Goal: Transaction & Acquisition: Book appointment/travel/reservation

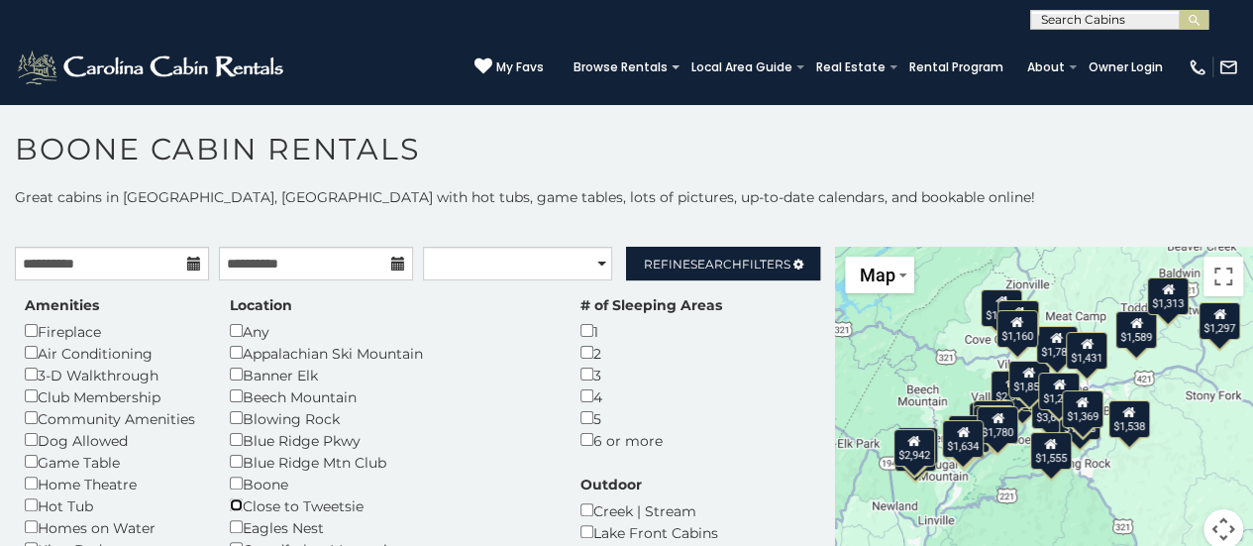
scroll to position [1, 0]
click at [874, 280] on span "Map" at bounding box center [877, 275] width 36 height 21
click at [959, 270] on div "$2,417 $2,718 $2,378 $2,220 $1,217 $1,171 $3,695 $2,654 $2,451 $2,147 $1,352 $1…" at bounding box center [1044, 410] width 418 height 326
click at [1068, 275] on button "Toggle fullscreen view" at bounding box center [1224, 277] width 40 height 40
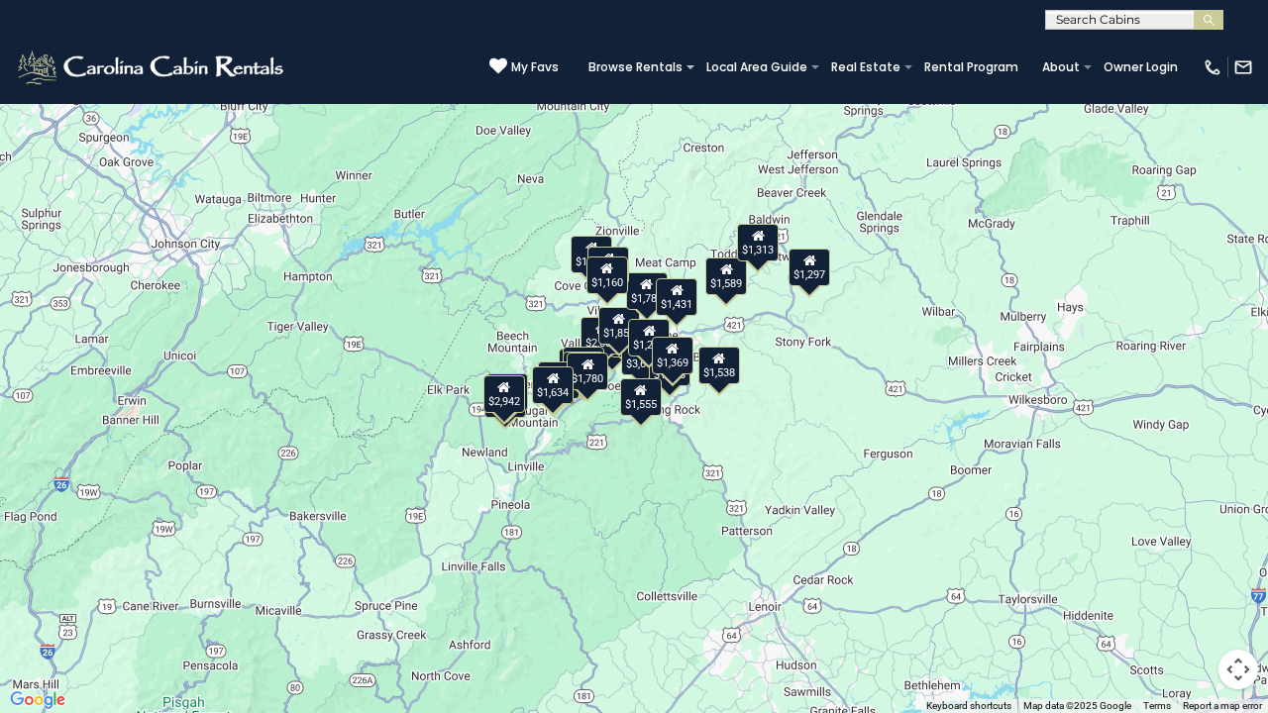
click at [1068, 473] on button "Map camera controls" at bounding box center [1239, 670] width 40 height 40
click at [1068, 473] on button "Zoom in" at bounding box center [1189, 571] width 40 height 40
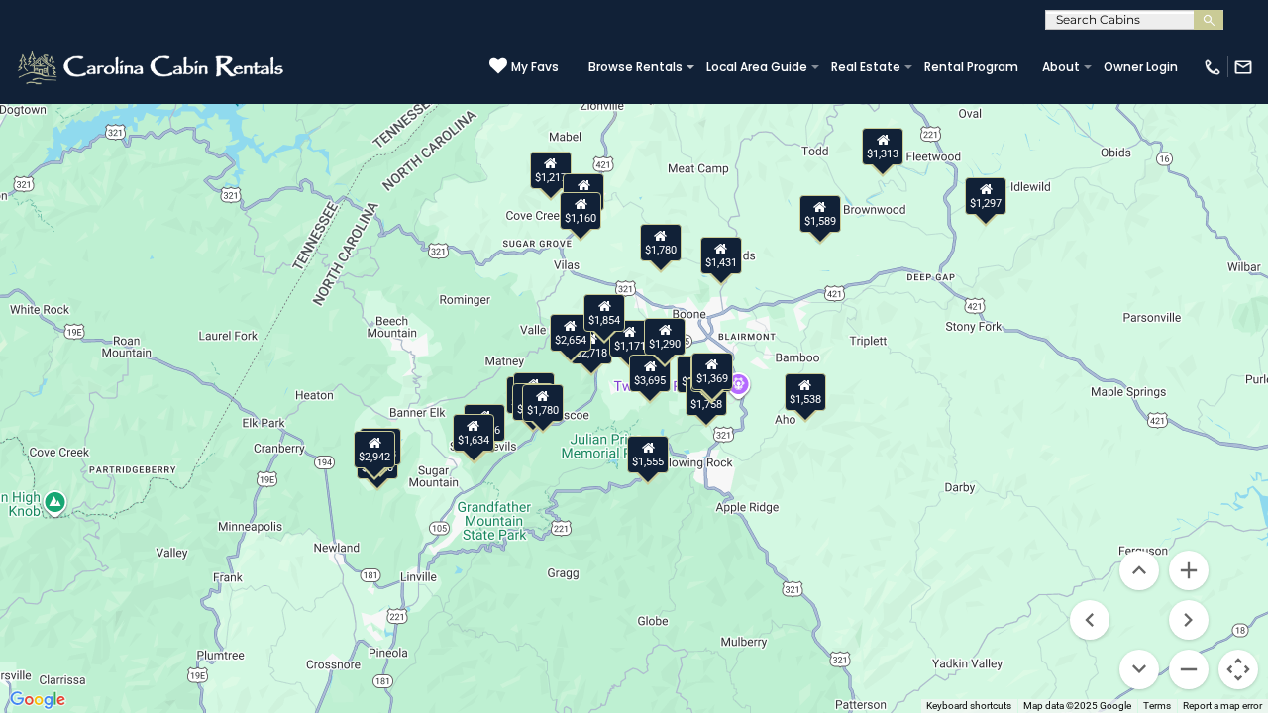
click at [654, 461] on div "$1,555" at bounding box center [648, 455] width 42 height 38
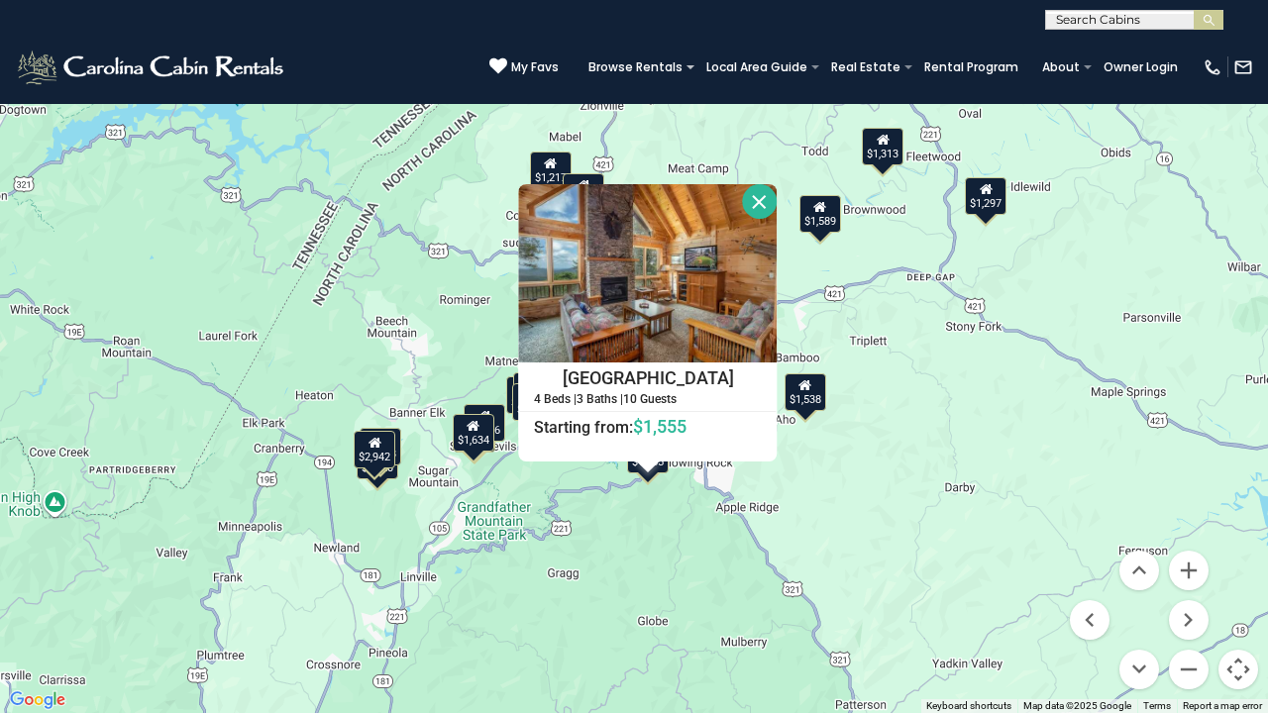
click at [766, 207] on button "Close" at bounding box center [760, 201] width 35 height 35
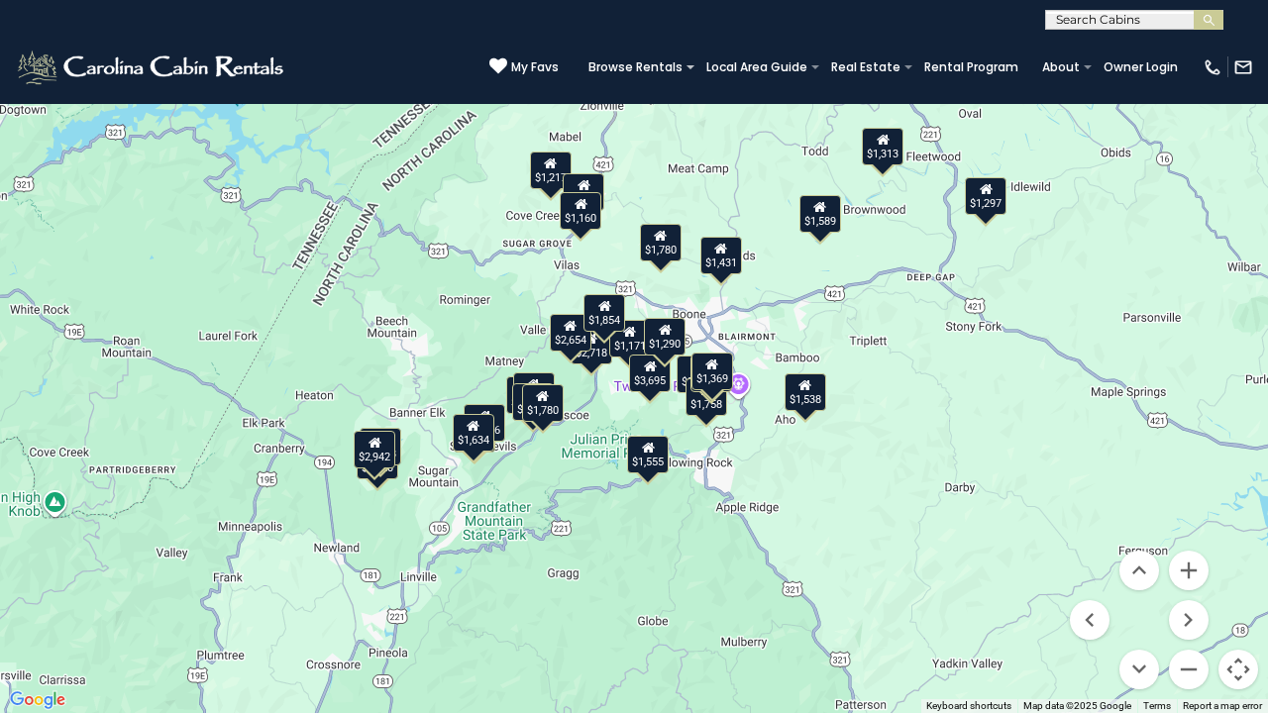
click at [808, 402] on div "$1,538" at bounding box center [806, 393] width 42 height 38
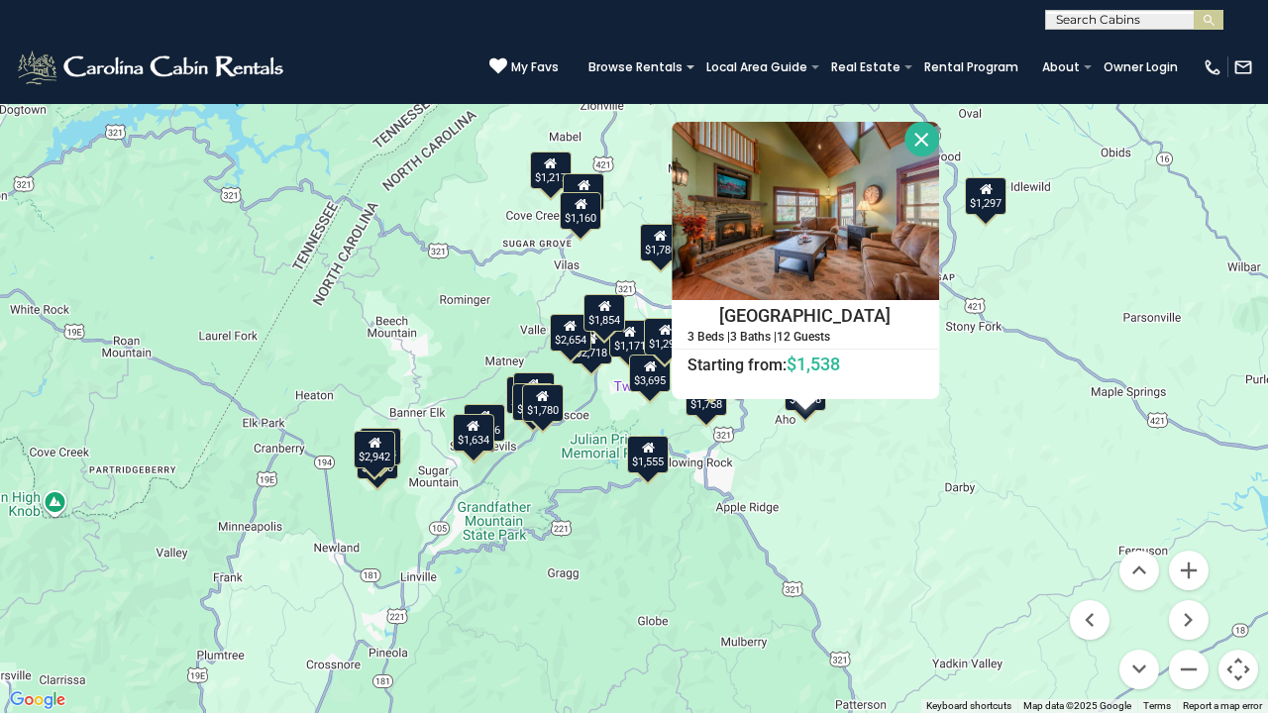
click at [922, 147] on button "Close" at bounding box center [922, 139] width 35 height 35
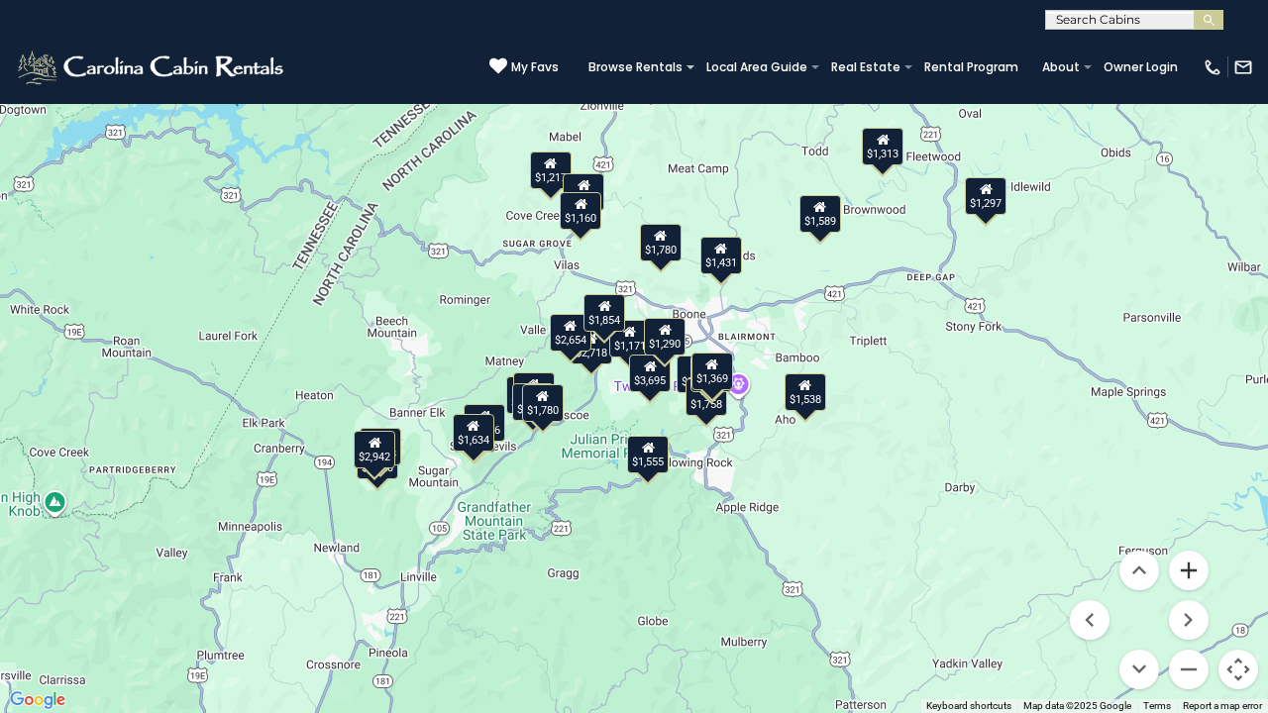
click at [1068, 473] on button "Zoom in" at bounding box center [1189, 571] width 40 height 40
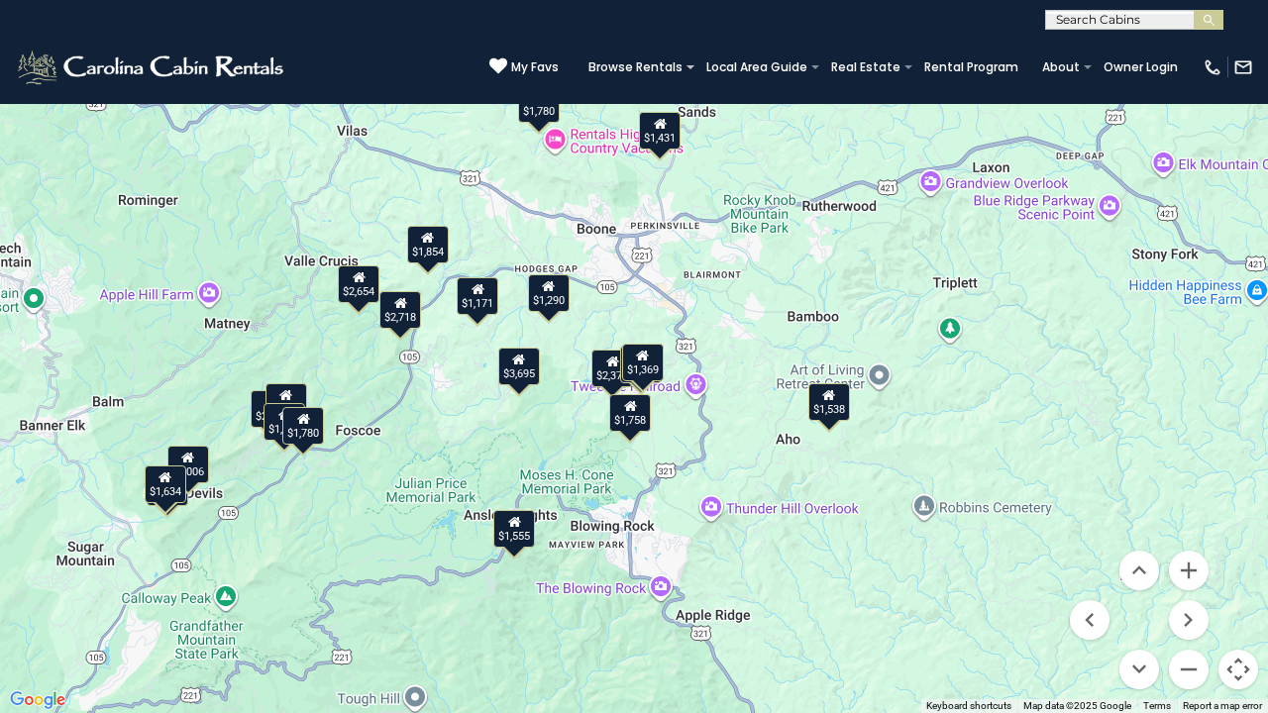
drag, startPoint x: 884, startPoint y: 551, endPoint x: 734, endPoint y: 507, distance: 155.8
click at [734, 473] on div "$2,417 $2,718 $2,378 $2,220 $1,217 $1,171 $3,695 $2,654 $2,451 $2,147 $1,352 $1…" at bounding box center [634, 356] width 1268 height 713
click at [650, 145] on div "$1,431" at bounding box center [660, 131] width 42 height 38
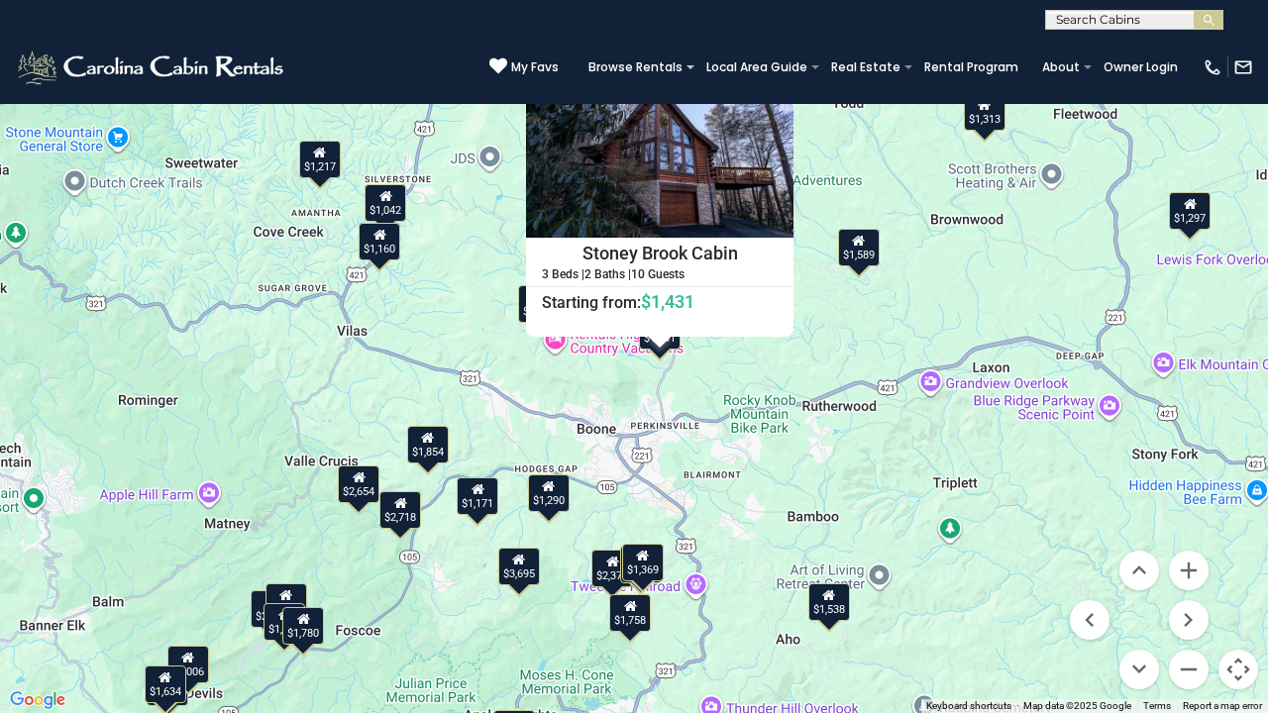
click at [546, 473] on icon at bounding box center [548, 487] width 13 height 14
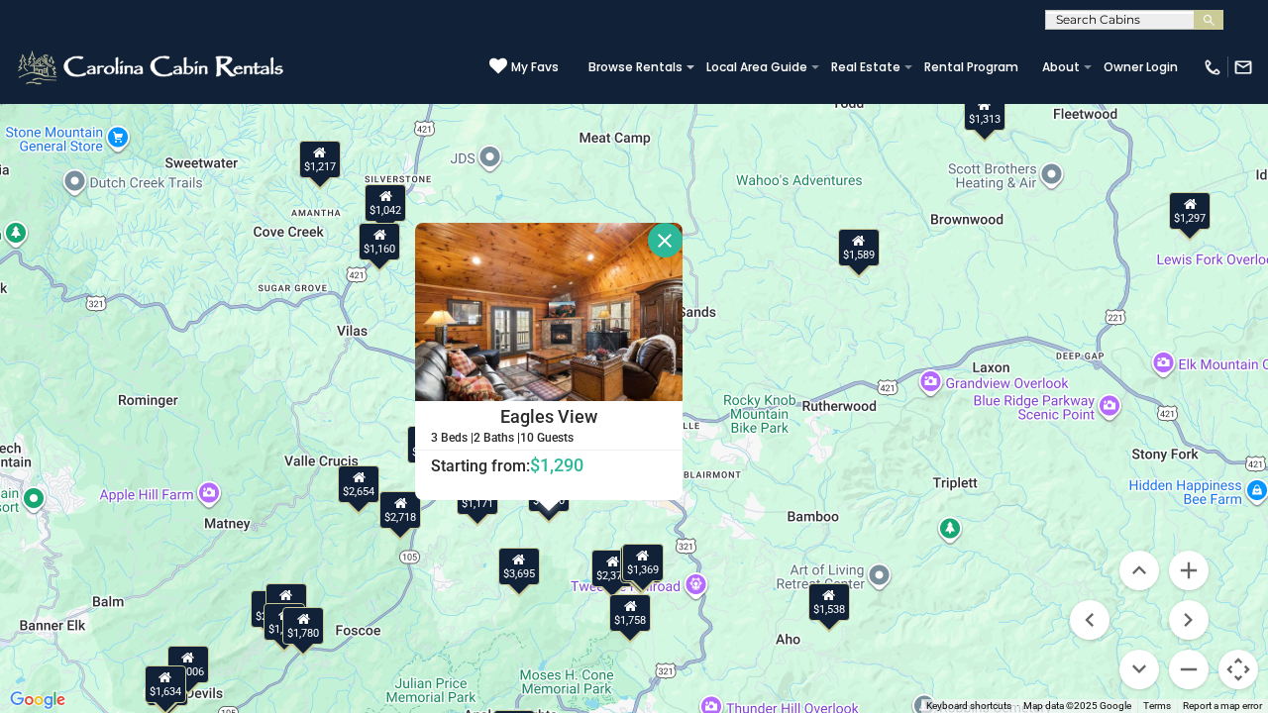
click at [471, 473] on div "$1,171" at bounding box center [478, 497] width 42 height 38
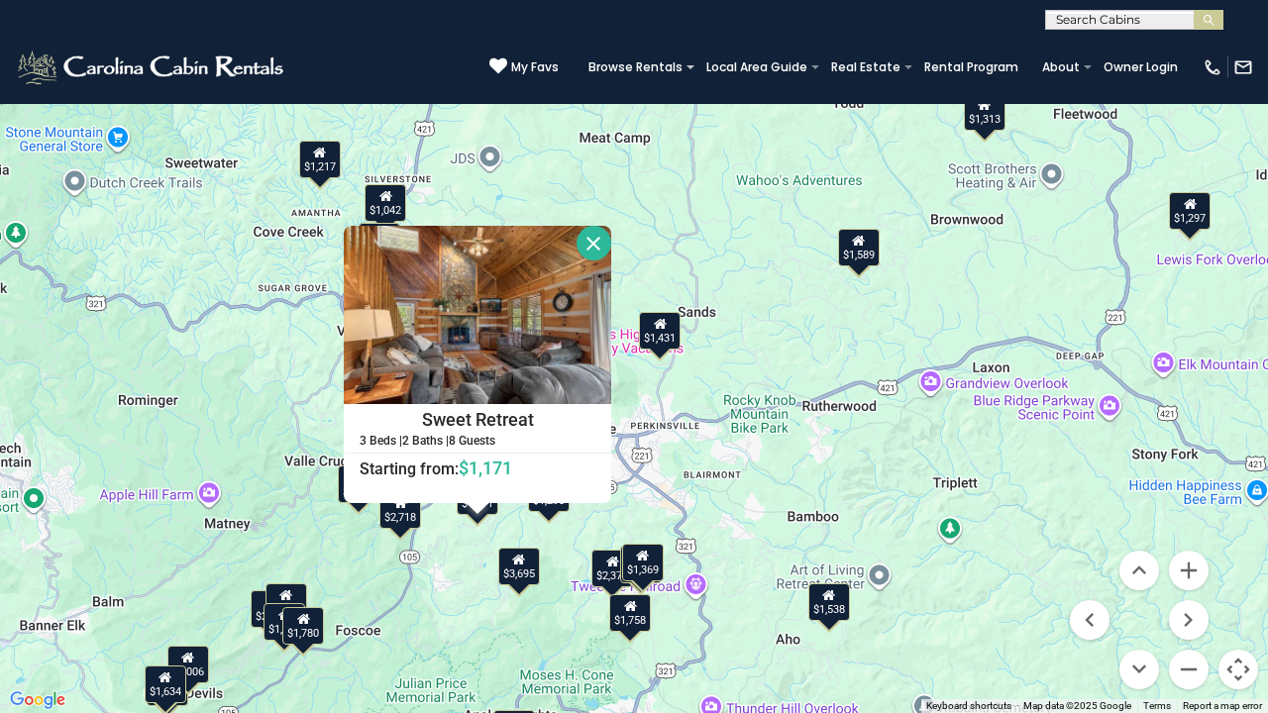
click at [524, 473] on div "$3,695" at bounding box center [519, 567] width 42 height 38
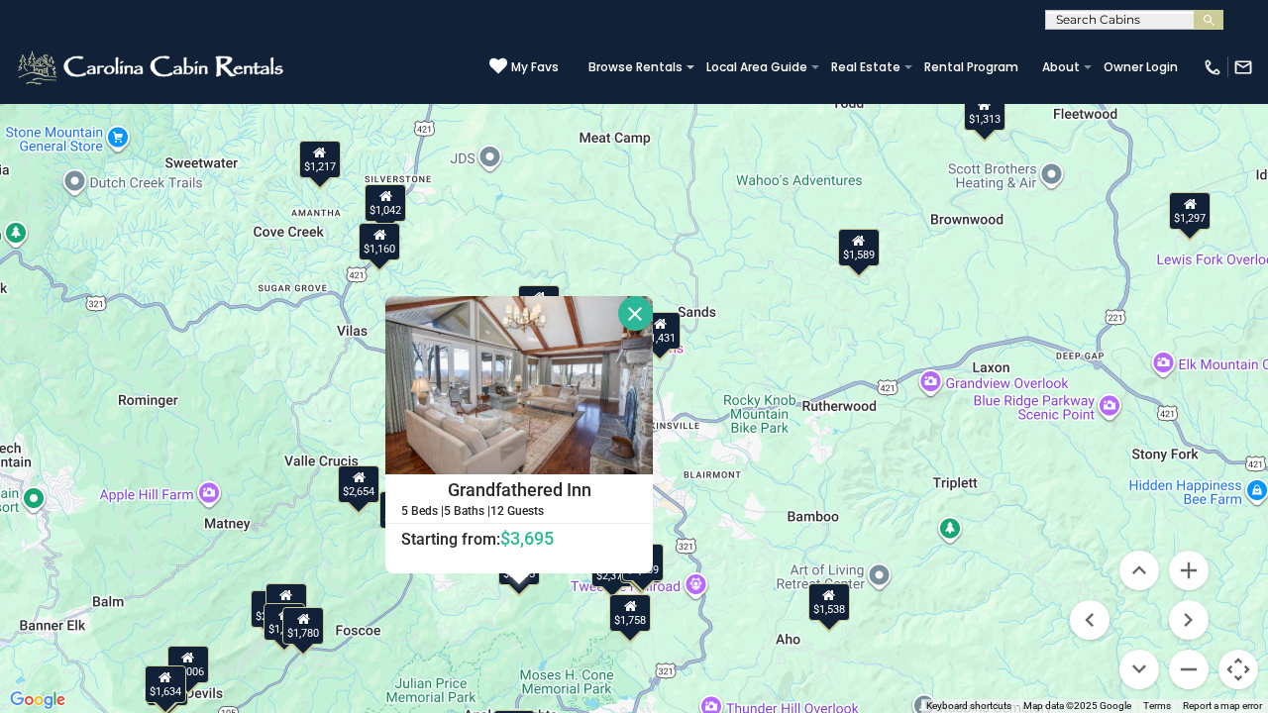
click at [638, 306] on button "Close" at bounding box center [635, 313] width 35 height 35
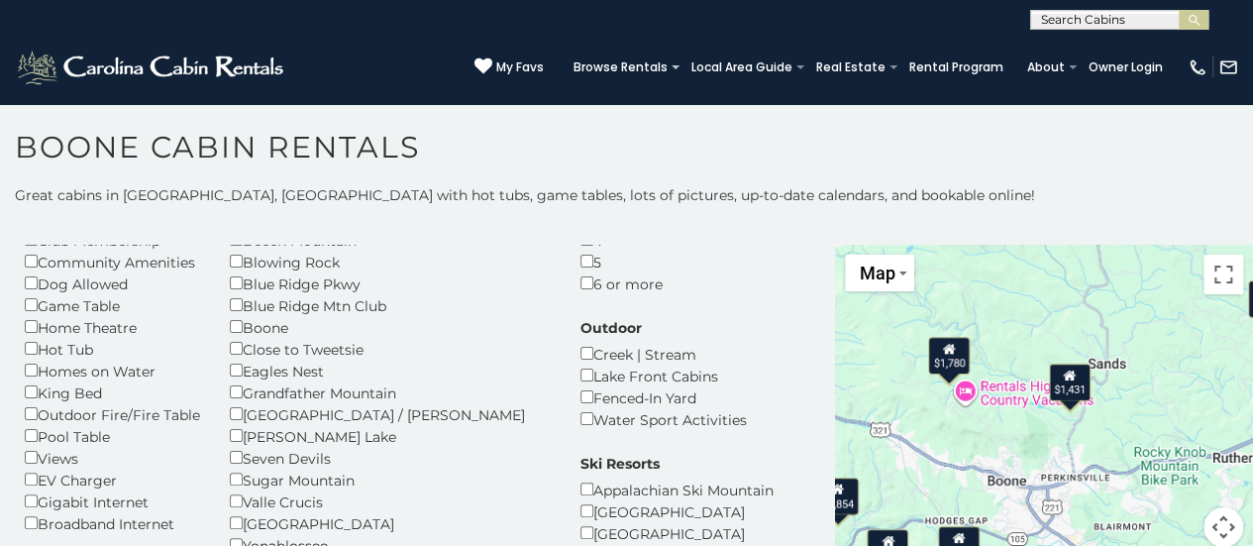
scroll to position [154, 0]
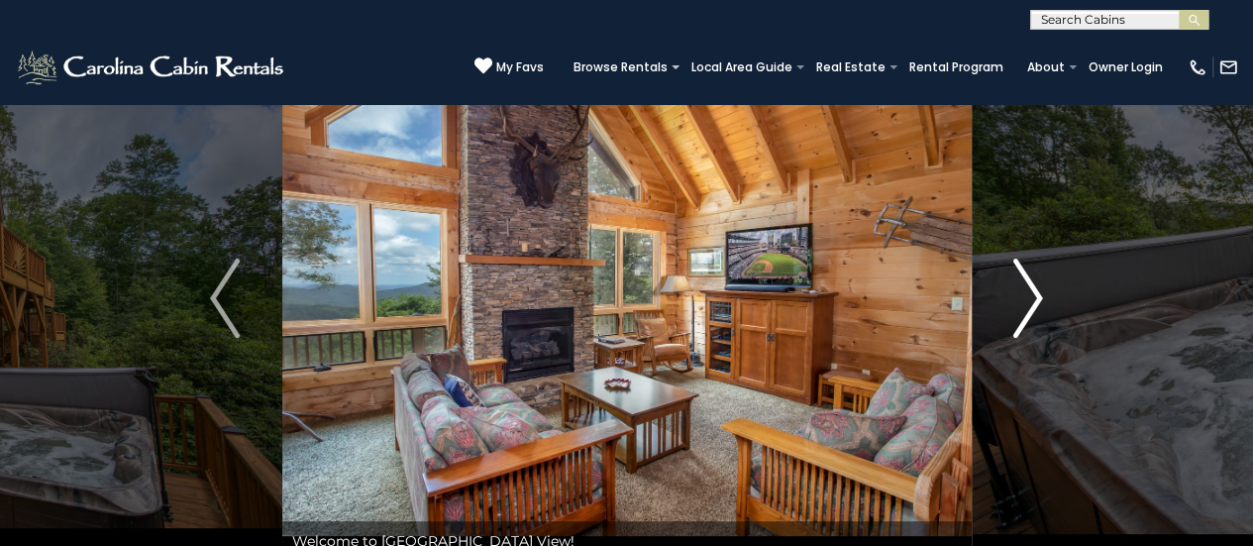
scroll to position [59, 0]
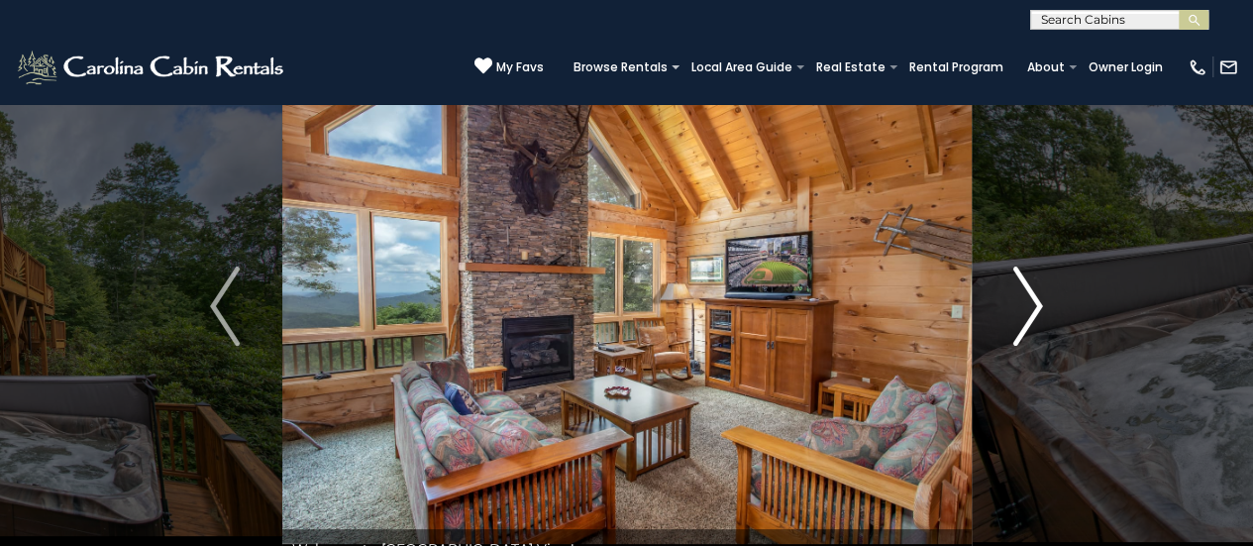
click at [1034, 300] on img "Next" at bounding box center [1029, 306] width 30 height 79
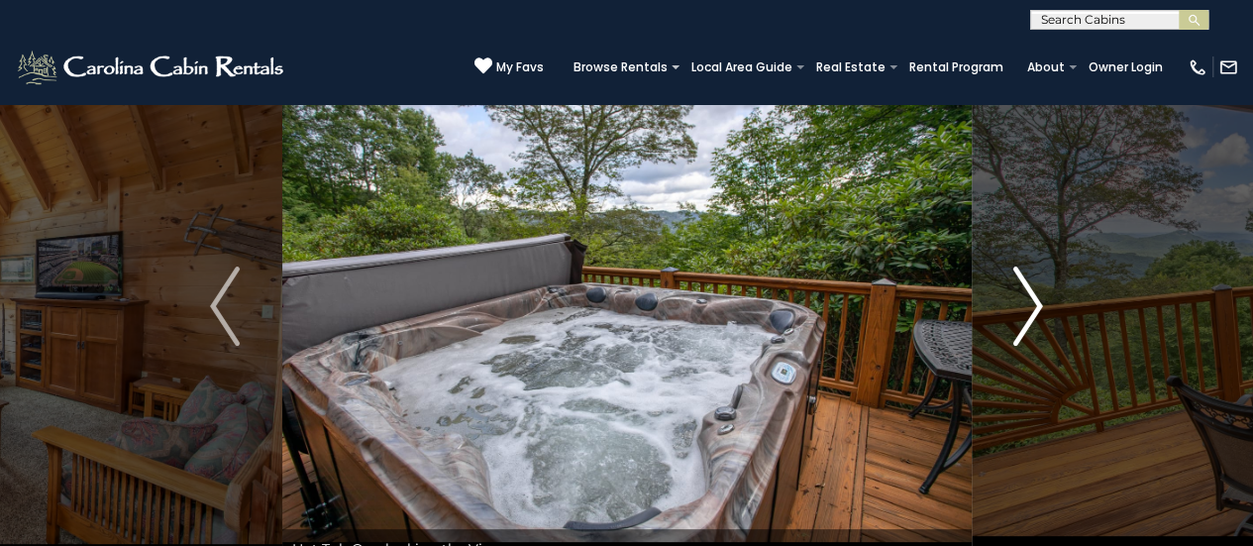
click at [1034, 300] on img "Next" at bounding box center [1029, 306] width 30 height 79
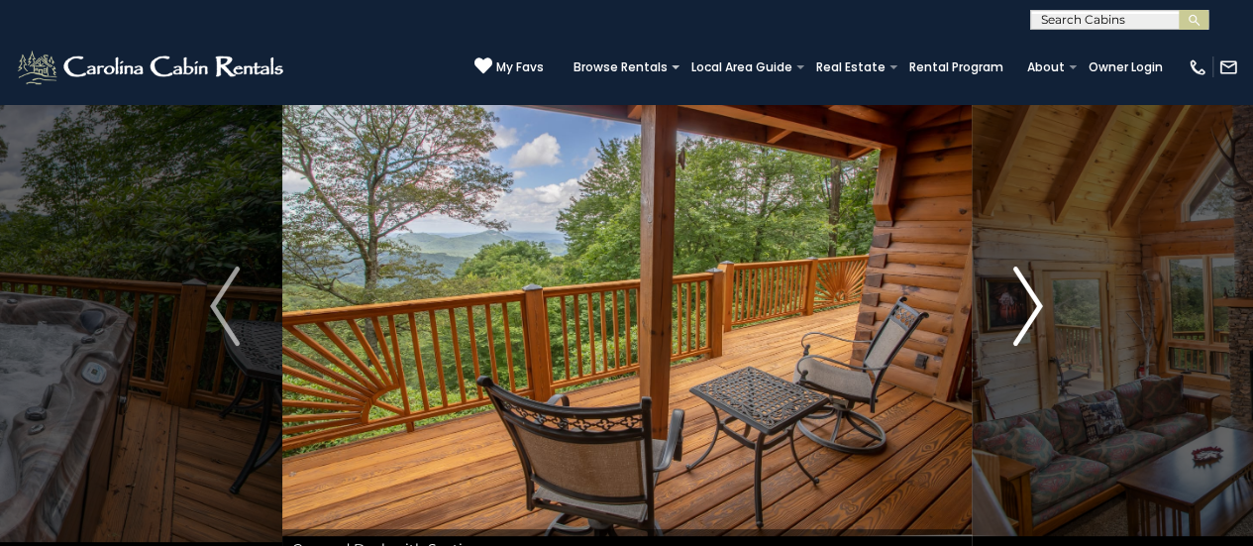
click at [1034, 300] on img "Next" at bounding box center [1029, 306] width 30 height 79
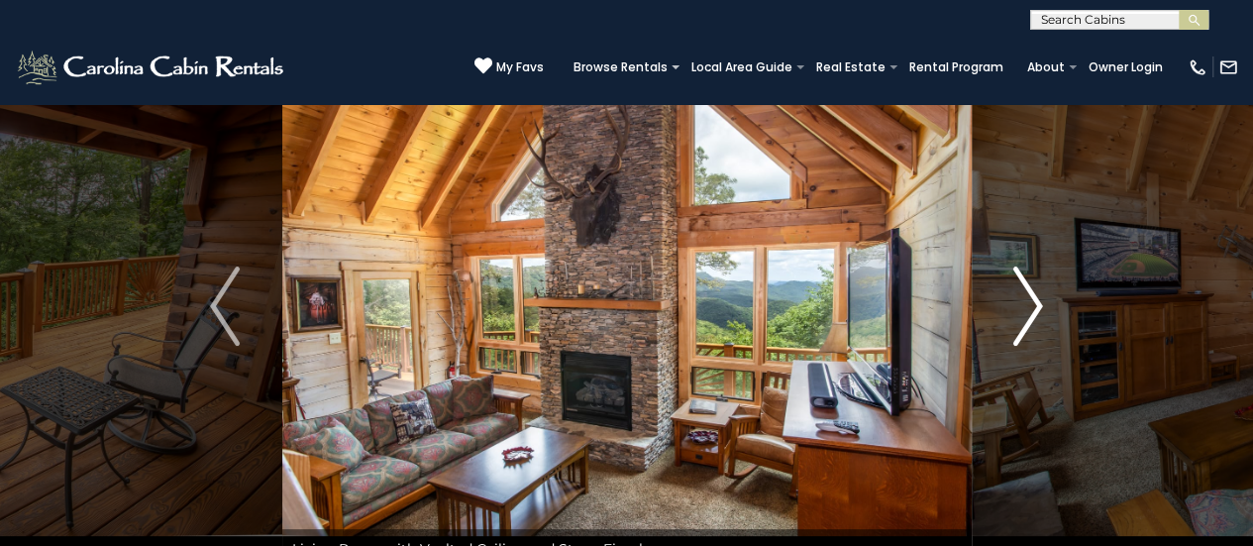
click at [1034, 300] on img "Next" at bounding box center [1029, 306] width 30 height 79
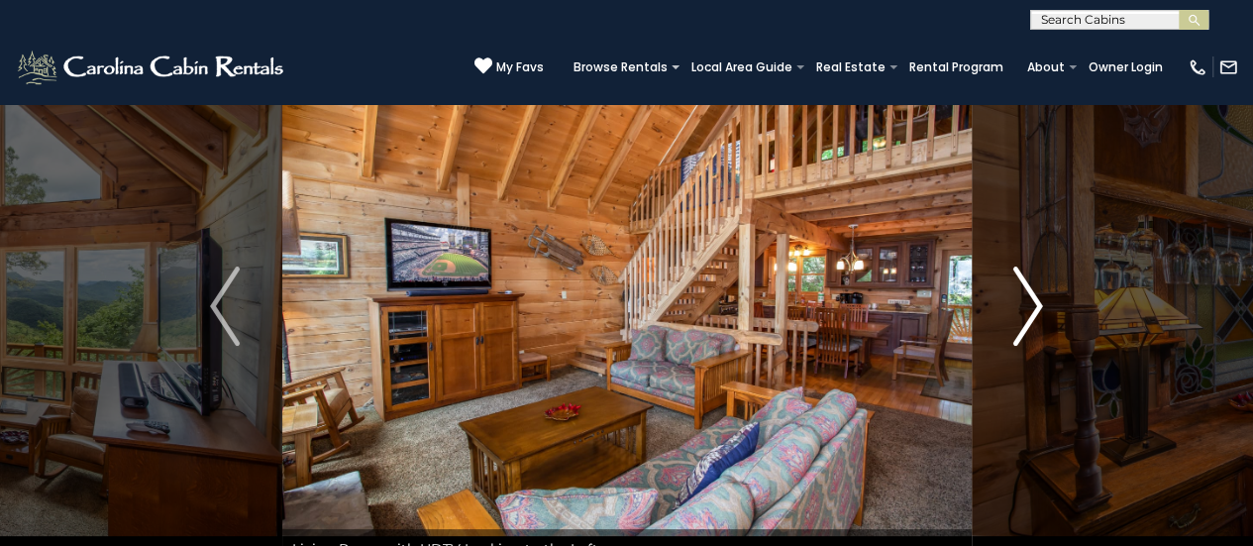
click at [1035, 302] on img "Next" at bounding box center [1029, 306] width 30 height 79
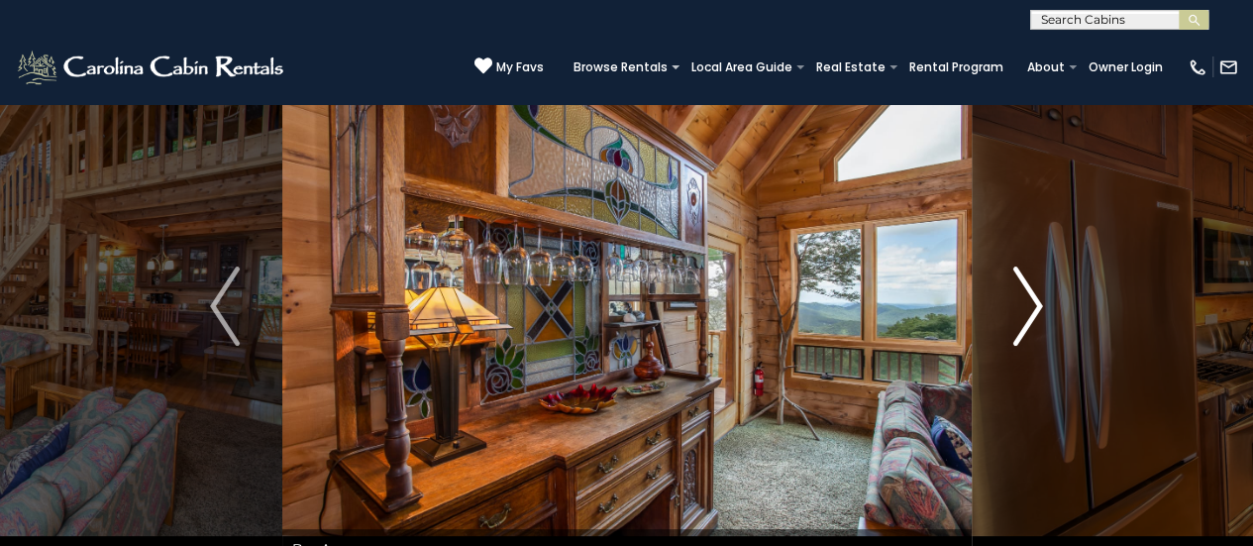
click at [1035, 302] on img "Next" at bounding box center [1029, 306] width 30 height 79
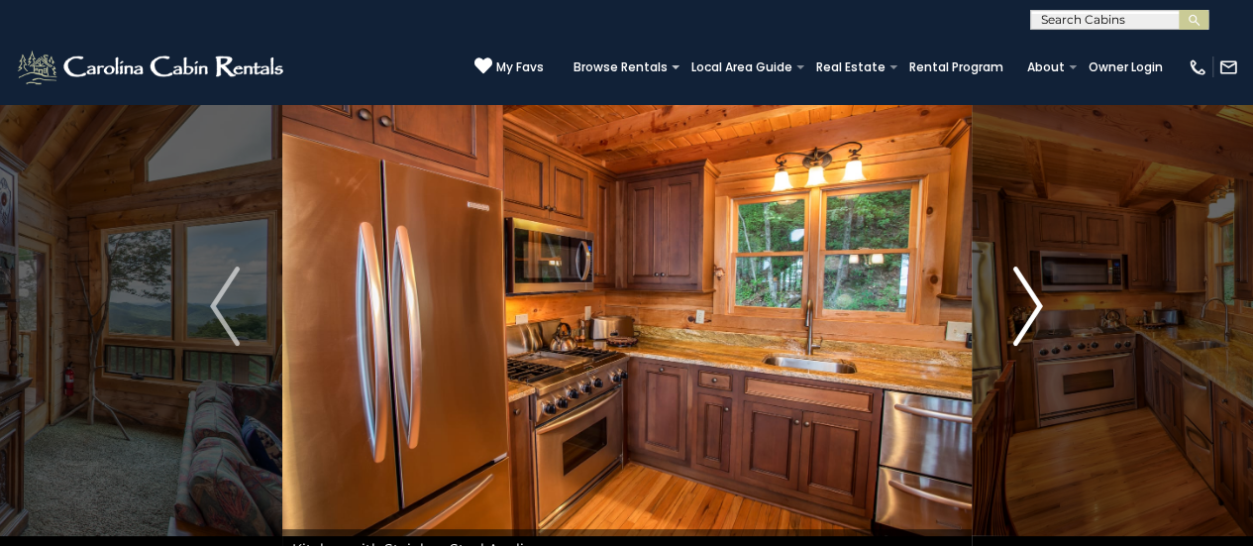
click at [1035, 302] on img "Next" at bounding box center [1029, 306] width 30 height 79
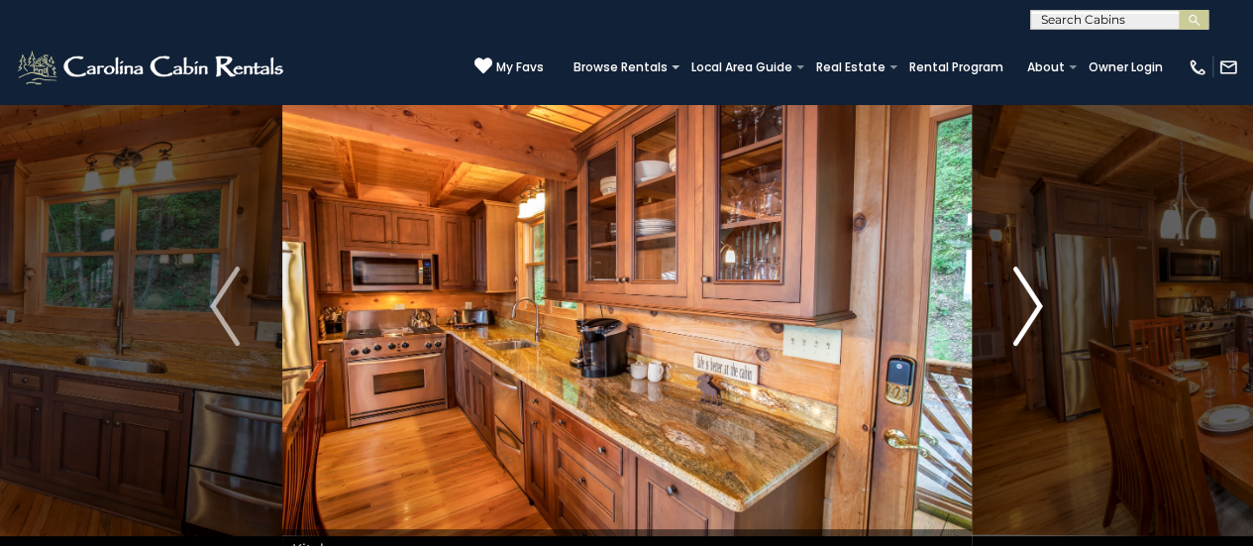
click at [1035, 302] on img "Next" at bounding box center [1029, 306] width 30 height 79
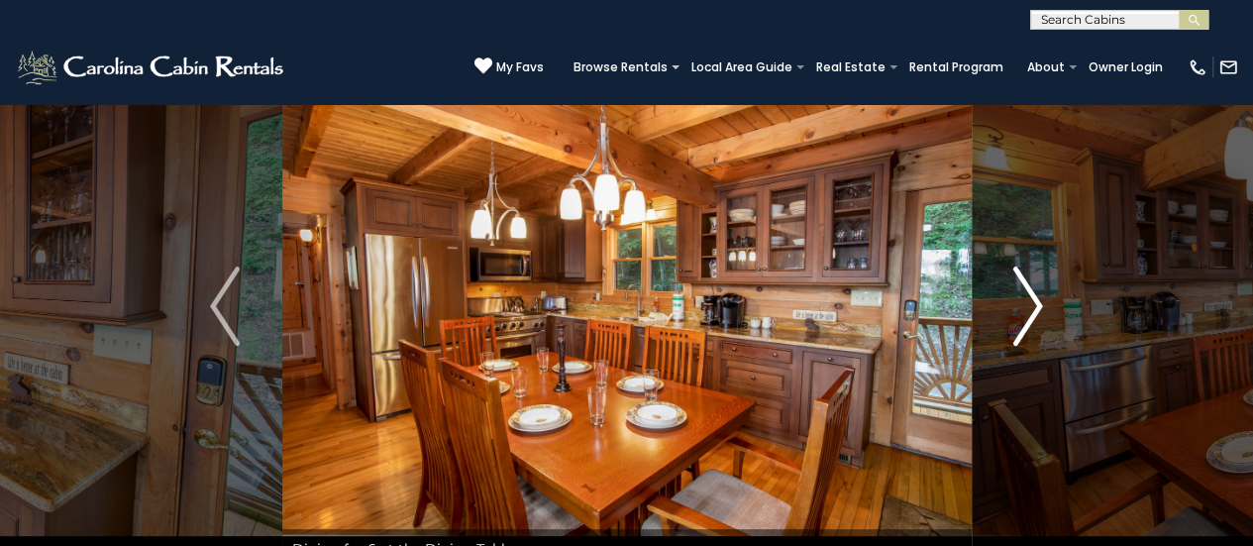
click at [1035, 302] on img "Next" at bounding box center [1029, 306] width 30 height 79
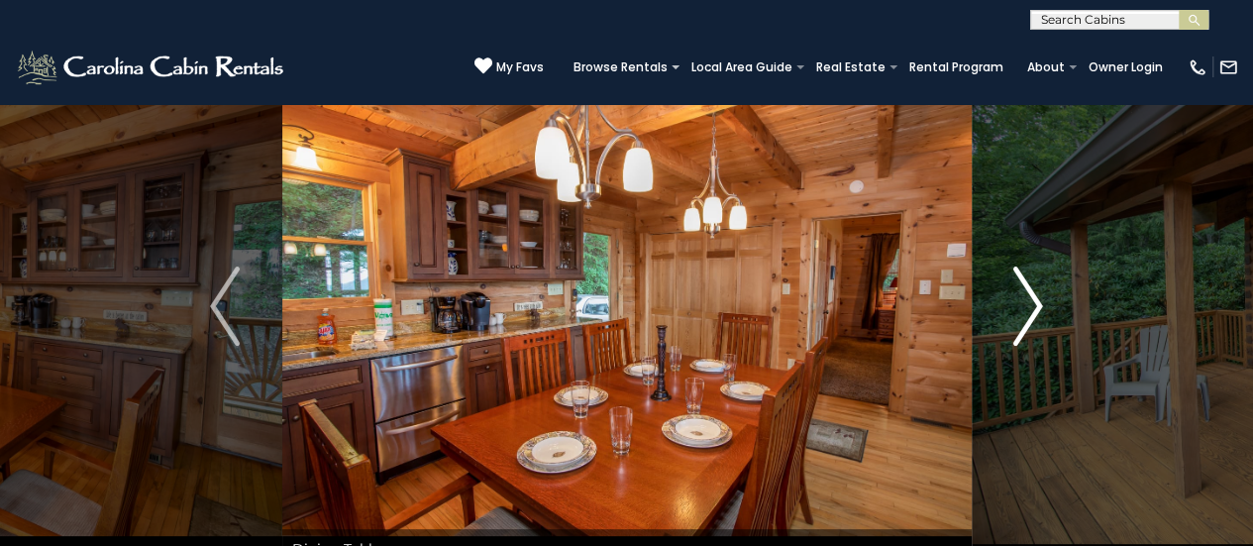
click at [1035, 302] on img "Next" at bounding box center [1029, 306] width 30 height 79
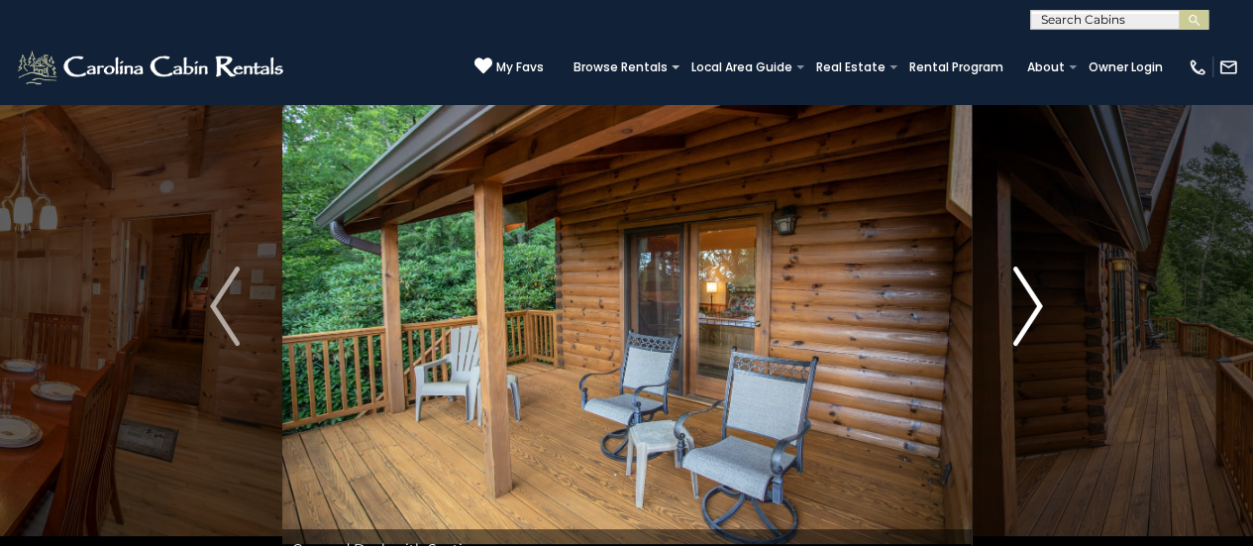
click at [1035, 302] on img "Next" at bounding box center [1029, 306] width 30 height 79
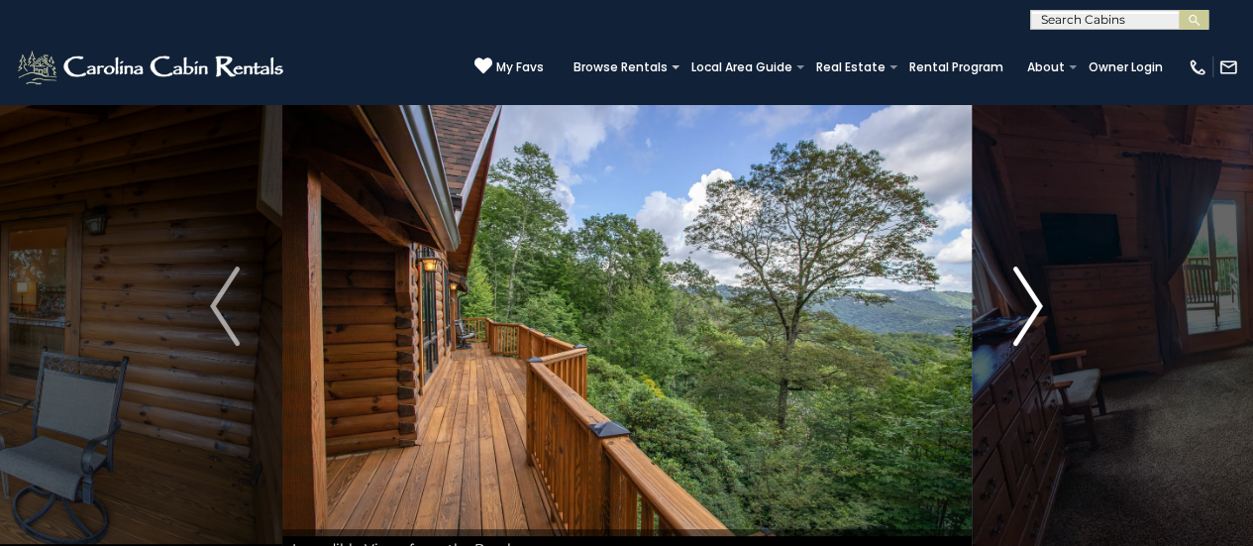
click at [1035, 302] on img "Next" at bounding box center [1029, 306] width 30 height 79
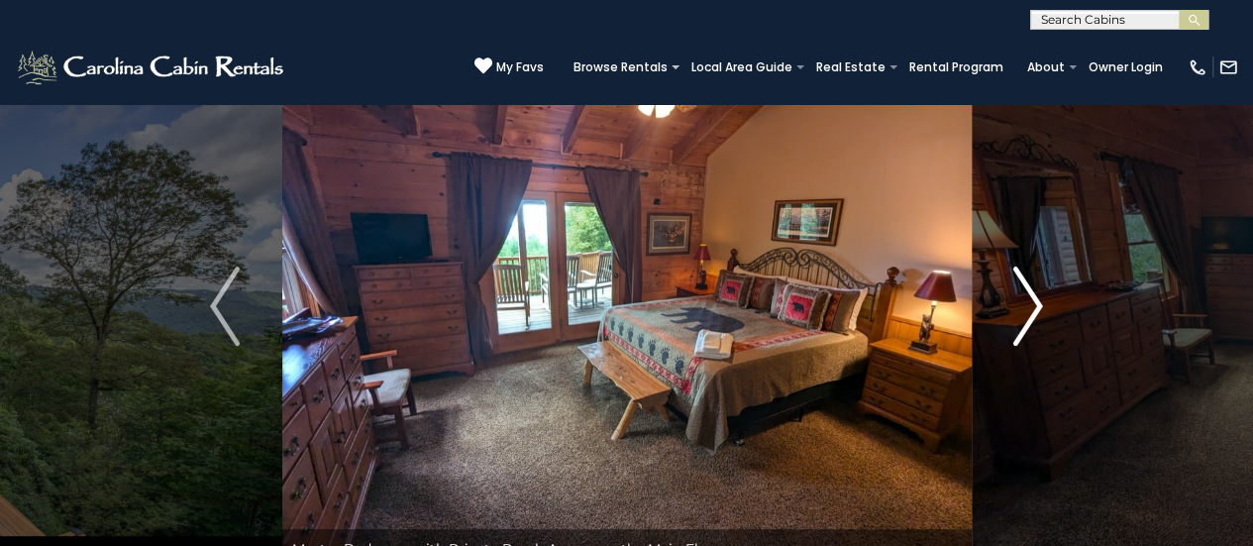
click at [1035, 302] on img "Next" at bounding box center [1029, 306] width 30 height 79
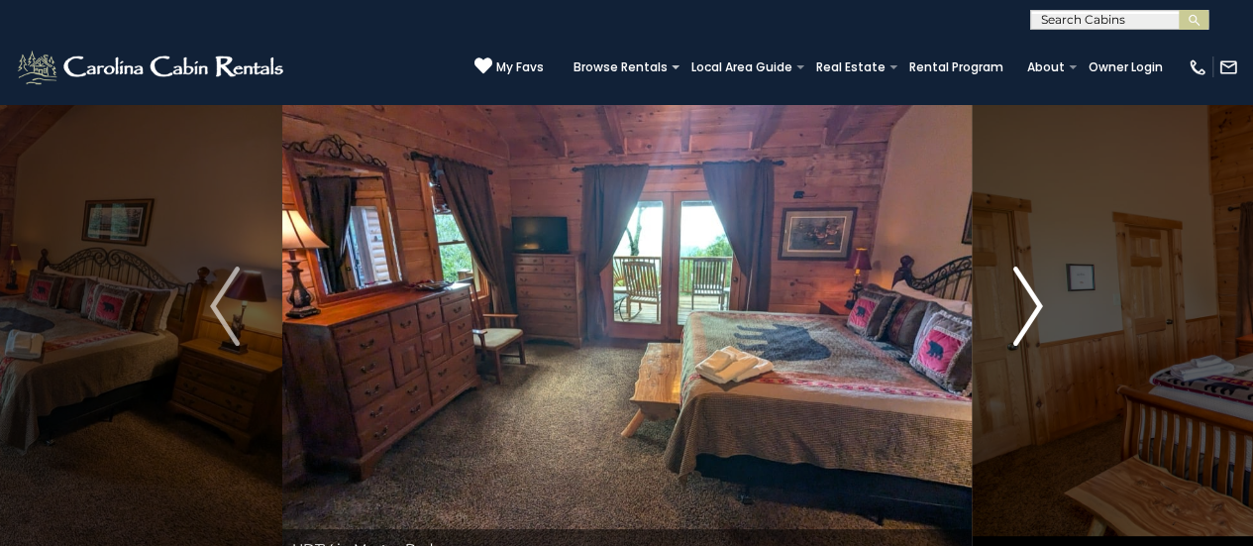
click at [1035, 302] on img "Next" at bounding box center [1029, 306] width 30 height 79
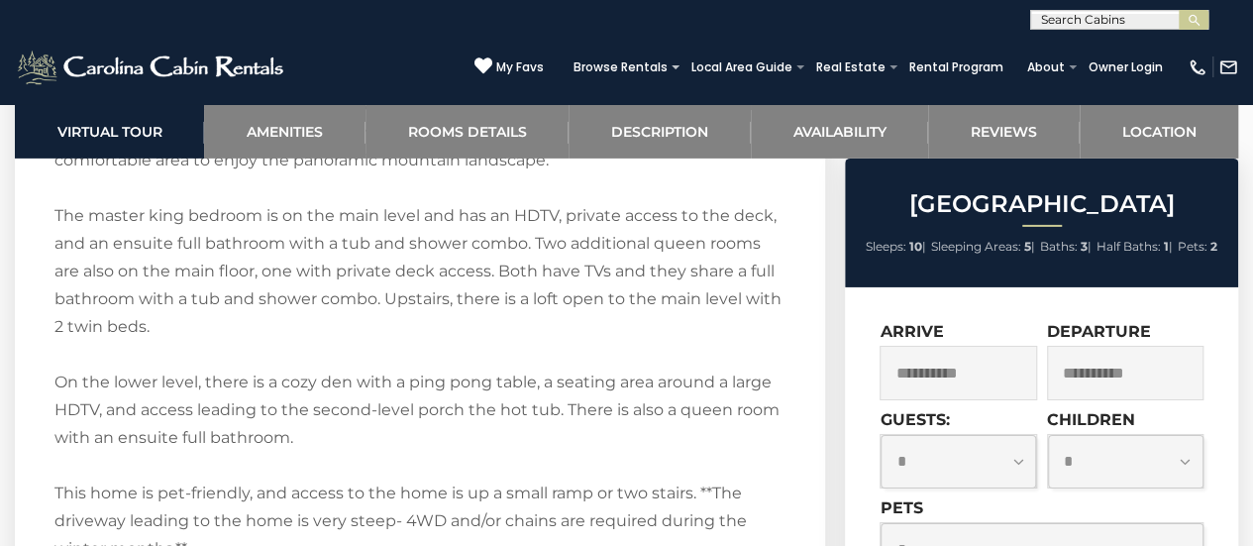
scroll to position [3166, 0]
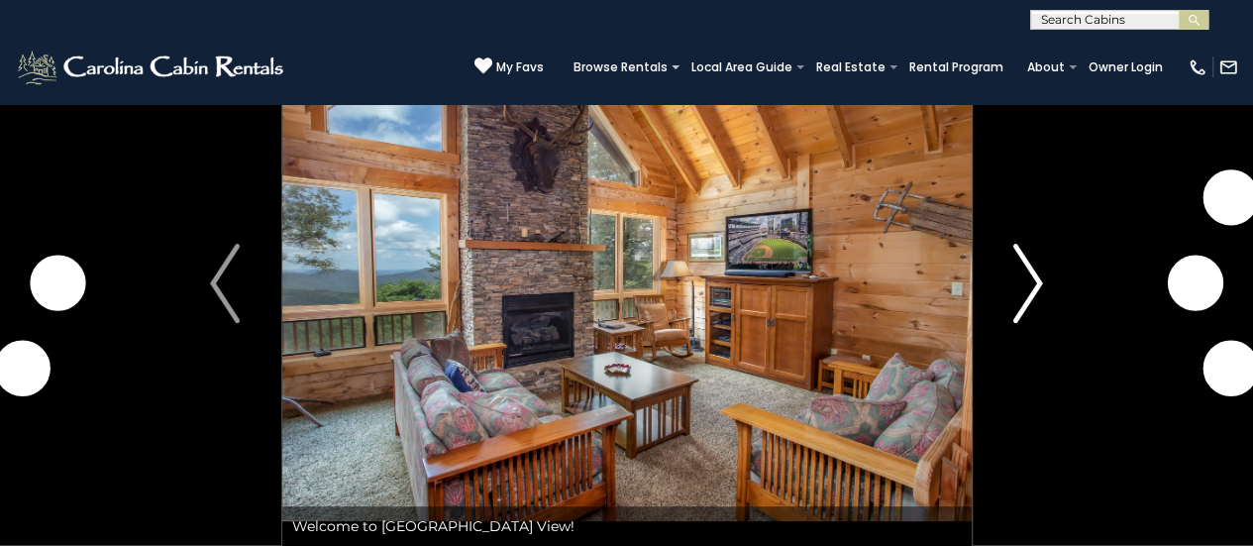
click at [1024, 271] on img "Next" at bounding box center [1029, 283] width 30 height 79
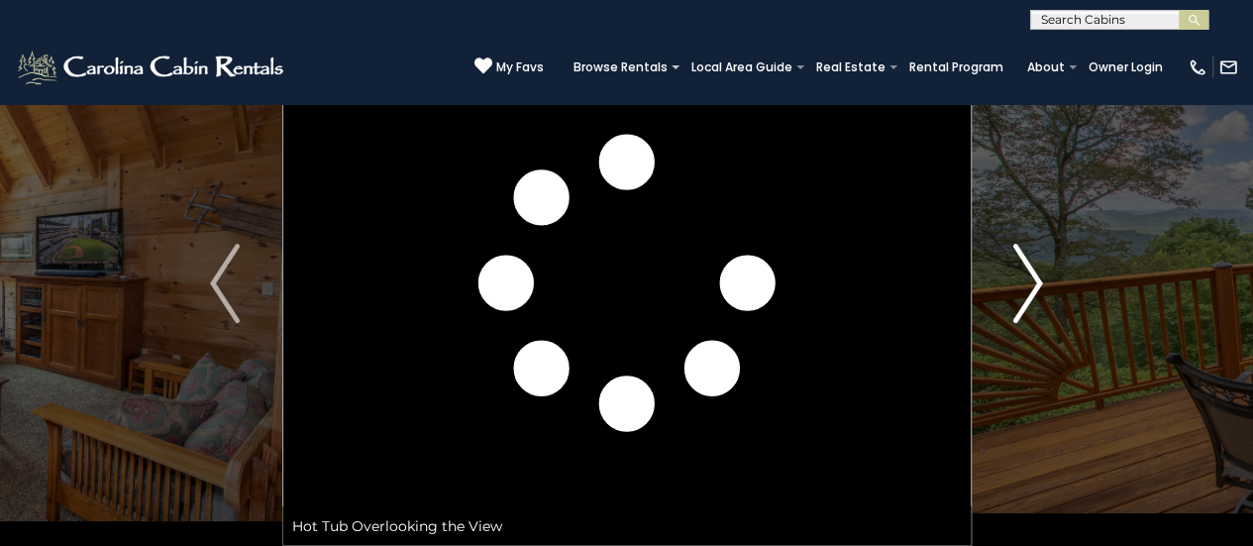
click at [1030, 270] on img "Next" at bounding box center [1029, 283] width 30 height 79
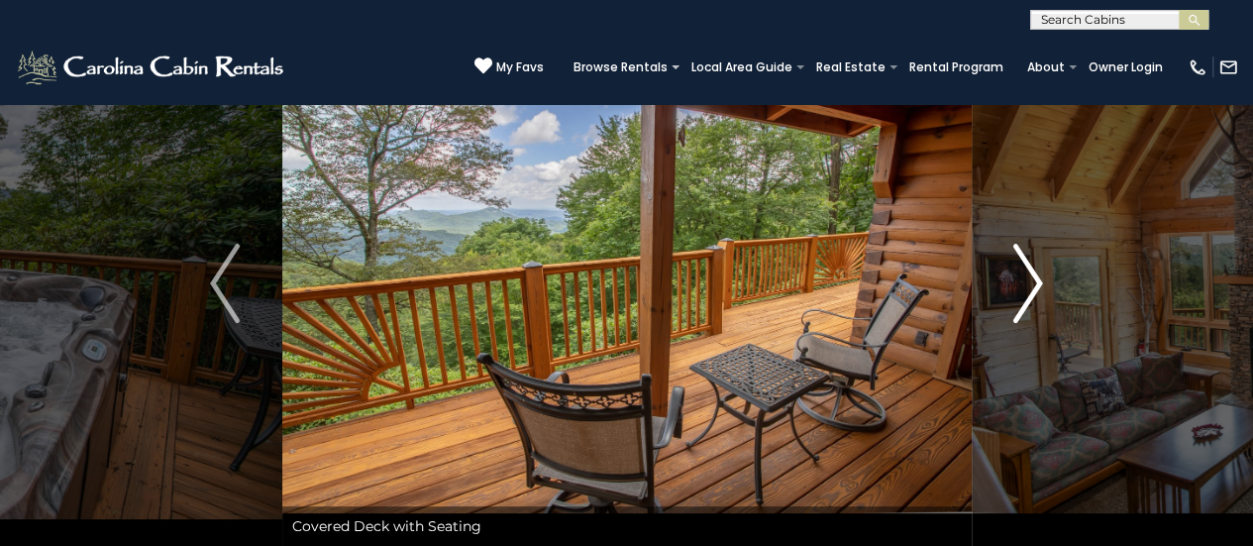
click at [1030, 270] on img "Next" at bounding box center [1029, 283] width 30 height 79
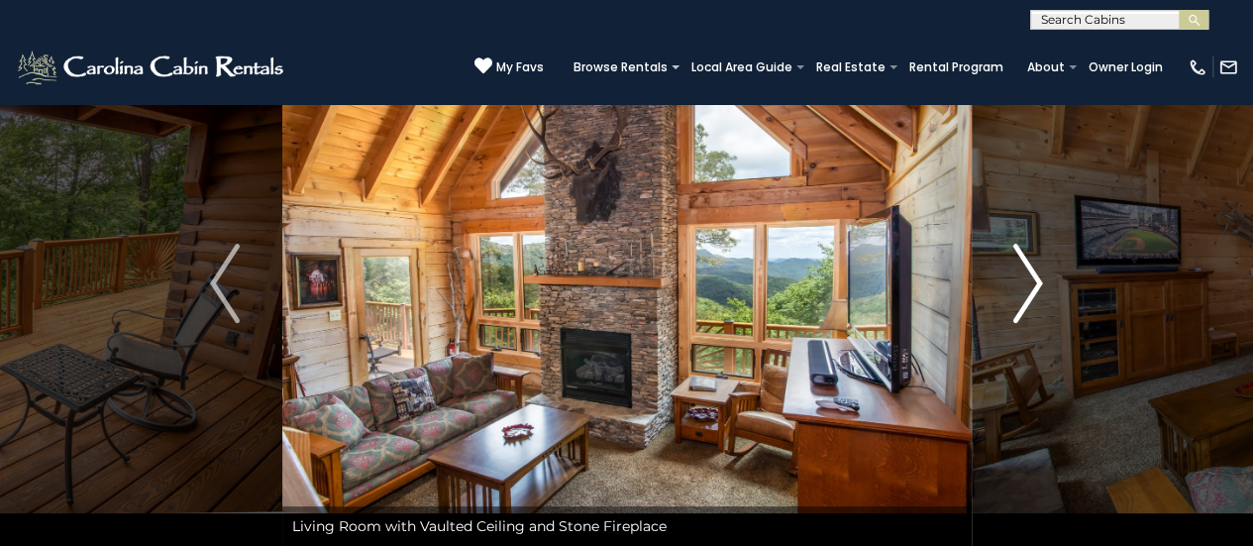
click at [1030, 270] on img "Next" at bounding box center [1029, 283] width 30 height 79
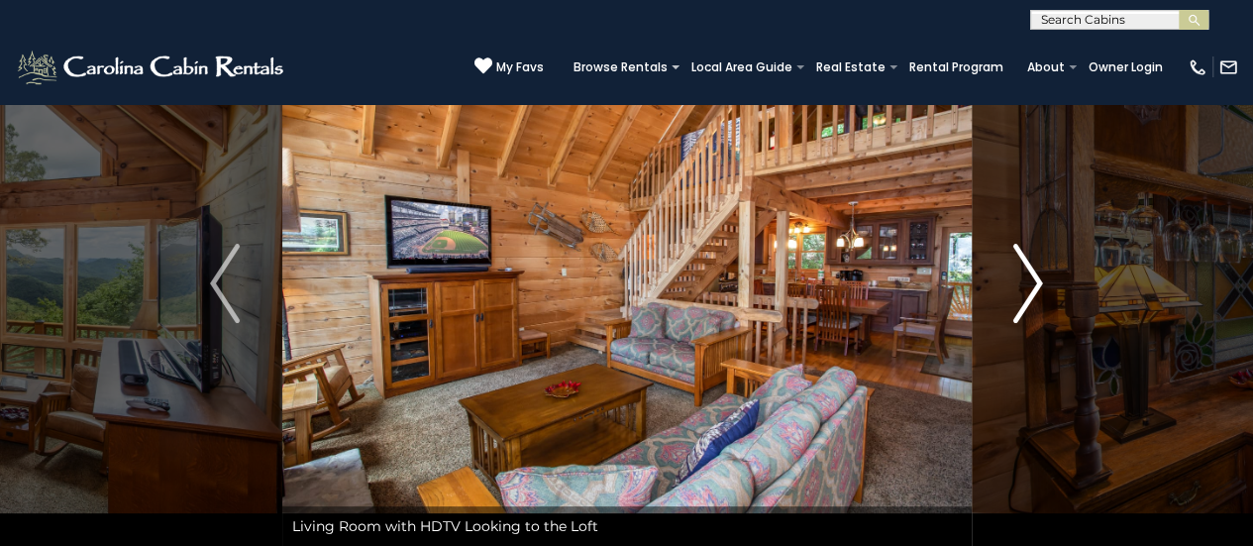
click at [1030, 270] on img "Next" at bounding box center [1029, 283] width 30 height 79
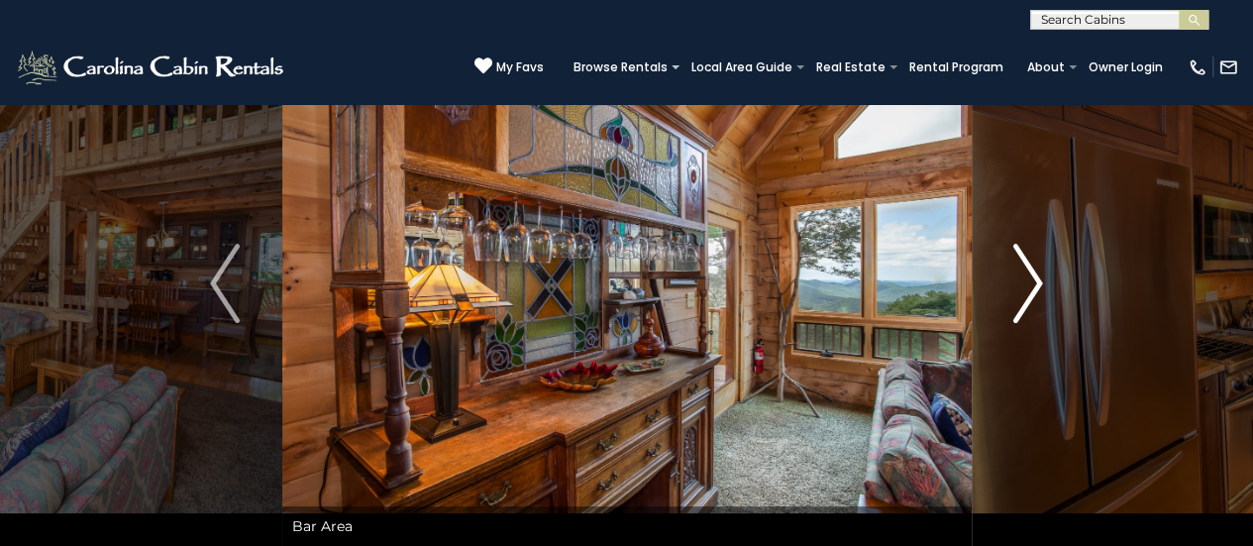
click at [1030, 270] on img "Next" at bounding box center [1029, 283] width 30 height 79
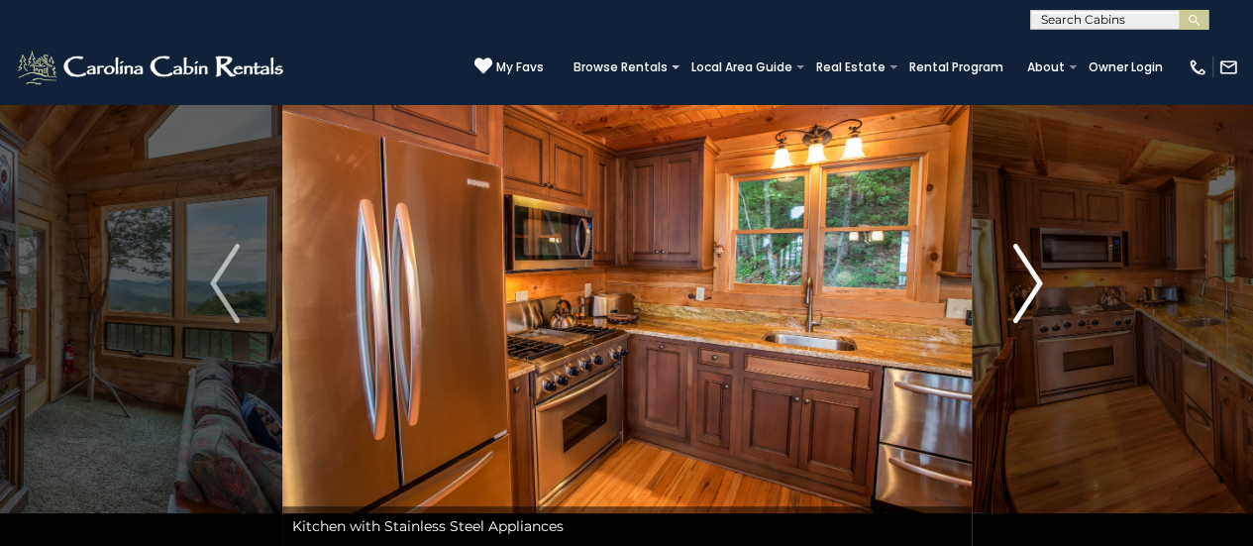
click at [1030, 270] on img "Next" at bounding box center [1029, 283] width 30 height 79
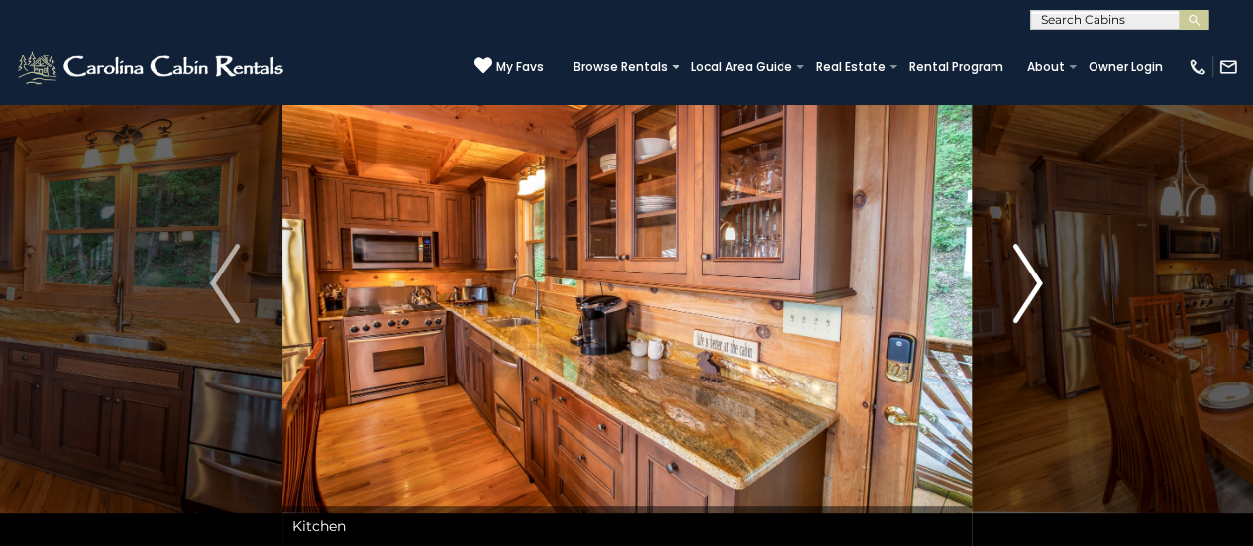
click at [1030, 270] on img "Next" at bounding box center [1029, 283] width 30 height 79
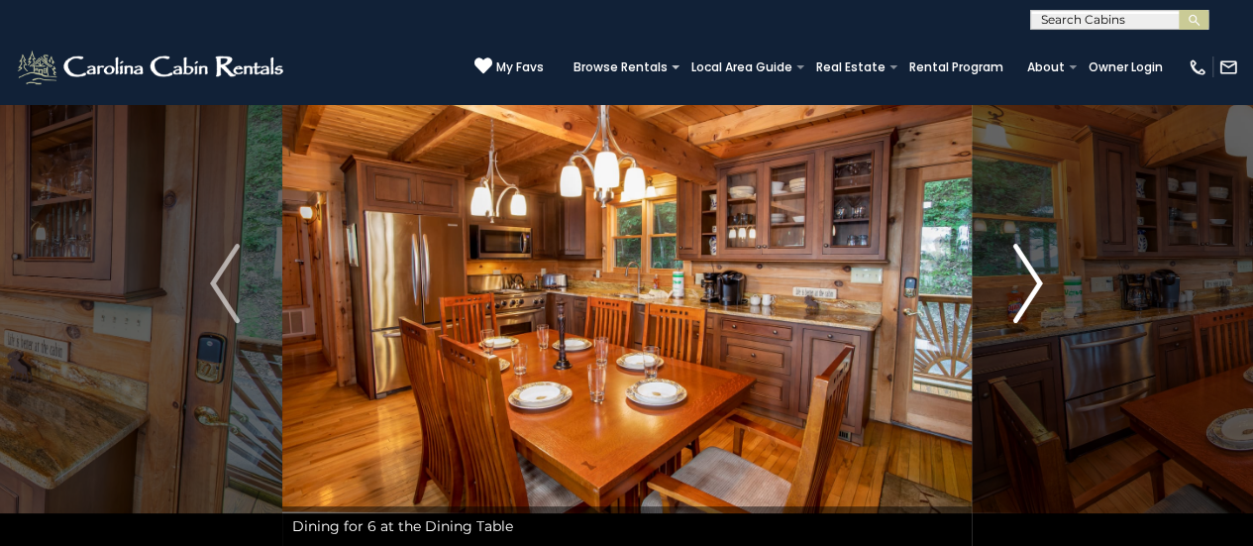
click at [1030, 270] on img "Next" at bounding box center [1029, 283] width 30 height 79
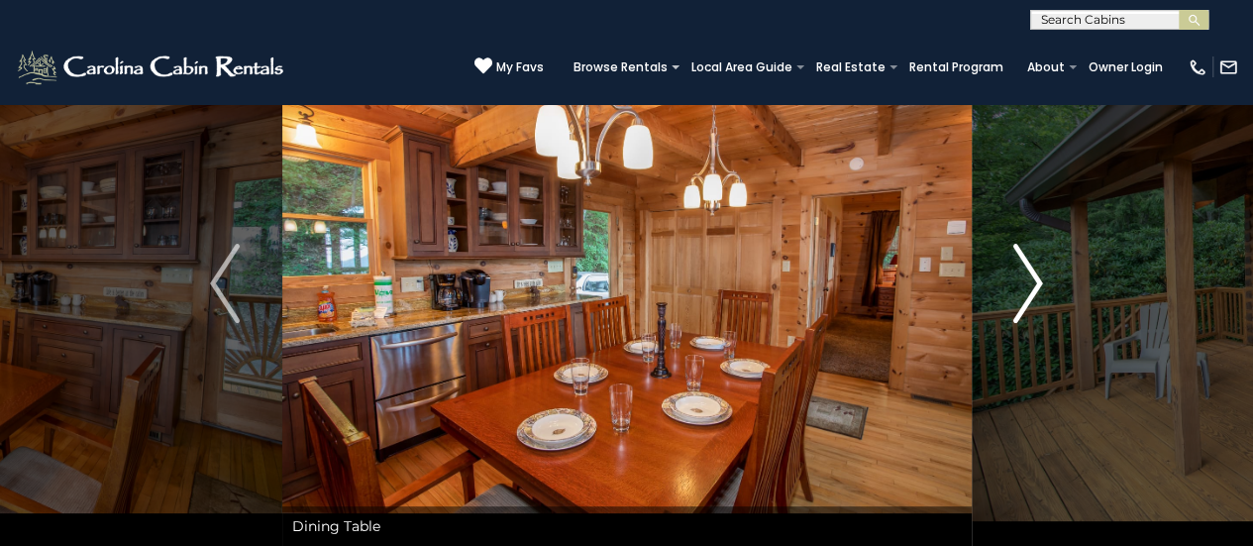
click at [1030, 270] on img "Next" at bounding box center [1029, 283] width 30 height 79
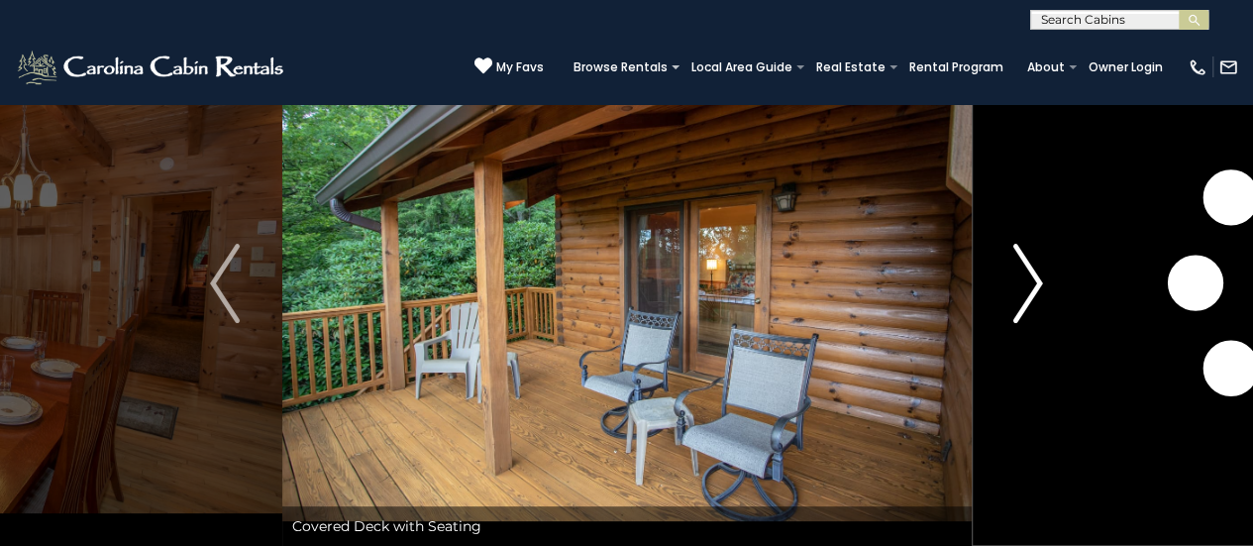
click at [1030, 270] on img "Next" at bounding box center [1029, 283] width 30 height 79
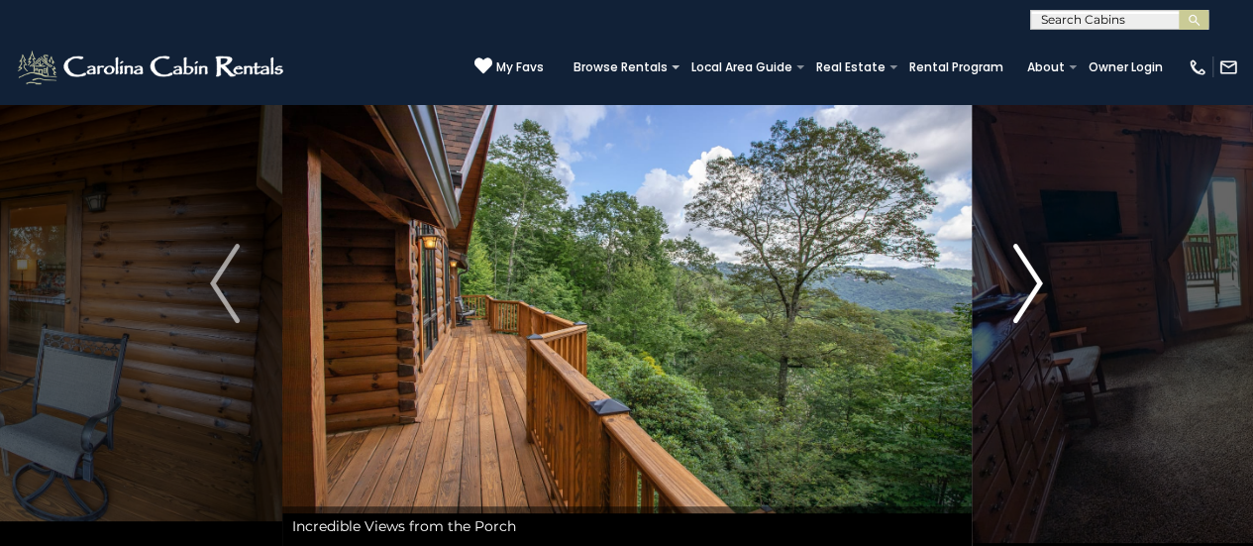
click at [1030, 270] on img "Next" at bounding box center [1029, 283] width 30 height 79
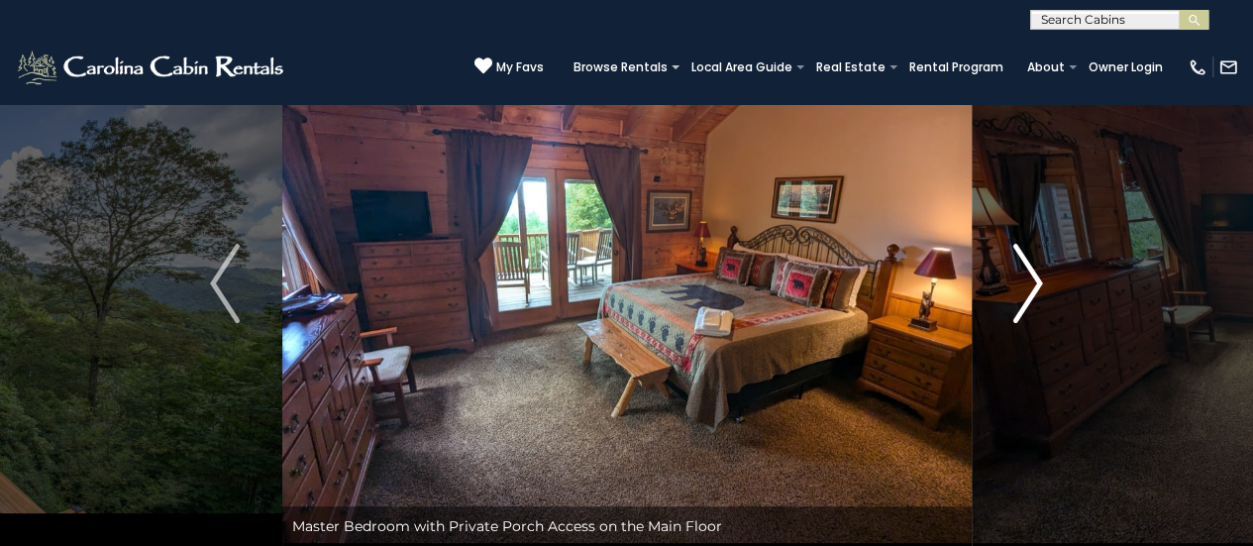
click at [1030, 270] on img "Next" at bounding box center [1029, 283] width 30 height 79
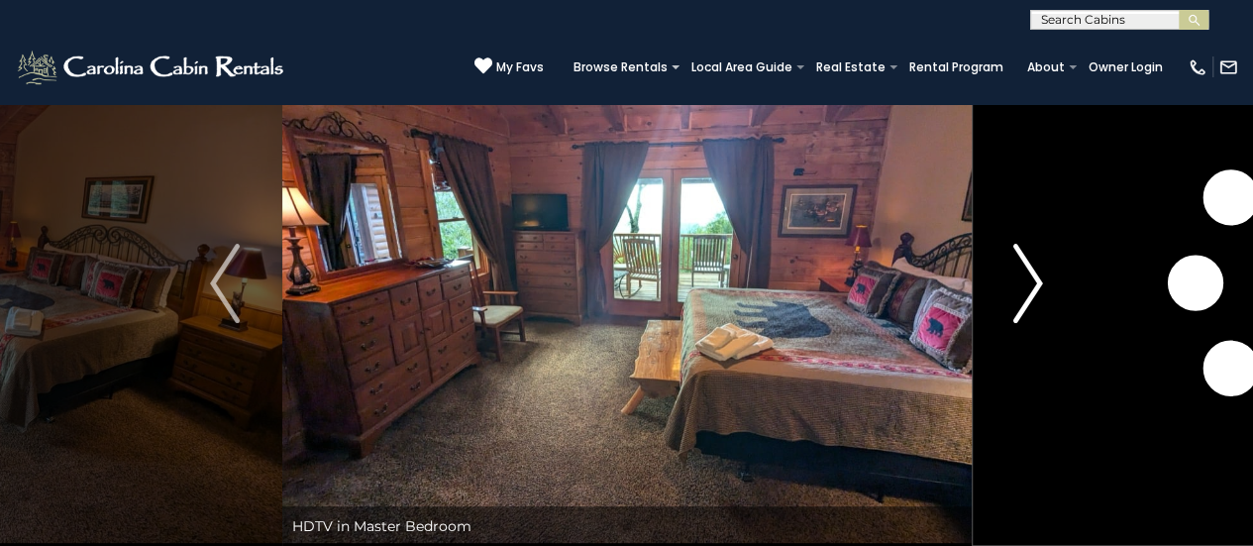
click at [1030, 270] on img "Next" at bounding box center [1029, 283] width 30 height 79
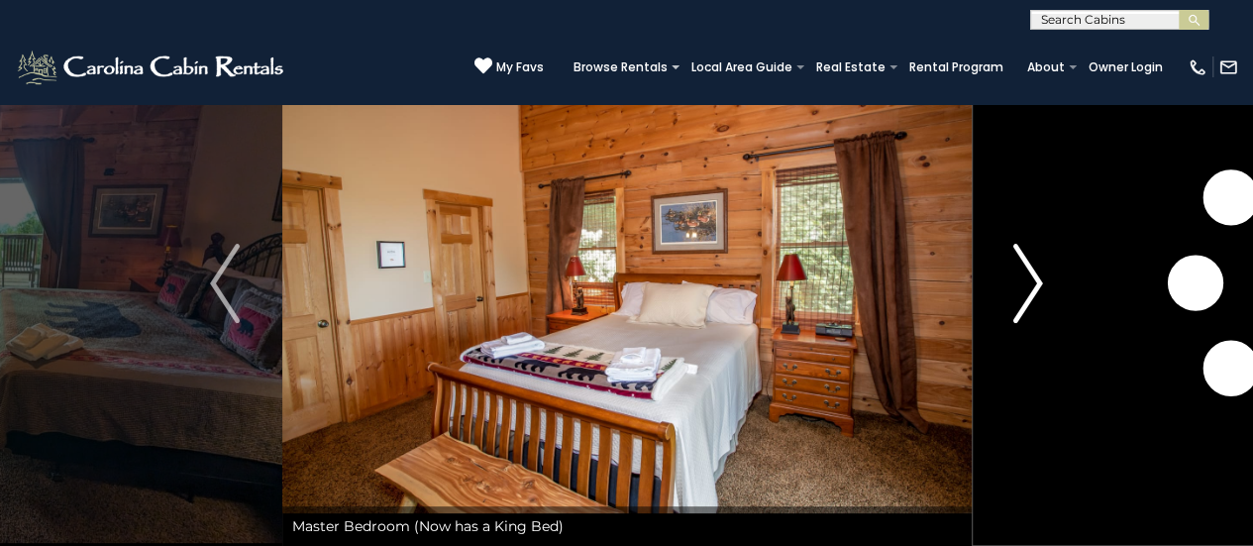
click at [1030, 270] on img "Next" at bounding box center [1029, 283] width 30 height 79
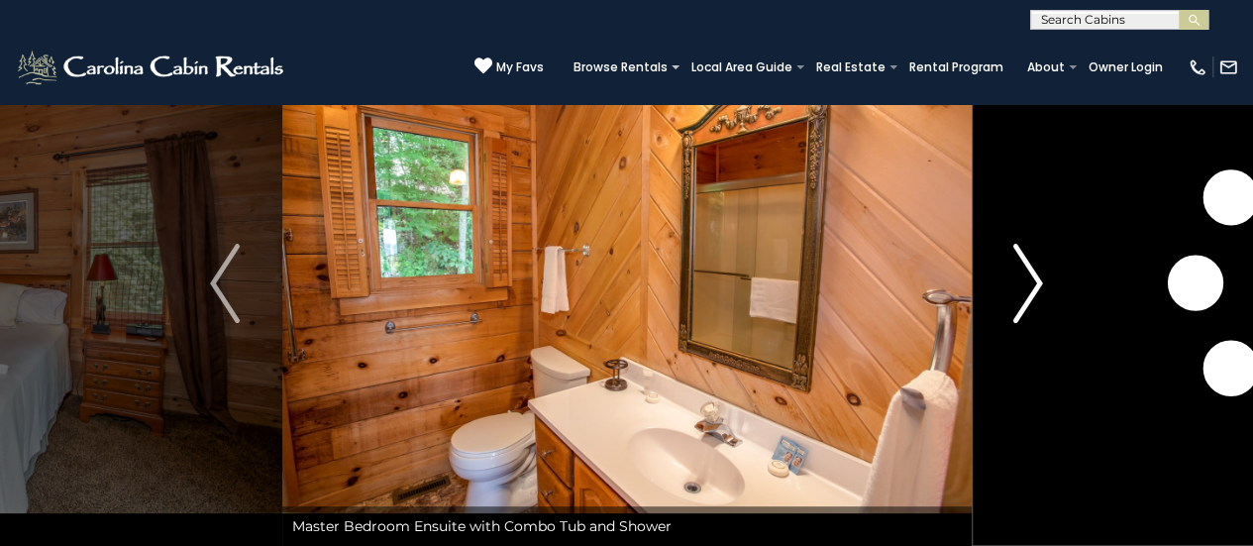
click at [1030, 270] on img "Next" at bounding box center [1029, 283] width 30 height 79
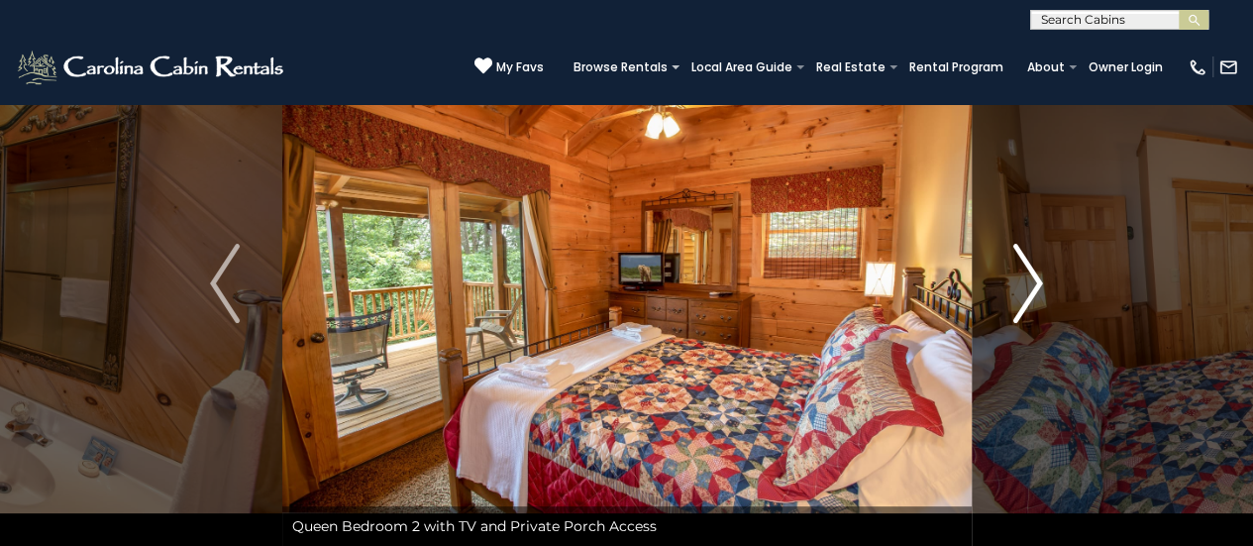
click at [1030, 270] on img "Next" at bounding box center [1029, 283] width 30 height 79
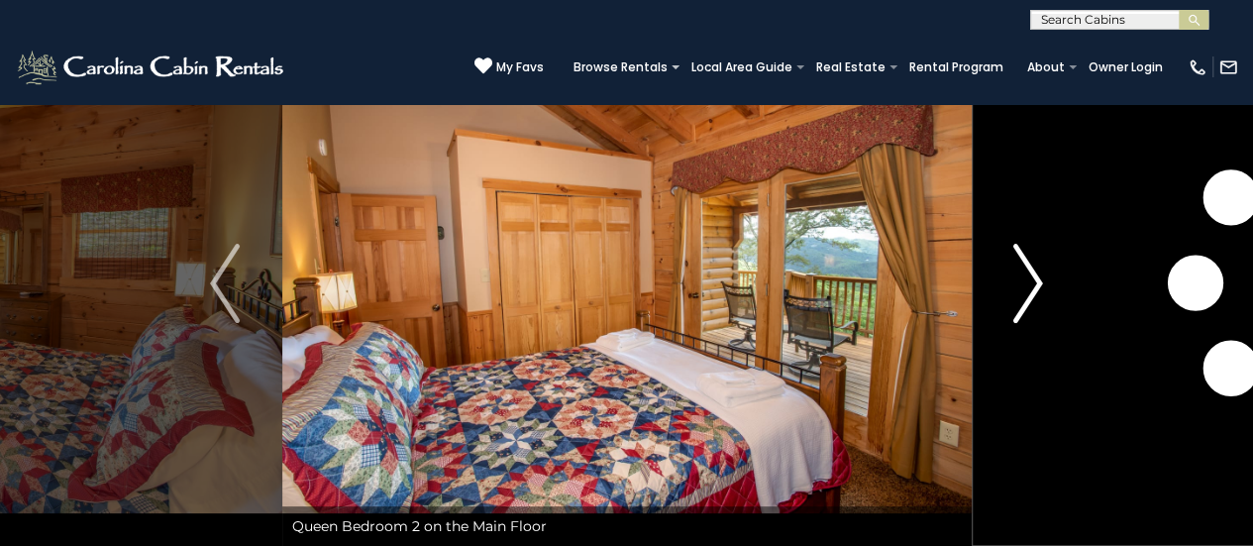
click at [1030, 270] on img "Next" at bounding box center [1029, 283] width 30 height 79
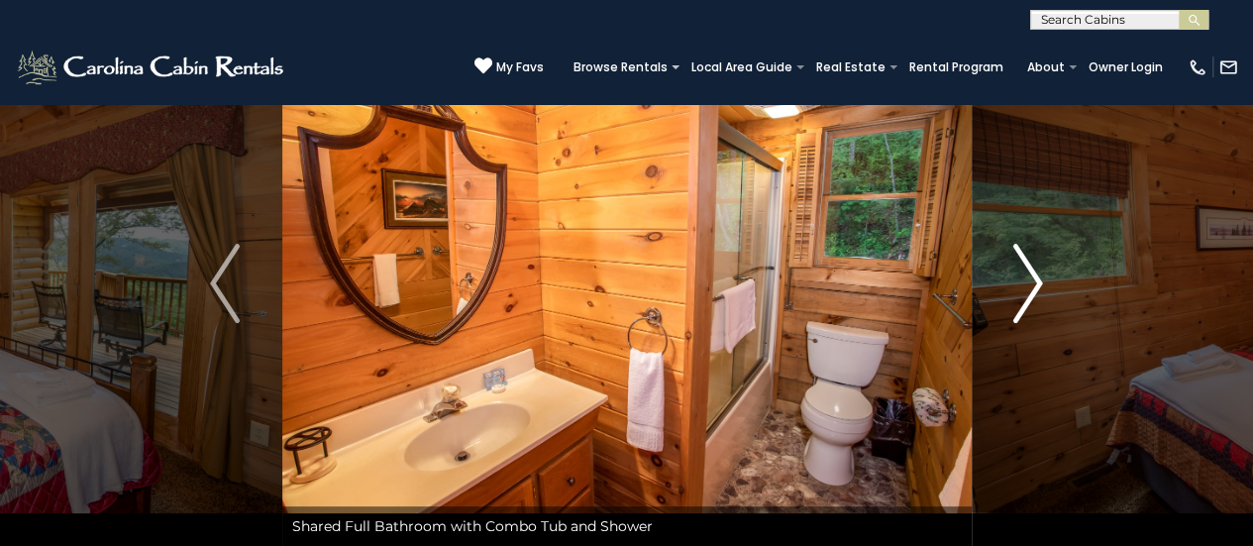
click at [1030, 270] on img "Next" at bounding box center [1029, 283] width 30 height 79
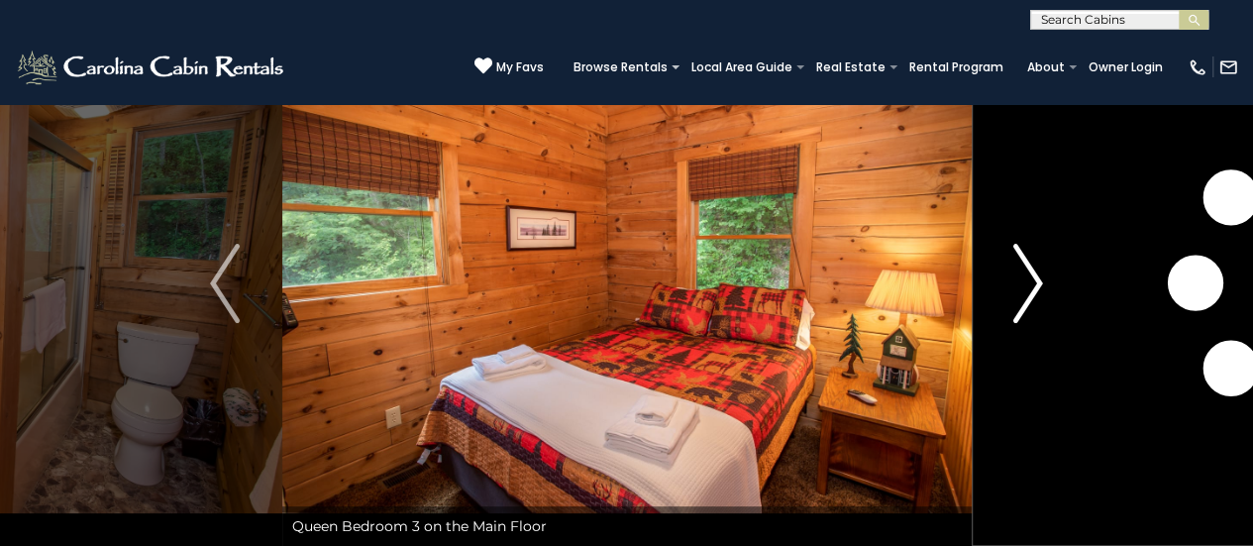
click at [1030, 270] on img "Next" at bounding box center [1029, 283] width 30 height 79
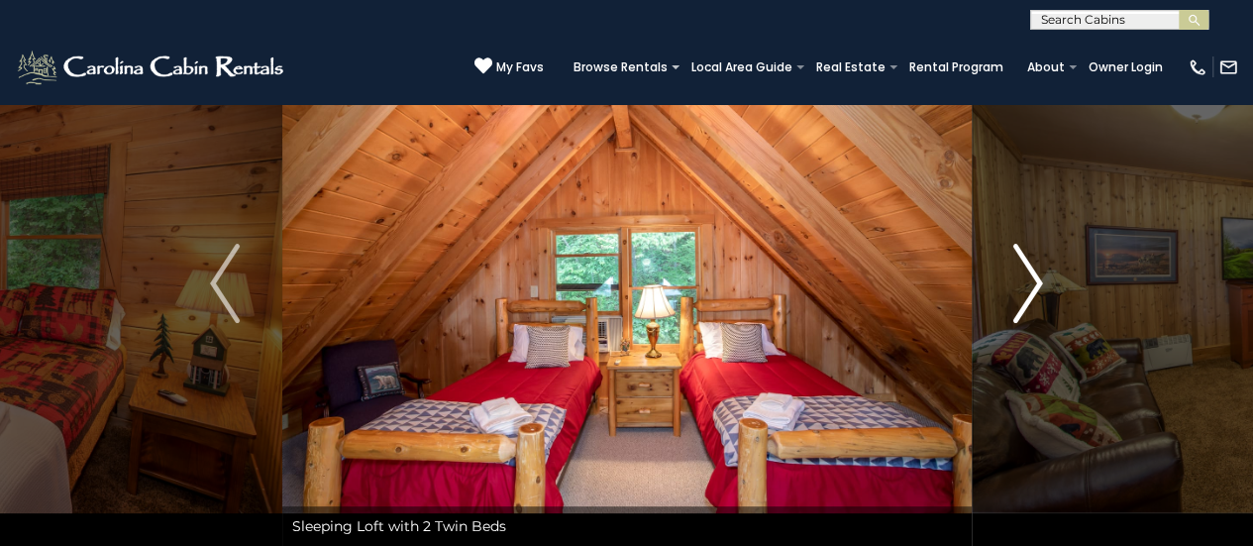
click at [1030, 270] on img "Next" at bounding box center [1029, 283] width 30 height 79
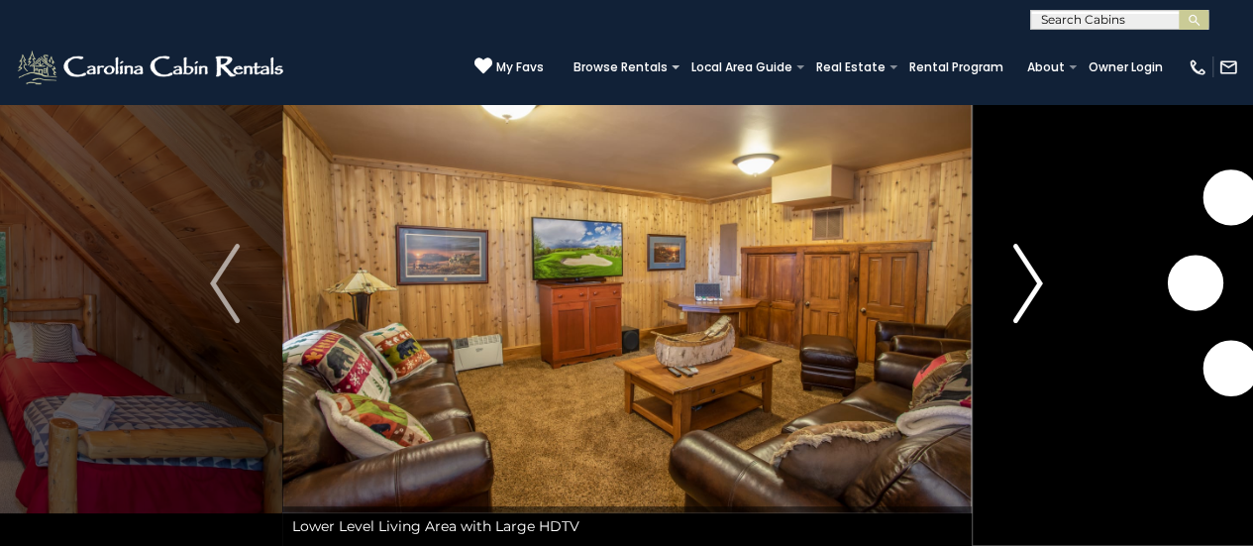
click at [1030, 270] on img "Next" at bounding box center [1029, 283] width 30 height 79
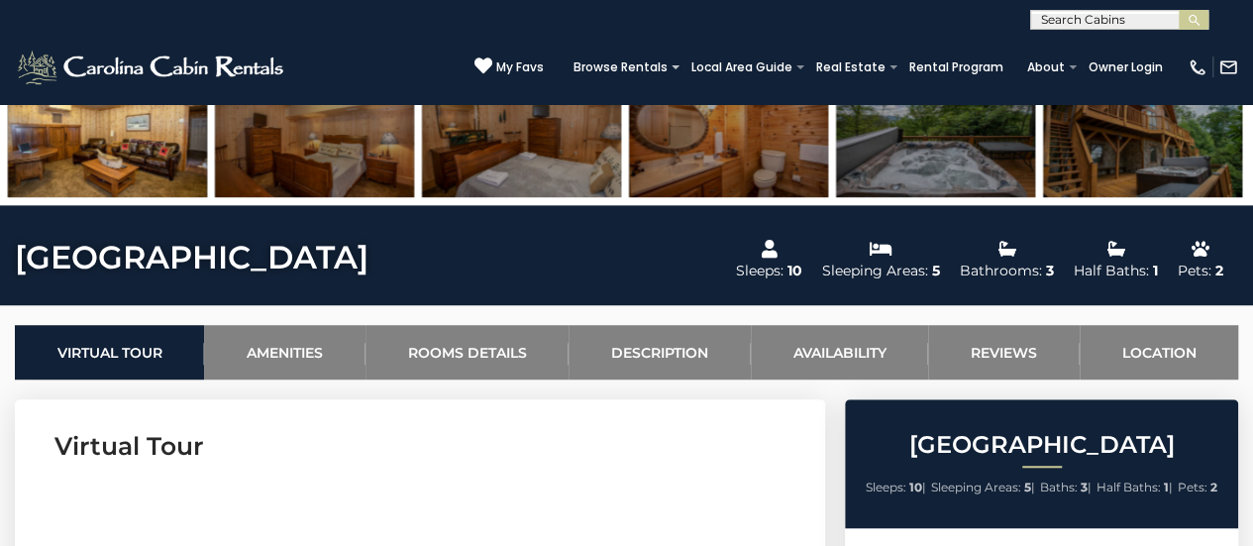
scroll to position [562, 0]
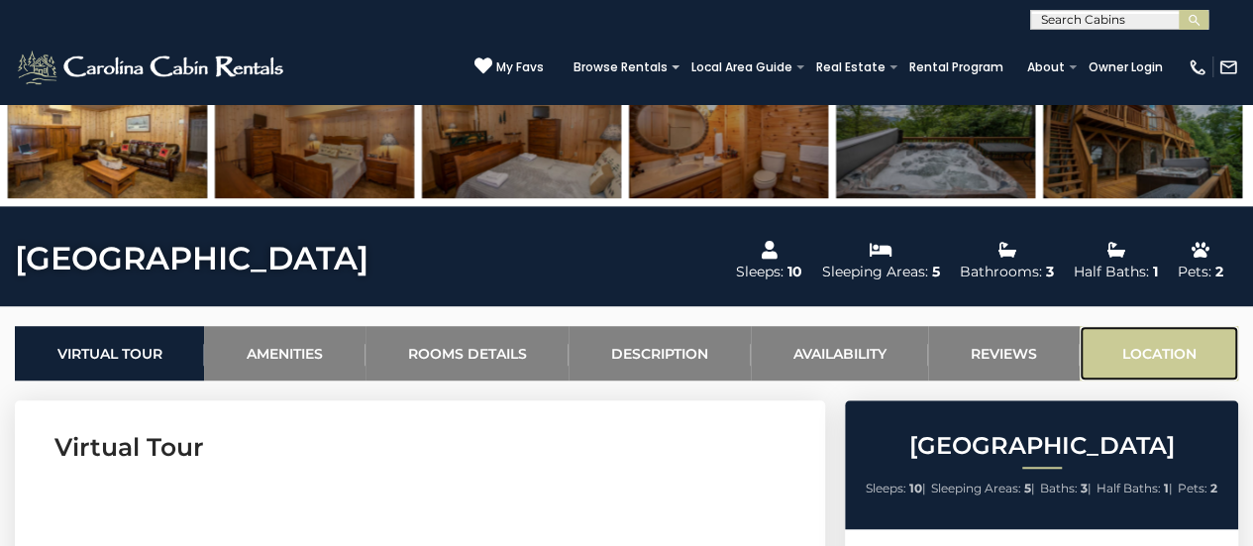
click at [1140, 349] on link "Location" at bounding box center [1159, 353] width 159 height 54
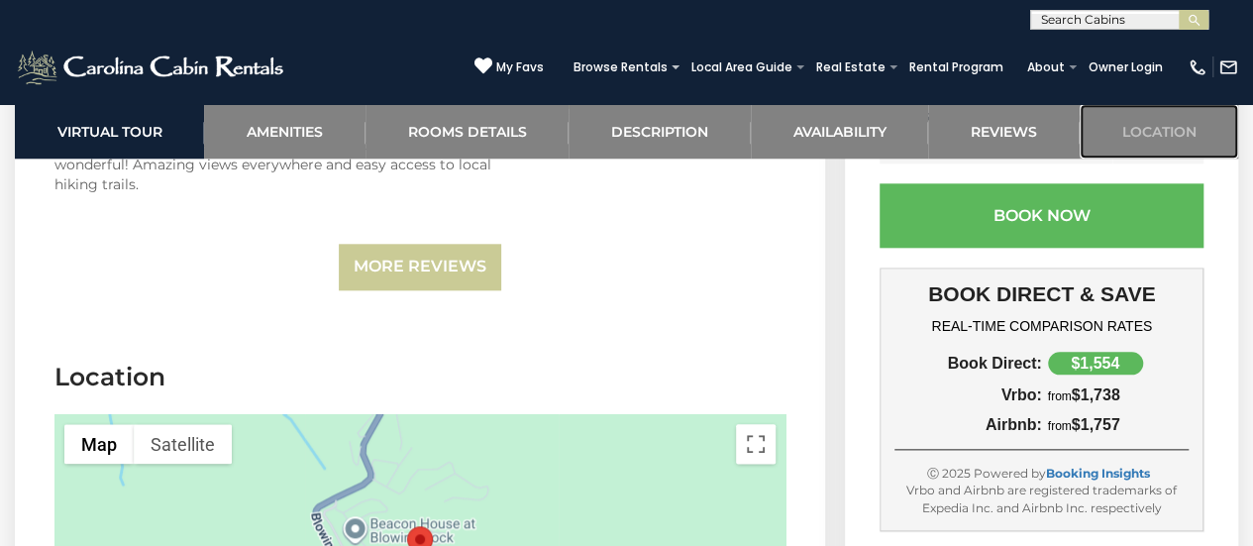
scroll to position [4718, 0]
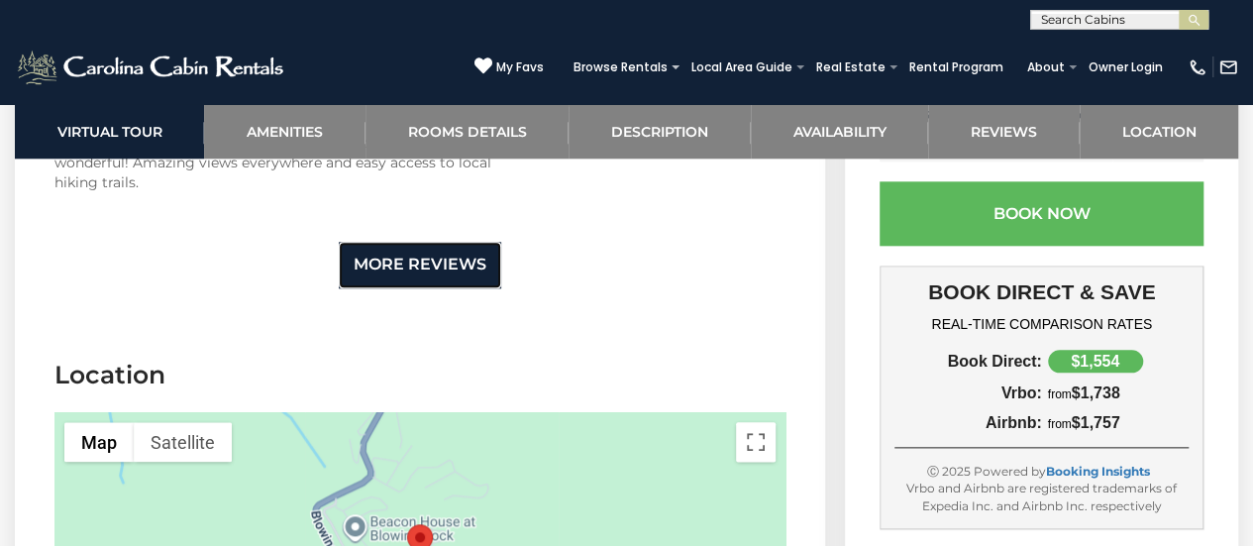
click at [438, 288] on link "More Reviews" at bounding box center [420, 265] width 162 height 47
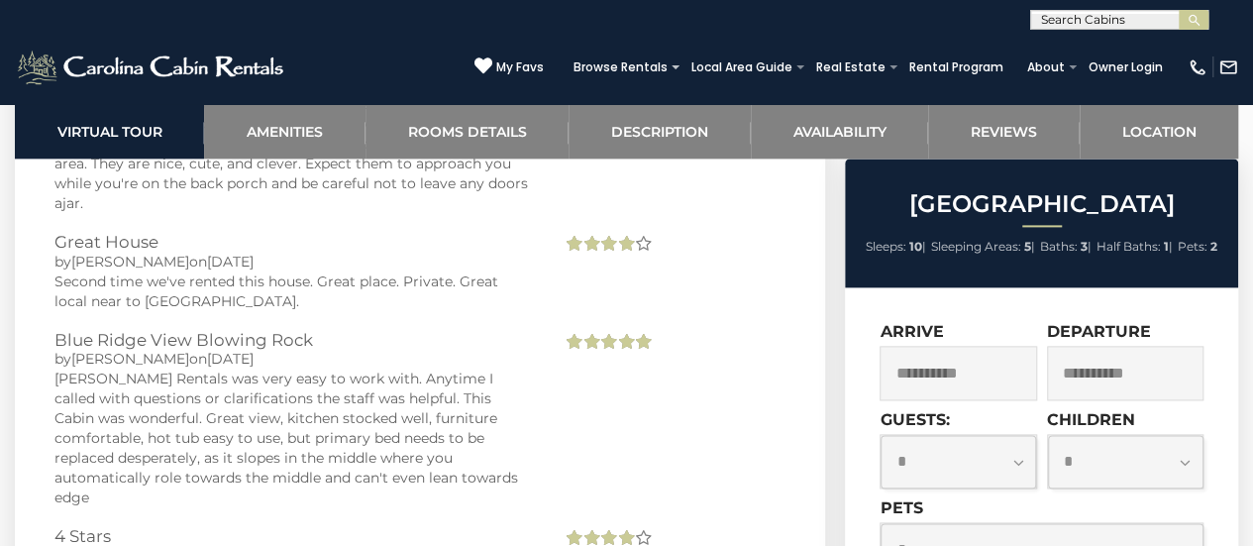
scroll to position [4970, 0]
click at [422, 442] on div "[PERSON_NAME] Rentals was very easy to work with. Anytime I called with questio…" at bounding box center [293, 440] width 478 height 139
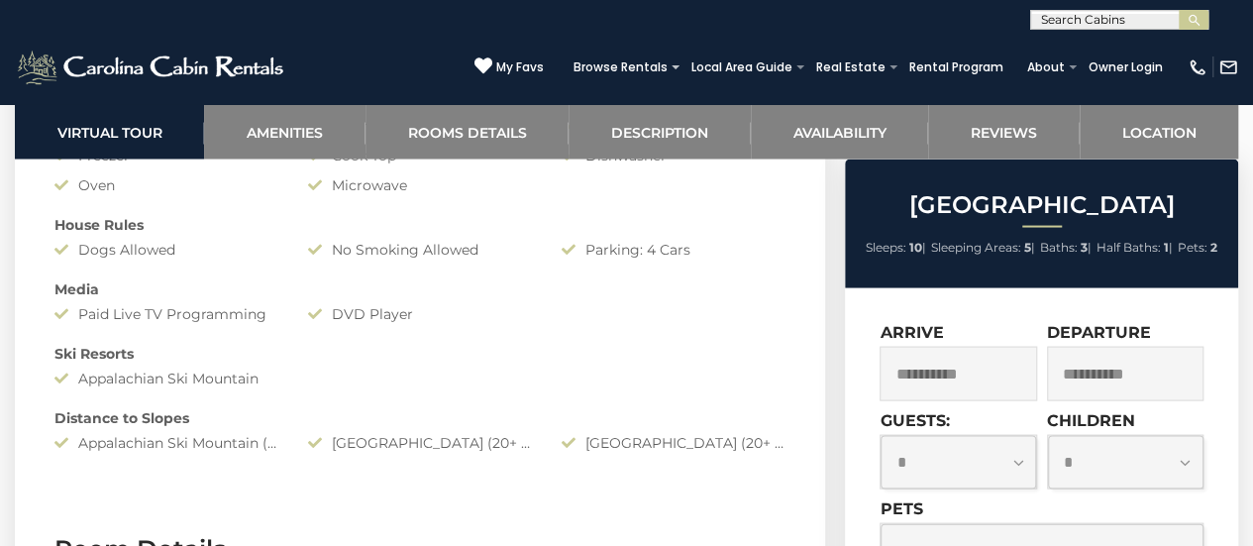
scroll to position [1530, 0]
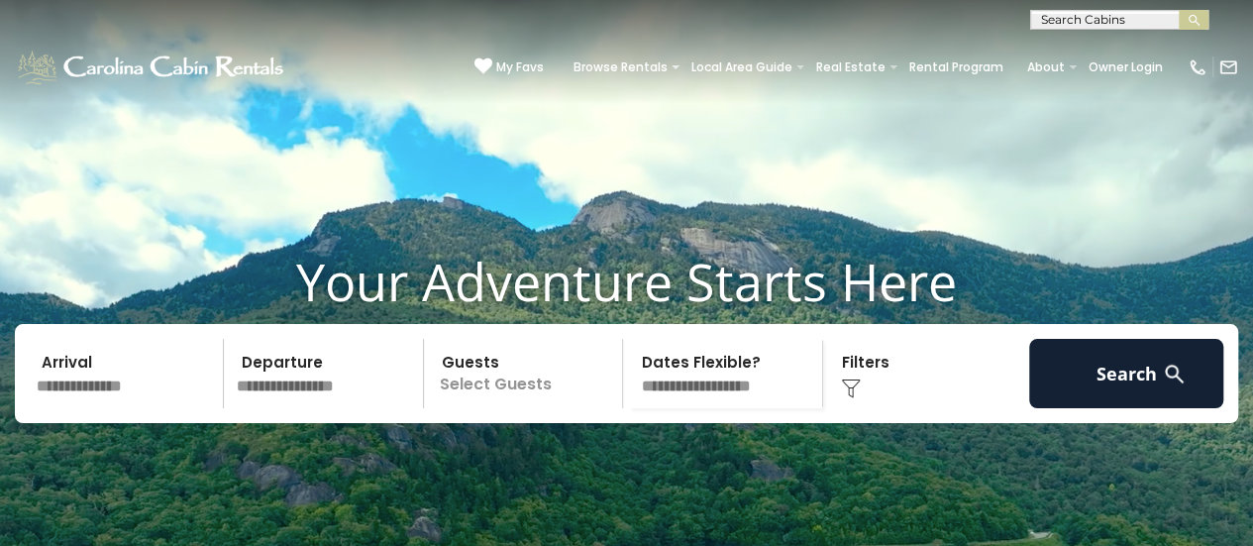
click at [104, 408] on input "text" at bounding box center [127, 373] width 194 height 69
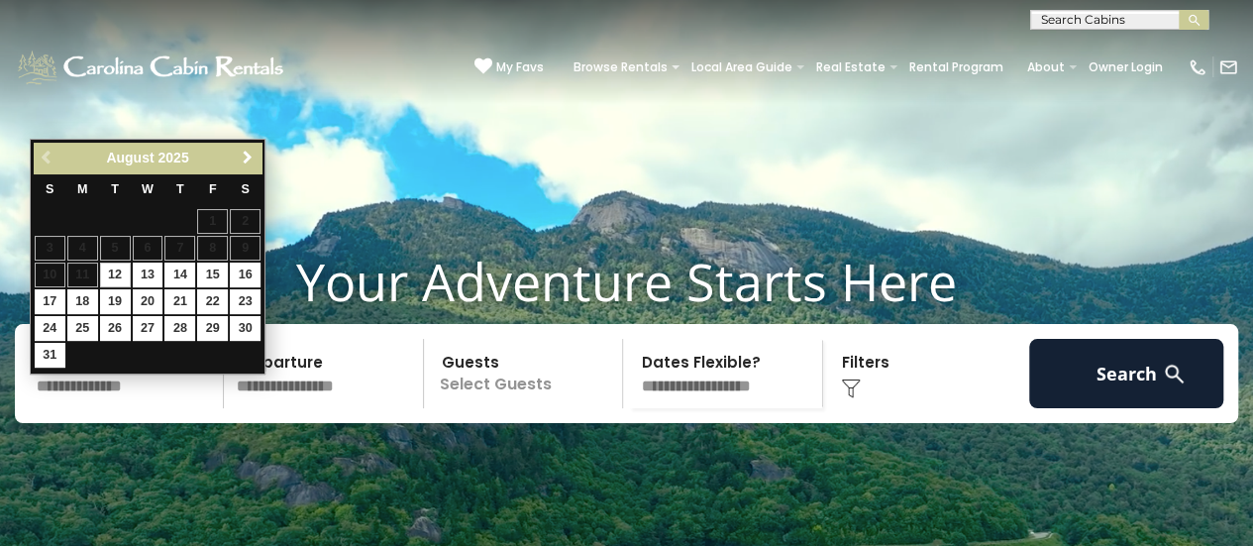
click at [249, 159] on span "Next" at bounding box center [248, 158] width 16 height 16
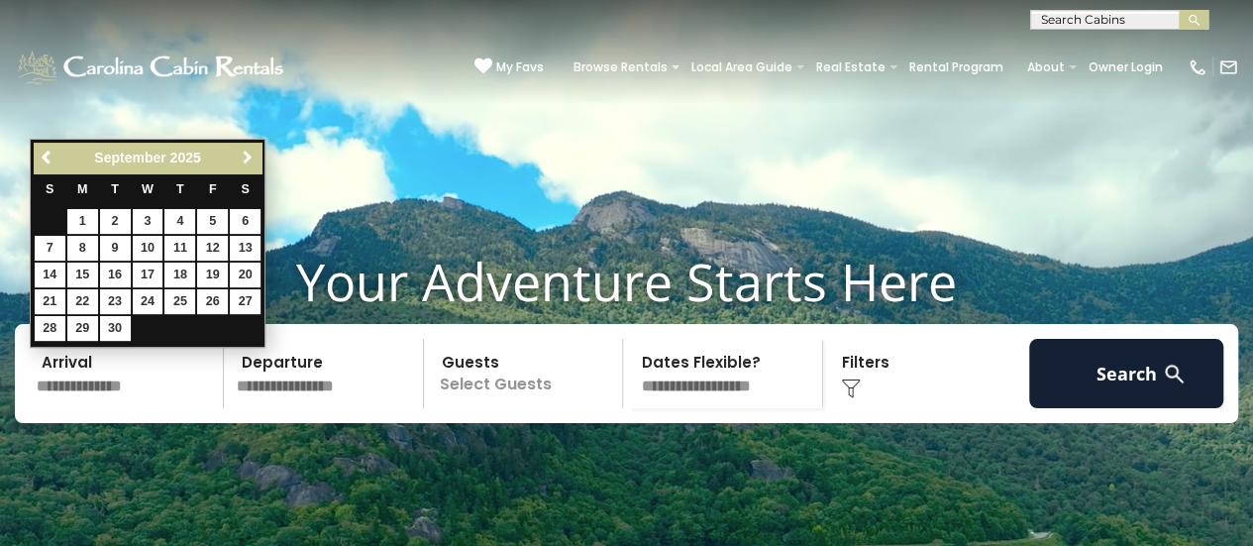
click at [249, 159] on span "Next" at bounding box center [248, 158] width 16 height 16
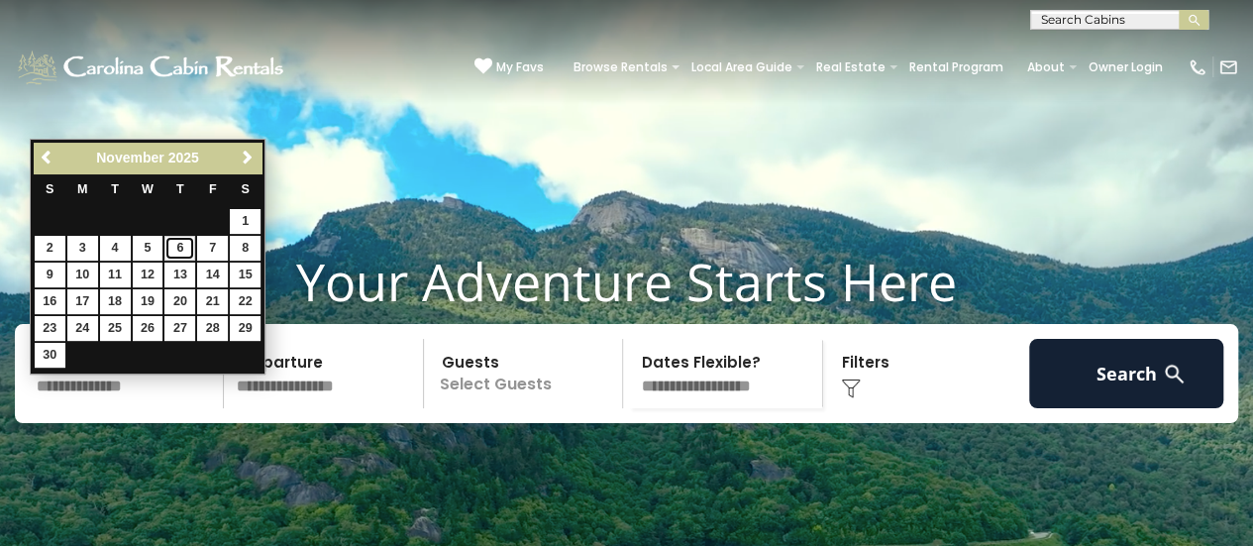
click at [170, 245] on link "6" at bounding box center [179, 248] width 31 height 25
type input "*******"
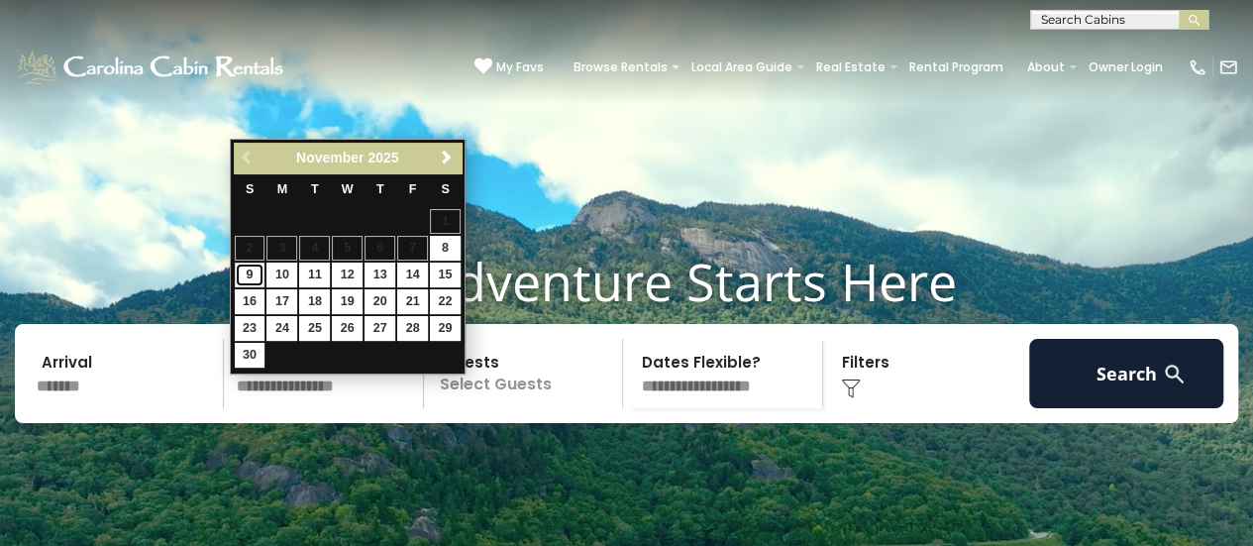
click at [247, 274] on link "9" at bounding box center [250, 275] width 31 height 25
type input "*******"
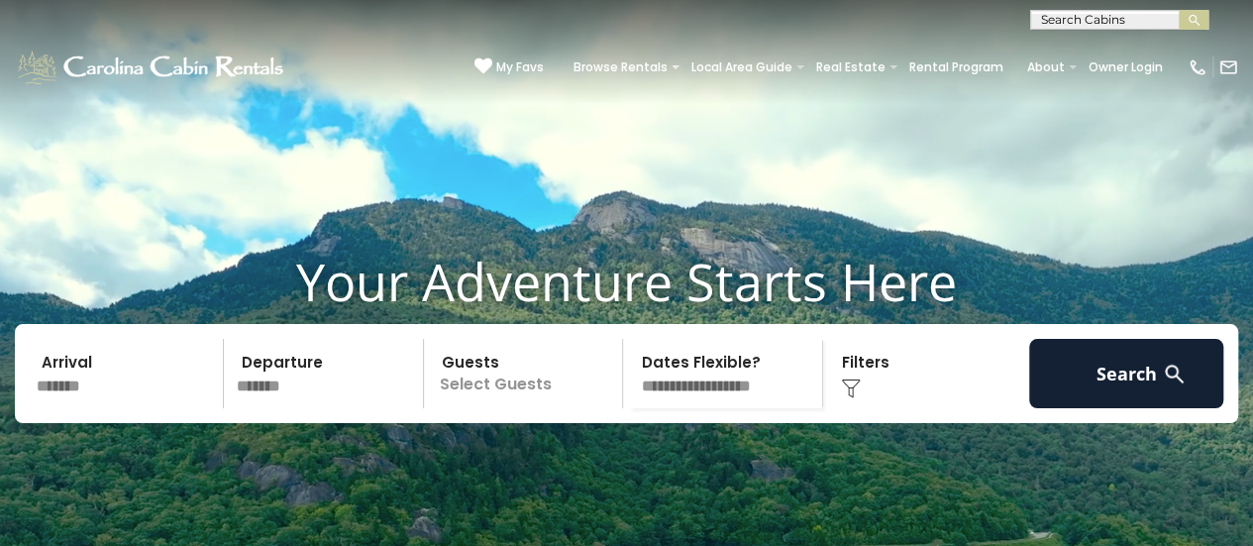
click at [499, 408] on p "Select Guests" at bounding box center [526, 373] width 193 height 69
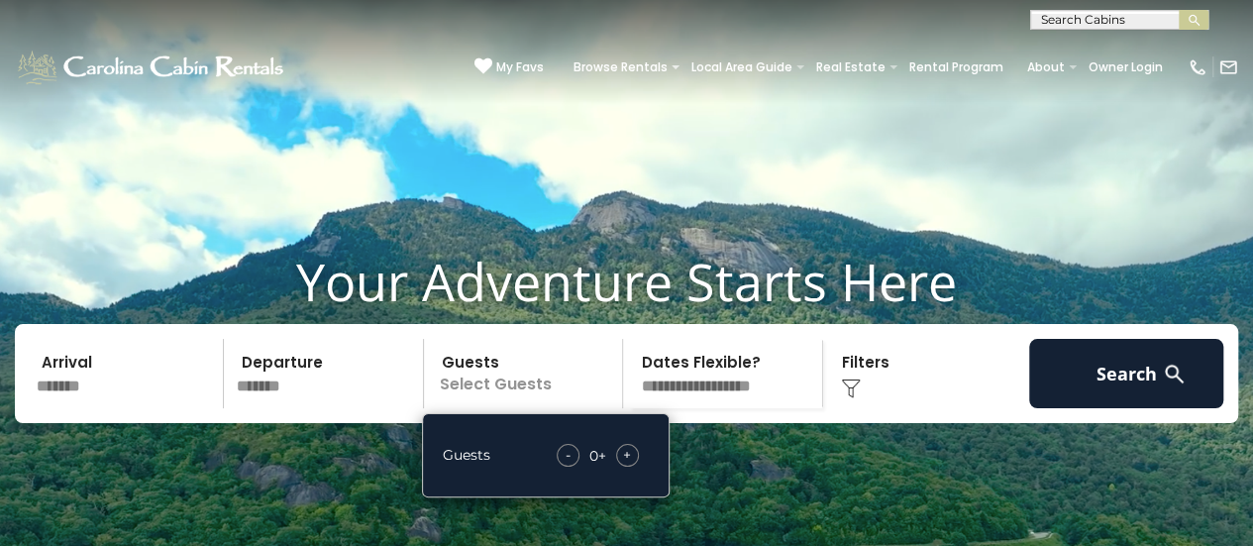
click at [629, 465] on span "+" at bounding box center [627, 455] width 8 height 20
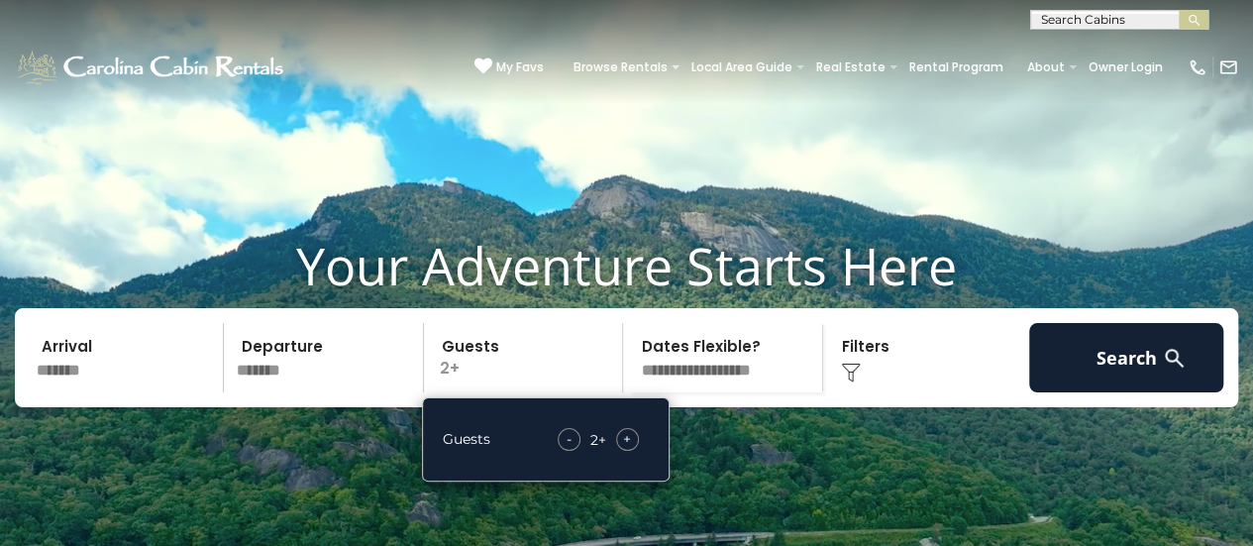
click at [863, 380] on div "Click to Choose" at bounding box center [926, 357] width 194 height 69
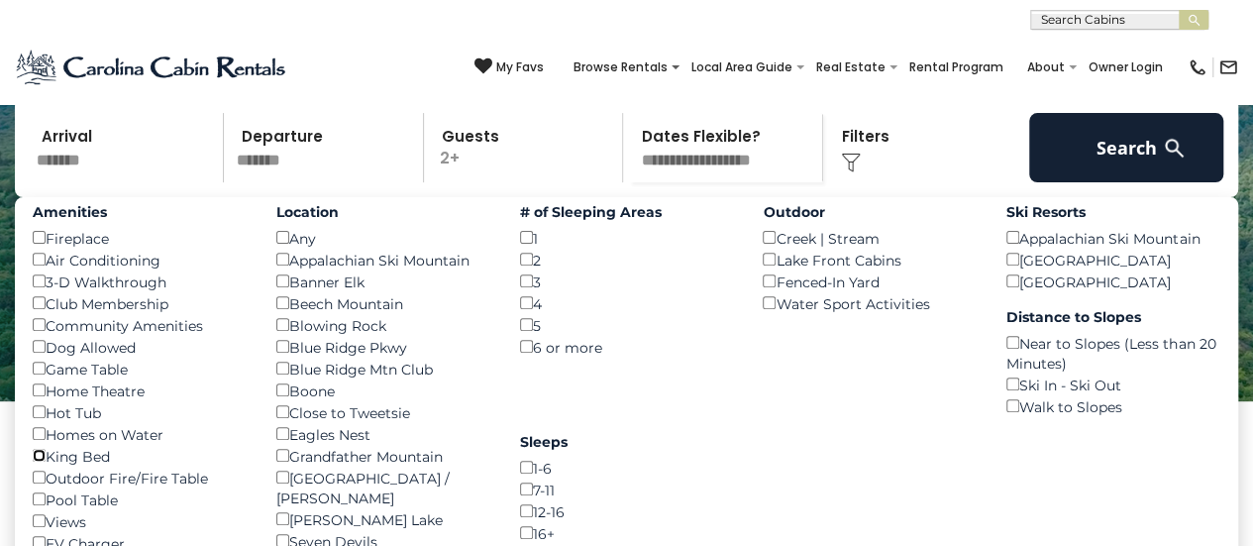
scroll to position [0, 0]
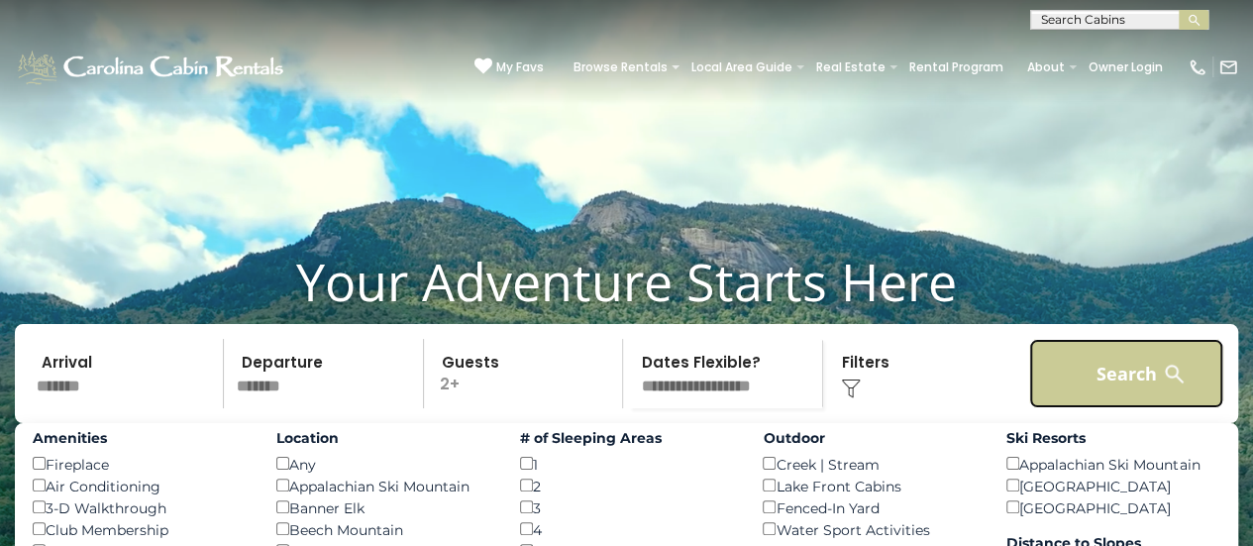
click at [1107, 395] on button "Search" at bounding box center [1126, 373] width 194 height 69
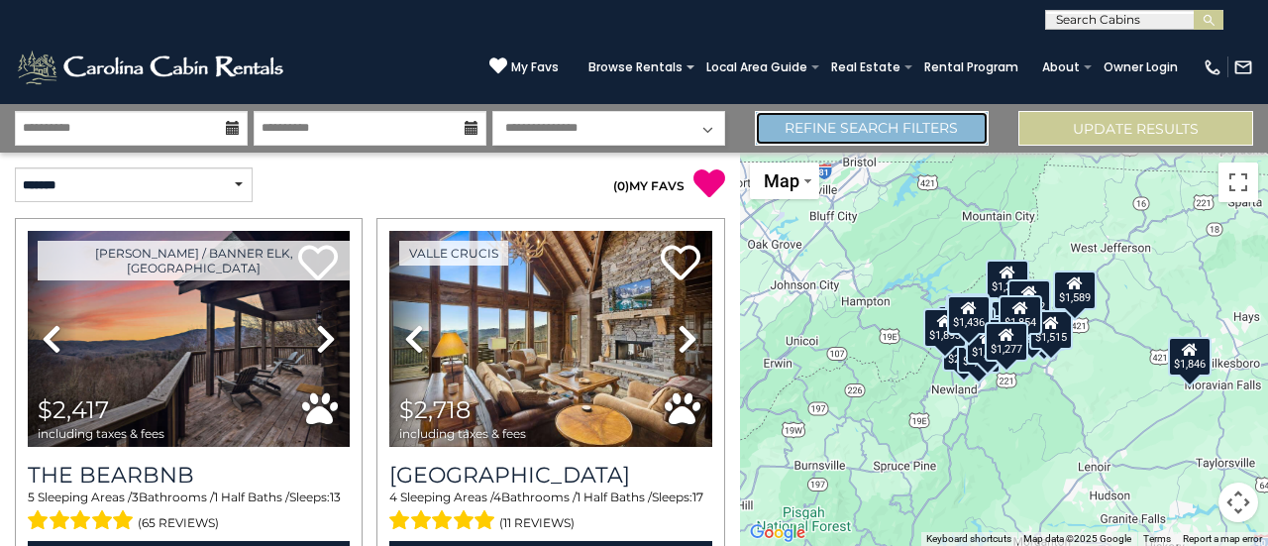
click at [933, 122] on link "Refine Search Filters" at bounding box center [872, 128] width 235 height 35
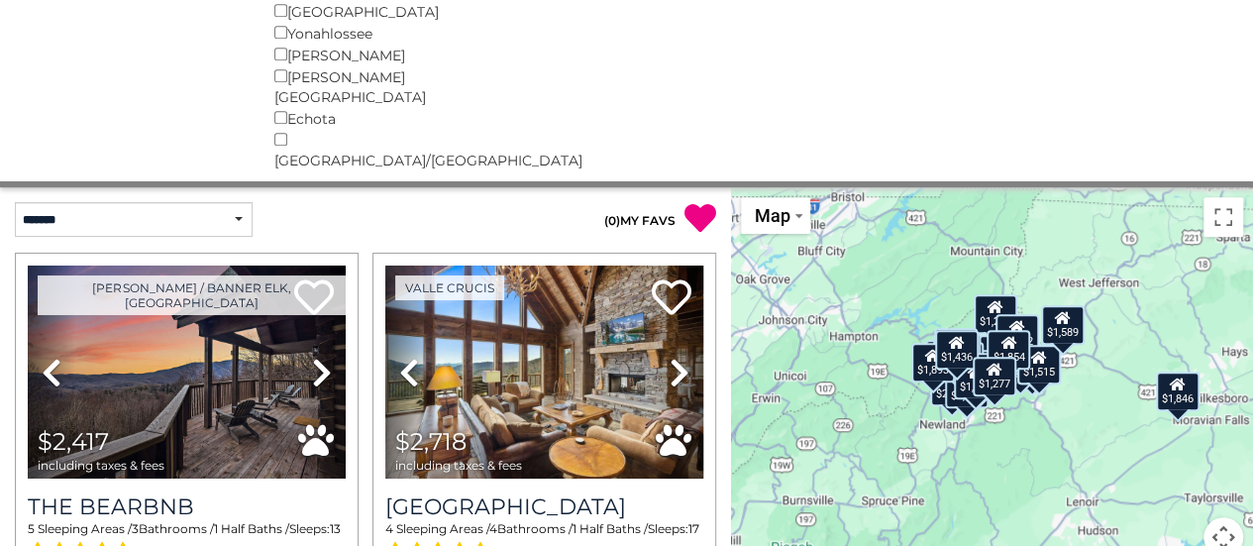
scroll to position [598, 0]
click at [1223, 197] on button "Toggle fullscreen view" at bounding box center [1224, 217] width 40 height 40
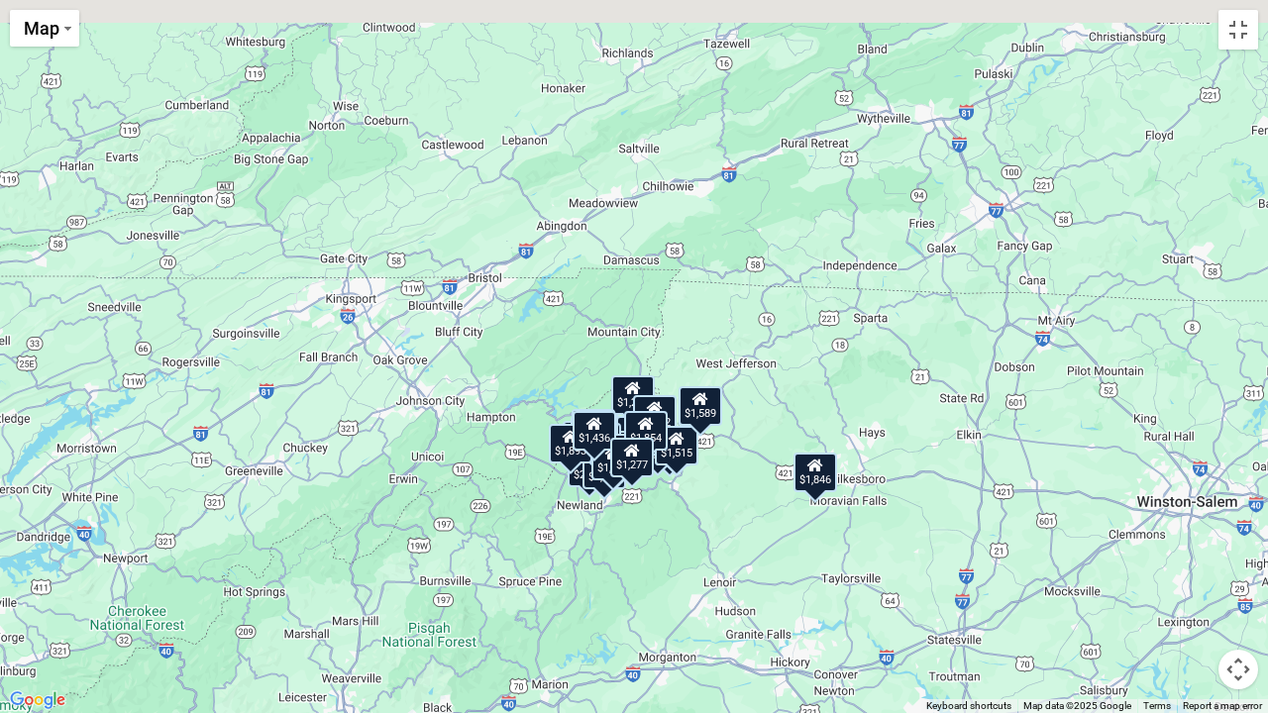
drag, startPoint x: 995, startPoint y: 455, endPoint x: 991, endPoint y: 581, distance: 125.9
click at [991, 545] on div "$2,417 $2,718 $2,626 $2,378 $1,217 $1,465 $5,065 $1,171 $3,695 $2,654 $2,237 $2…" at bounding box center [634, 356] width 1268 height 713
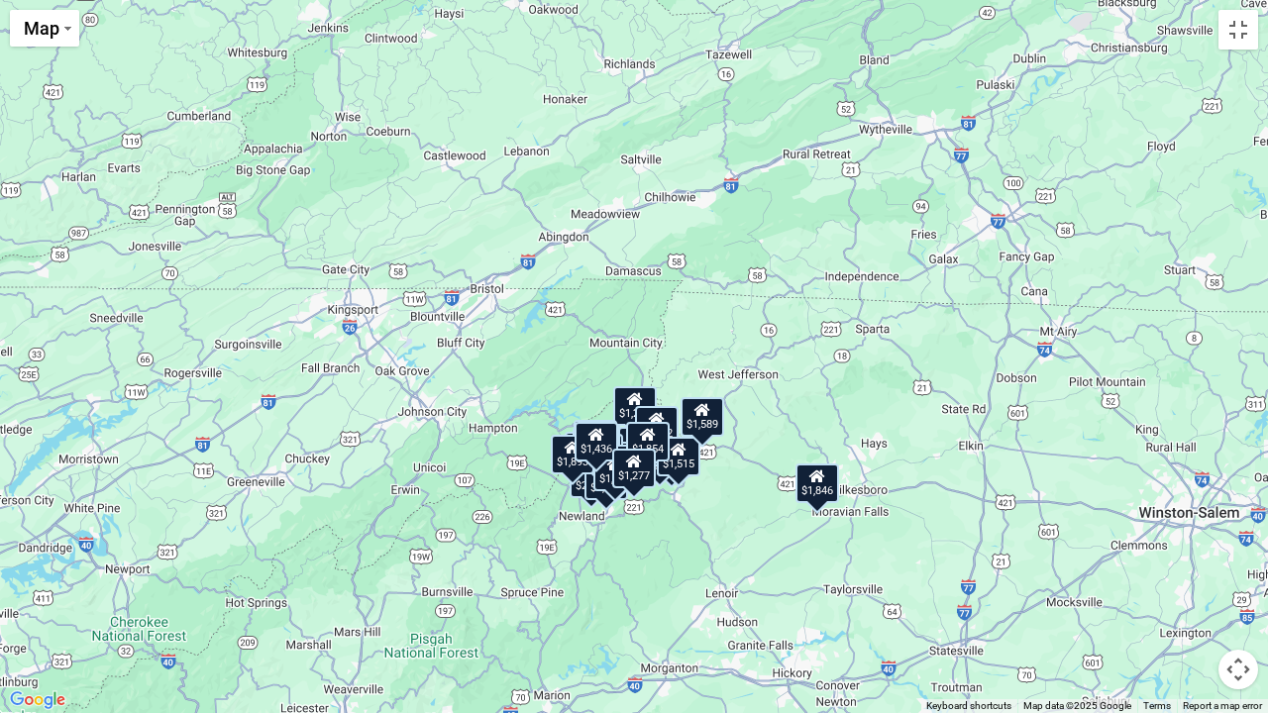
click at [1248, 545] on button "Map camera controls" at bounding box center [1239, 670] width 40 height 40
click at [1197, 545] on button "Zoom in" at bounding box center [1189, 571] width 40 height 40
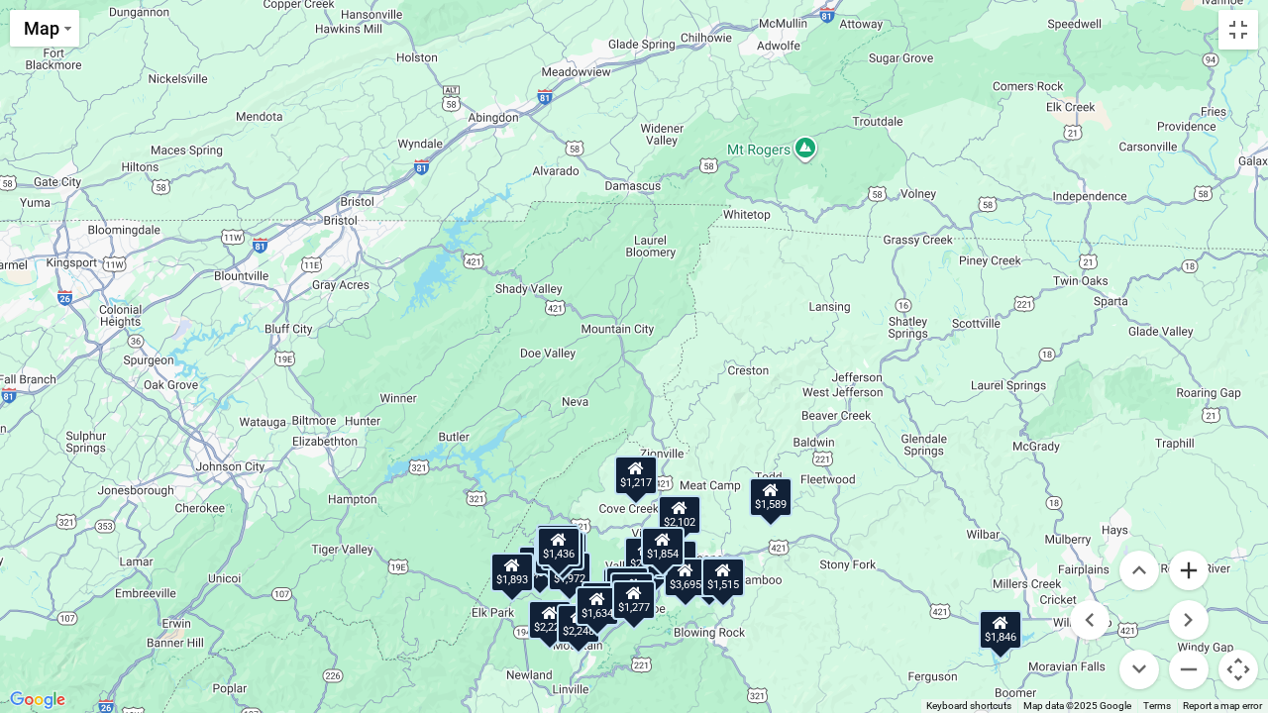
click at [1197, 545] on button "Zoom in" at bounding box center [1189, 571] width 40 height 40
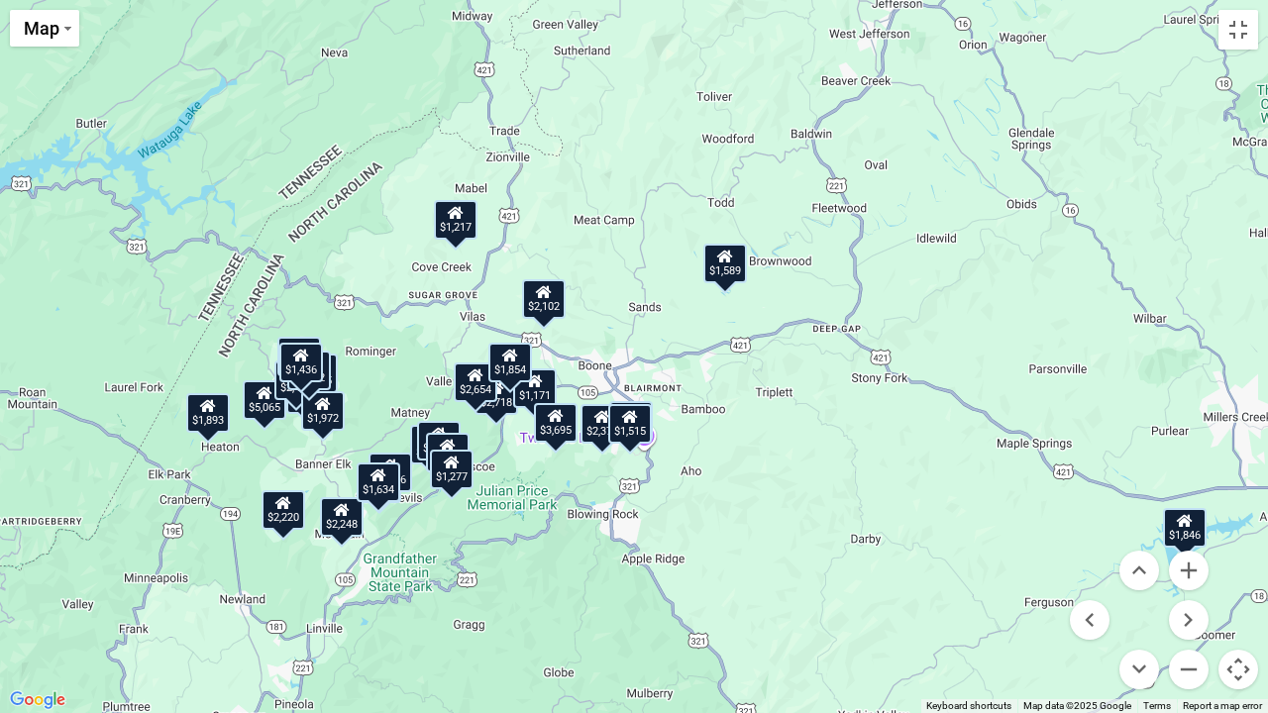
drag, startPoint x: 908, startPoint y: 403, endPoint x: 724, endPoint y: 4, distance: 439.3
click at [724, 4] on div "$2,417 $2,718 $2,626 $2,378 $1,217 $1,465 $5,065 $1,171 $3,695 $2,654 $2,237 $2…" at bounding box center [634, 356] width 1268 height 713
click at [642, 422] on div "$1,515" at bounding box center [630, 425] width 44 height 40
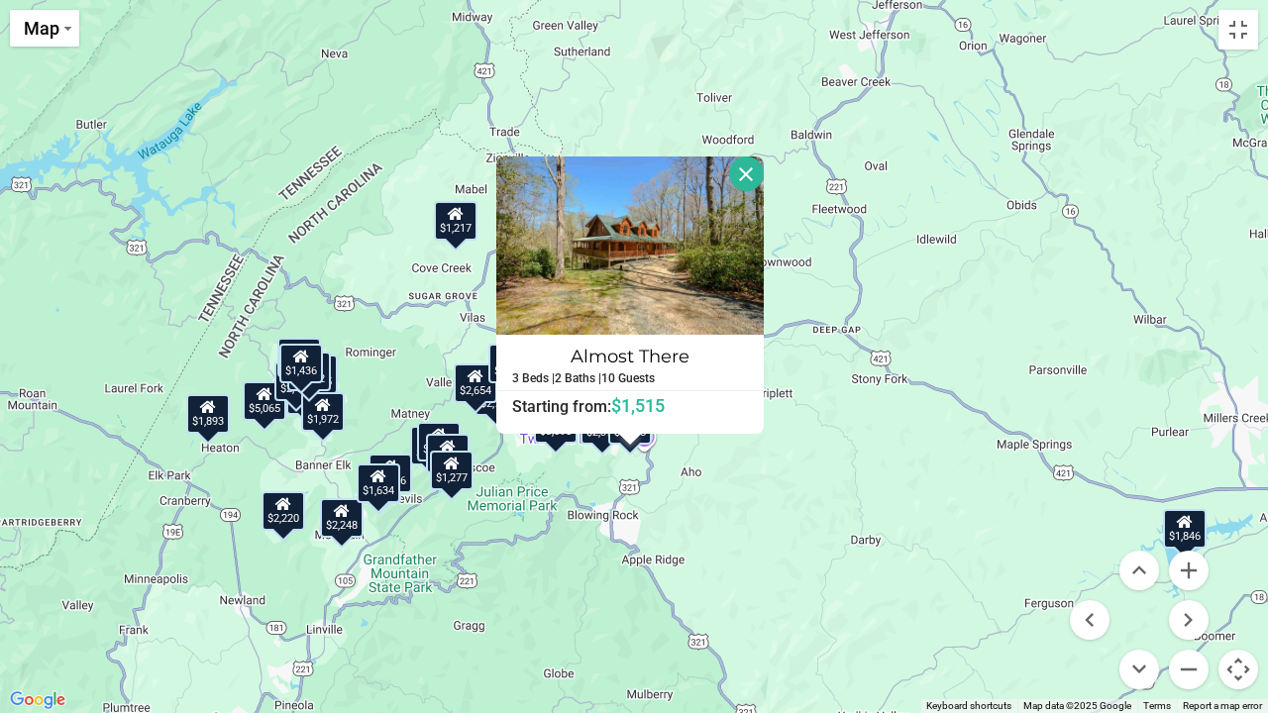
click at [749, 171] on button "Close" at bounding box center [746, 174] width 35 height 35
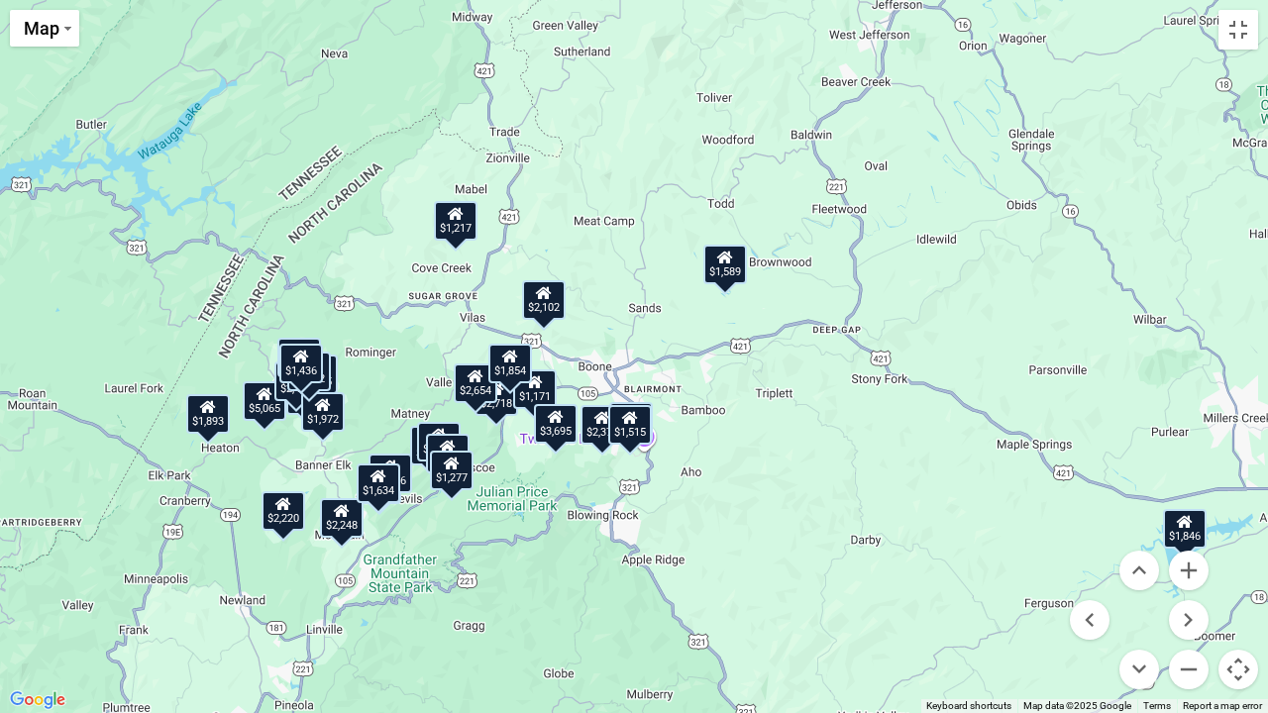
click at [555, 429] on div "$3,695" at bounding box center [556, 424] width 44 height 40
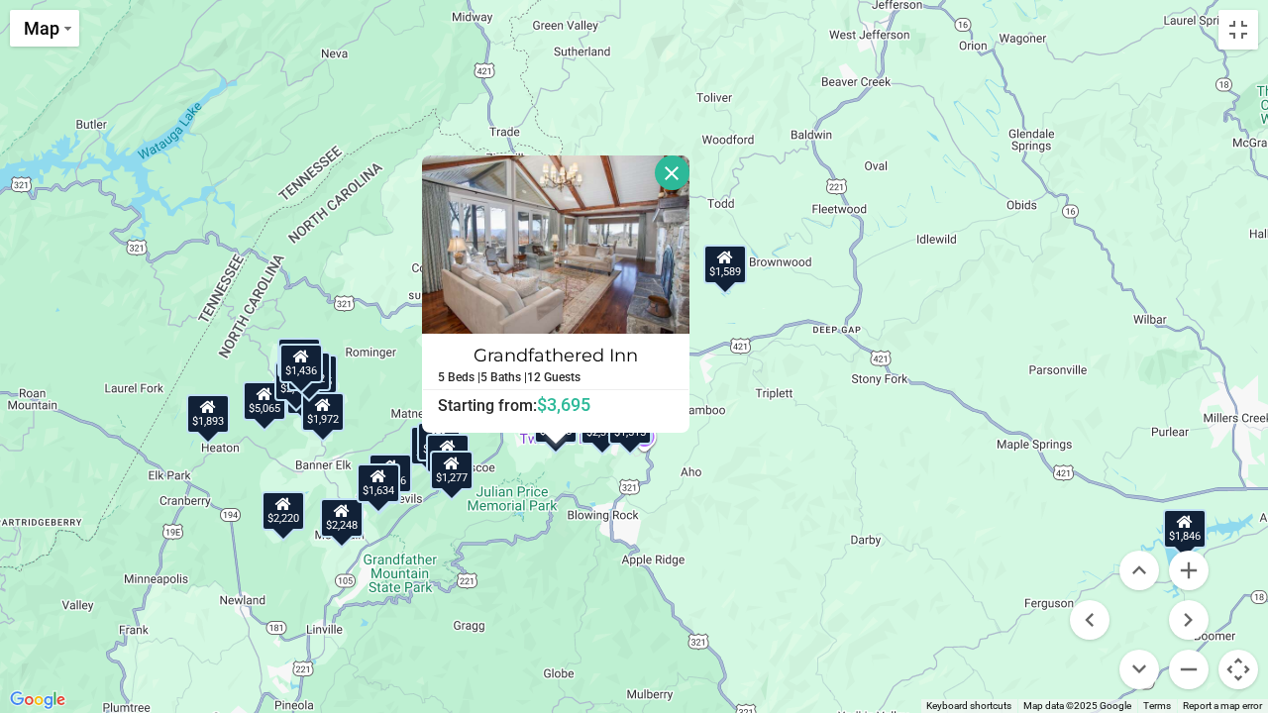
click at [672, 160] on button "Close" at bounding box center [672, 173] width 35 height 35
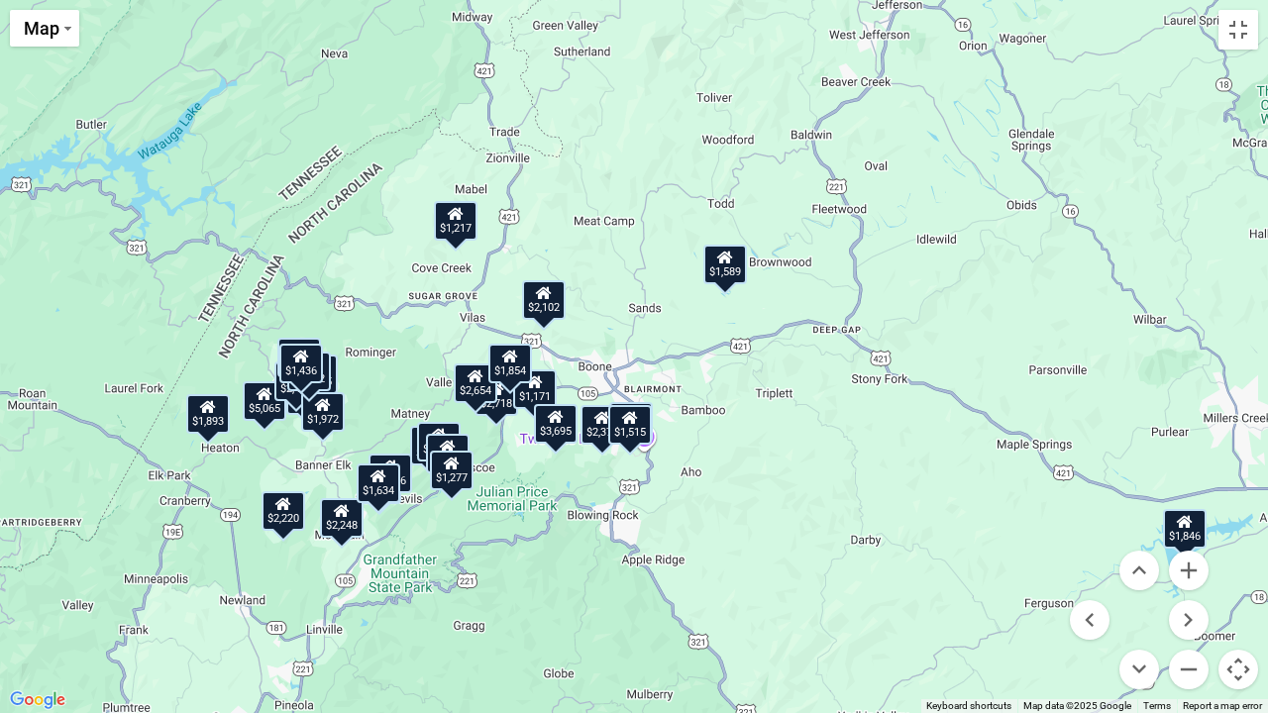
click at [550, 388] on div "$1,171" at bounding box center [535, 390] width 44 height 40
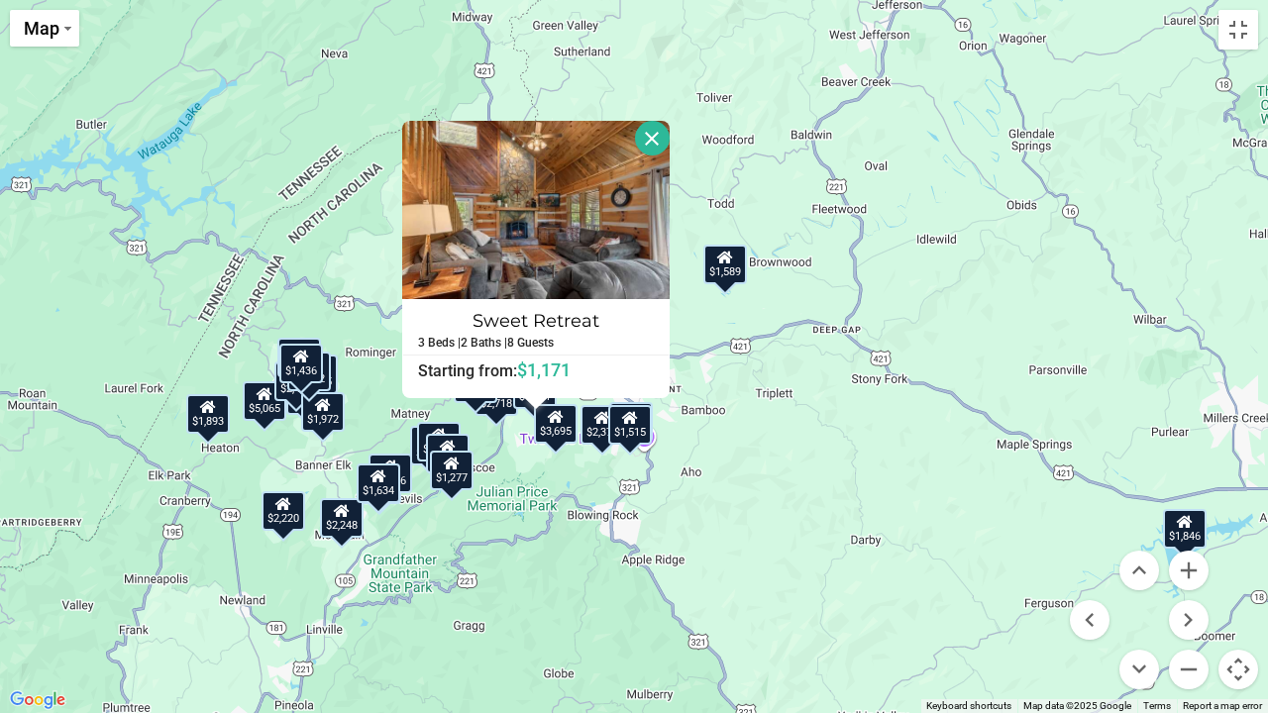
click at [655, 129] on button "Close" at bounding box center [652, 138] width 35 height 35
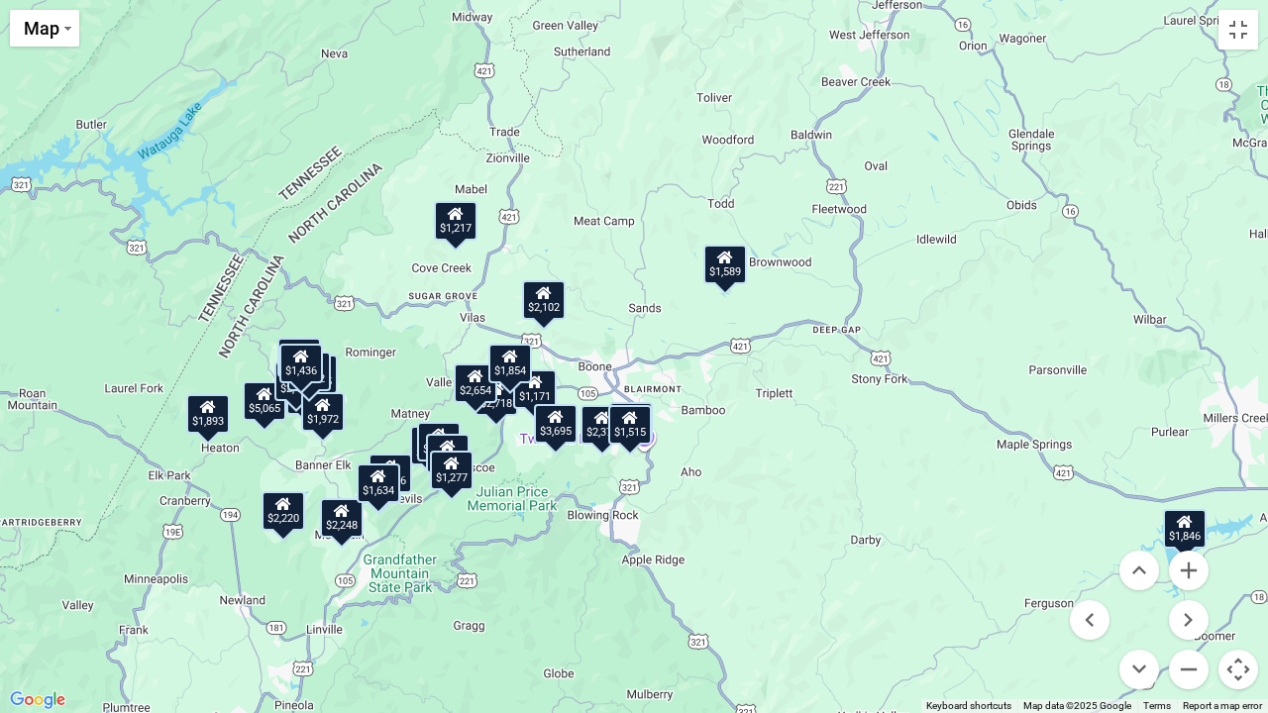
click at [725, 280] on div "$1,589" at bounding box center [725, 265] width 44 height 40
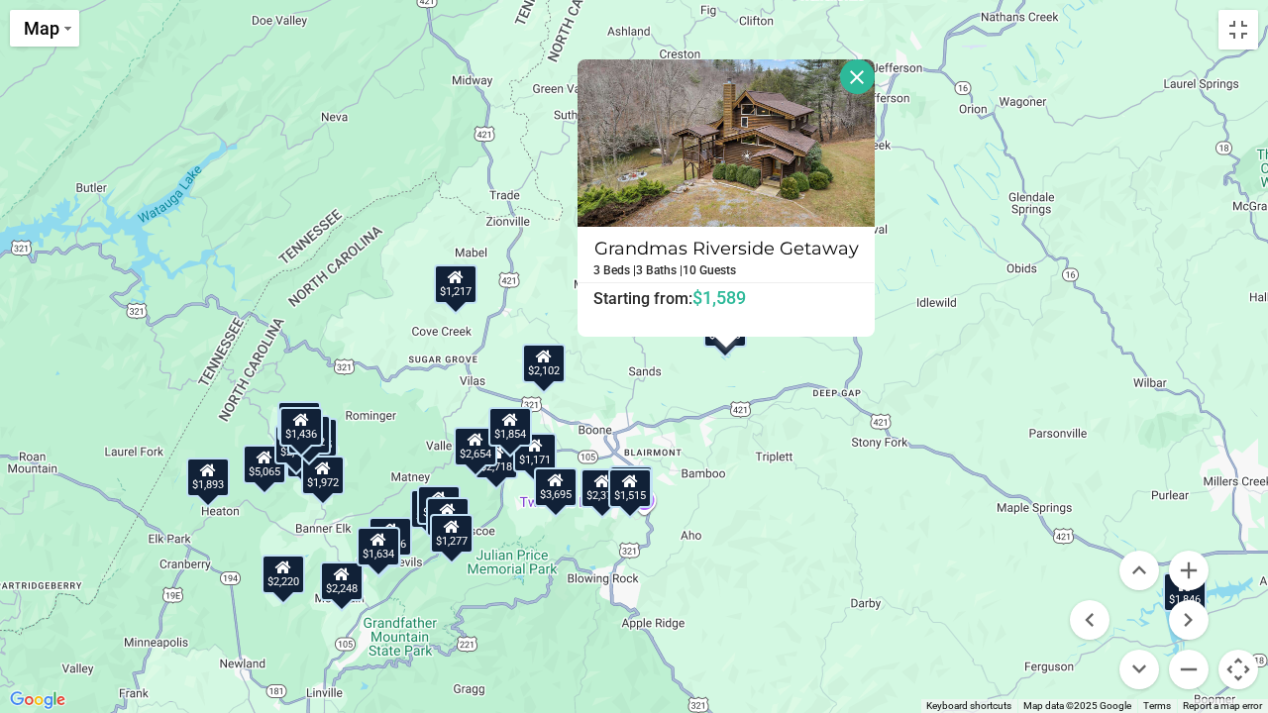
click at [858, 79] on button "Close" at bounding box center [857, 76] width 35 height 35
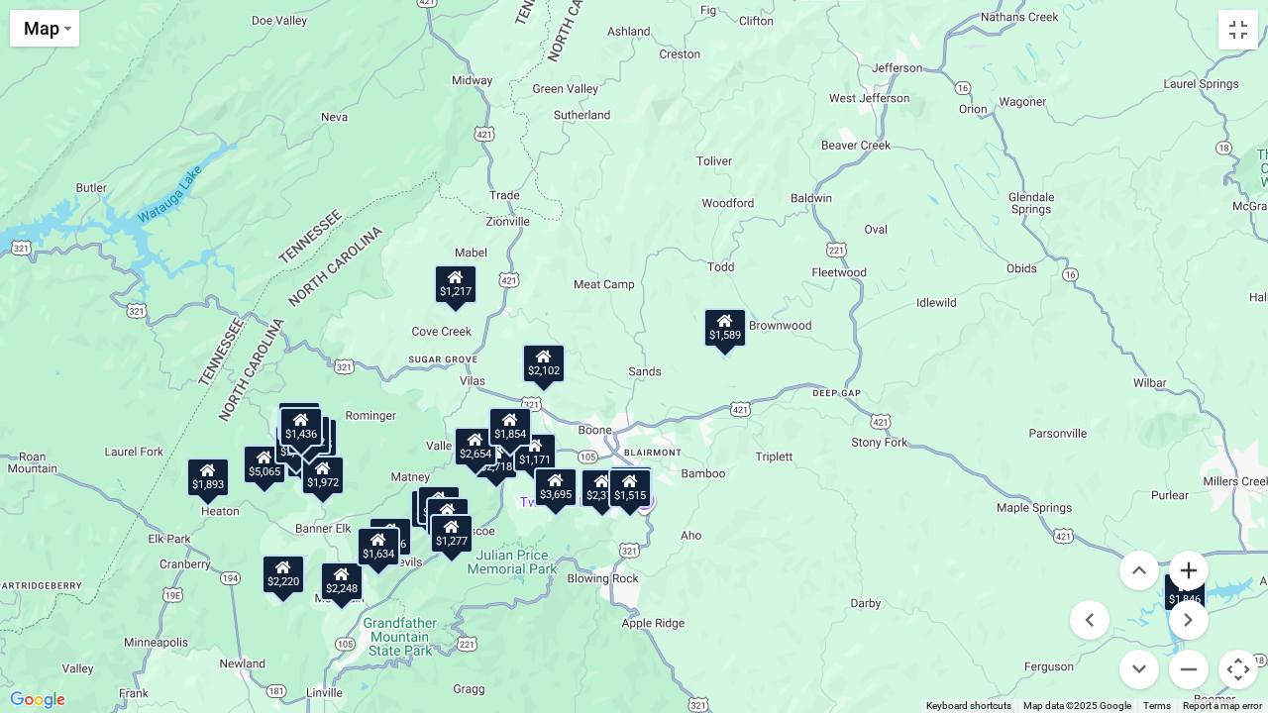
click at [1197, 545] on button "Zoom in" at bounding box center [1189, 571] width 40 height 40
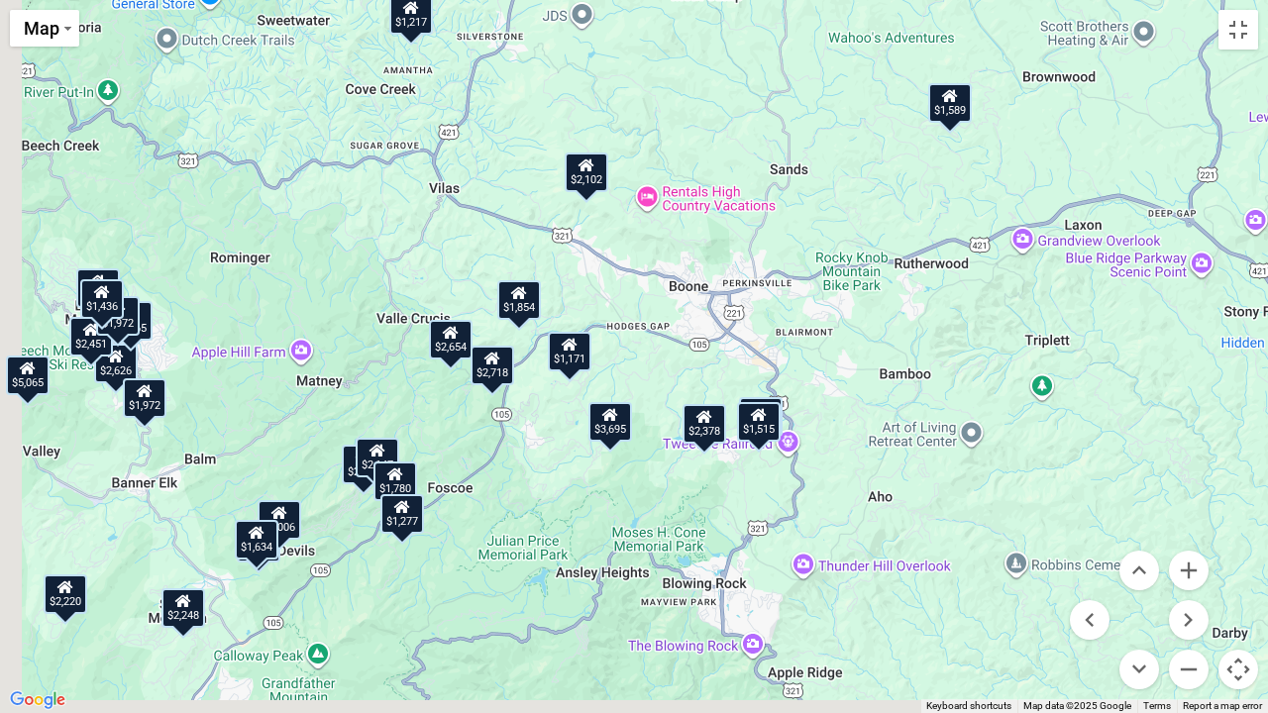
drag, startPoint x: 628, startPoint y: 498, endPoint x: 768, endPoint y: 268, distance: 269.0
click at [768, 268] on div "$2,417 $2,718 $2,626 $2,378 $1,217 $1,465 $5,065 $1,171 $3,695 $2,654 $2,237 $2…" at bounding box center [634, 356] width 1268 height 713
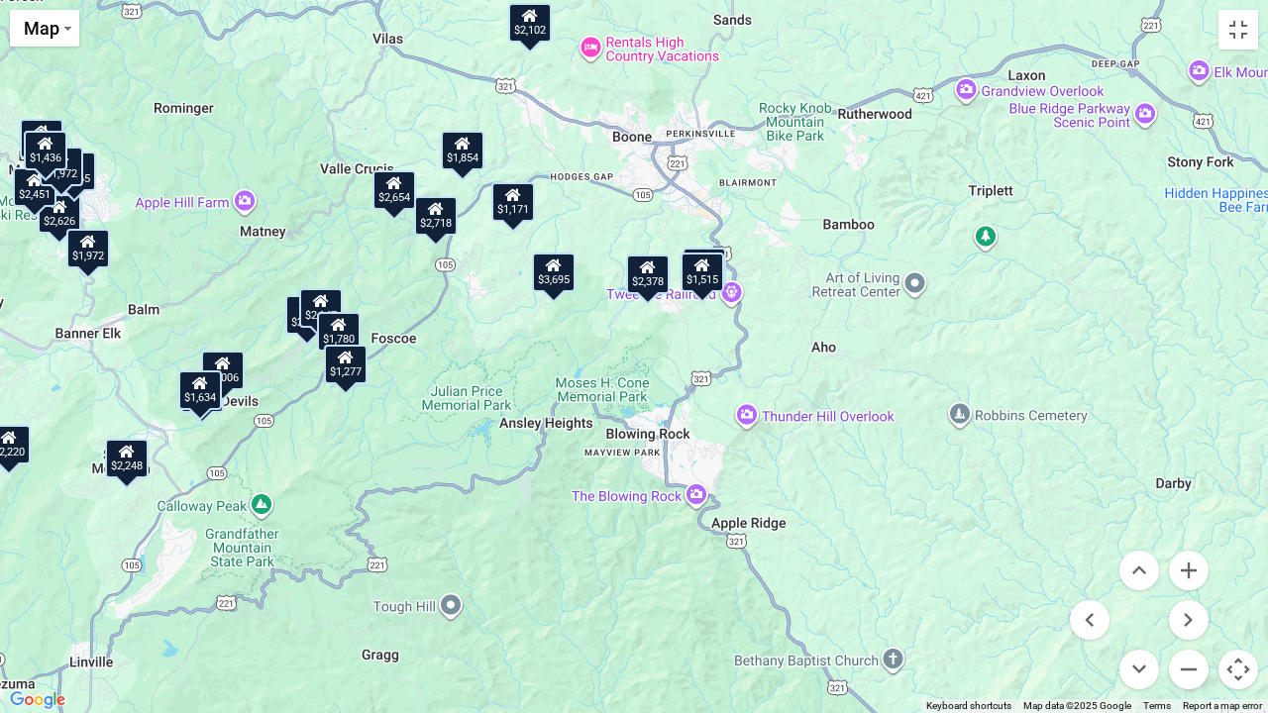
drag, startPoint x: 685, startPoint y: 620, endPoint x: 624, endPoint y: 466, distance: 166.0
click at [624, 466] on div "$2,417 $2,718 $2,626 $2,378 $1,217 $1,465 $5,065 $1,171 $3,695 $2,654 $2,237 $2…" at bounding box center [634, 356] width 1268 height 713
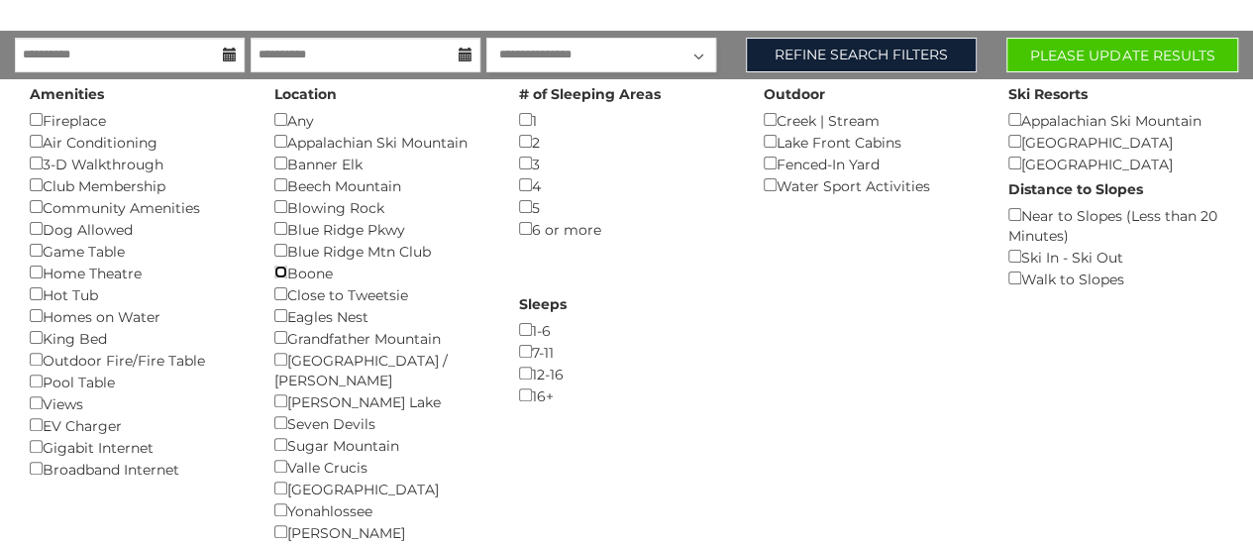
scroll to position [121, 0]
click at [1144, 47] on button "Please Update Results" at bounding box center [1123, 55] width 232 height 35
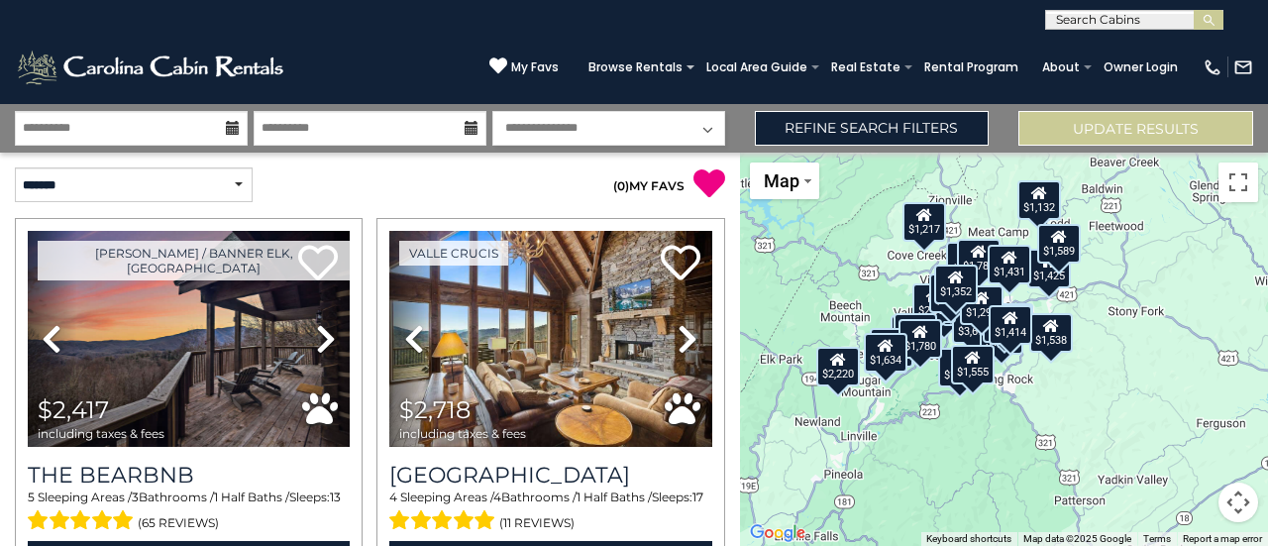
drag, startPoint x: 1009, startPoint y: 468, endPoint x: 803, endPoint y: 459, distance: 205.3
click at [803, 459] on div "$2,417 $2,718 $2,378 $1,217 $1,171 $3,695 $2,654 $2,237 $2,220 $2,451 $2,147 $2…" at bounding box center [1004, 349] width 528 height 393
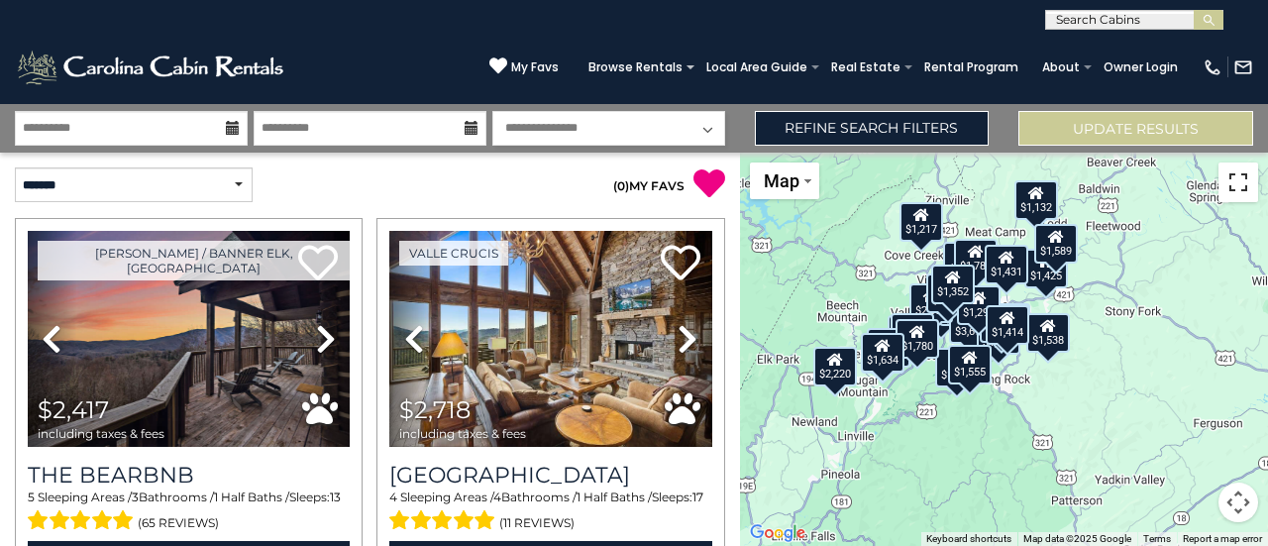
click at [1238, 183] on button "Toggle fullscreen view" at bounding box center [1239, 182] width 40 height 40
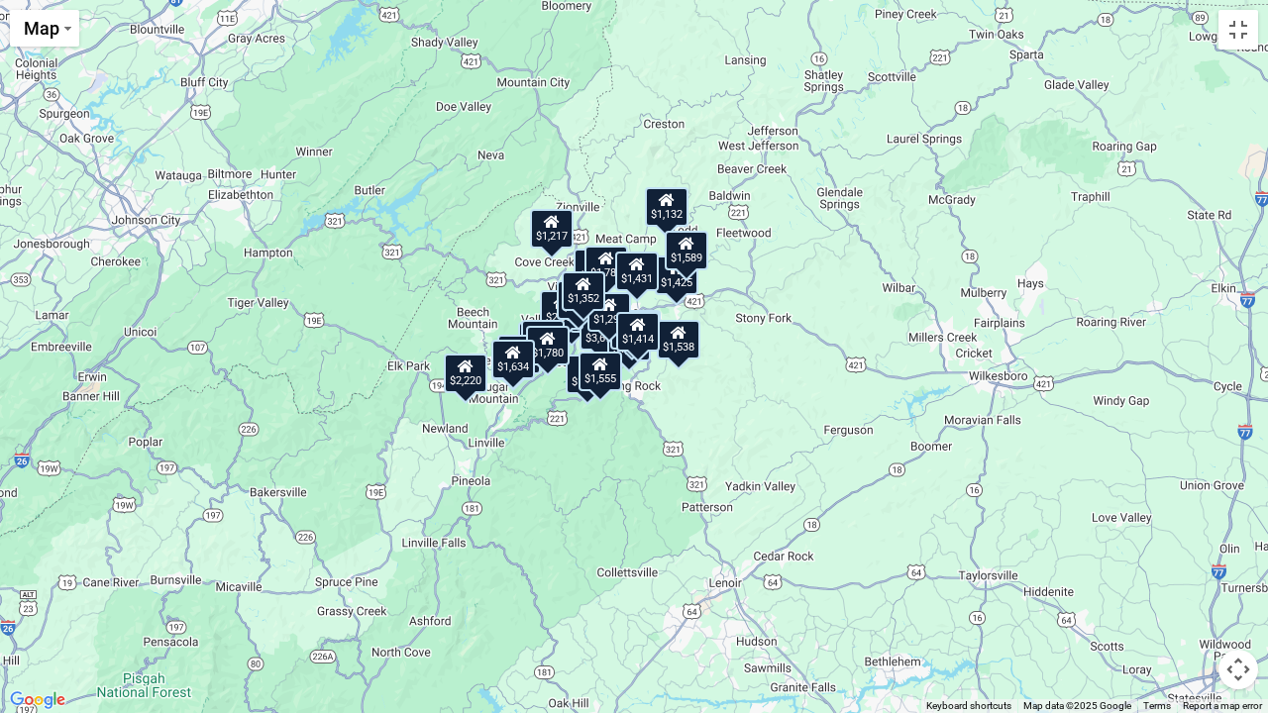
click at [1232, 545] on button "Map camera controls" at bounding box center [1239, 670] width 40 height 40
click at [1191, 545] on button "Zoom in" at bounding box center [1189, 571] width 40 height 40
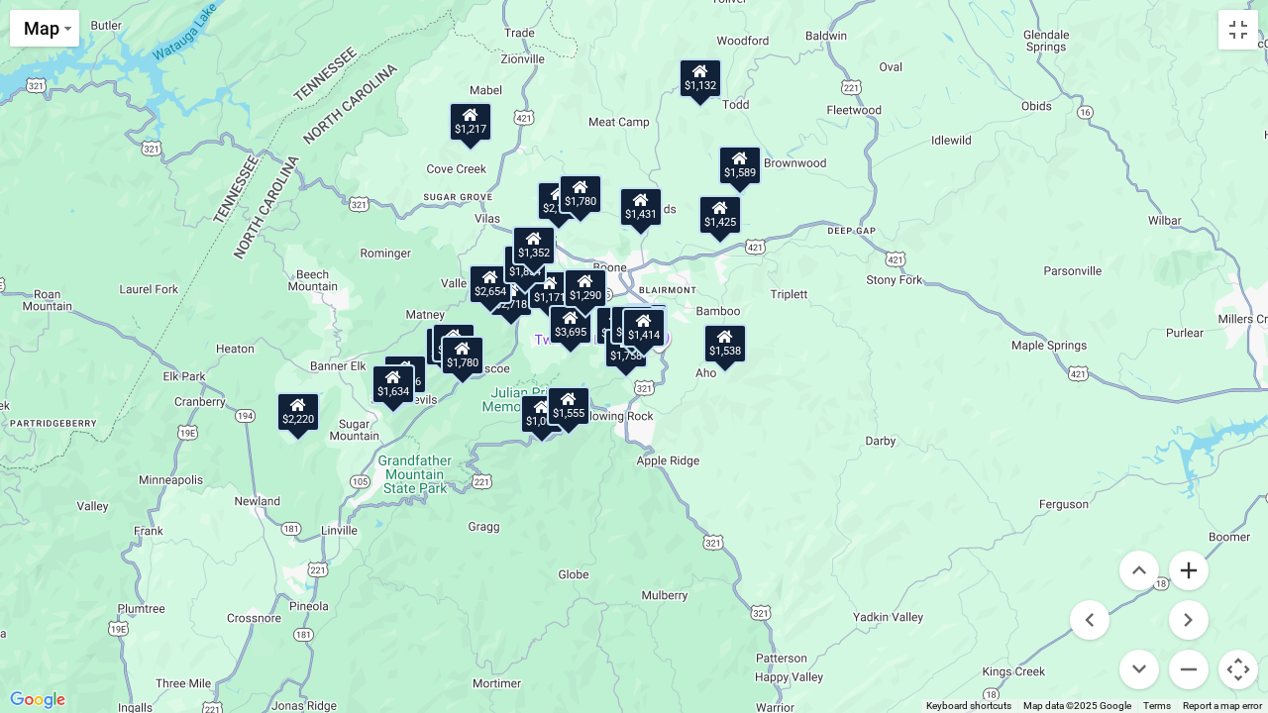
click at [1191, 545] on button "Zoom in" at bounding box center [1189, 571] width 40 height 40
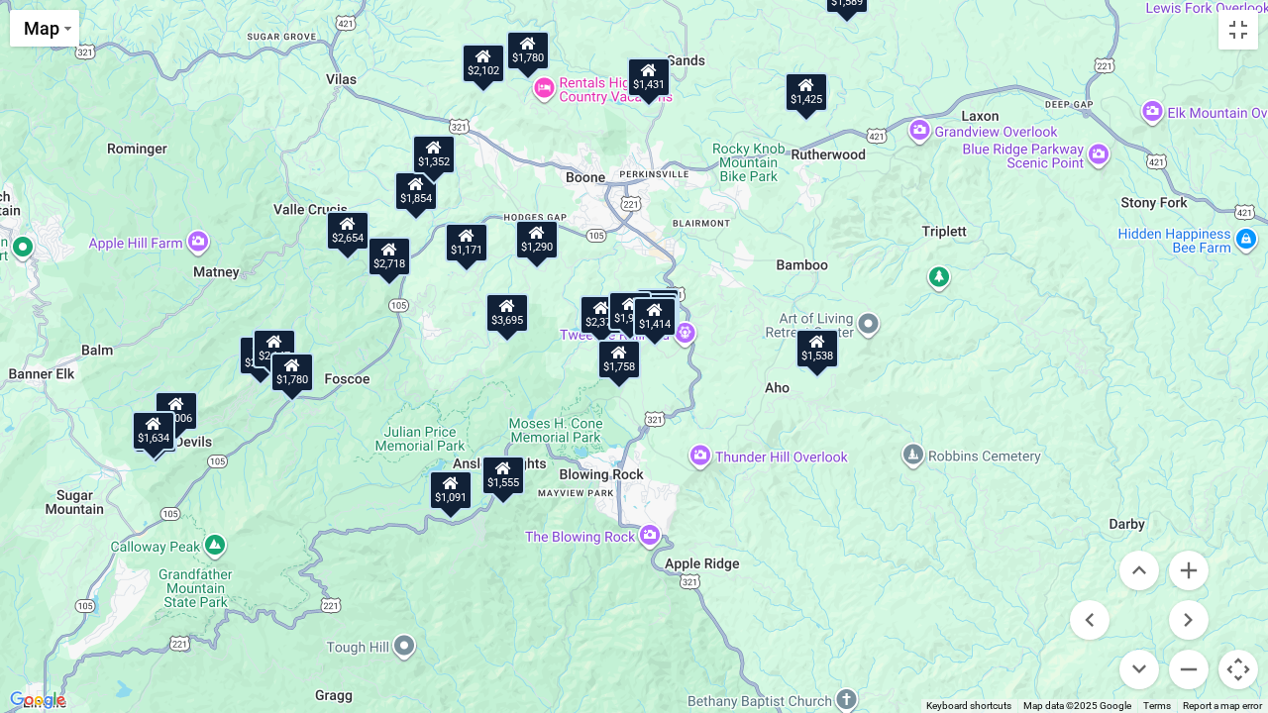
click at [503, 477] on div "$1,555" at bounding box center [503, 476] width 44 height 40
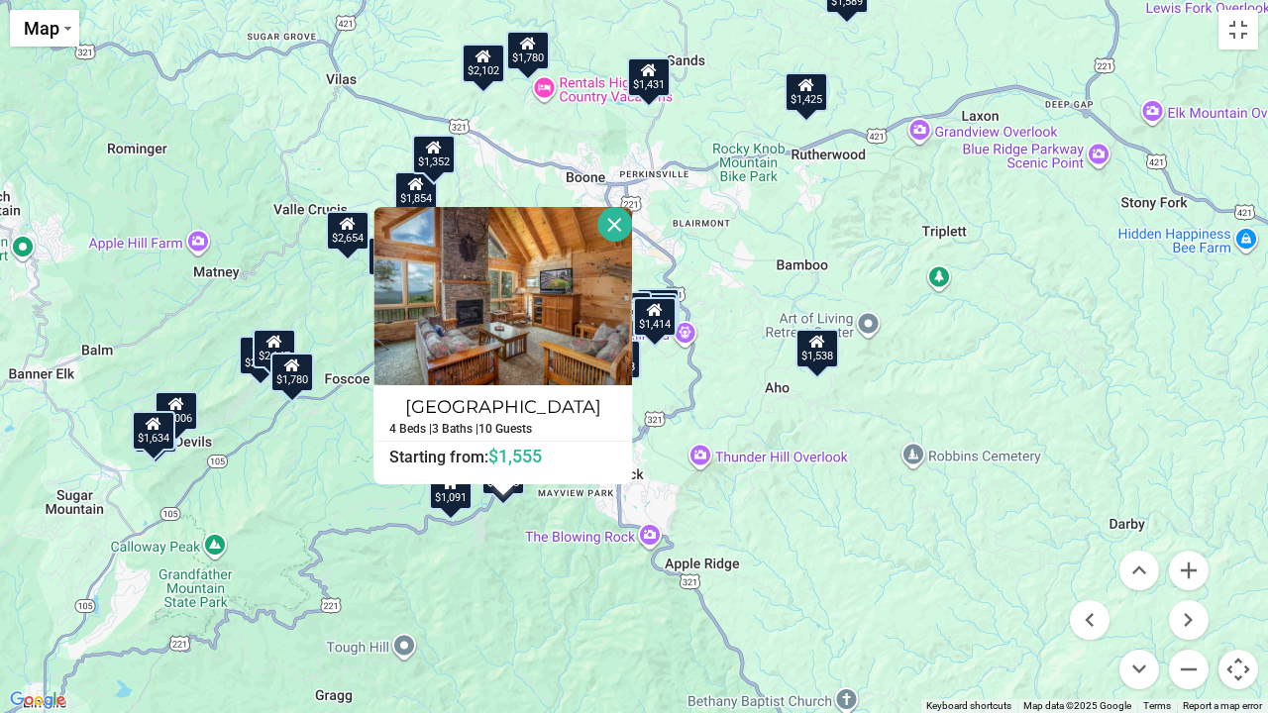
click at [611, 224] on button "Close" at bounding box center [615, 224] width 35 height 35
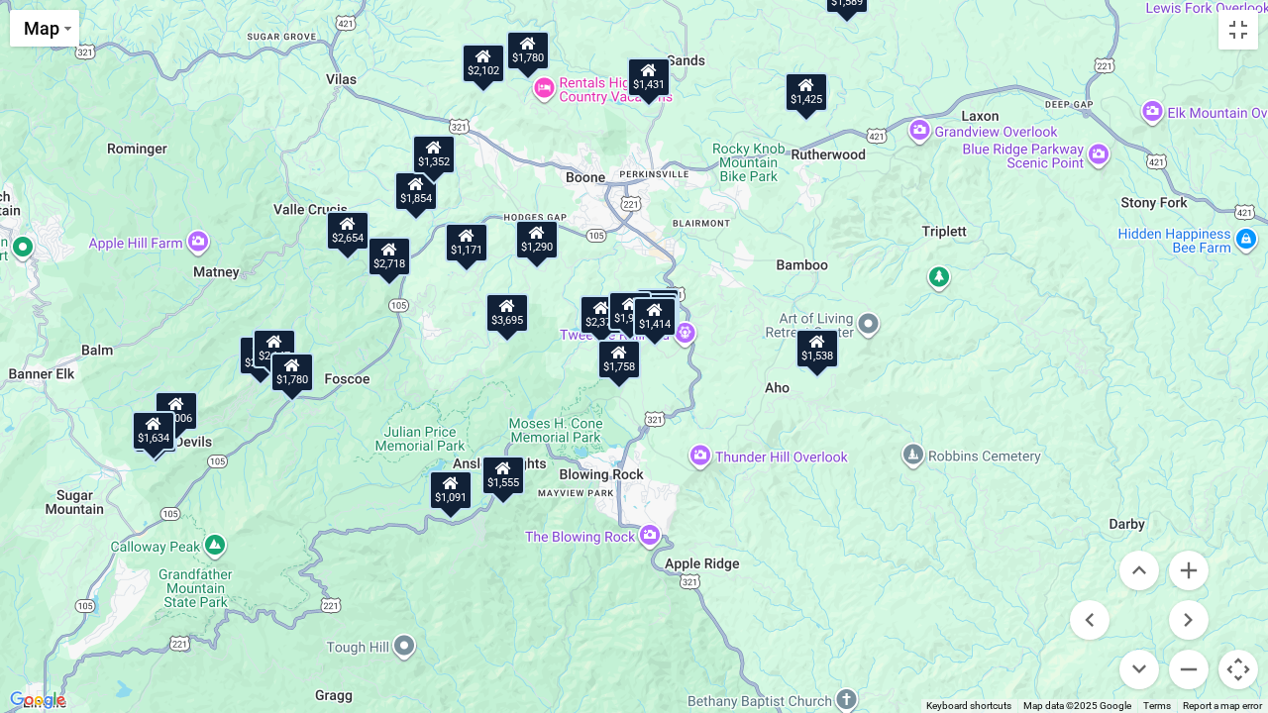
click at [660, 326] on div "$1,414" at bounding box center [655, 317] width 44 height 40
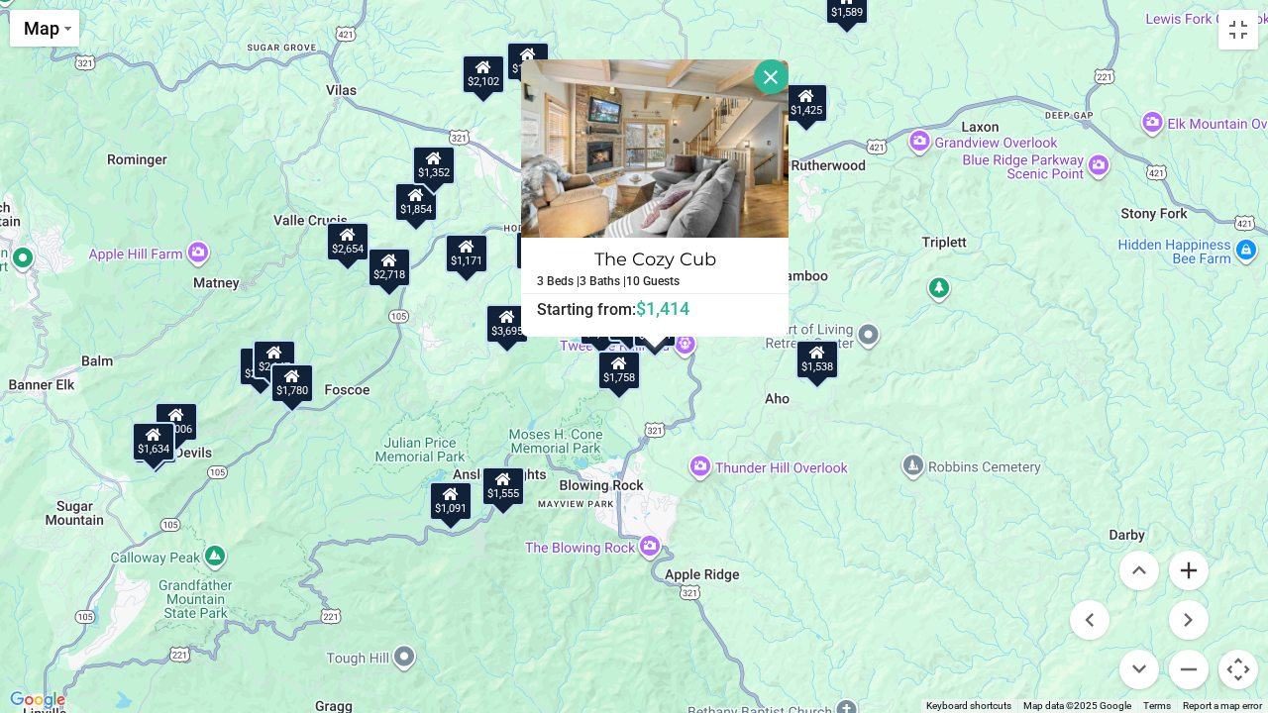
click at [1189, 545] on button "Zoom in" at bounding box center [1189, 571] width 40 height 40
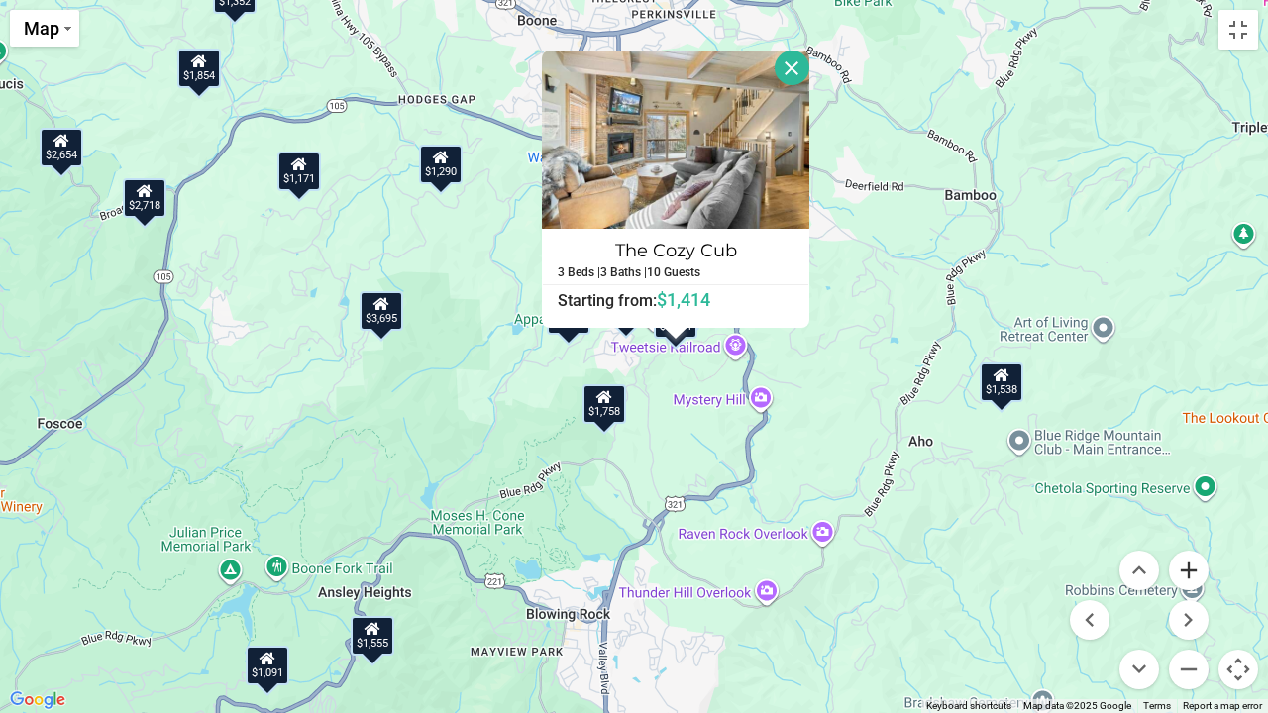
click at [1189, 545] on button "Zoom in" at bounding box center [1189, 571] width 40 height 40
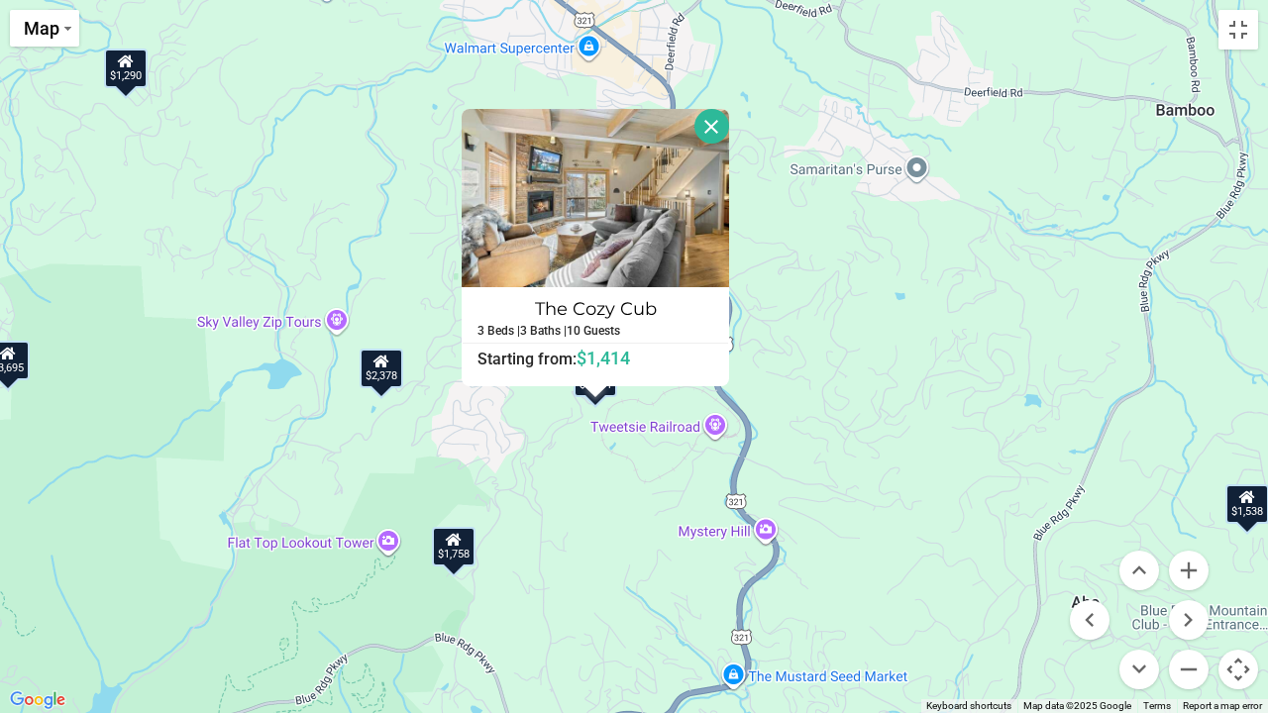
drag, startPoint x: 852, startPoint y: 512, endPoint x: 729, endPoint y: 588, distance: 144.6
click at [729, 545] on div "$2,417 $2,718 $2,378 $1,217 $1,171 $3,695 $2,654 $2,237 $2,220 $2,451 $2,147 $2…" at bounding box center [634, 356] width 1268 height 713
click at [709, 121] on button "Close" at bounding box center [712, 125] width 35 height 35
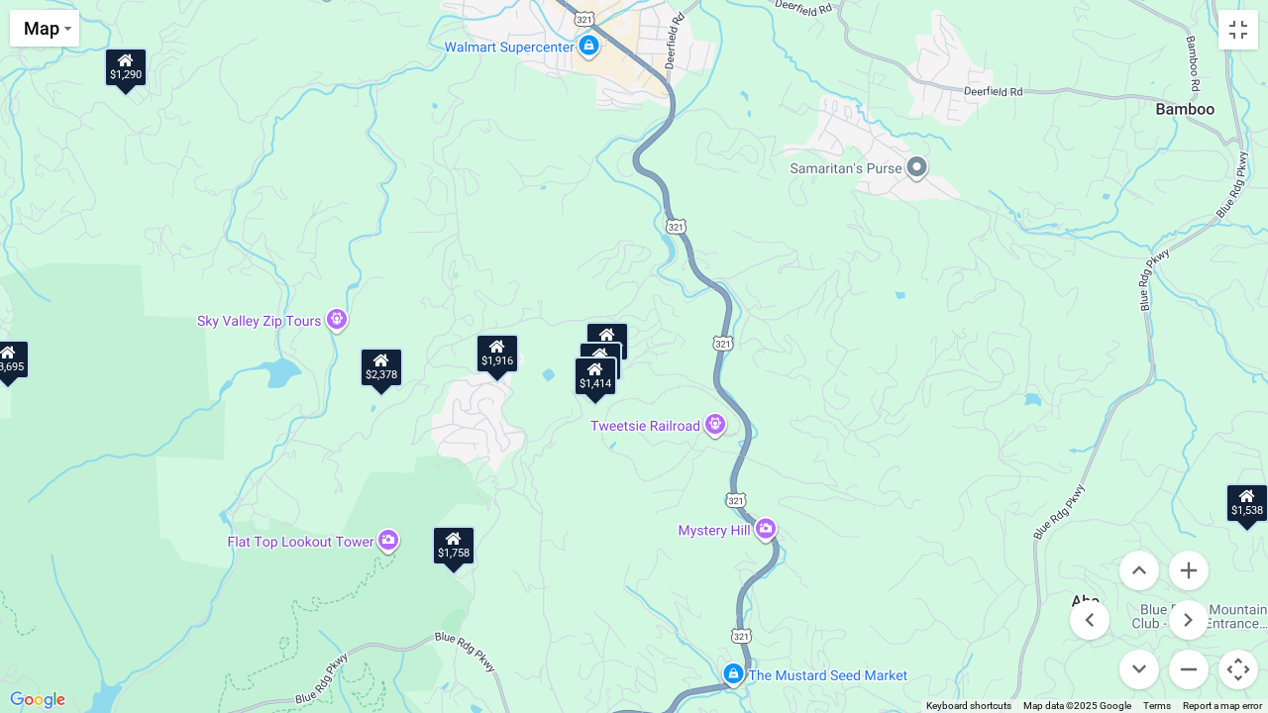
click at [611, 352] on div "$1,515" at bounding box center [601, 362] width 44 height 40
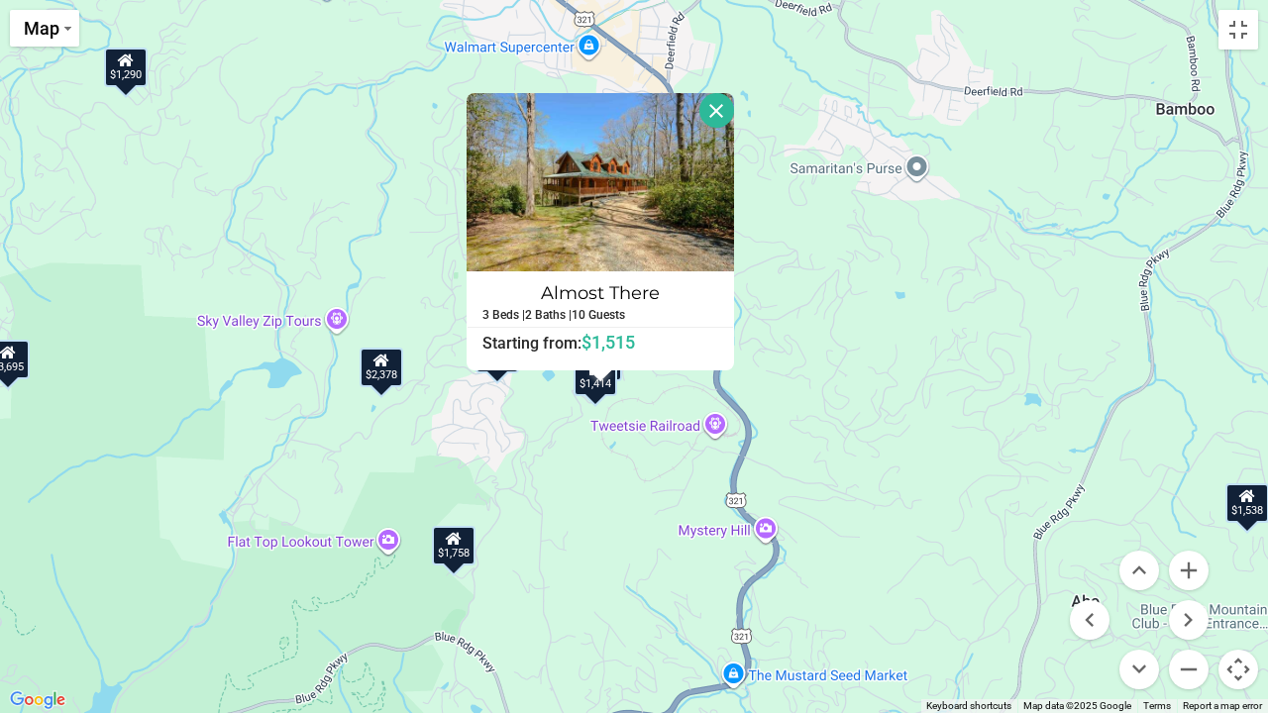
click at [712, 105] on button "Close" at bounding box center [716, 110] width 35 height 35
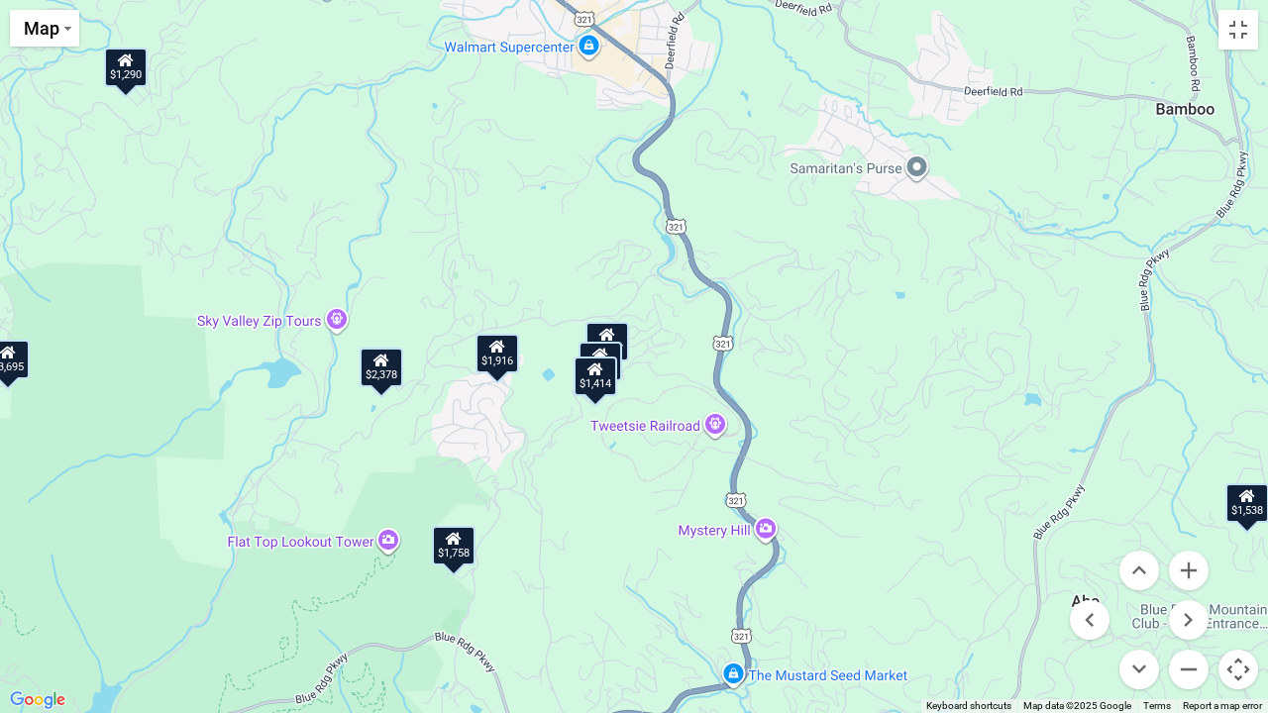
click at [608, 332] on icon at bounding box center [607, 335] width 16 height 14
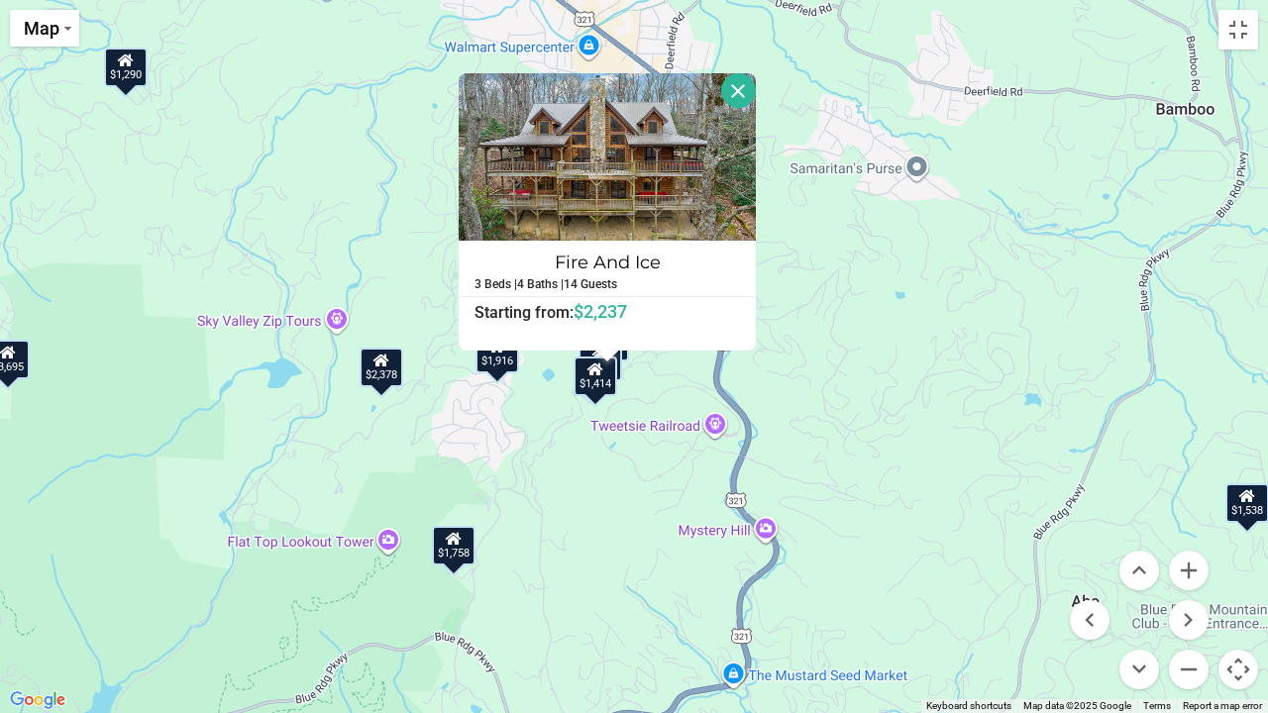
click at [737, 93] on button "Close" at bounding box center [738, 90] width 35 height 35
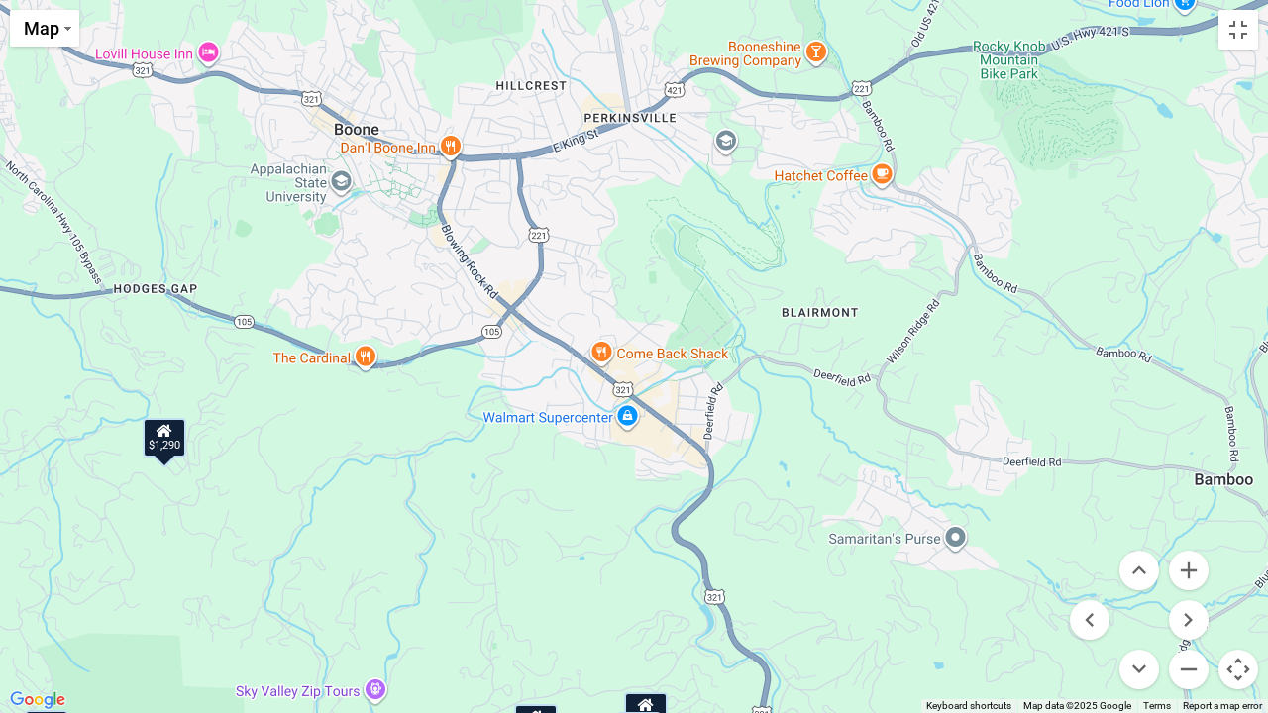
drag, startPoint x: 830, startPoint y: 308, endPoint x: 868, endPoint y: 681, distance: 374.4
click at [868, 545] on div "$2,417 $2,718 $2,378 $1,217 $1,171 $3,695 $2,654 $2,237 $2,220 $2,451 $2,147 $2…" at bounding box center [634, 356] width 1268 height 713
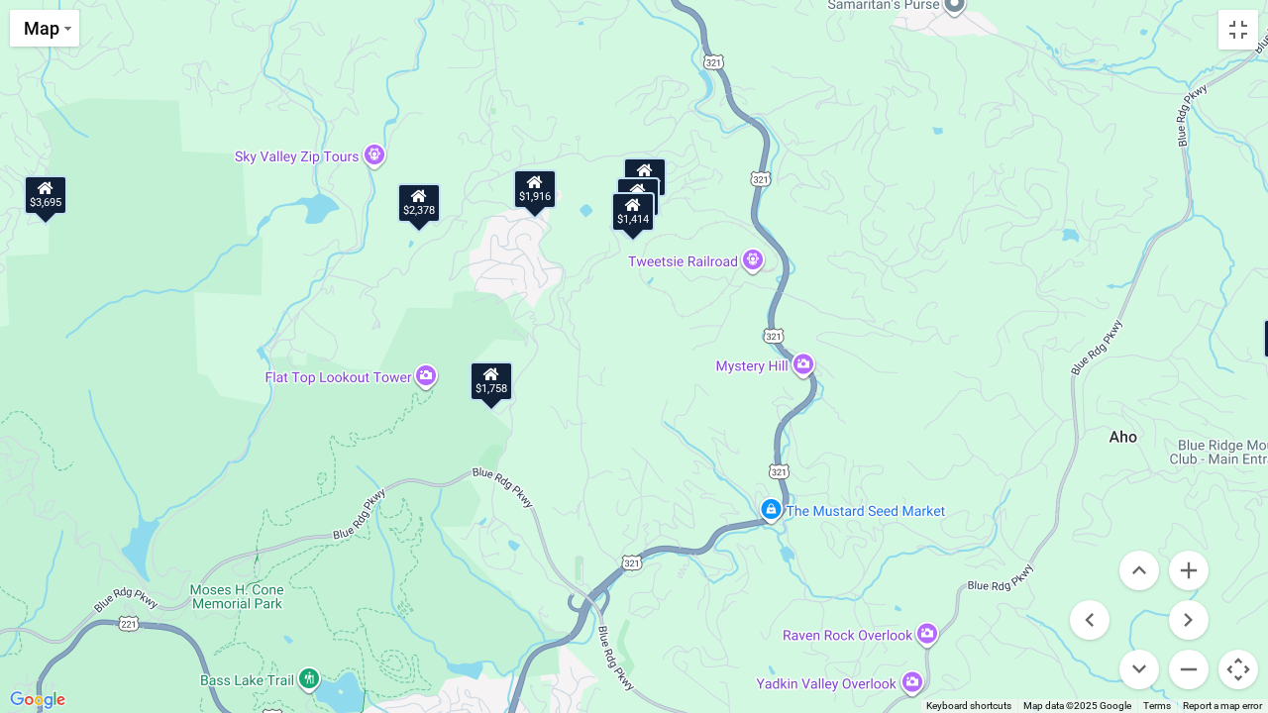
drag, startPoint x: 868, startPoint y: 681, endPoint x: 866, endPoint y: 141, distance: 540.0
click at [866, 141] on div "$2,417 $2,718 $2,378 $1,217 $1,171 $3,695 $2,654 $2,237 $2,220 $2,451 $2,147 $2…" at bounding box center [634, 356] width 1268 height 713
click at [1187, 545] on button "Zoom out" at bounding box center [1189, 670] width 40 height 40
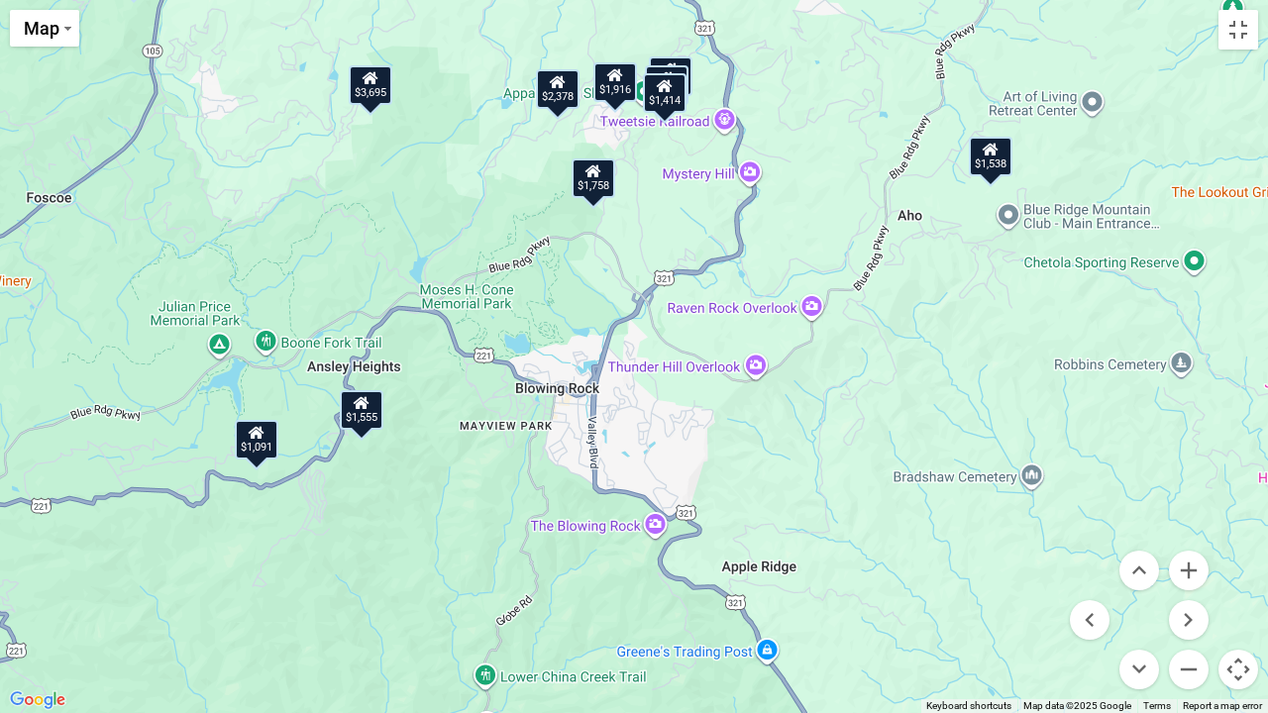
drag, startPoint x: 735, startPoint y: 531, endPoint x: 771, endPoint y: 340, distance: 194.5
click at [771, 340] on div "$2,417 $2,718 $2,378 $1,217 $1,171 $3,695 $2,654 $2,237 $2,220 $2,451 $2,147 $2…" at bounding box center [634, 356] width 1268 height 713
click at [372, 418] on div "$1,555" at bounding box center [362, 410] width 44 height 40
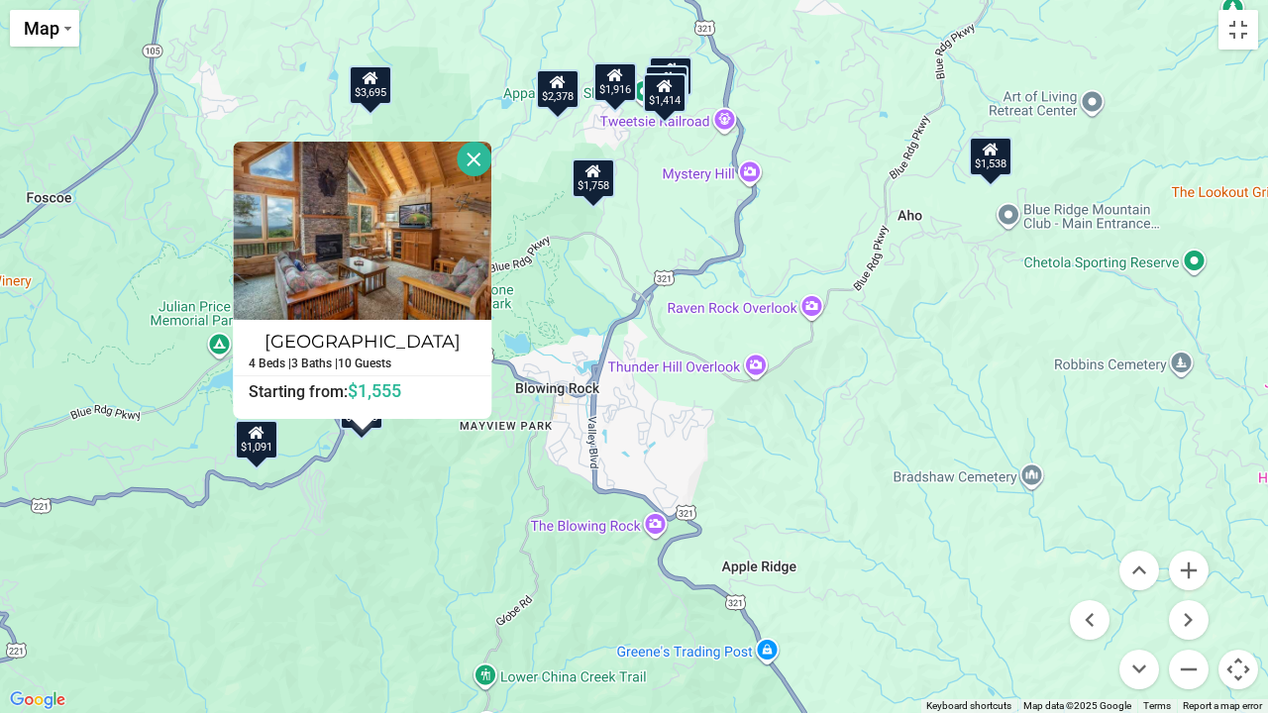
click at [258, 457] on div "$1,091" at bounding box center [257, 440] width 44 height 40
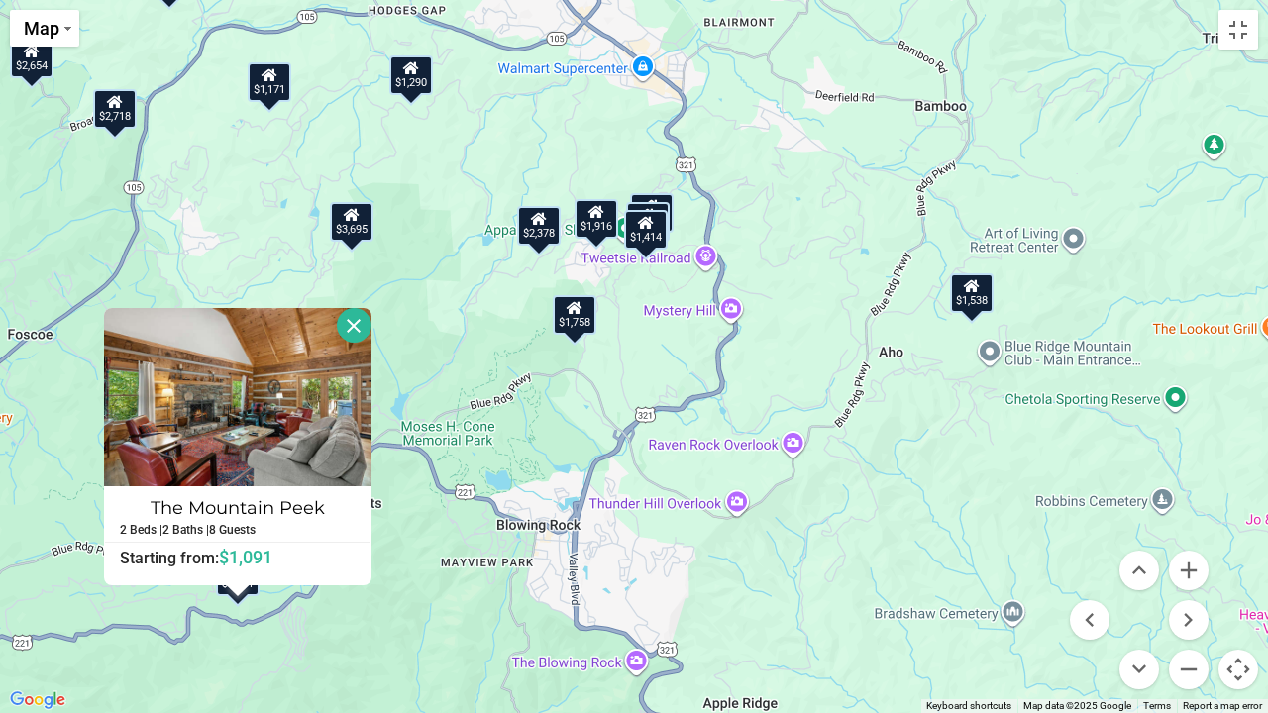
drag, startPoint x: 603, startPoint y: 493, endPoint x: 585, endPoint y: 626, distance: 134.1
click at [585, 545] on div "$2,417 $2,718 $2,378 $1,217 $1,171 $3,695 $2,654 $2,237 $2,220 $2,451 $2,147 $2…" at bounding box center [634, 356] width 1268 height 713
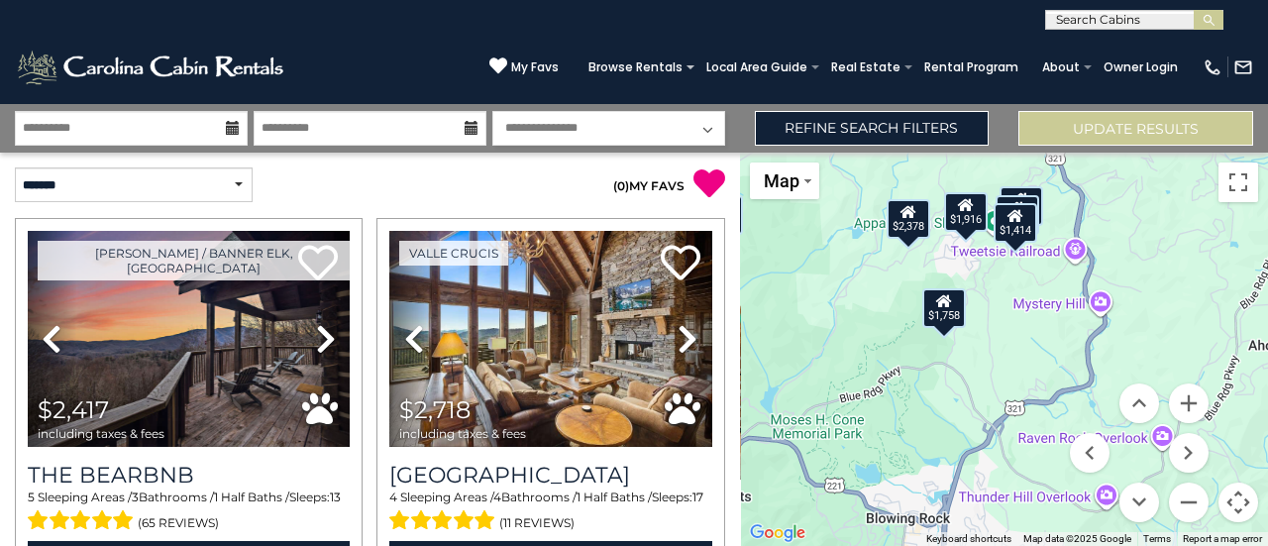
click at [1094, 17] on input "text" at bounding box center [1132, 24] width 173 height 20
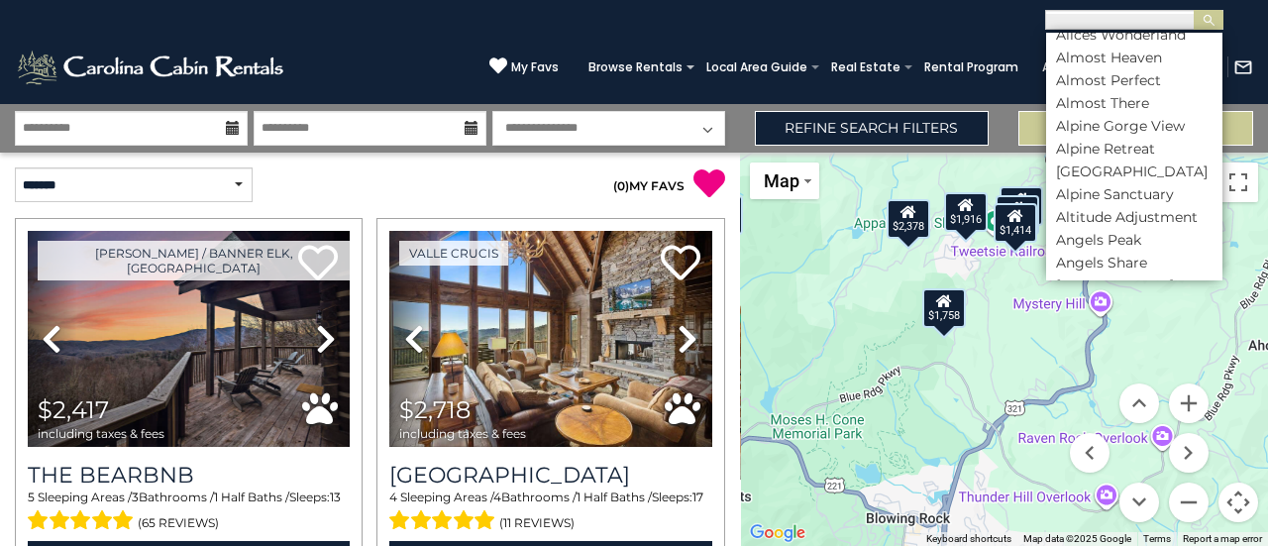
scroll to position [400, 0]
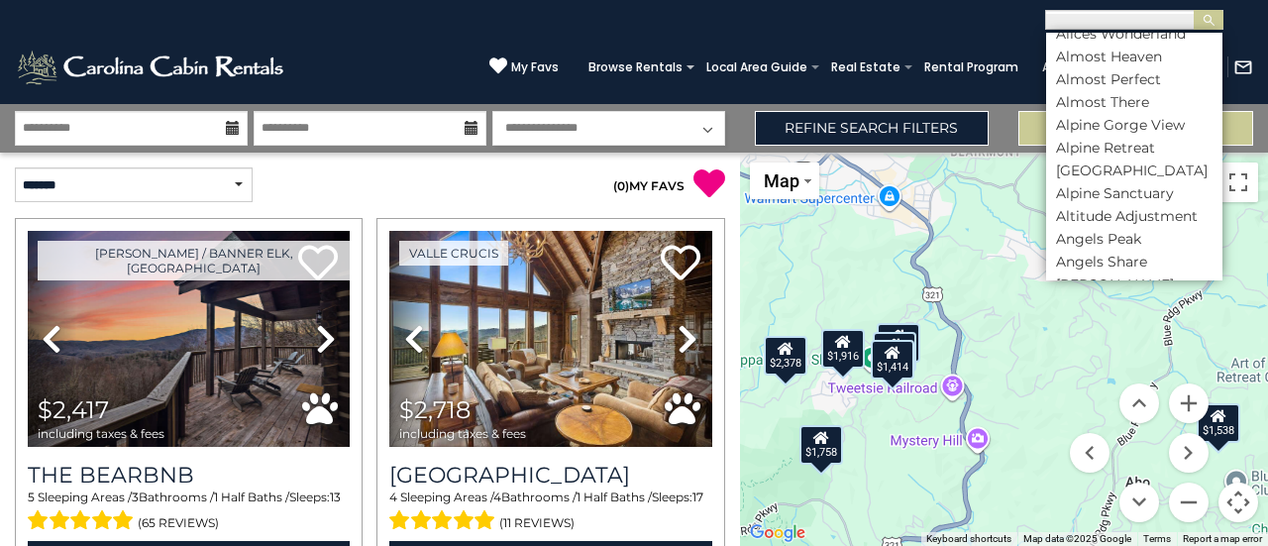
drag, startPoint x: 1003, startPoint y: 417, endPoint x: 879, endPoint y: 551, distance: 182.3
click at [879, 545] on html "**********" at bounding box center [634, 273] width 1268 height 546
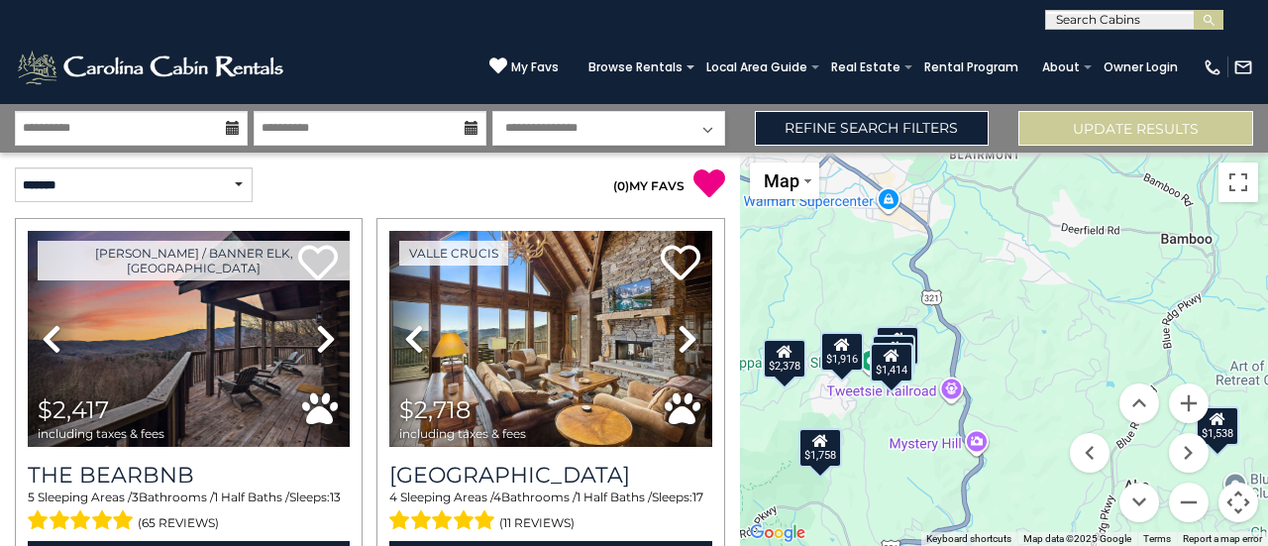
click at [892, 370] on div "$1,414" at bounding box center [892, 363] width 44 height 40
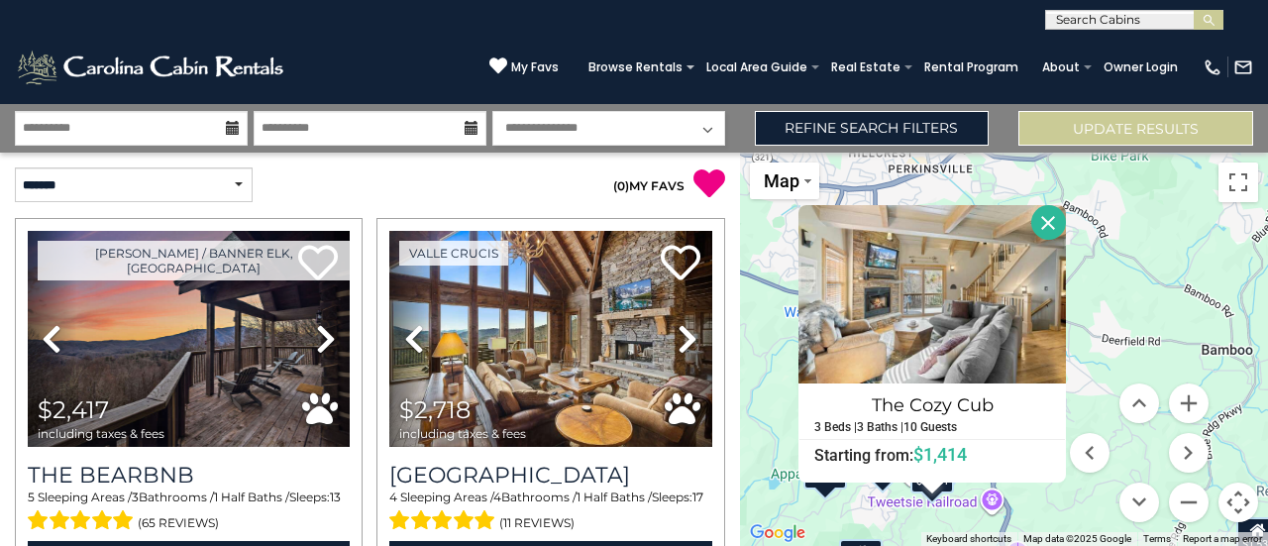
click at [1044, 224] on button "Close" at bounding box center [1048, 222] width 35 height 35
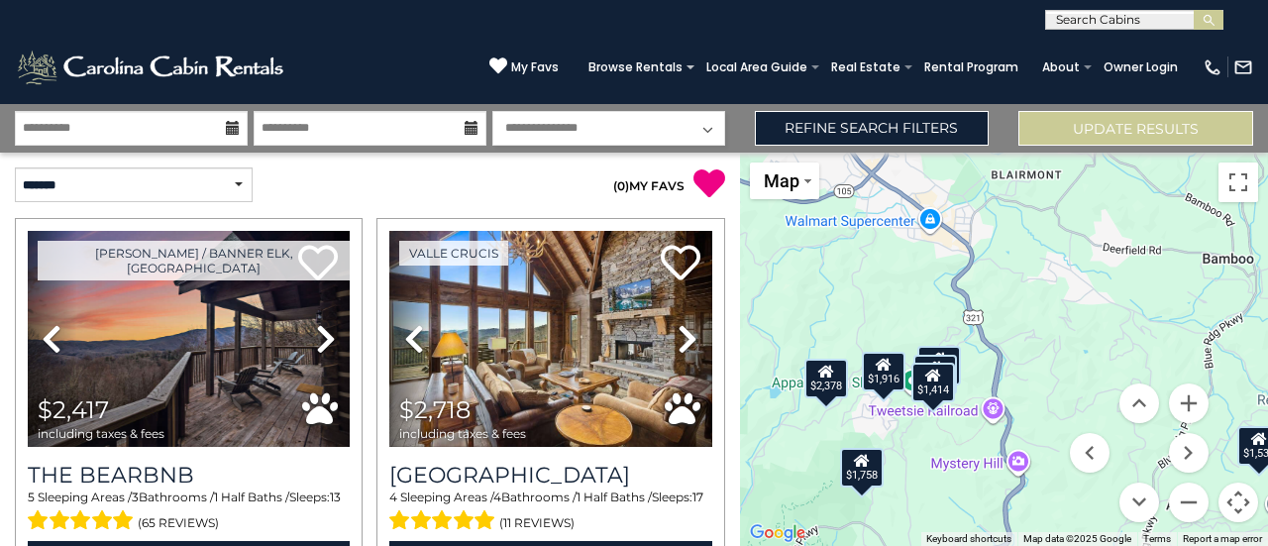
drag, startPoint x: 1028, startPoint y: 391, endPoint x: 1029, endPoint y: 298, distance: 93.1
click at [1029, 298] on div "$2,417 $2,718 $2,378 $1,217 $1,171 $3,695 $2,654 $2,237 $2,220 $2,451 $2,147 $2…" at bounding box center [1004, 349] width 528 height 393
click at [1188, 395] on button "Zoom in" at bounding box center [1189, 403] width 40 height 40
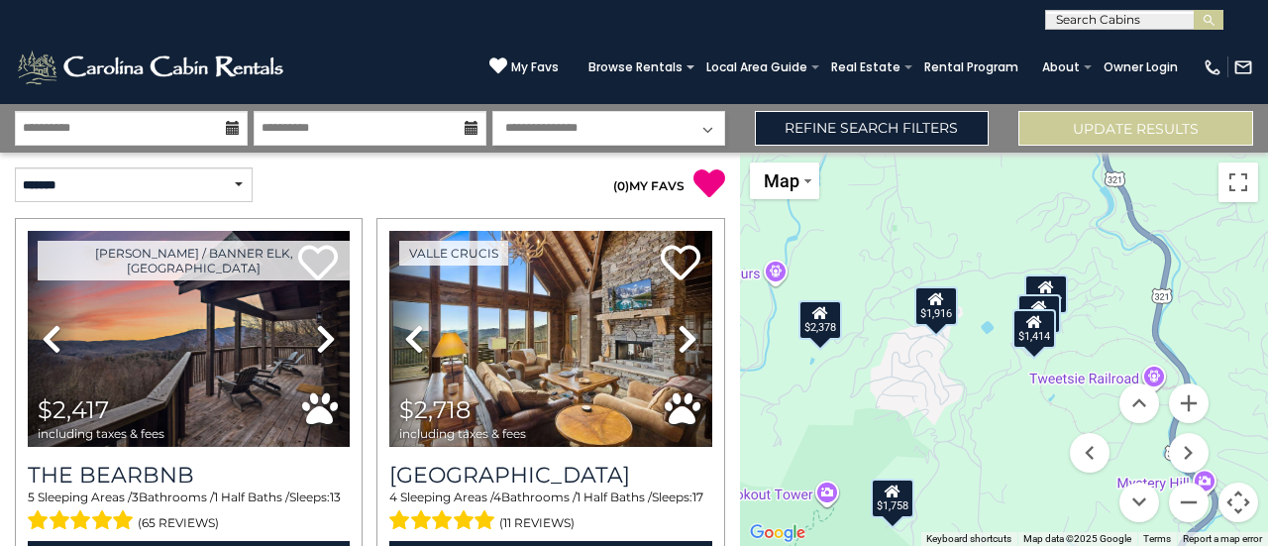
drag, startPoint x: 915, startPoint y: 291, endPoint x: 1088, endPoint y: 184, distance: 202.9
click at [1088, 184] on div "$2,417 $2,718 $2,378 $1,217 $1,171 $3,695 $2,654 $2,237 $2,220 $2,451 $2,147 $2…" at bounding box center [1004, 349] width 528 height 393
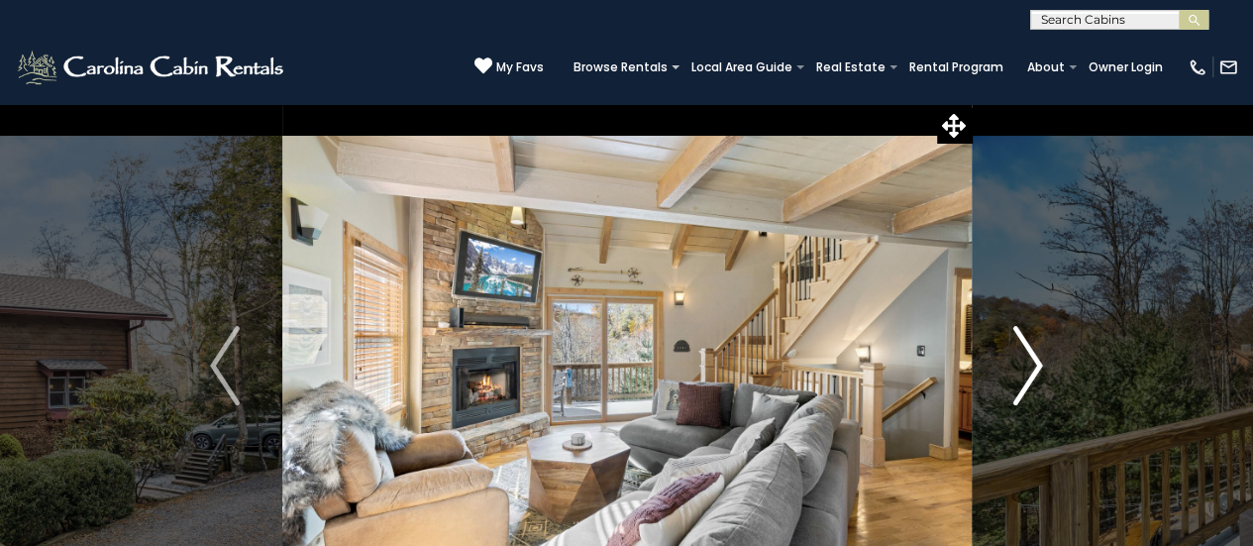
click at [1030, 353] on img "Next" at bounding box center [1029, 365] width 30 height 79
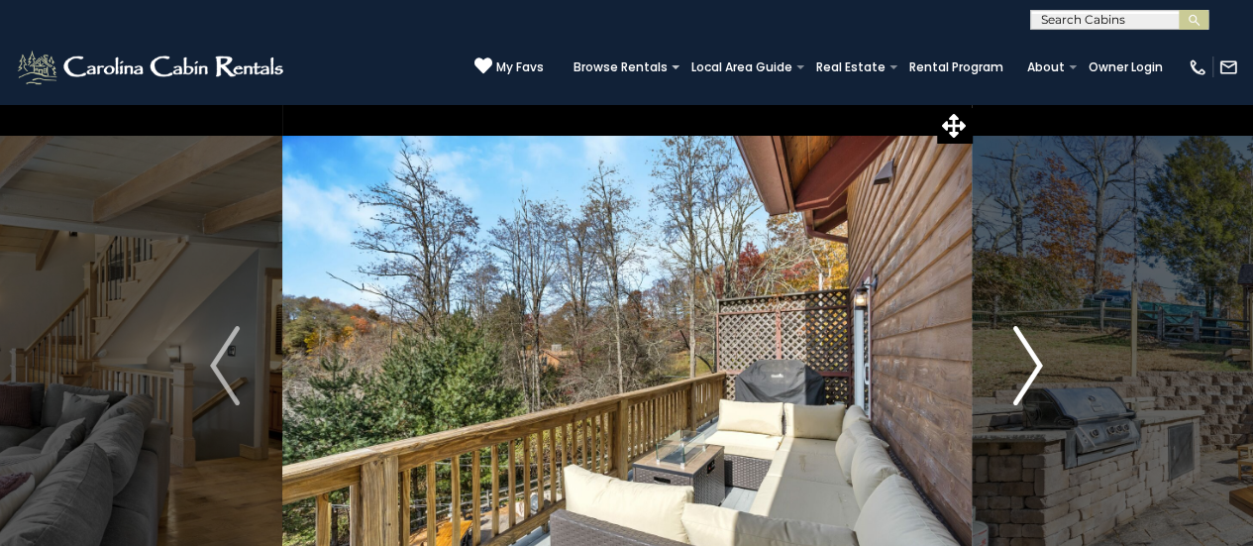
click at [1030, 353] on img "Next" at bounding box center [1029, 365] width 30 height 79
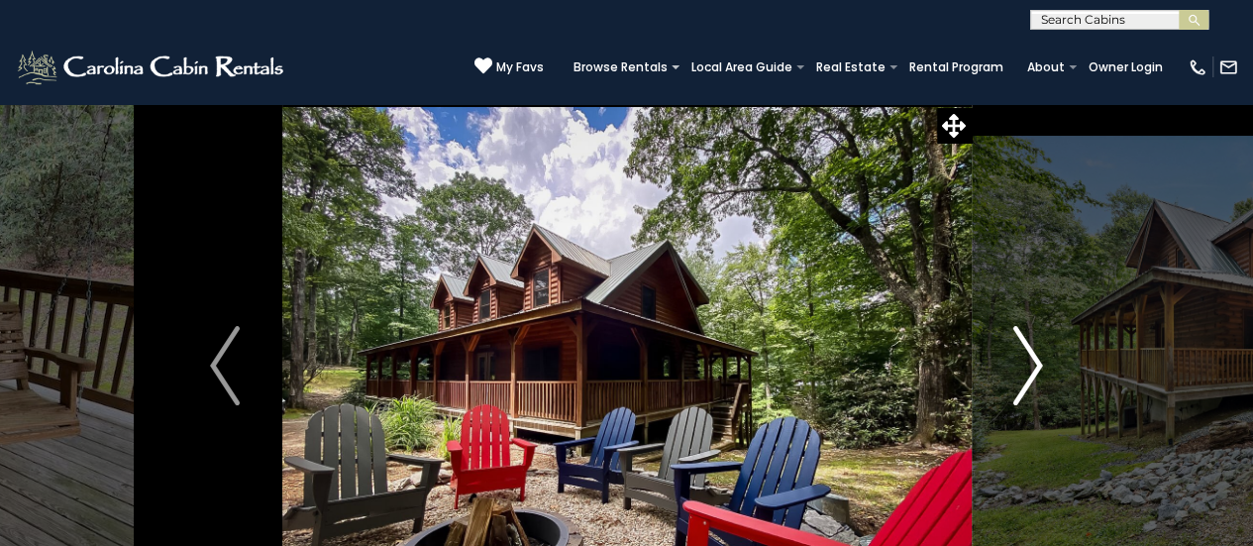
click at [1033, 354] on img "Next" at bounding box center [1029, 365] width 30 height 79
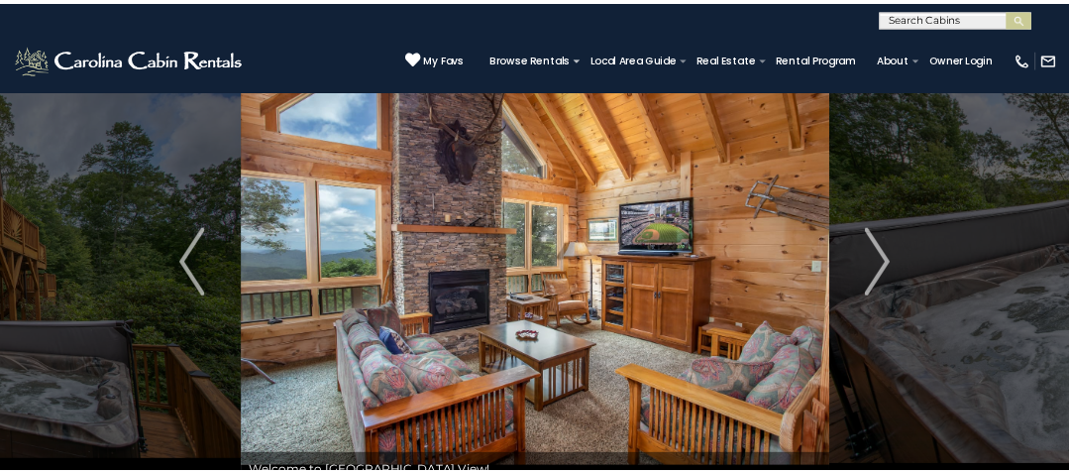
scroll to position [64, 0]
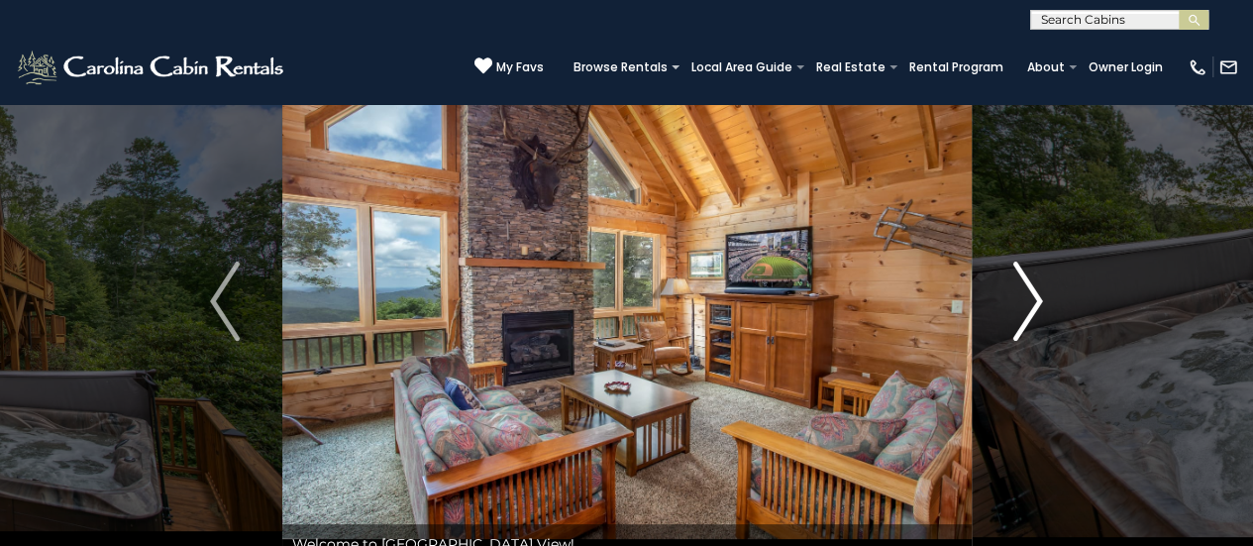
click at [1041, 298] on img "Next" at bounding box center [1029, 301] width 30 height 79
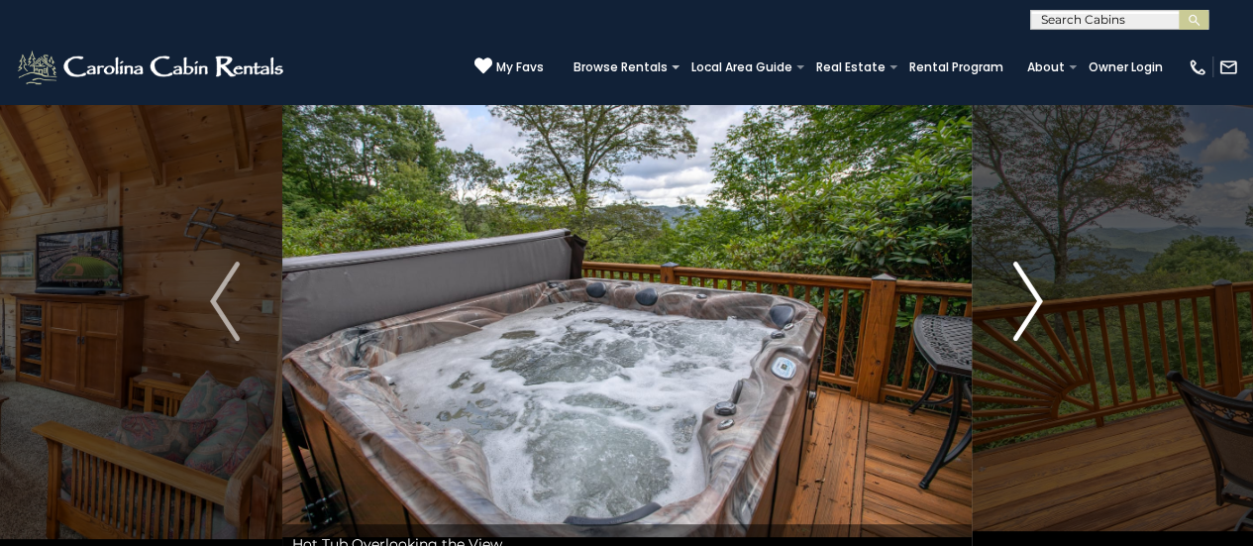
click at [1041, 298] on img "Next" at bounding box center [1029, 301] width 30 height 79
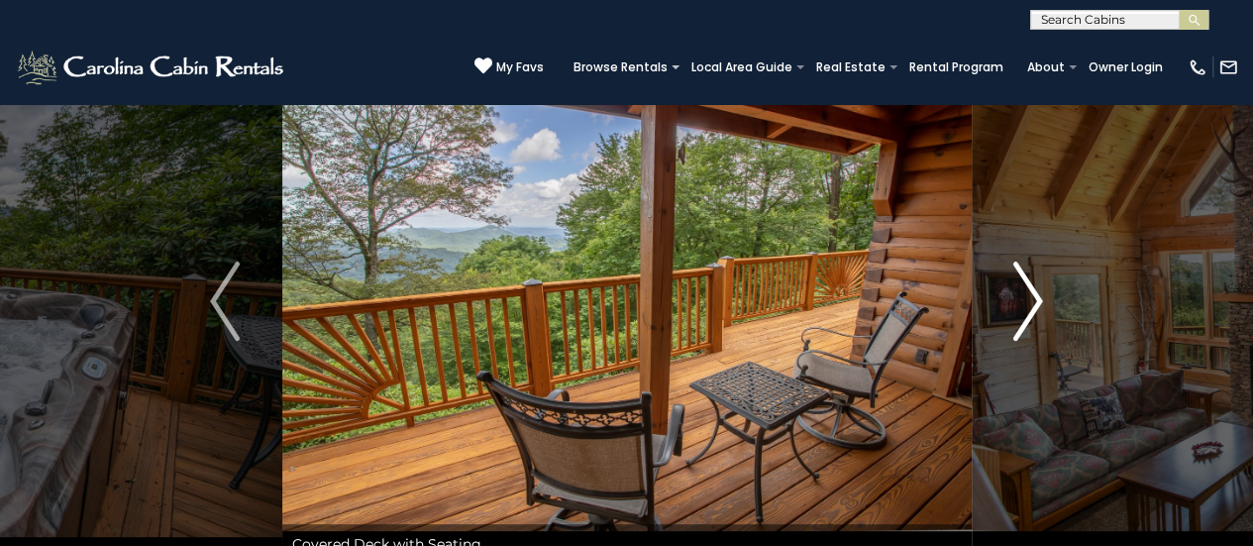
click at [1041, 298] on img "Next" at bounding box center [1029, 301] width 30 height 79
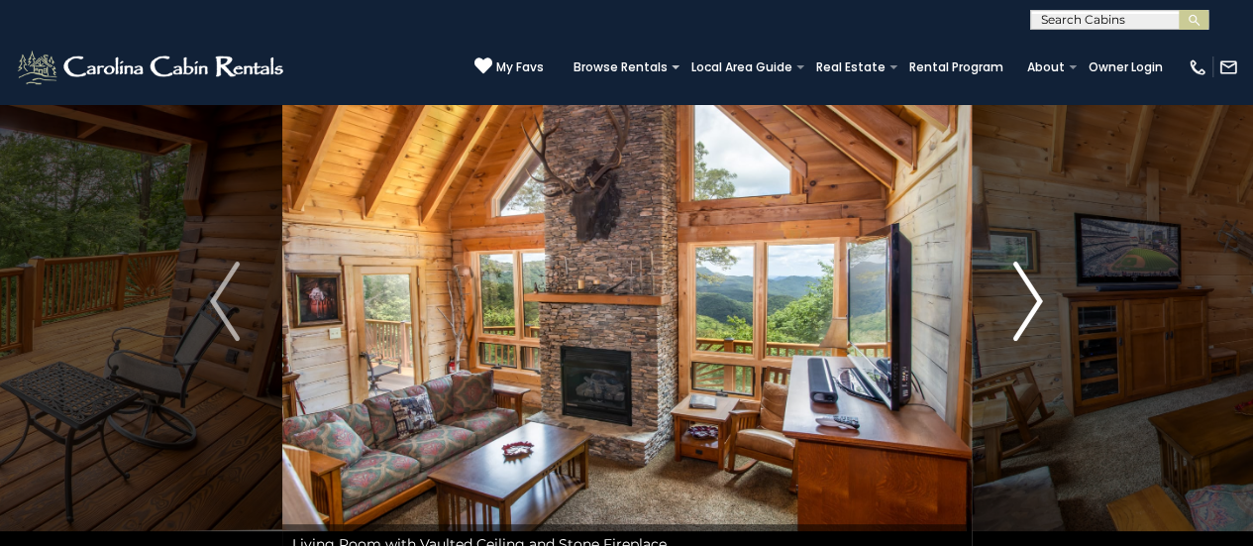
click at [1041, 298] on img "Next" at bounding box center [1029, 301] width 30 height 79
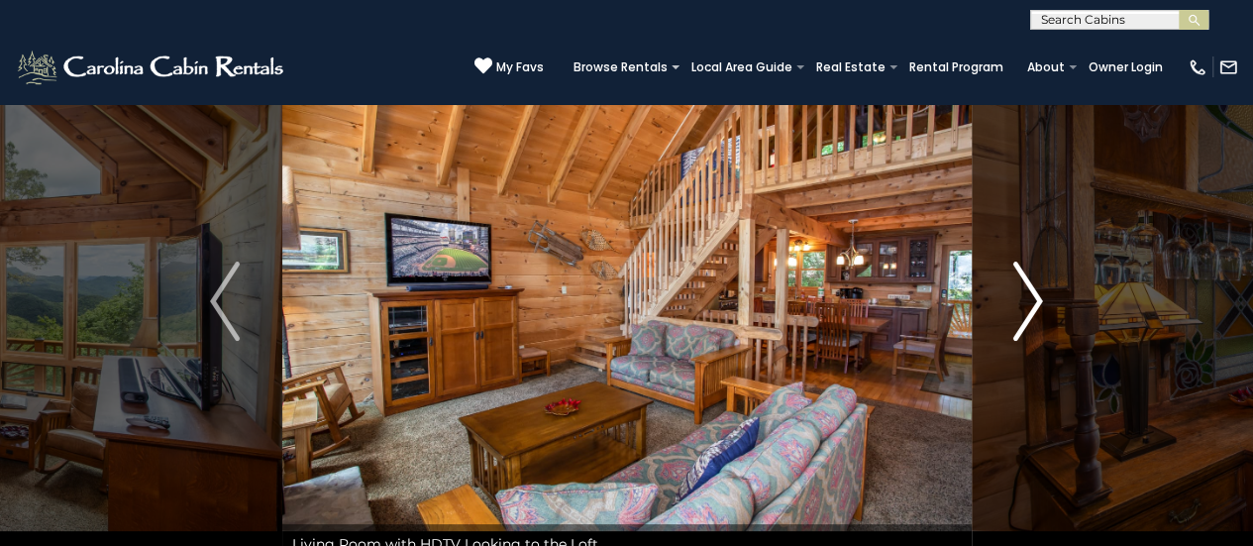
click at [1041, 298] on img "Next" at bounding box center [1029, 301] width 30 height 79
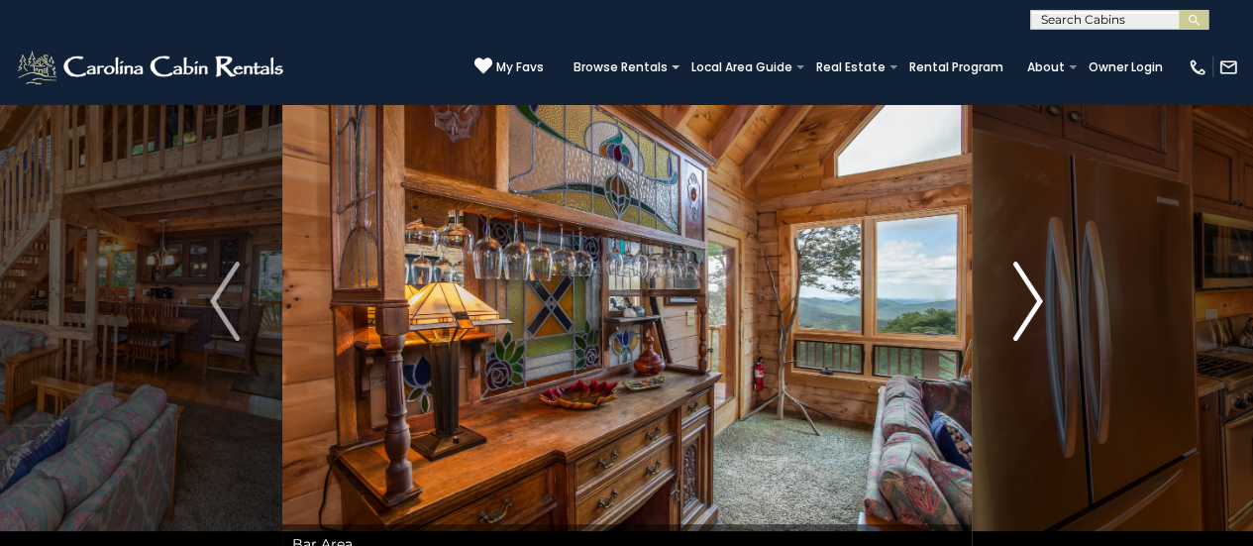
click at [1041, 298] on img "Next" at bounding box center [1029, 301] width 30 height 79
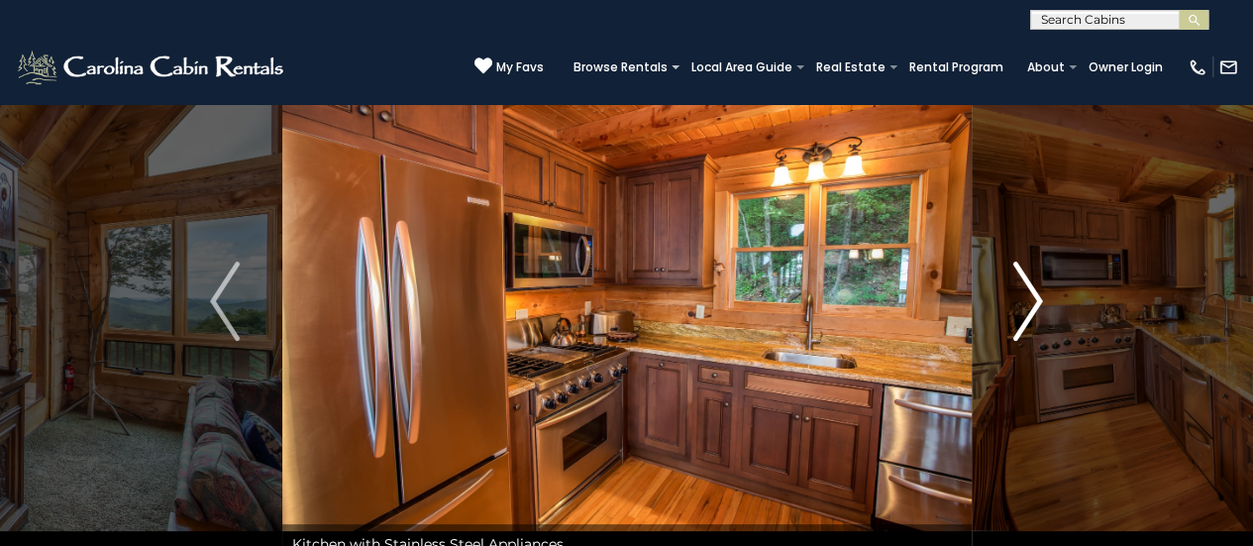
click at [1041, 298] on img "Next" at bounding box center [1029, 301] width 30 height 79
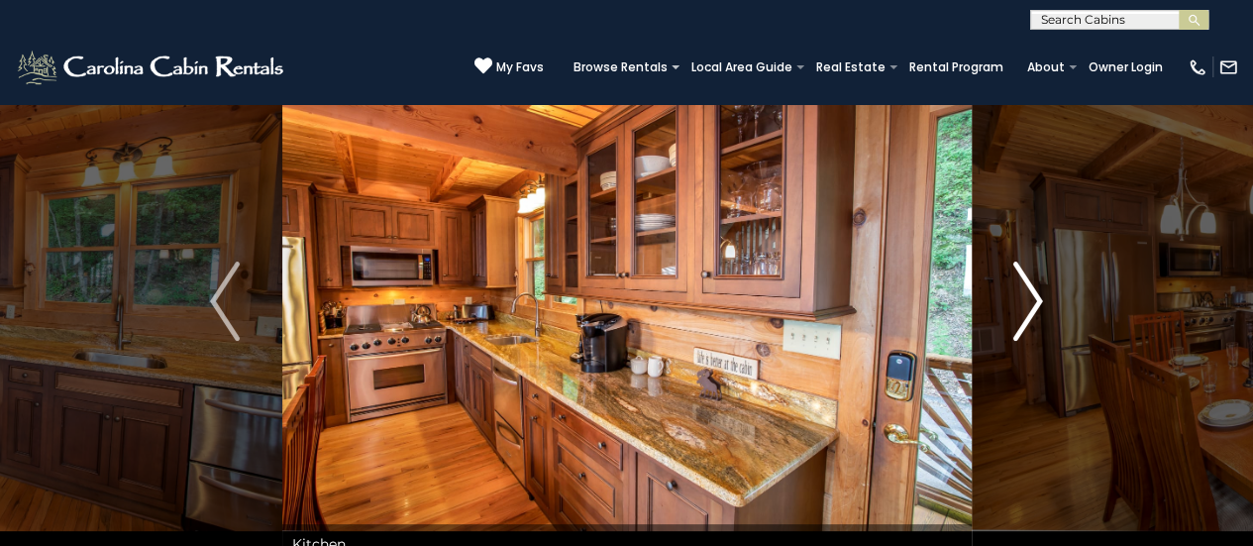
click at [1041, 298] on img "Next" at bounding box center [1029, 301] width 30 height 79
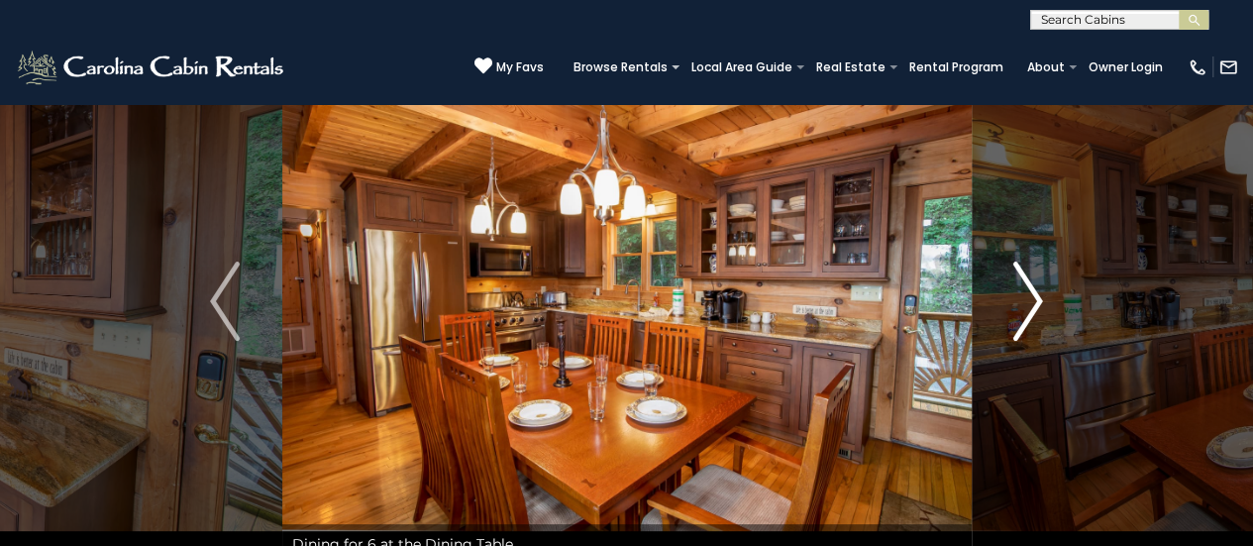
click at [1041, 298] on img "Next" at bounding box center [1029, 301] width 30 height 79
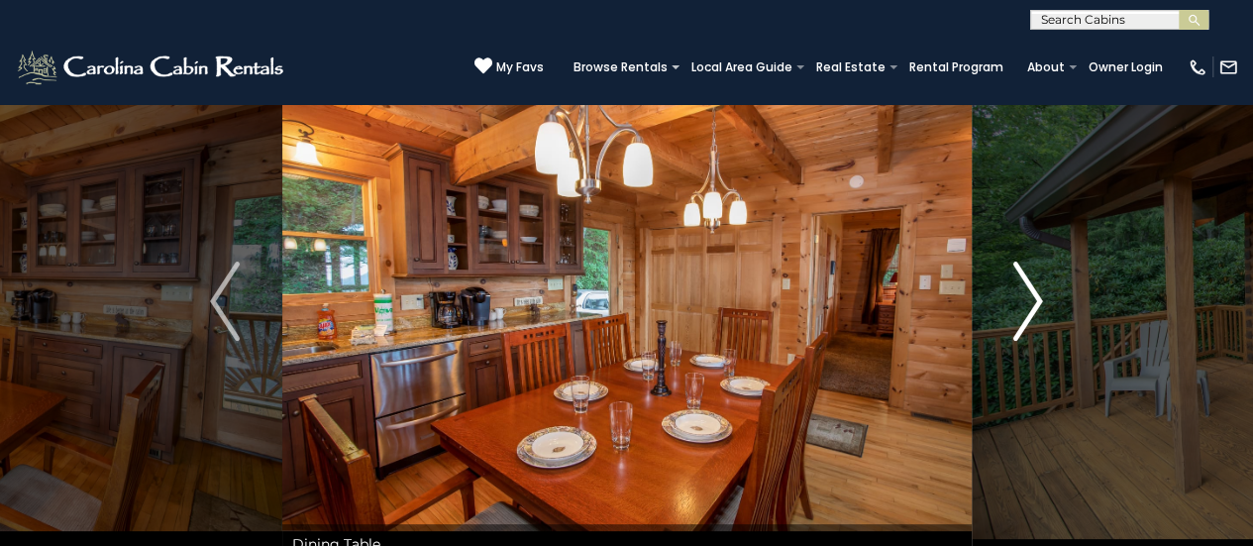
click at [1041, 298] on img "Next" at bounding box center [1029, 301] width 30 height 79
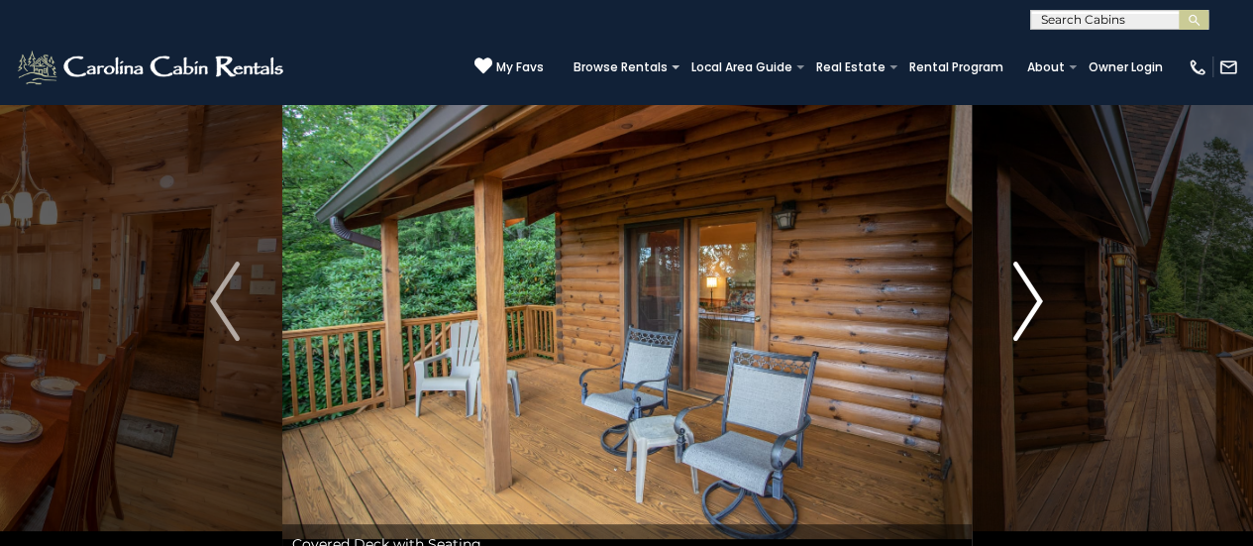
click at [1041, 298] on img "Next" at bounding box center [1029, 301] width 30 height 79
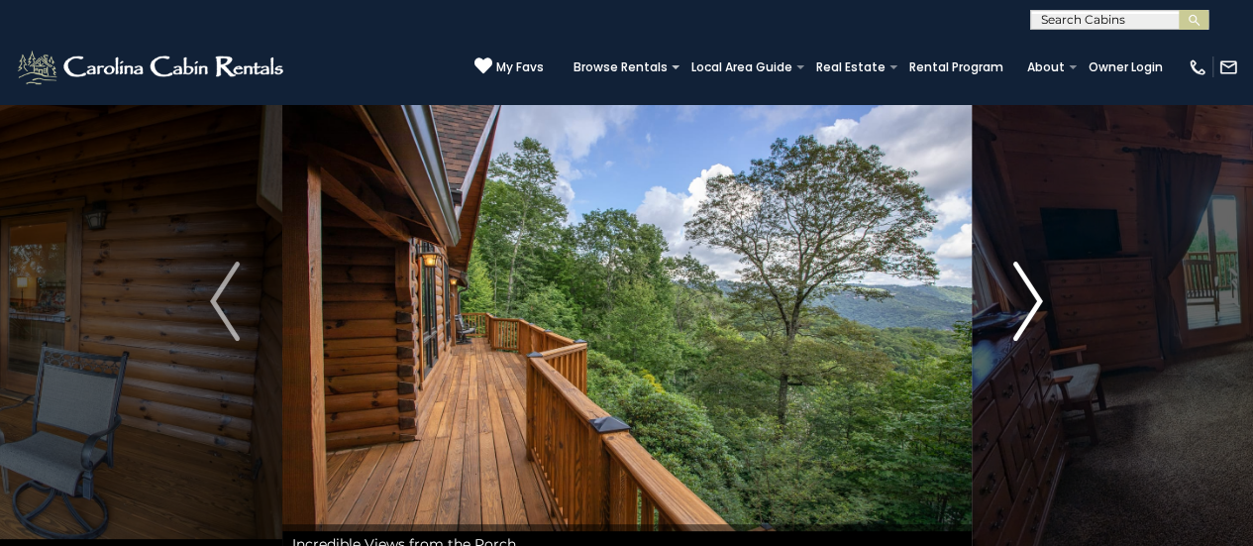
click at [1041, 298] on img "Next" at bounding box center [1029, 301] width 30 height 79
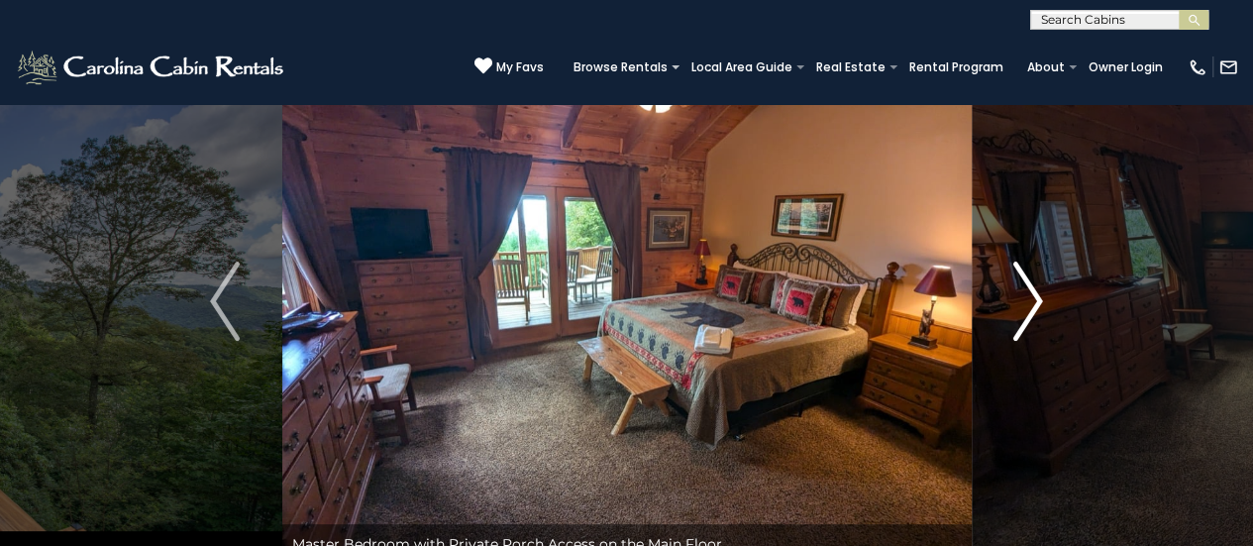
click at [1041, 298] on img "Next" at bounding box center [1029, 301] width 30 height 79
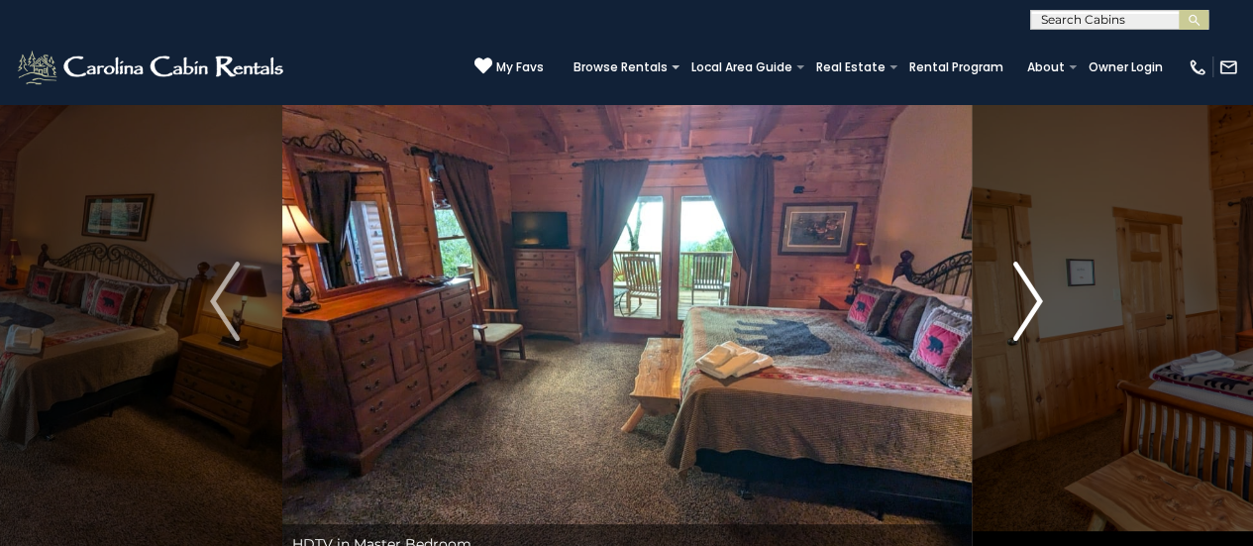
click at [1041, 298] on img "Next" at bounding box center [1029, 301] width 30 height 79
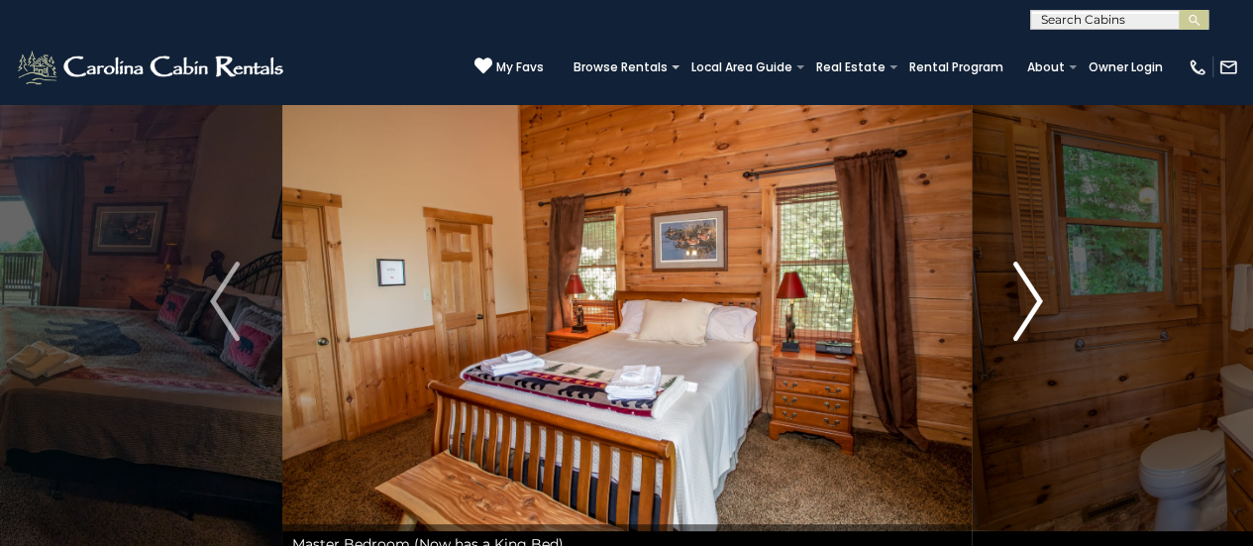
click at [1041, 298] on img "Next" at bounding box center [1029, 301] width 30 height 79
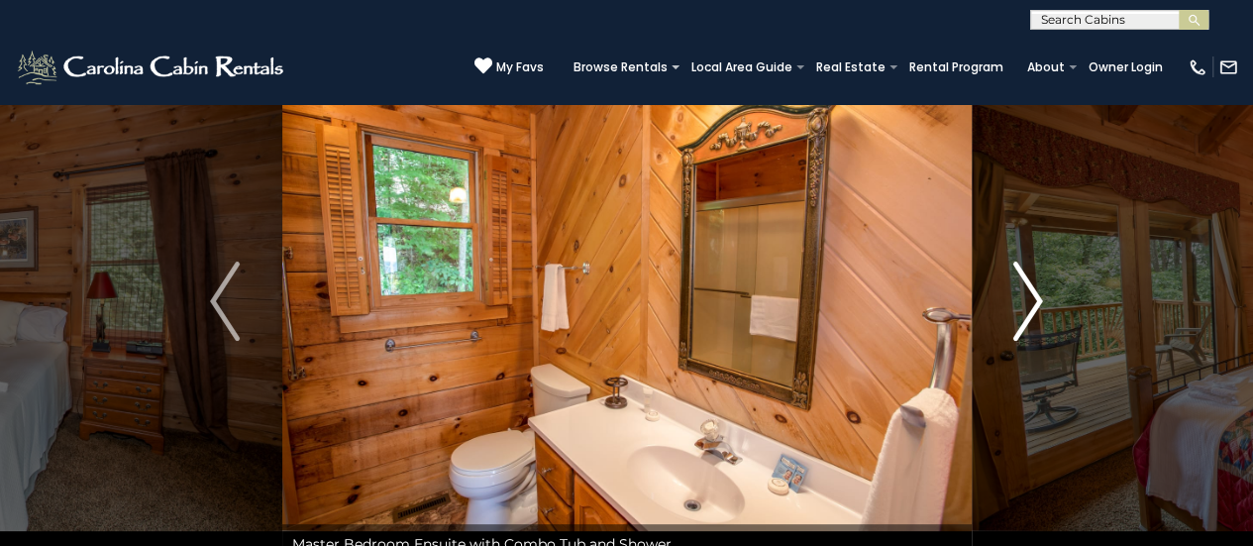
click at [1041, 298] on img "Next" at bounding box center [1029, 301] width 30 height 79
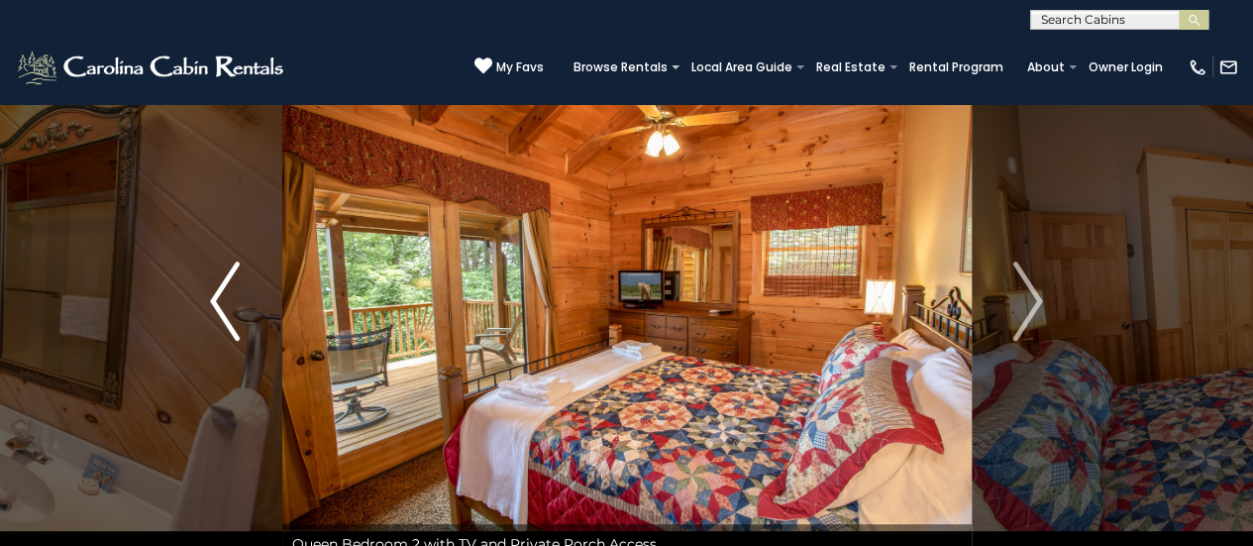
click at [217, 294] on img "Previous" at bounding box center [225, 301] width 30 height 79
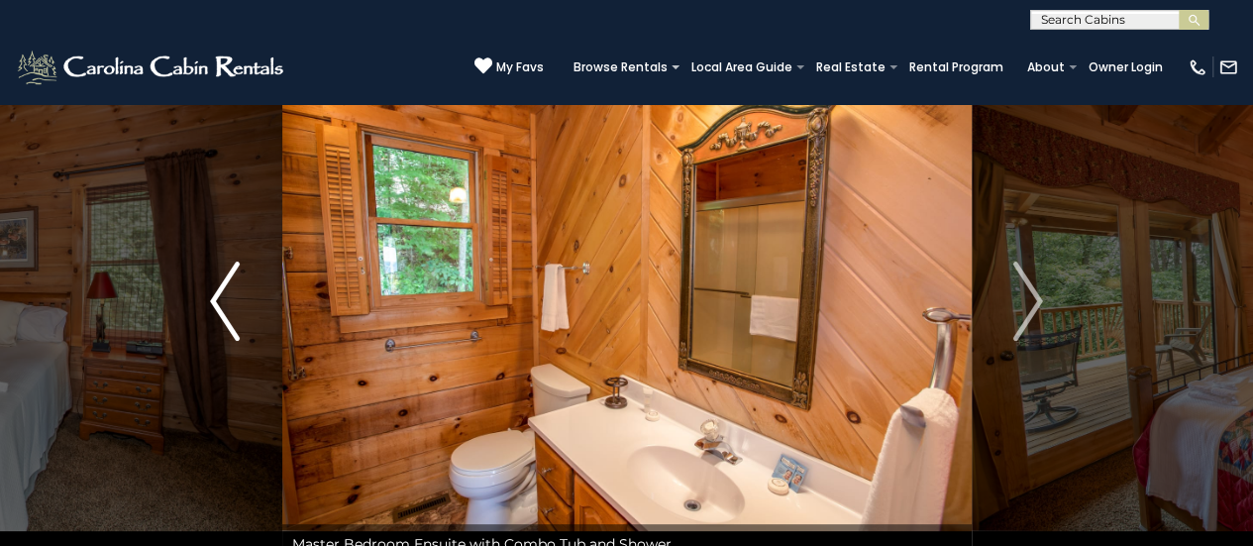
click at [217, 294] on img "Previous" at bounding box center [225, 301] width 30 height 79
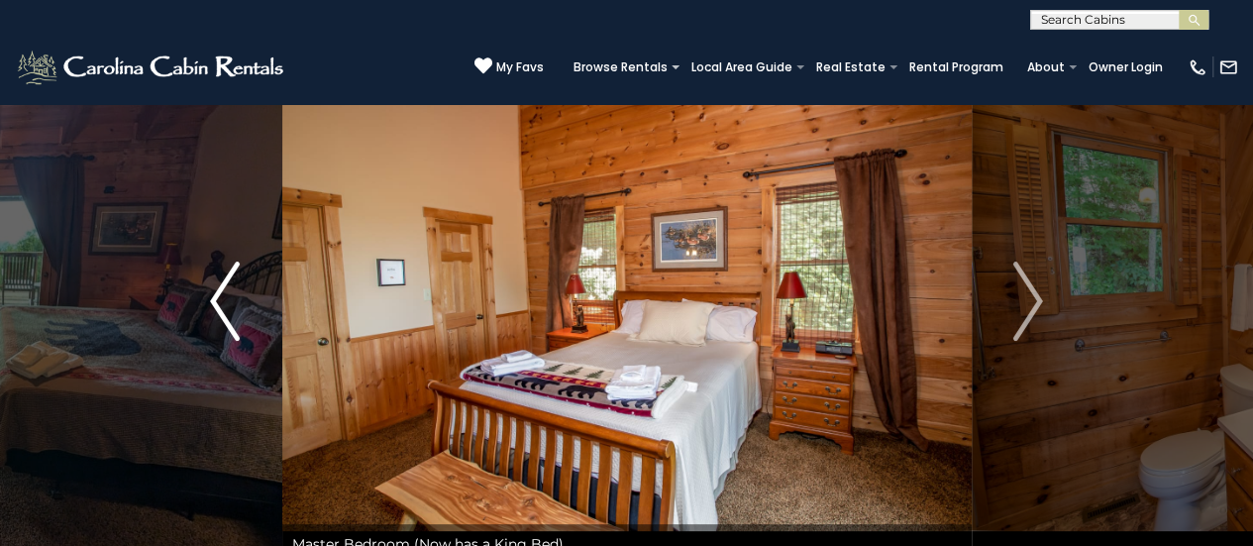
click at [217, 294] on img "Previous" at bounding box center [225, 301] width 30 height 79
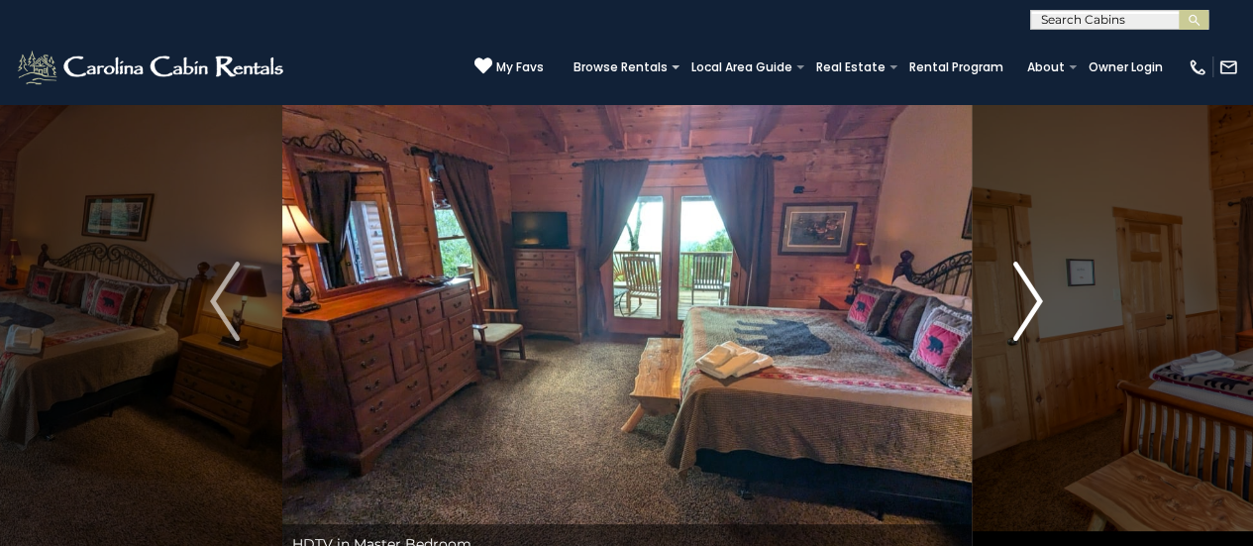
click at [1034, 294] on img "Next" at bounding box center [1029, 301] width 30 height 79
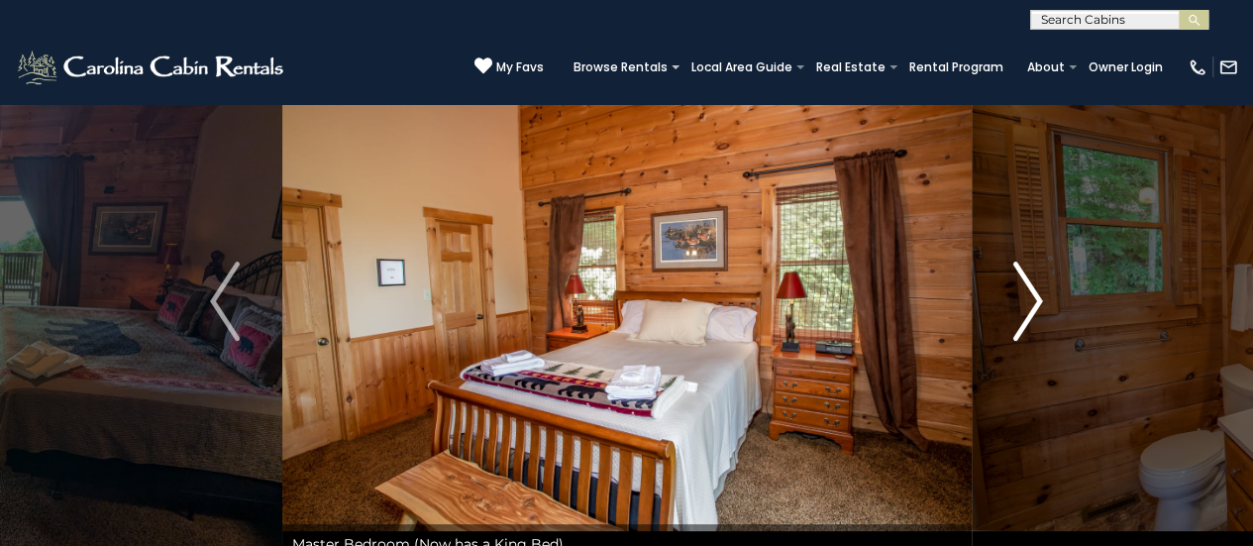
click at [1034, 294] on img "Next" at bounding box center [1029, 301] width 30 height 79
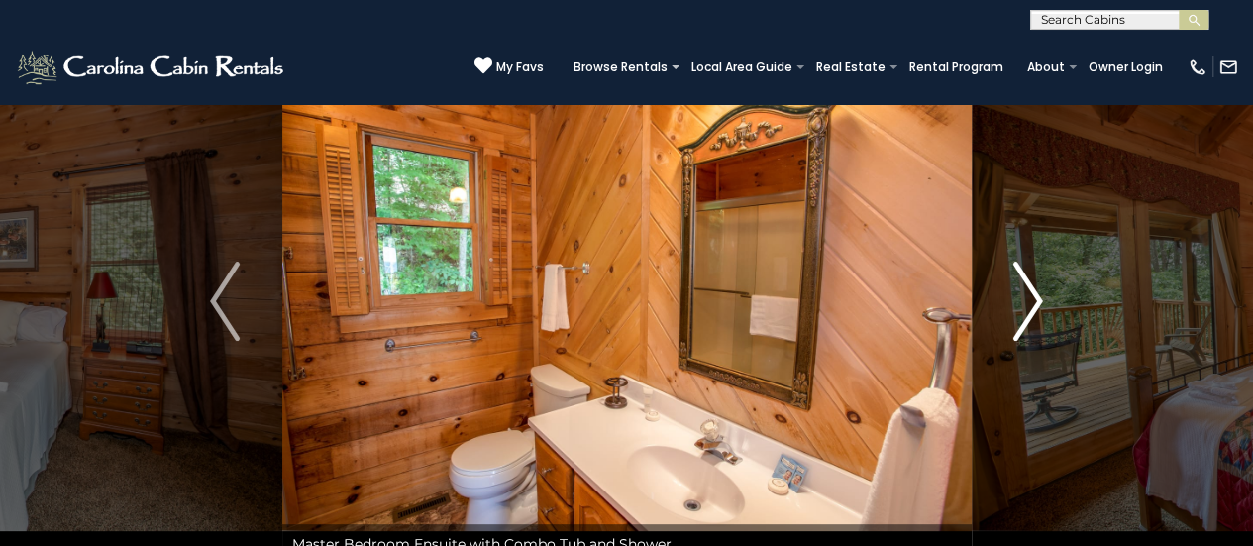
click at [1034, 294] on img "Next" at bounding box center [1029, 301] width 30 height 79
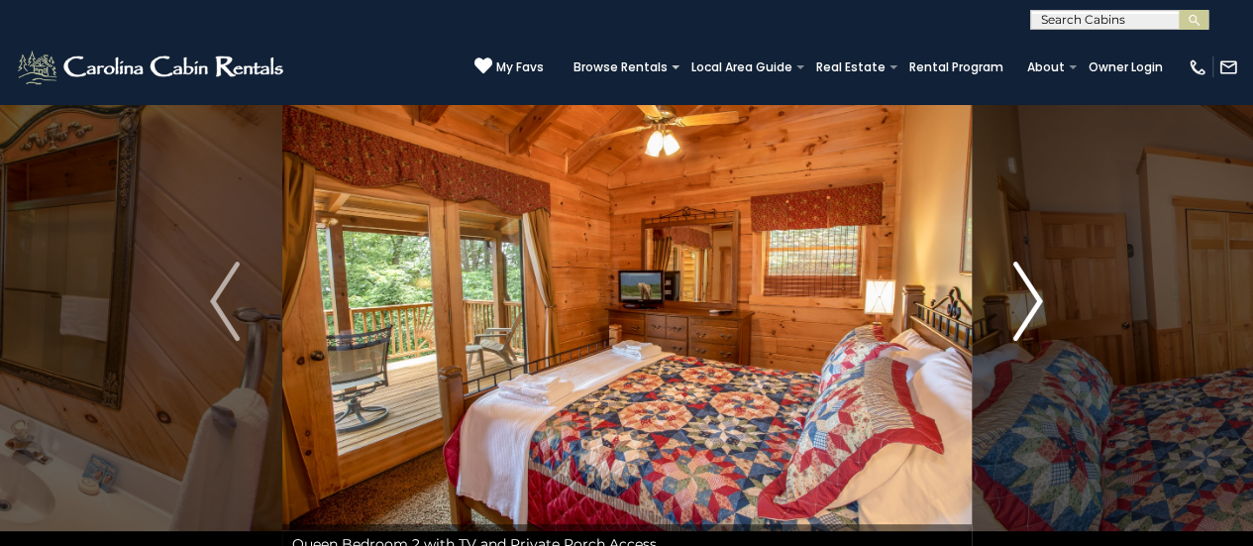
click at [1034, 294] on img "Next" at bounding box center [1029, 301] width 30 height 79
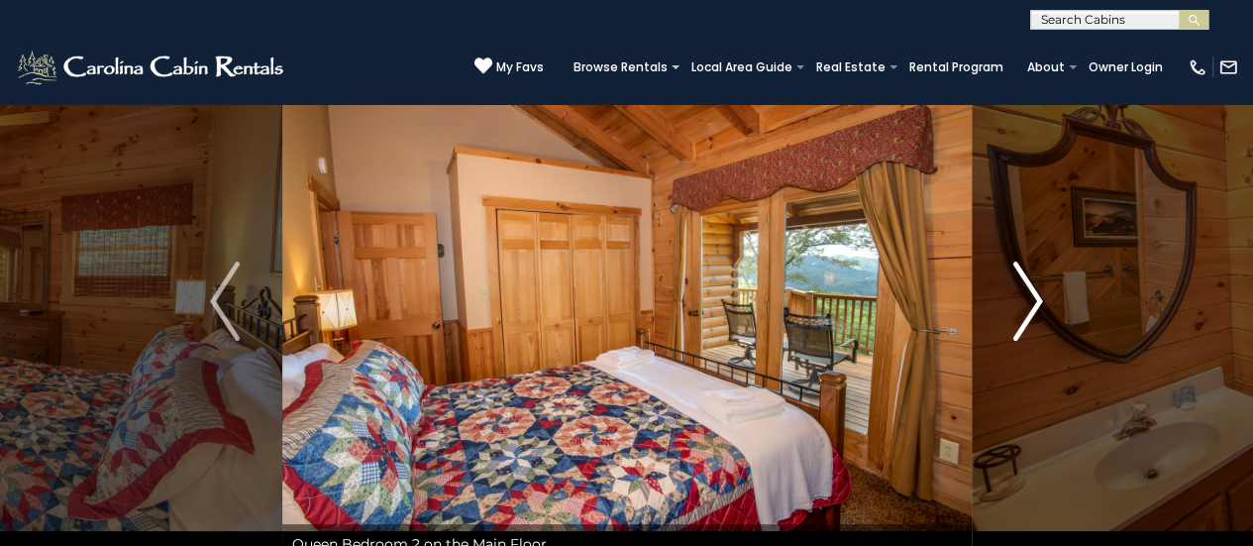
click at [1034, 294] on img "Next" at bounding box center [1029, 301] width 30 height 79
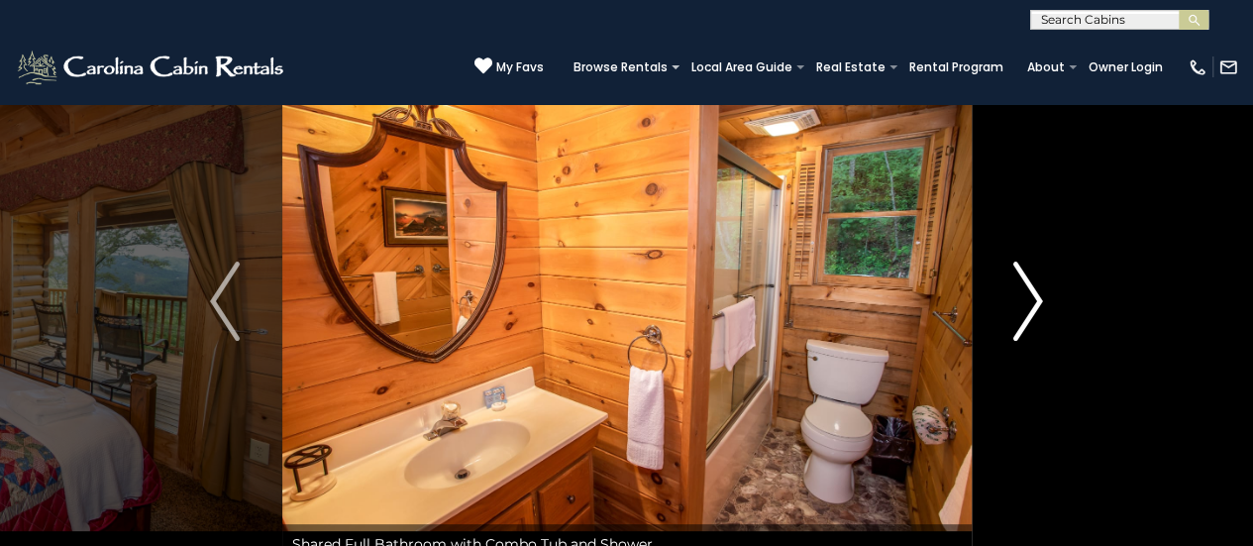
click at [1034, 294] on img "Next" at bounding box center [1029, 301] width 30 height 79
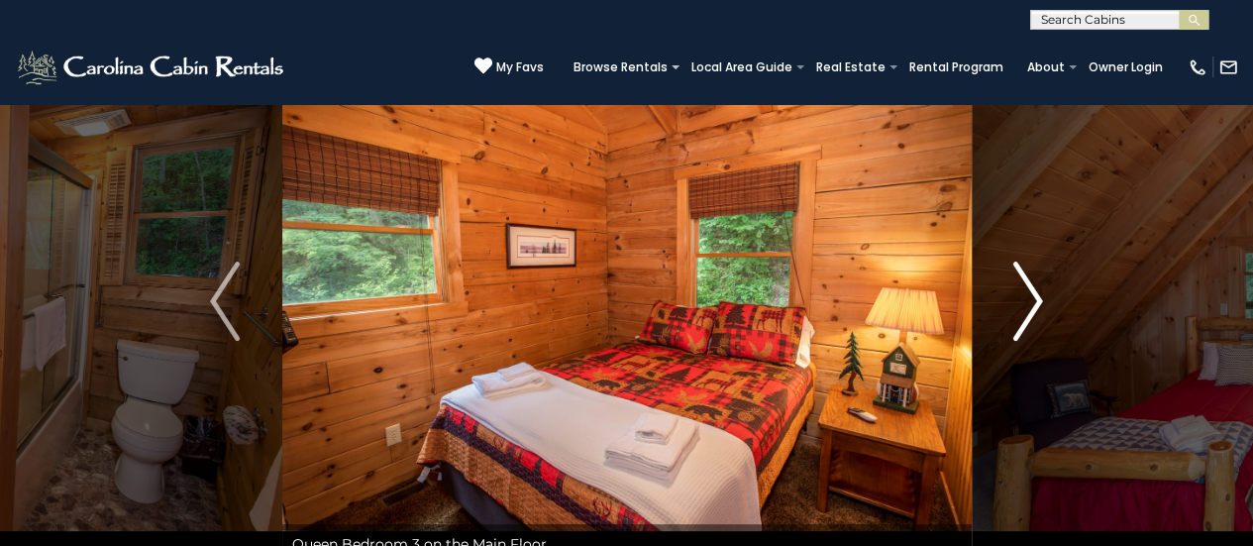
click at [1034, 294] on img "Next" at bounding box center [1029, 301] width 30 height 79
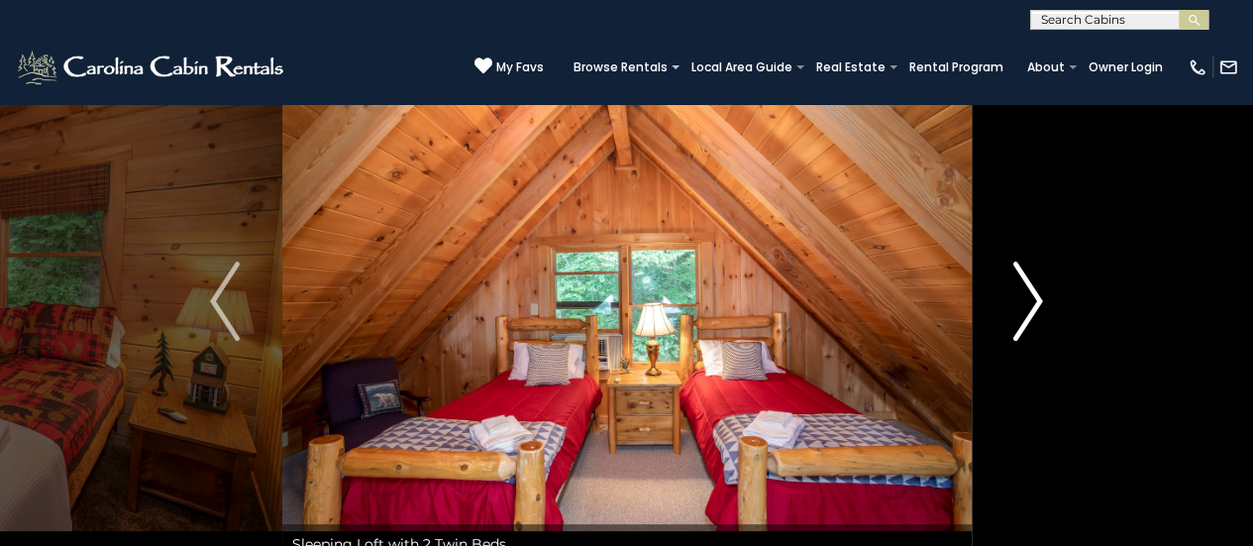
click at [1034, 294] on img "Next" at bounding box center [1029, 301] width 30 height 79
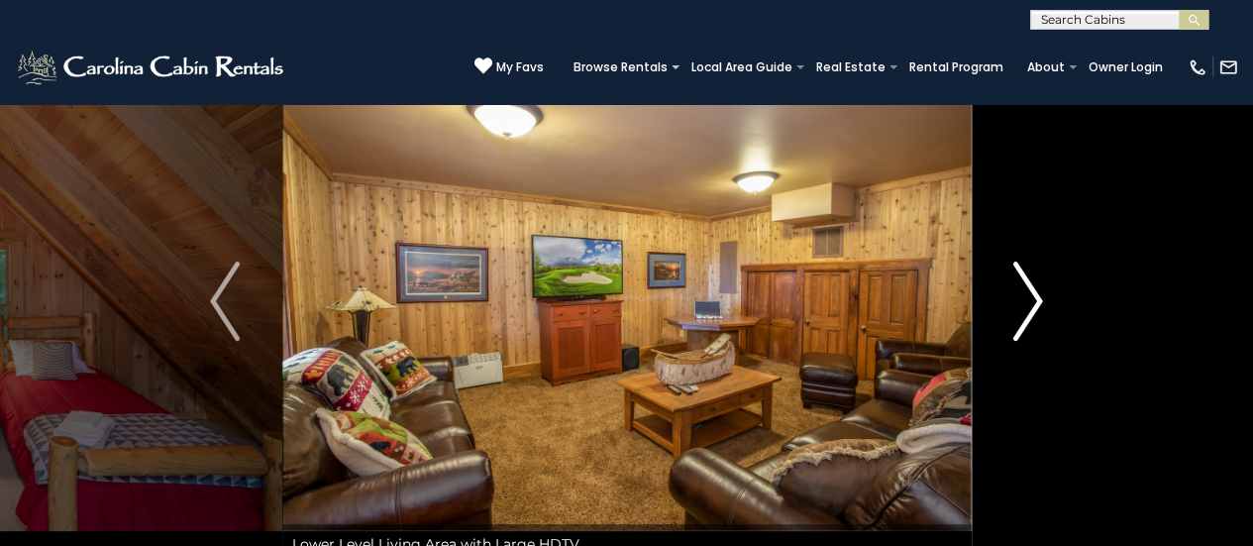
click at [1034, 294] on img "Next" at bounding box center [1029, 301] width 30 height 79
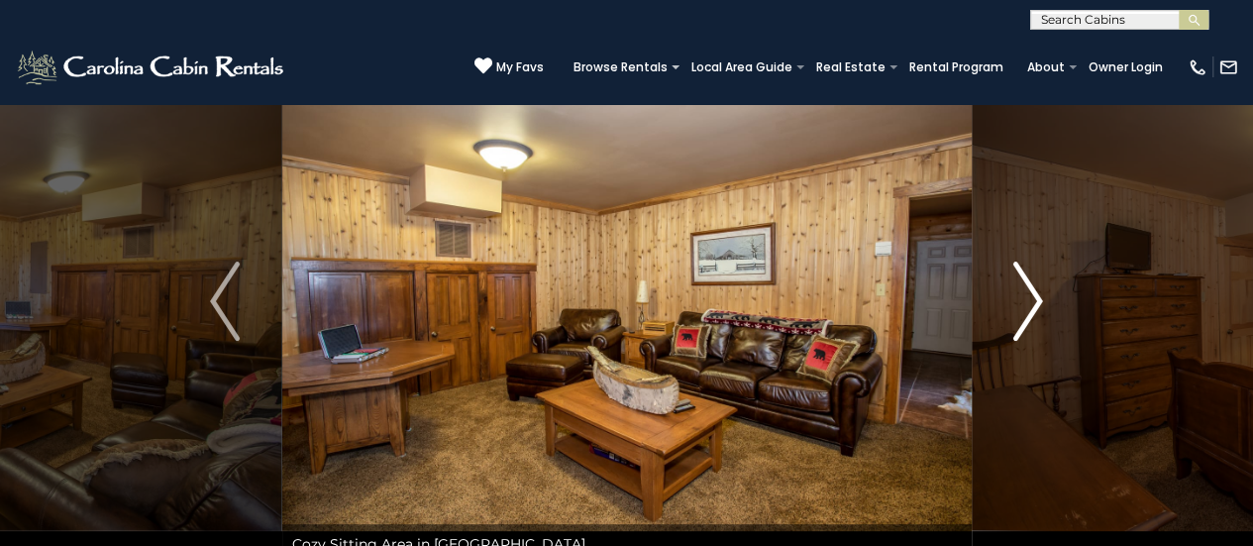
click at [1034, 294] on img "Next" at bounding box center [1029, 301] width 30 height 79
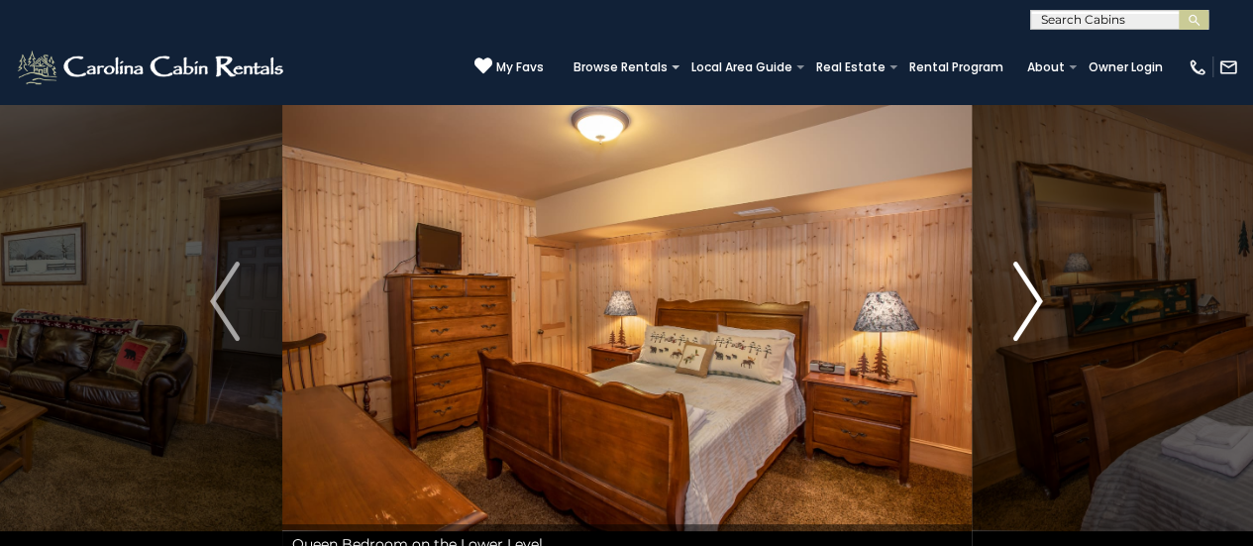
click at [1034, 294] on img "Next" at bounding box center [1029, 301] width 30 height 79
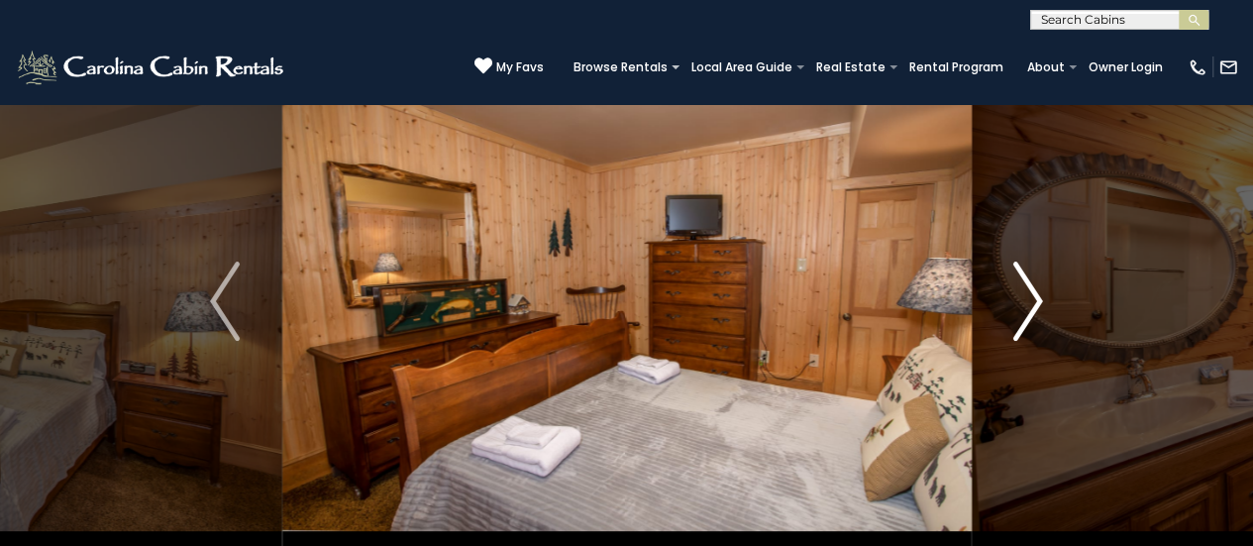
click at [1034, 294] on img "Next" at bounding box center [1029, 301] width 30 height 79
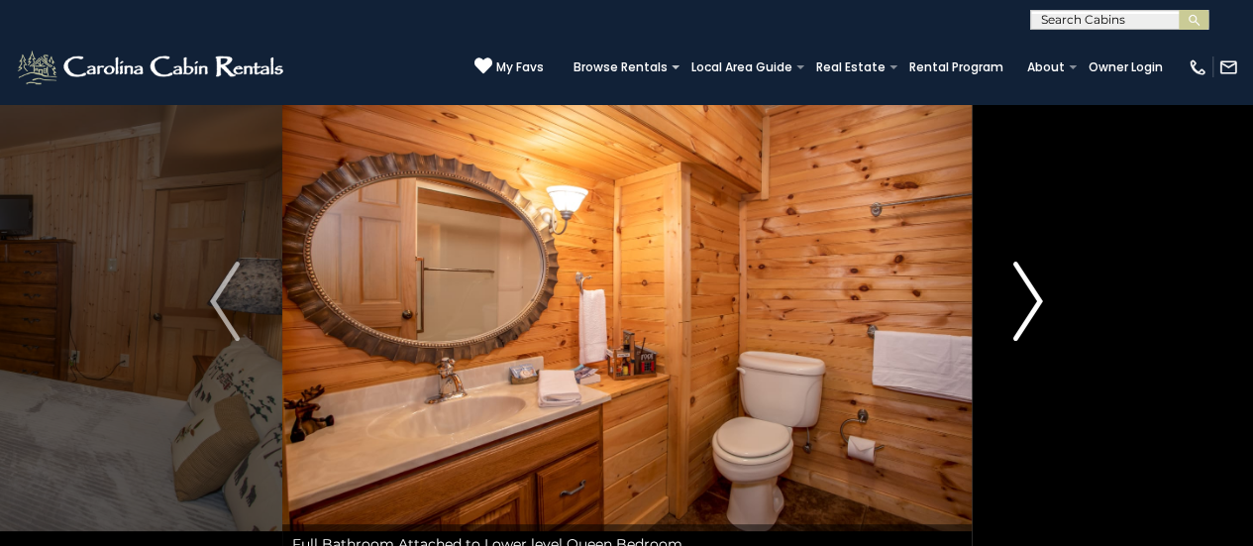
click at [1034, 294] on img "Next" at bounding box center [1029, 301] width 30 height 79
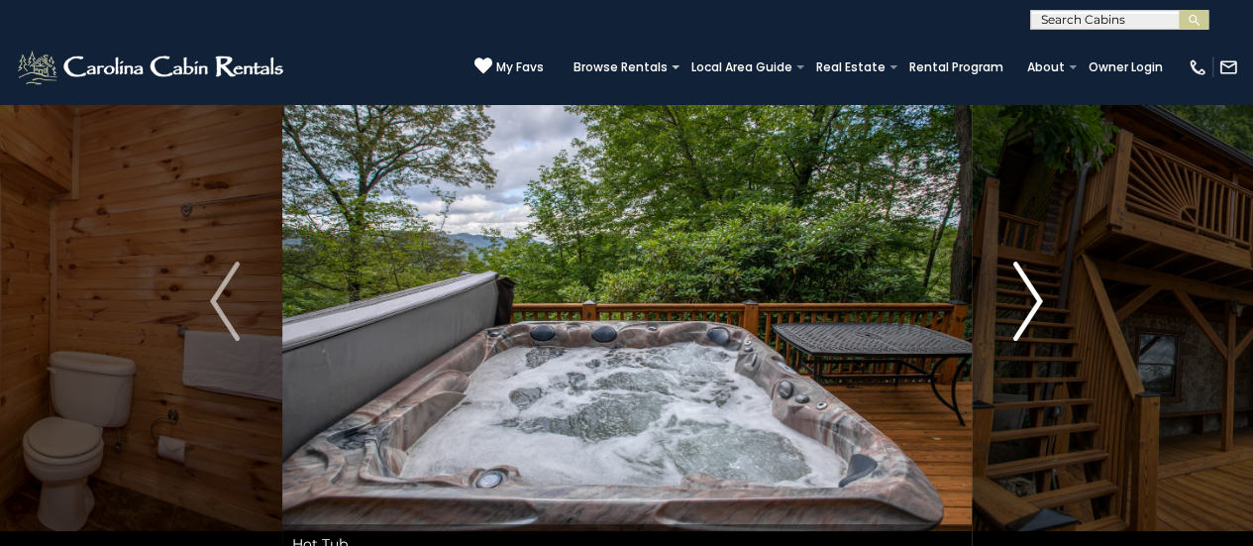
click at [1034, 294] on img "Next" at bounding box center [1029, 301] width 30 height 79
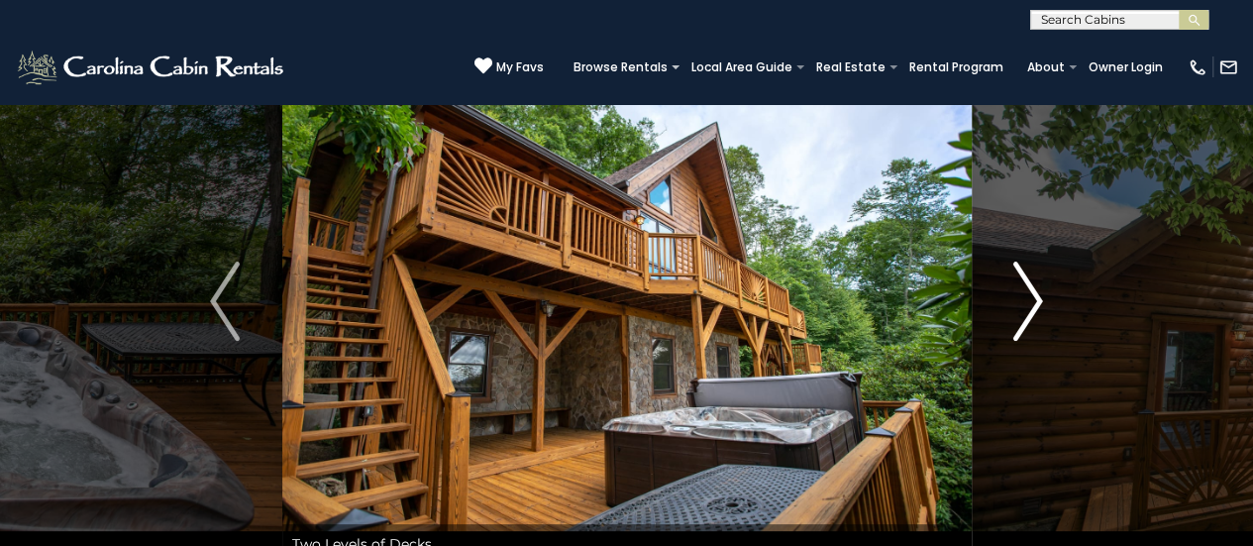
click at [1034, 294] on img "Next" at bounding box center [1029, 301] width 30 height 79
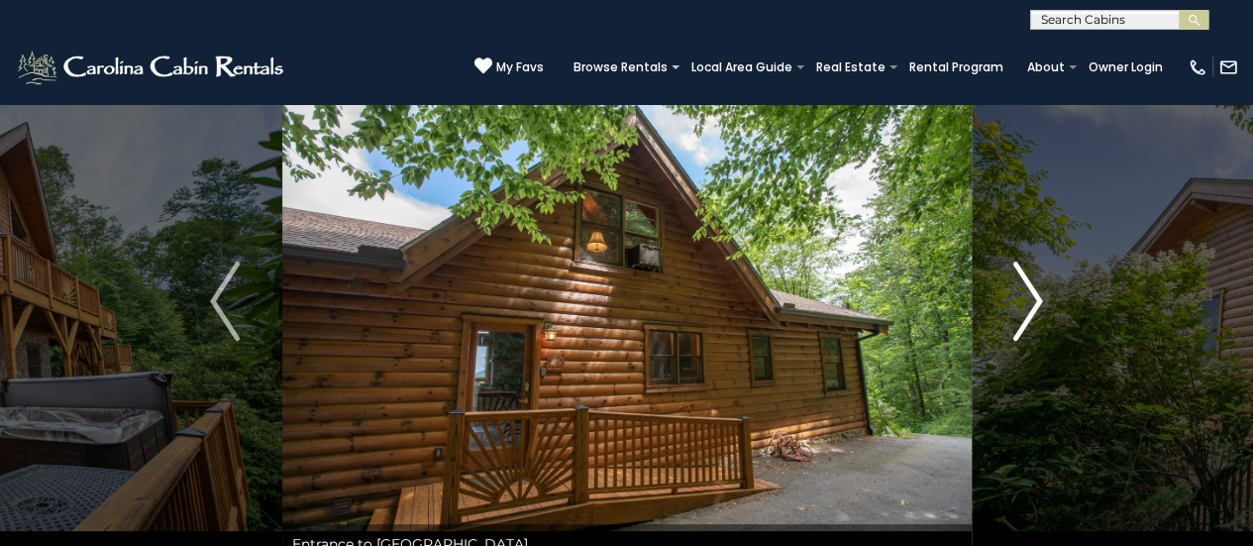
click at [1034, 294] on img "Next" at bounding box center [1029, 301] width 30 height 79
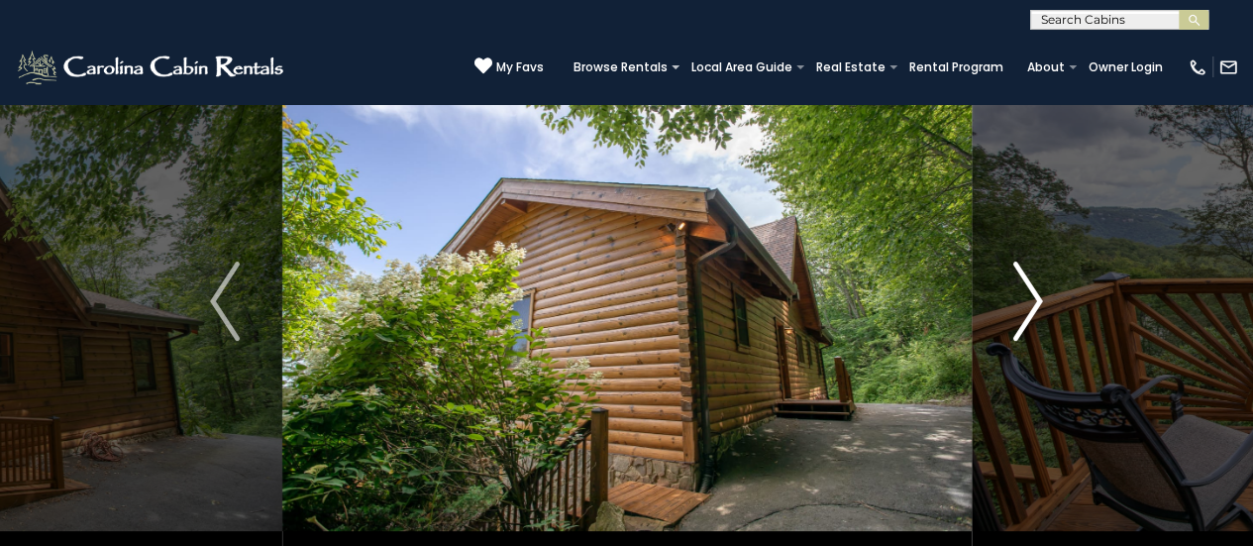
click at [1034, 294] on img "Next" at bounding box center [1029, 301] width 30 height 79
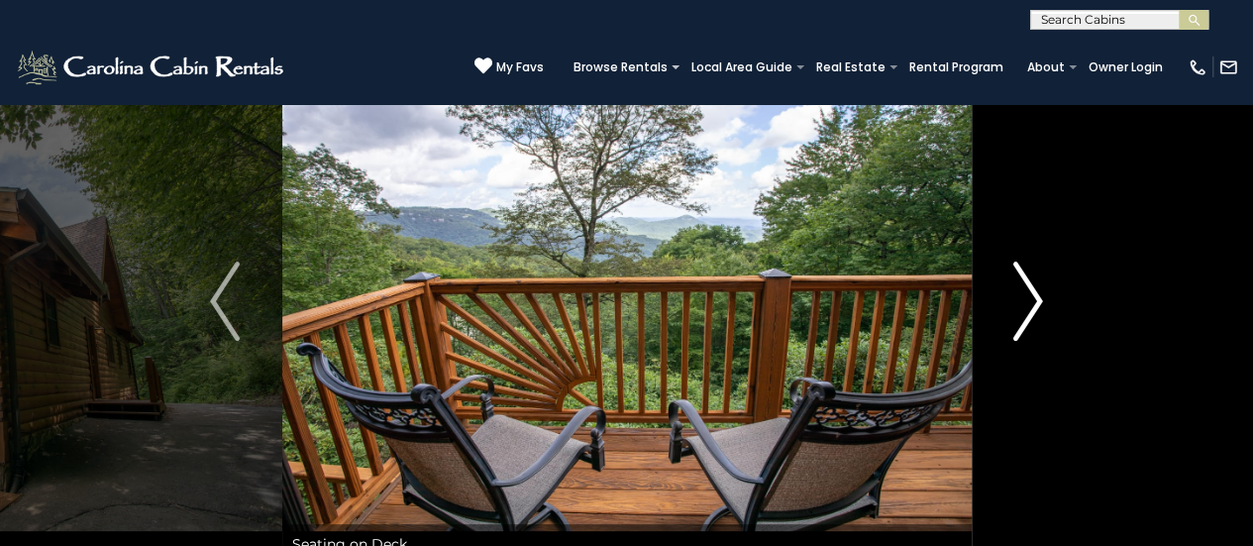
click at [1034, 294] on img "Next" at bounding box center [1029, 301] width 30 height 79
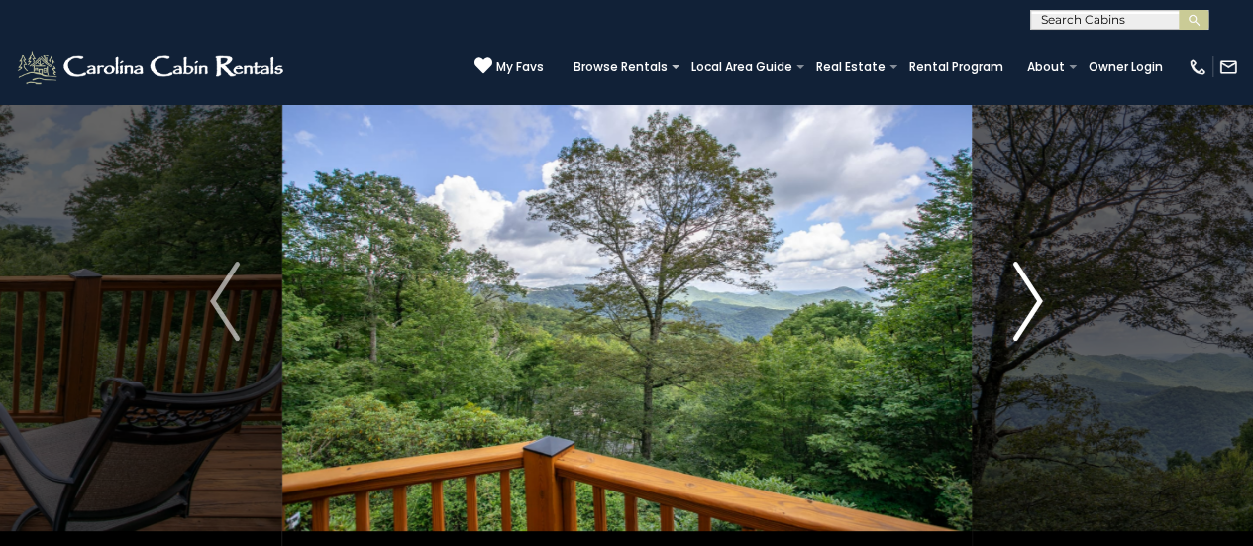
click at [1040, 303] on img "Next" at bounding box center [1029, 301] width 30 height 79
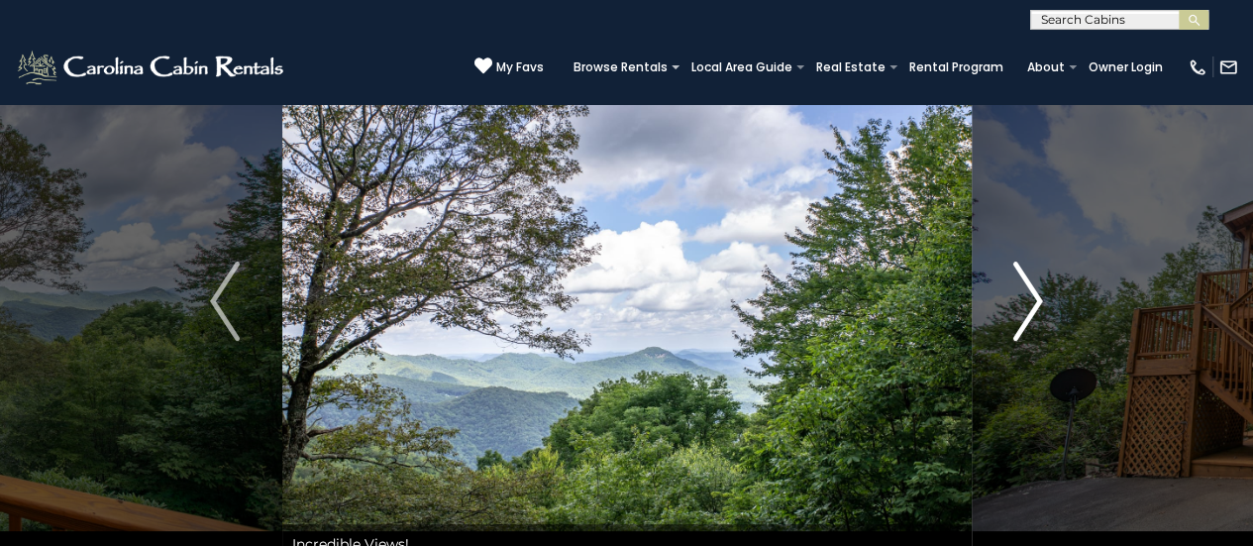
click at [1040, 303] on img "Next" at bounding box center [1029, 301] width 30 height 79
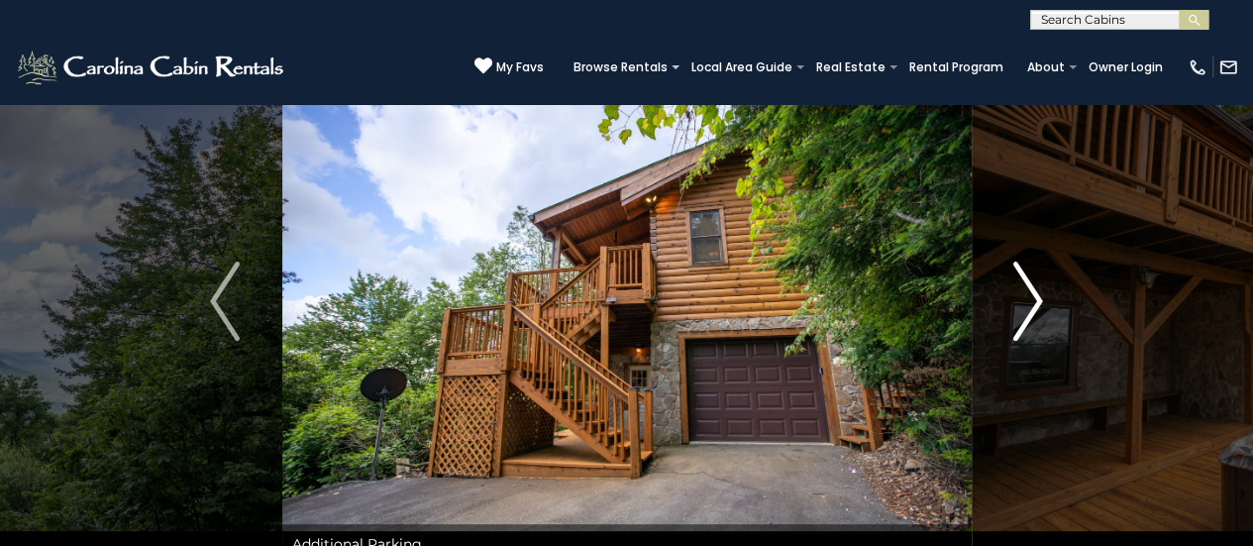
click at [1040, 303] on img "Next" at bounding box center [1029, 301] width 30 height 79
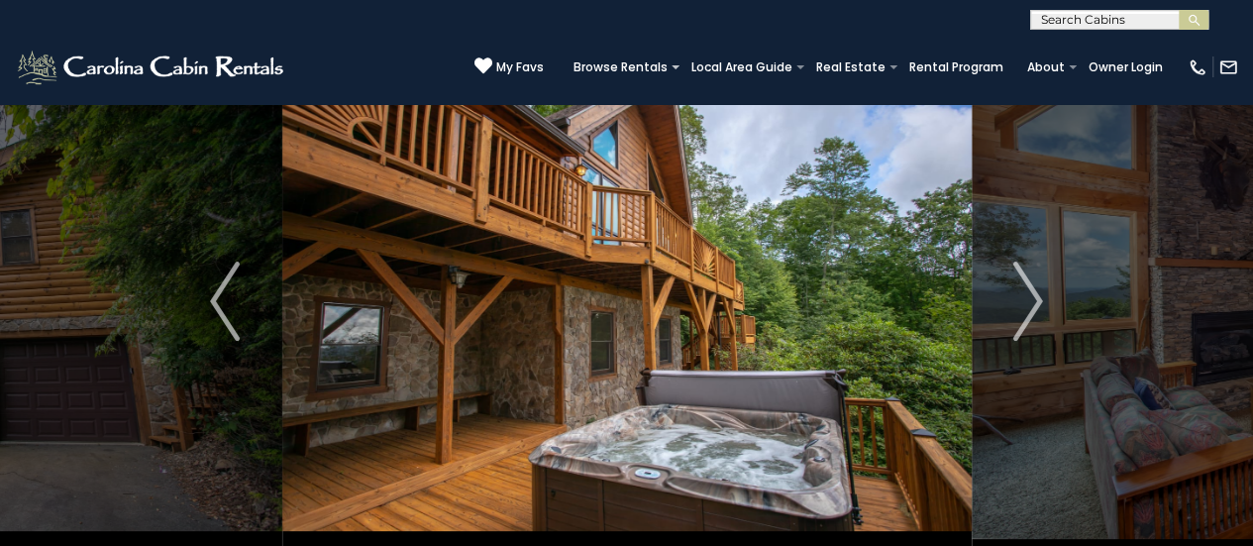
click at [1040, 289] on img "Next" at bounding box center [1029, 301] width 30 height 79
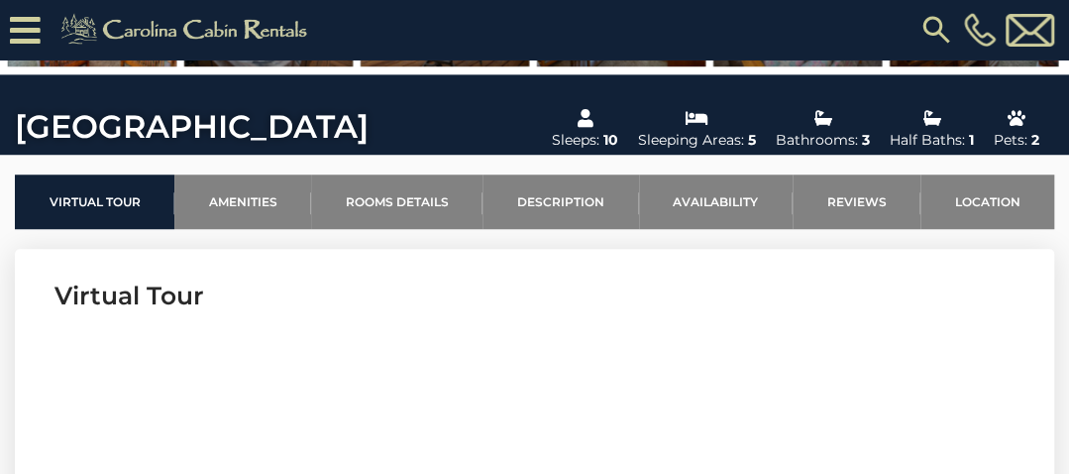
scroll to position [584, 0]
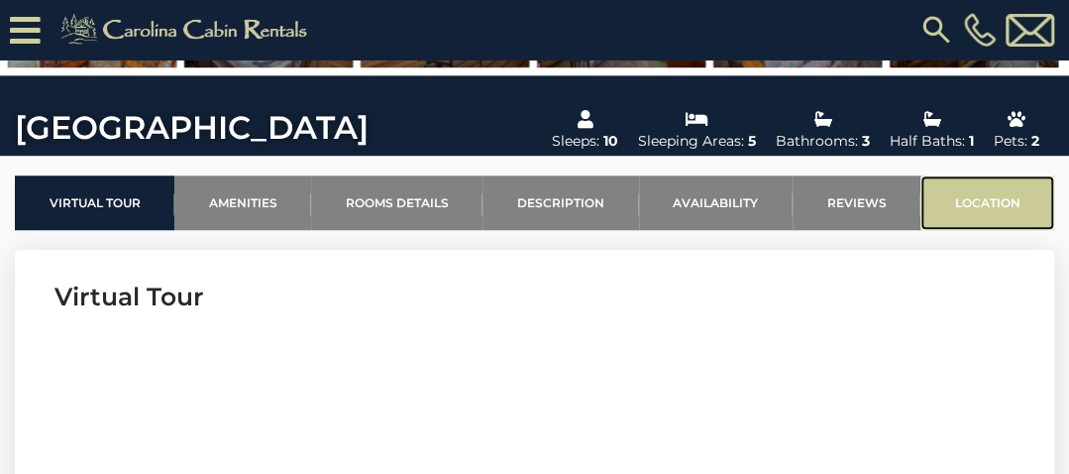
click at [983, 207] on link "Location" at bounding box center [987, 202] width 134 height 54
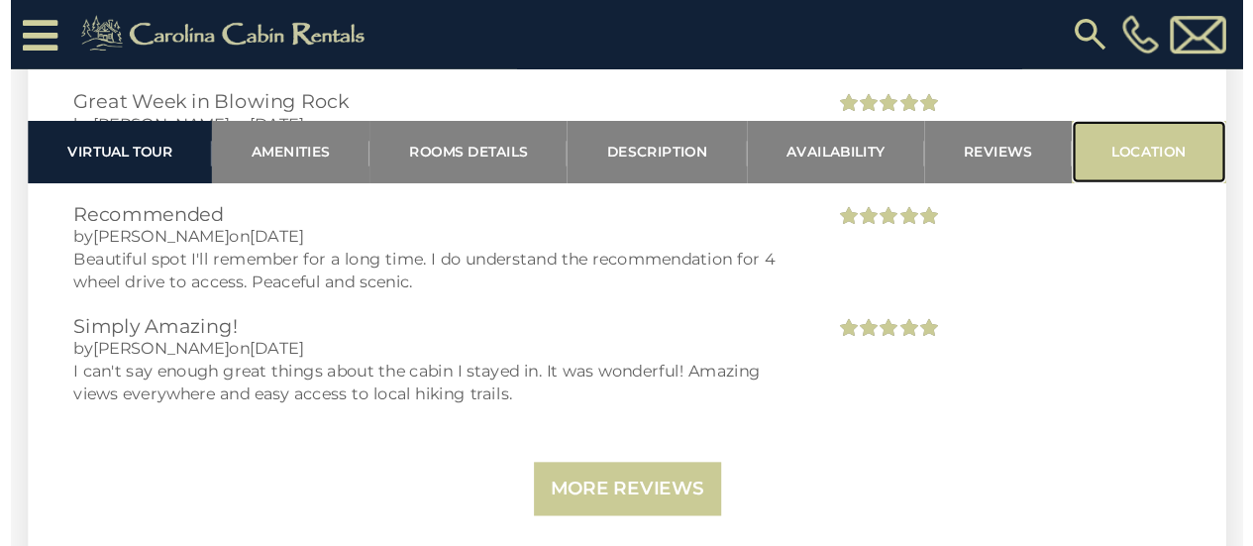
scroll to position [4579, 0]
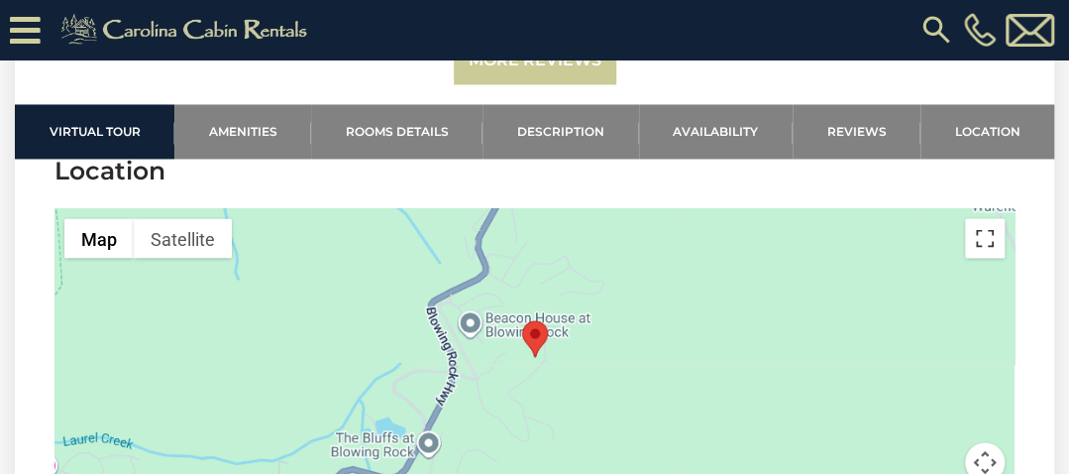
click at [984, 256] on button "Toggle fullscreen view" at bounding box center [985, 238] width 40 height 40
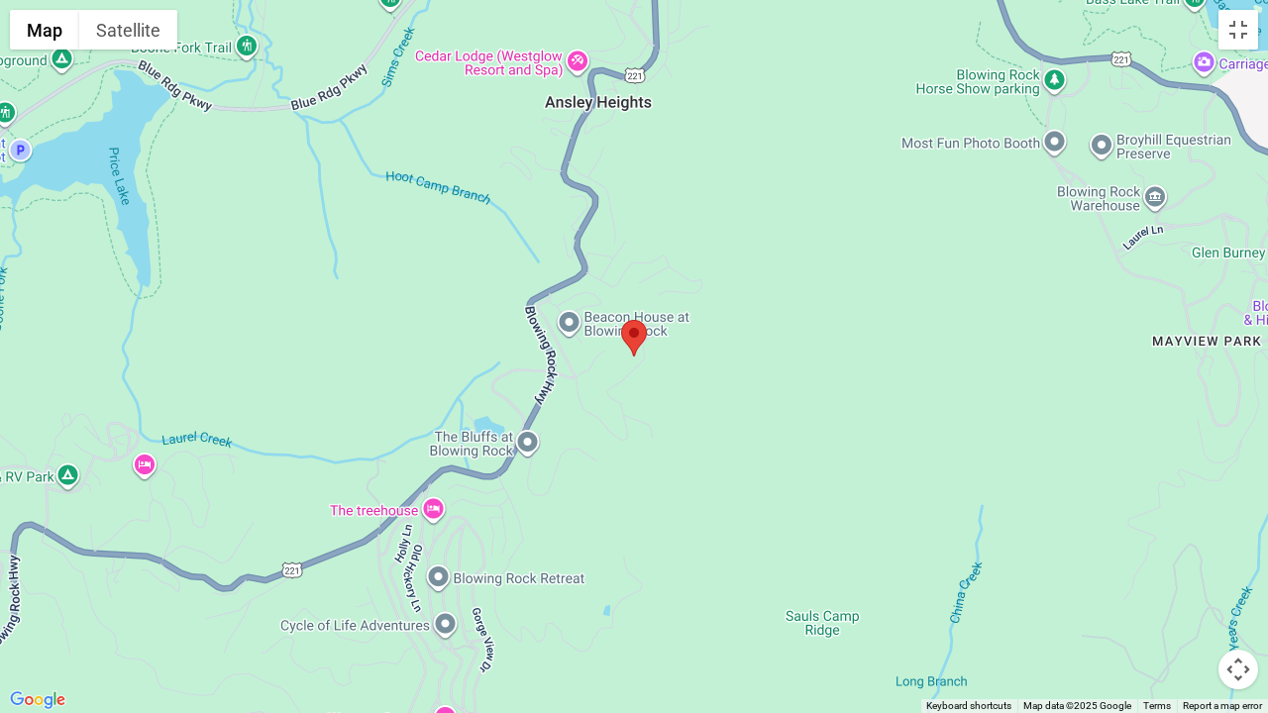
click at [1232, 545] on button "Map camera controls" at bounding box center [1239, 670] width 40 height 40
click at [1195, 545] on button "Zoom in" at bounding box center [1189, 571] width 40 height 40
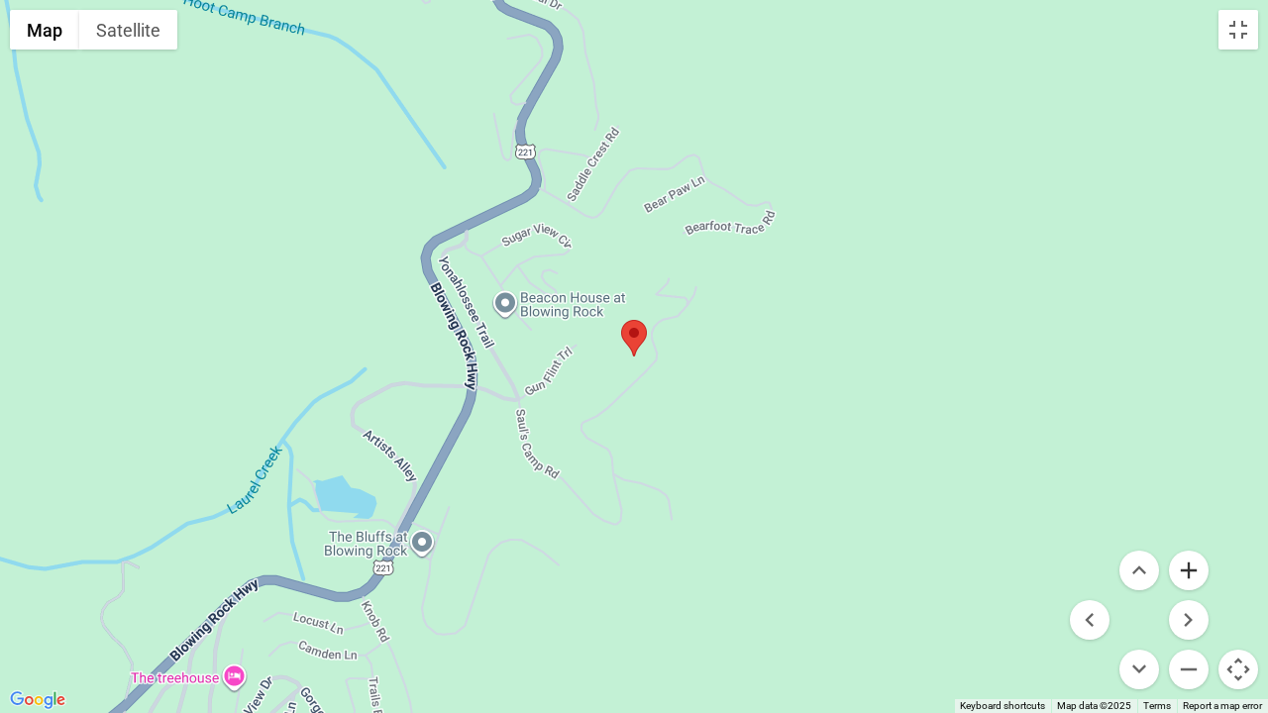
click at [1195, 545] on button "Zoom in" at bounding box center [1189, 571] width 40 height 40
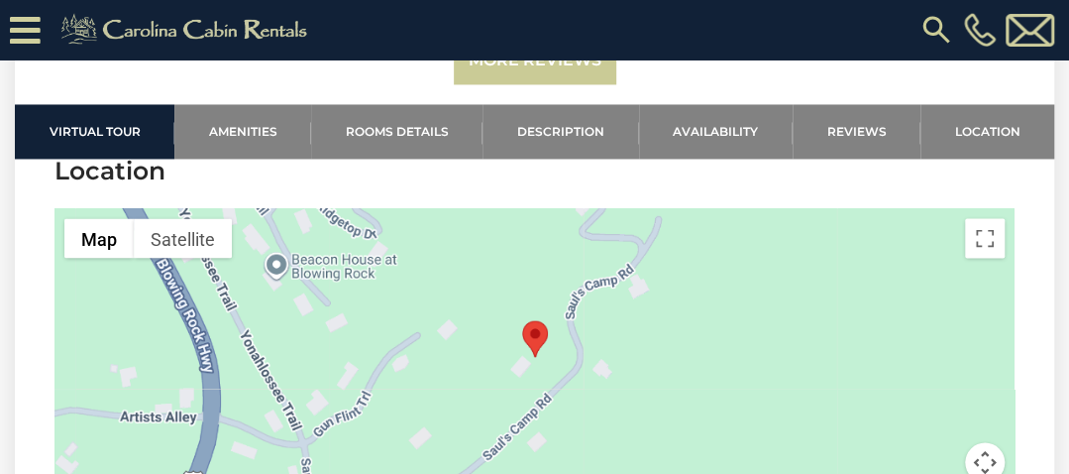
click at [413, 187] on h3 "Location" at bounding box center [534, 171] width 960 height 35
drag, startPoint x: 709, startPoint y: 66, endPoint x: 773, endPoint y: 11, distance: 84.3
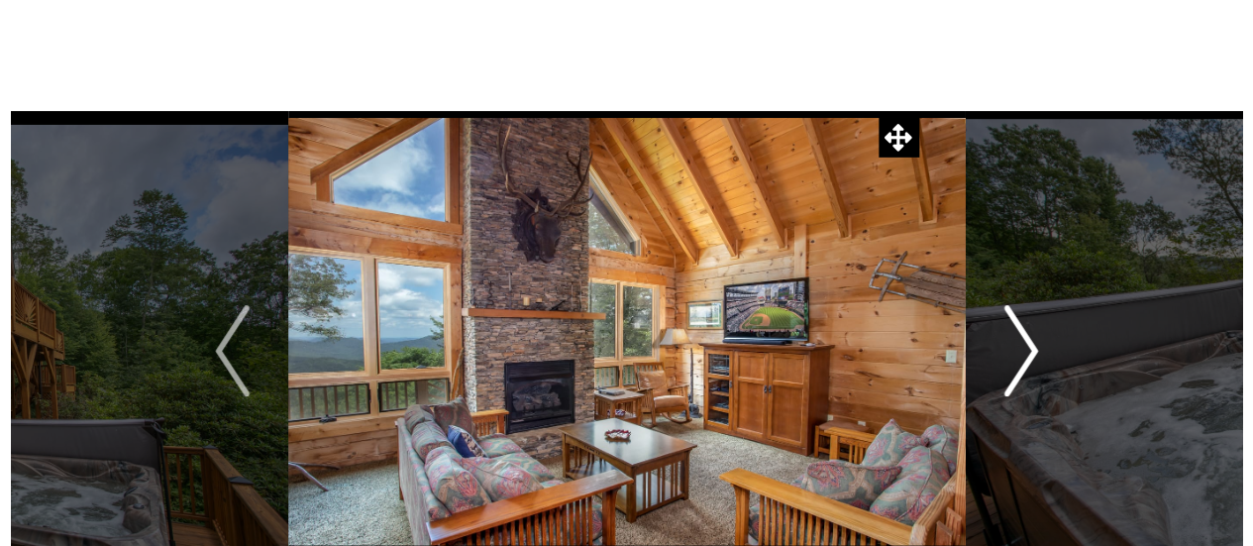
scroll to position [67, 0]
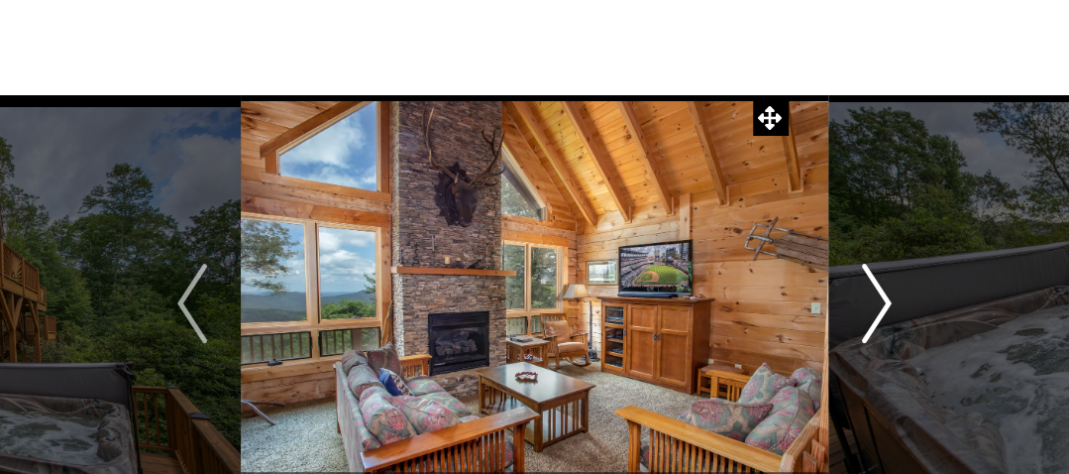
click at [888, 302] on img "Next" at bounding box center [877, 303] width 30 height 79
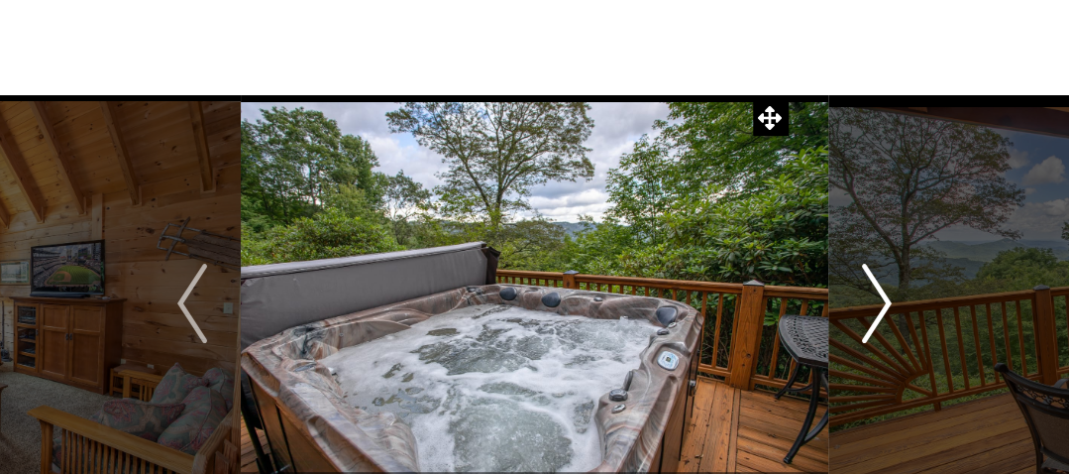
click at [888, 302] on img "Next" at bounding box center [877, 303] width 30 height 79
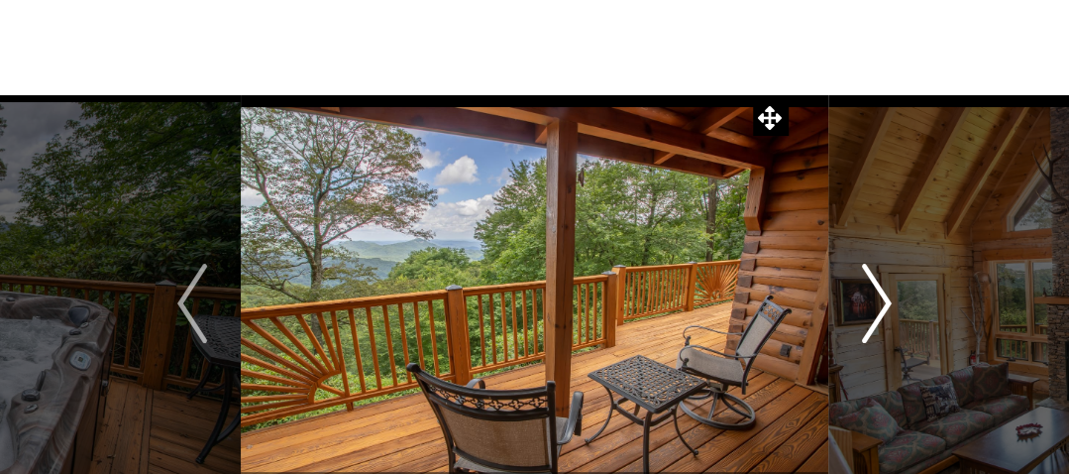
click at [888, 302] on img "Next" at bounding box center [877, 303] width 30 height 79
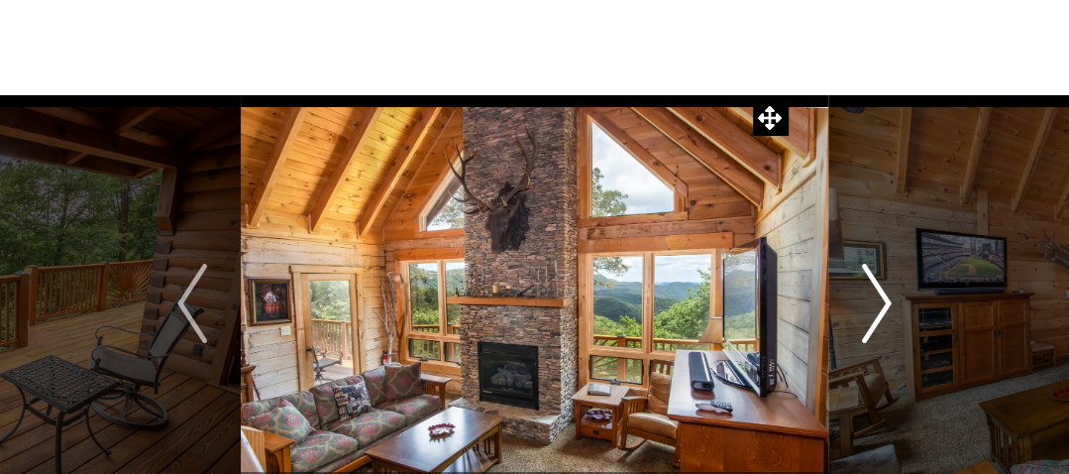
click at [888, 302] on img "Next" at bounding box center [877, 303] width 30 height 79
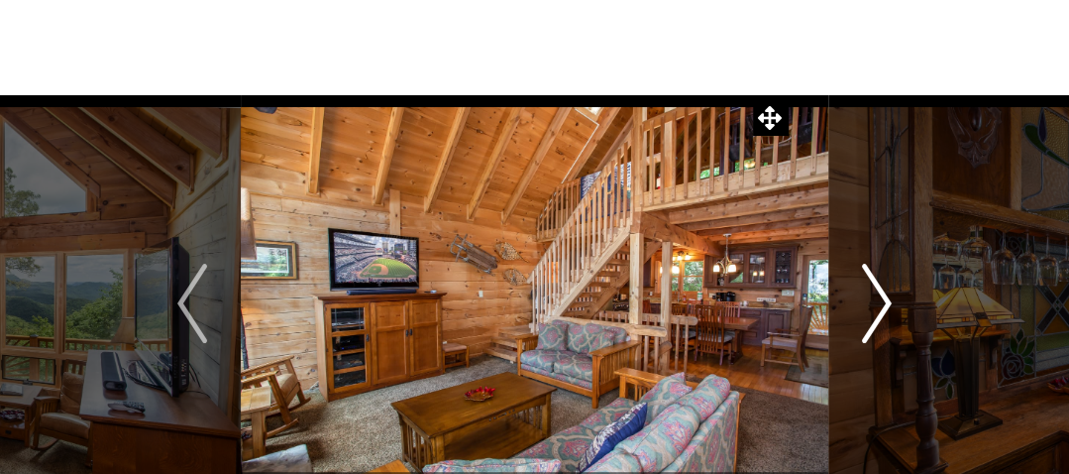
click at [888, 302] on img "Next" at bounding box center [877, 303] width 30 height 79
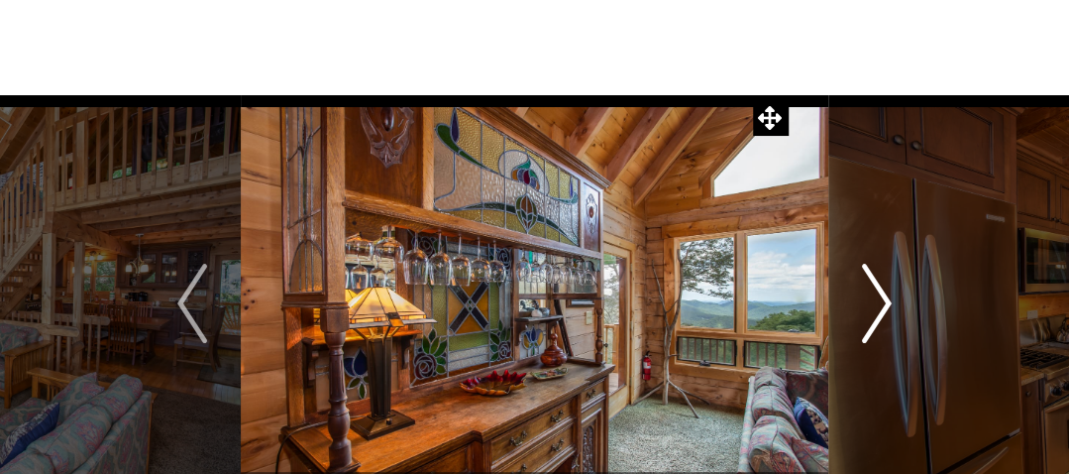
click at [888, 302] on img "Next" at bounding box center [877, 303] width 30 height 79
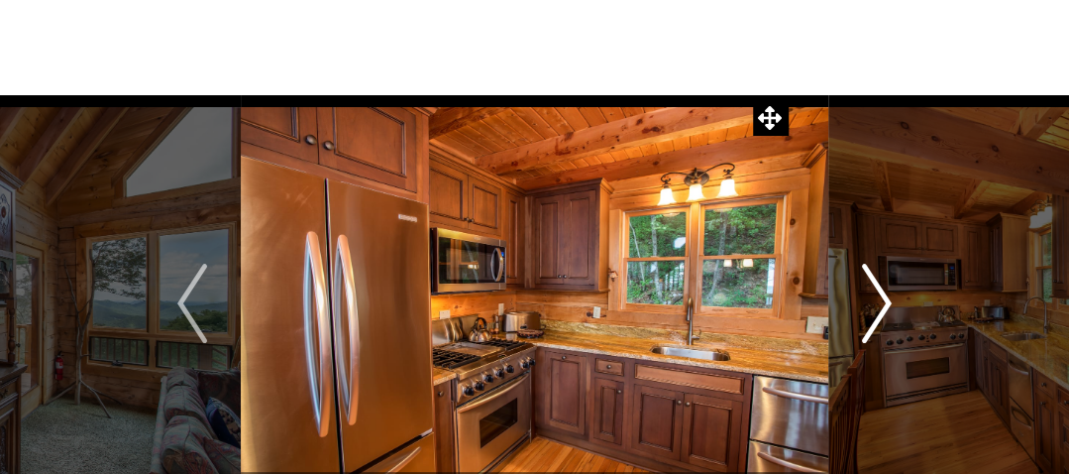
click at [888, 302] on img "Next" at bounding box center [877, 303] width 30 height 79
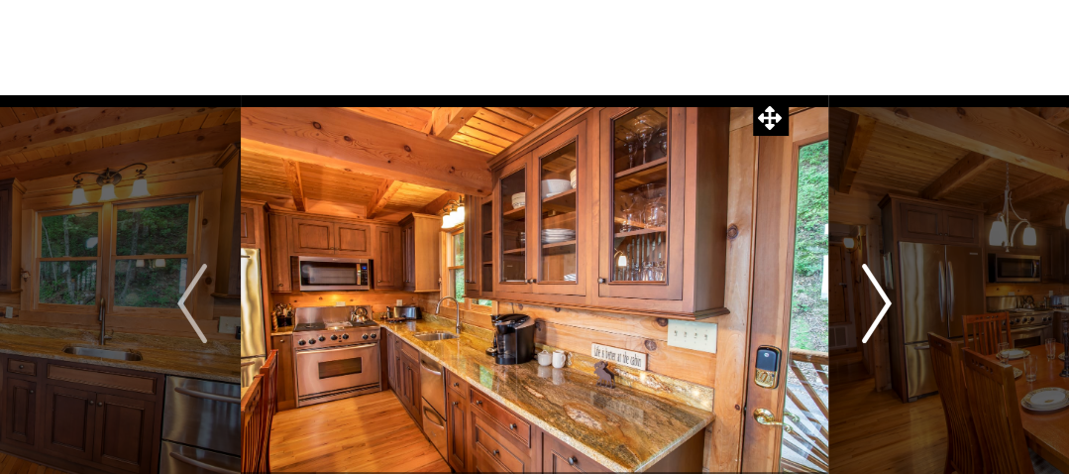
click at [888, 302] on img "Next" at bounding box center [877, 303] width 30 height 79
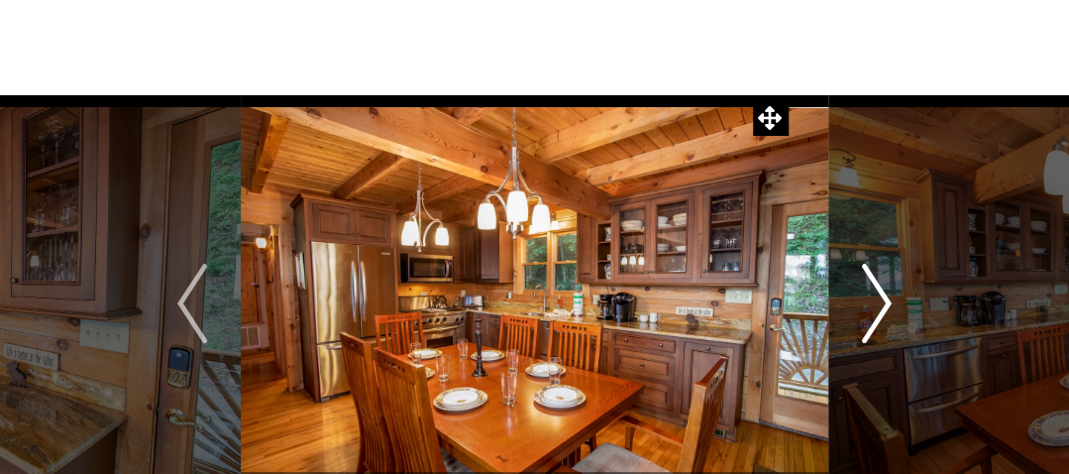
click at [888, 302] on img "Next" at bounding box center [877, 303] width 30 height 79
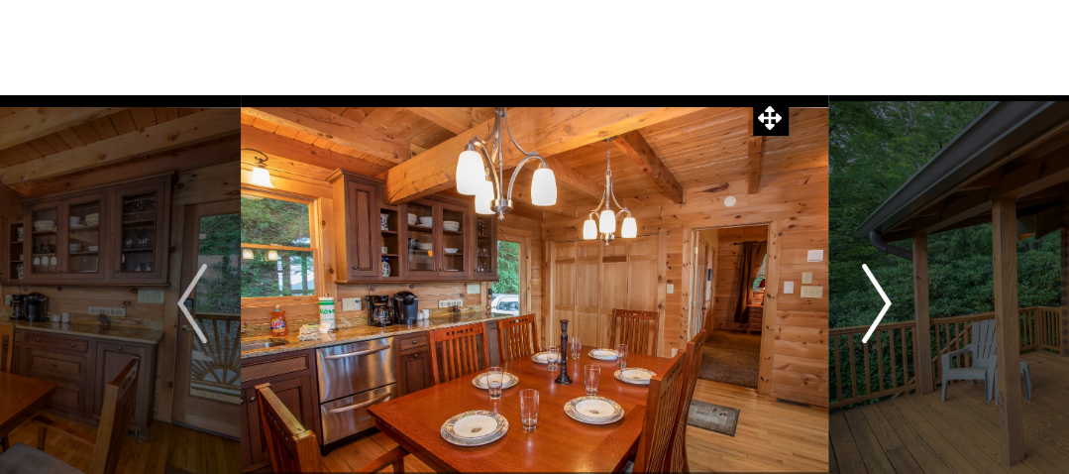
click at [888, 302] on img "Next" at bounding box center [877, 303] width 30 height 79
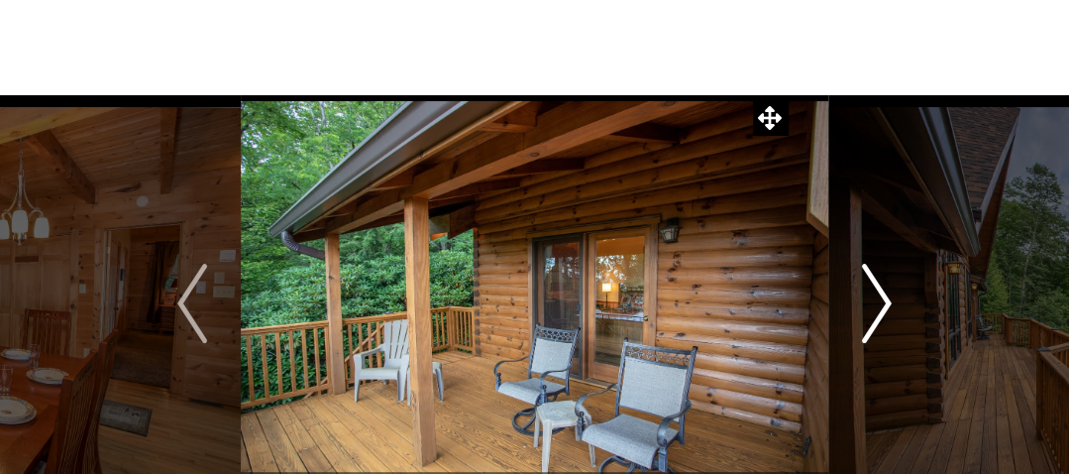
click at [888, 302] on img "Next" at bounding box center [877, 303] width 30 height 79
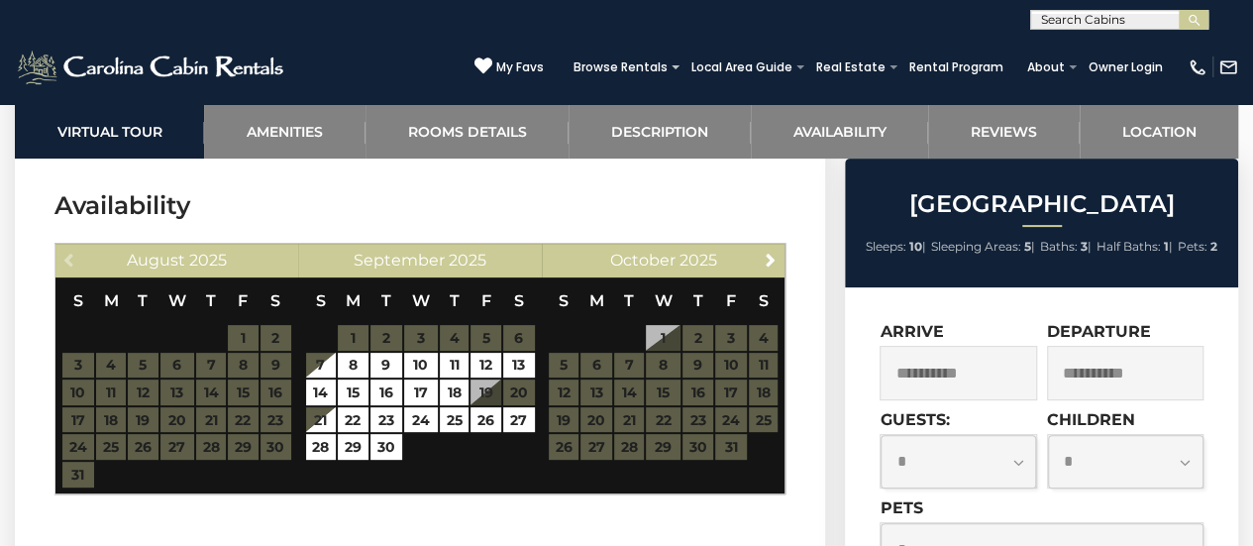
scroll to position [3913, 0]
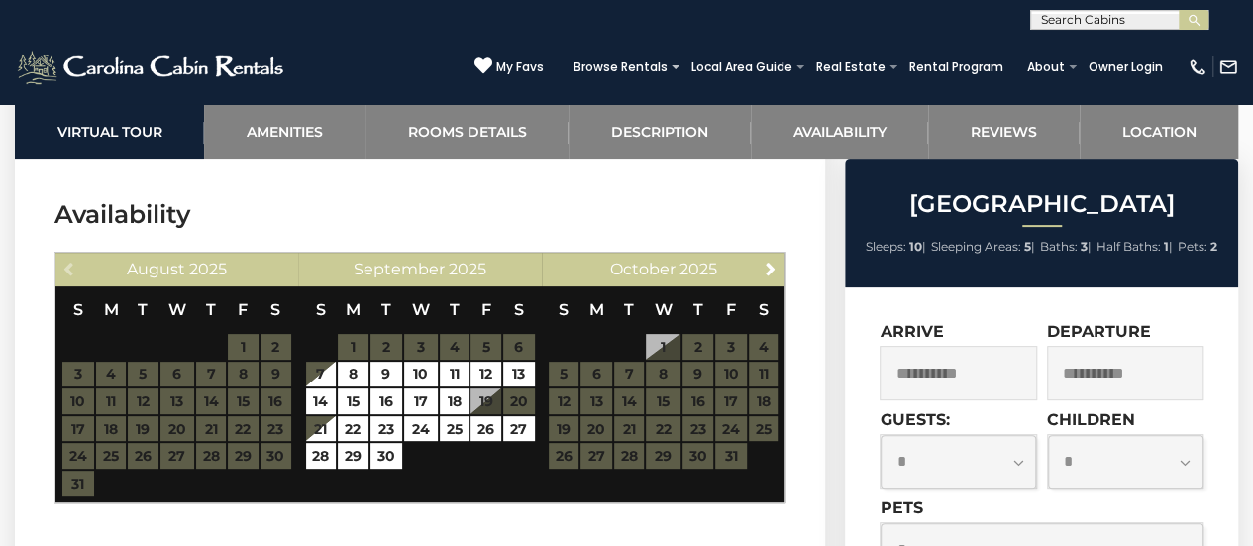
click at [1016, 445] on select "**********" at bounding box center [959, 461] width 156 height 53
select select "*"
click at [881, 435] on select "**********" at bounding box center [959, 461] width 156 height 53
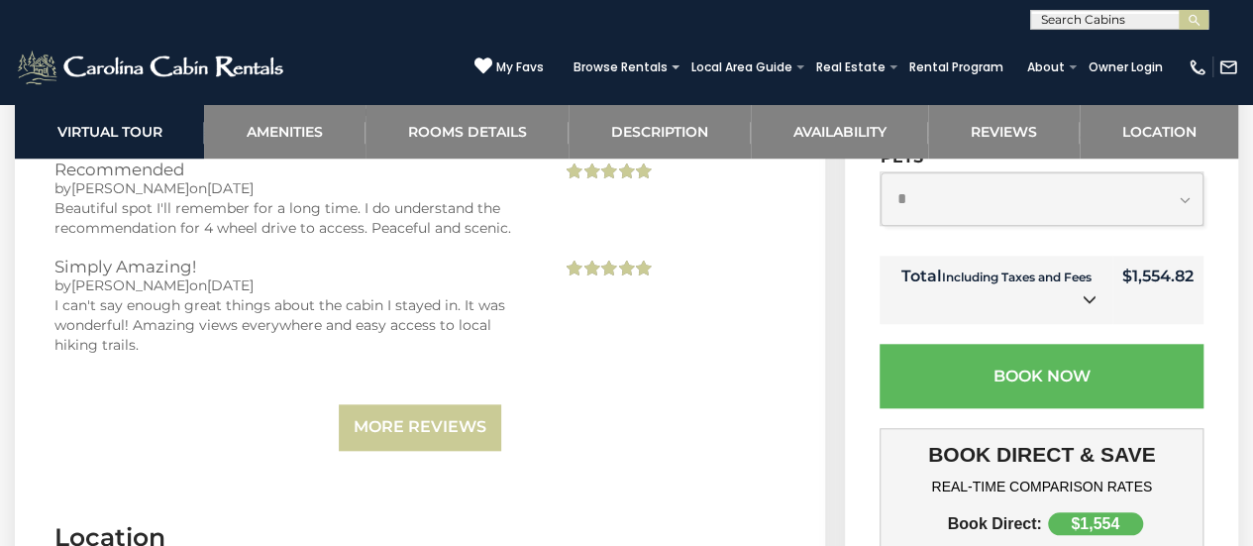
scroll to position [4556, 0]
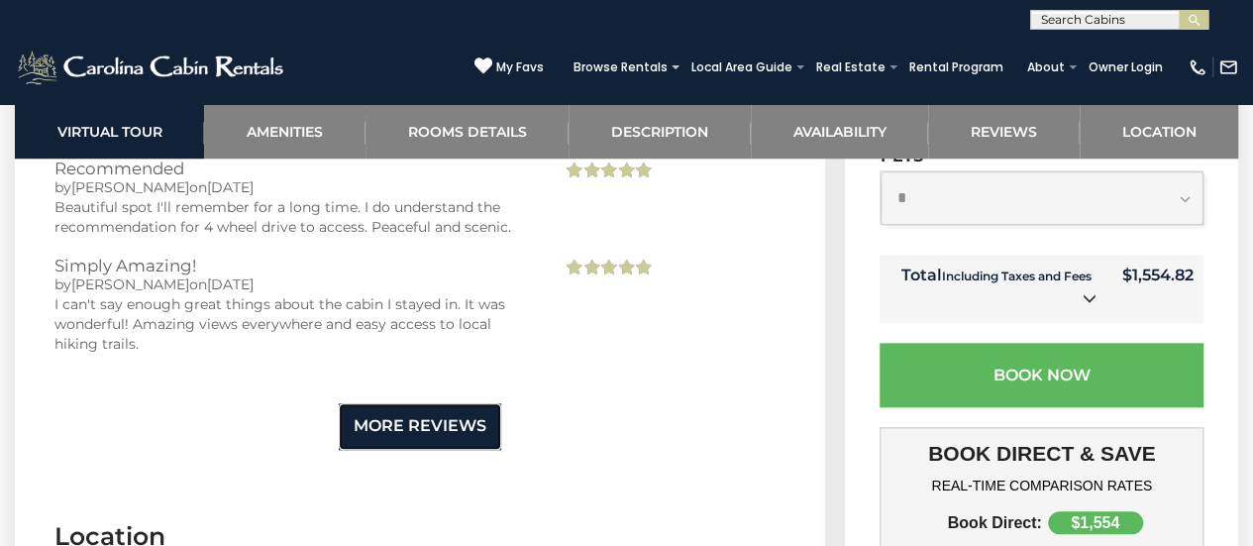
click at [455, 443] on link "More Reviews" at bounding box center [420, 426] width 162 height 47
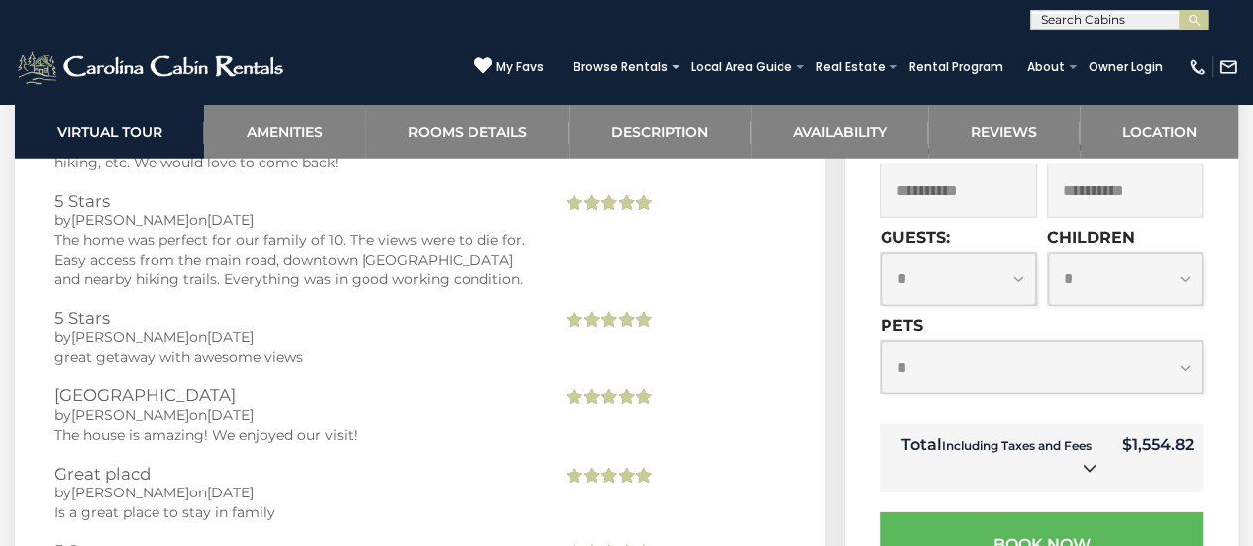
scroll to position [6444, 0]
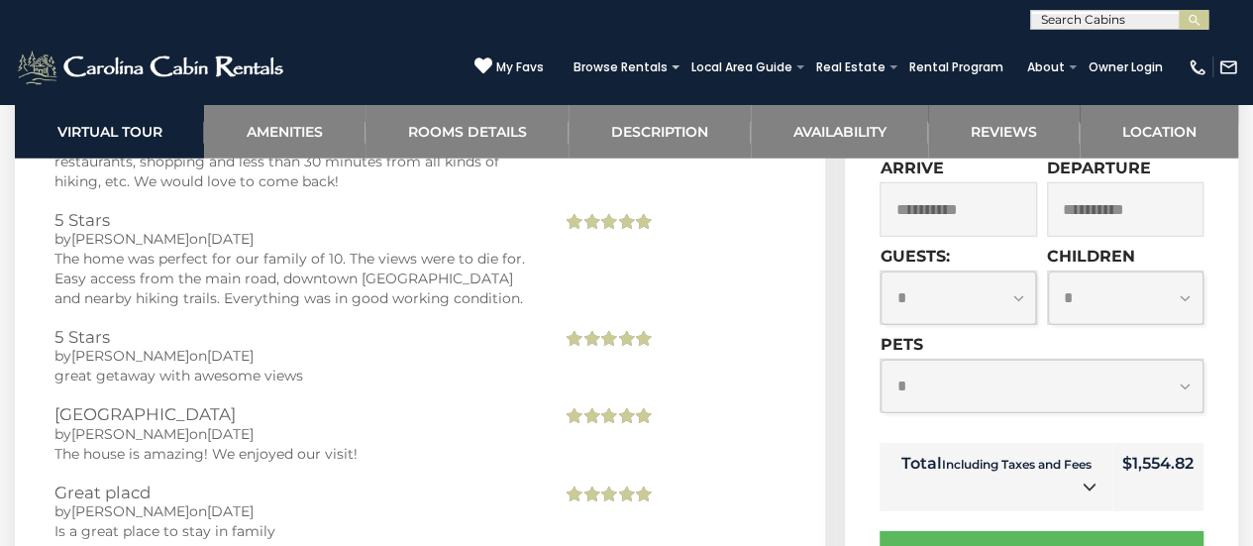
click at [1138, 361] on select "**********" at bounding box center [1042, 387] width 322 height 53
select select "*"
click at [881, 361] on select "**********" at bounding box center [1042, 387] width 322 height 53
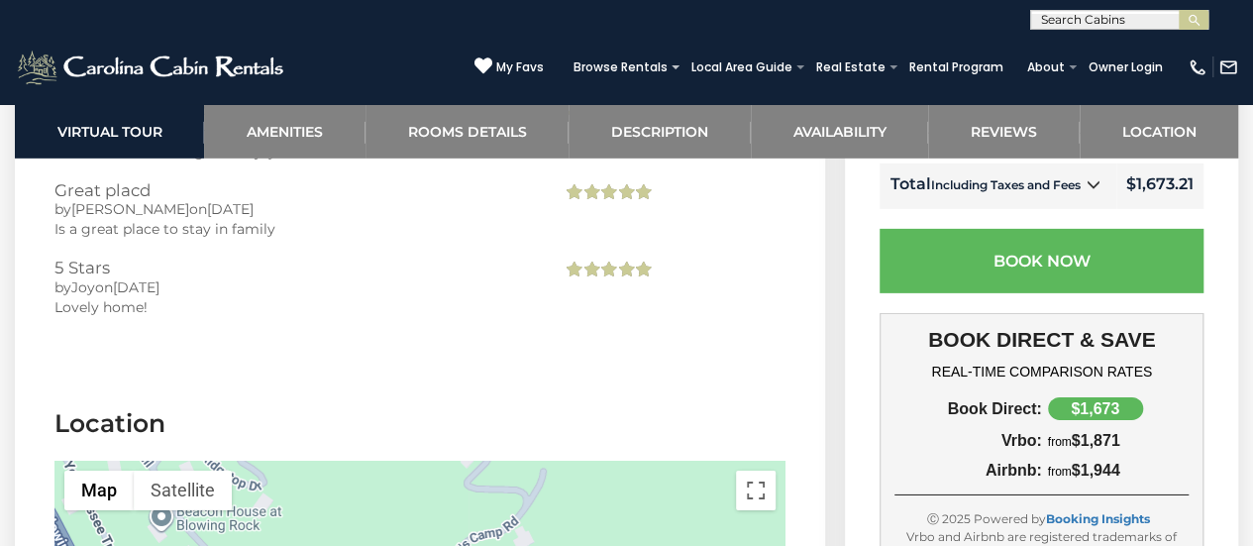
scroll to position [6643, 0]
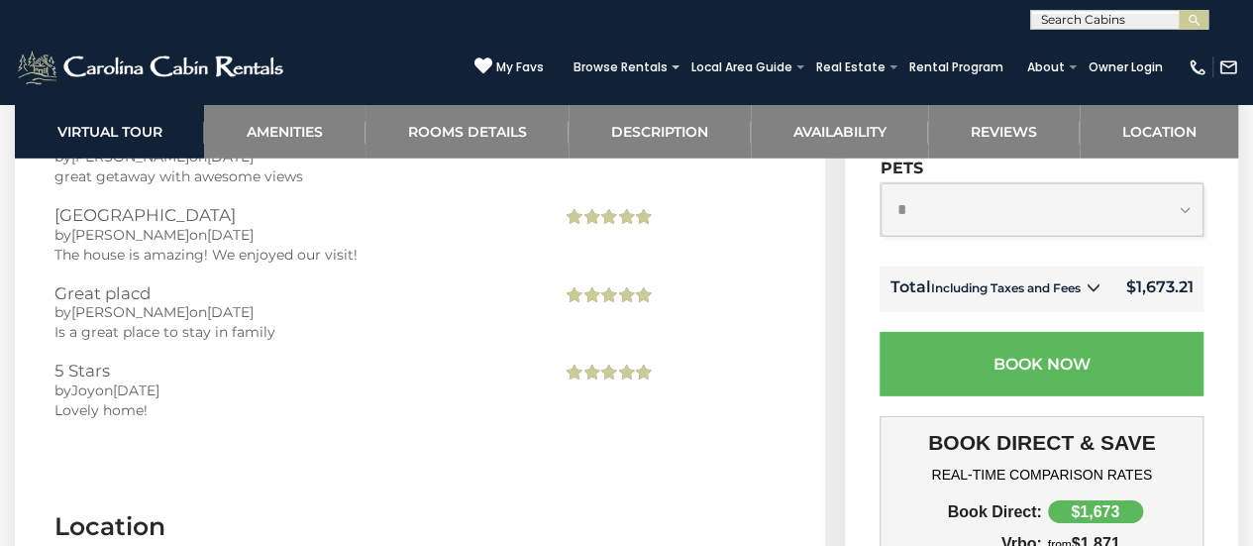
click at [1099, 281] on icon at bounding box center [1094, 288] width 14 height 14
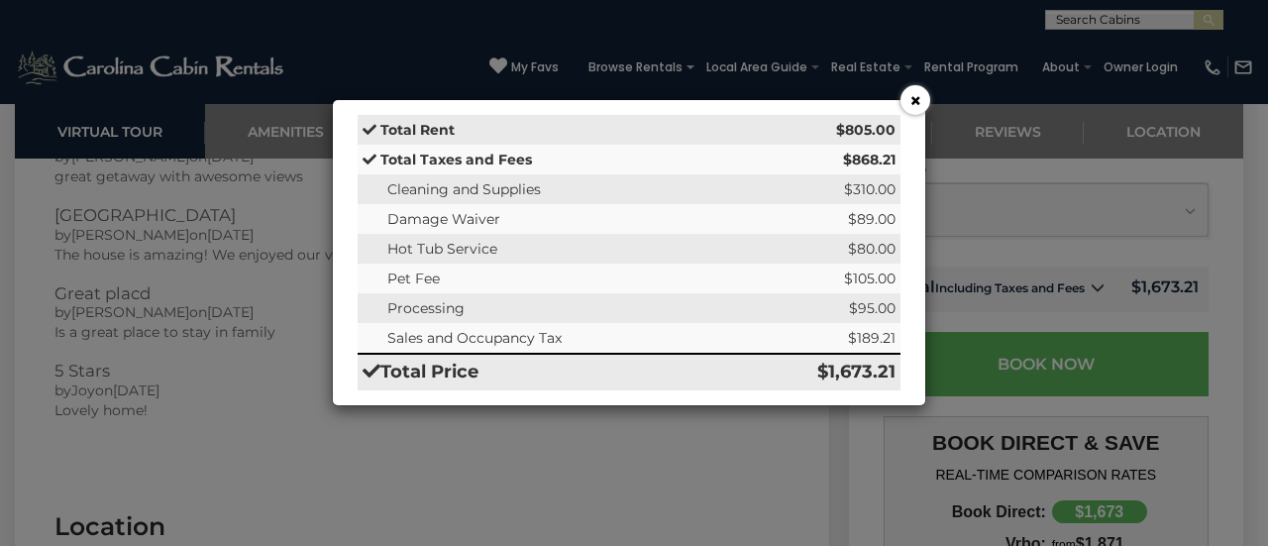
click at [914, 101] on button "×" at bounding box center [916, 100] width 30 height 30
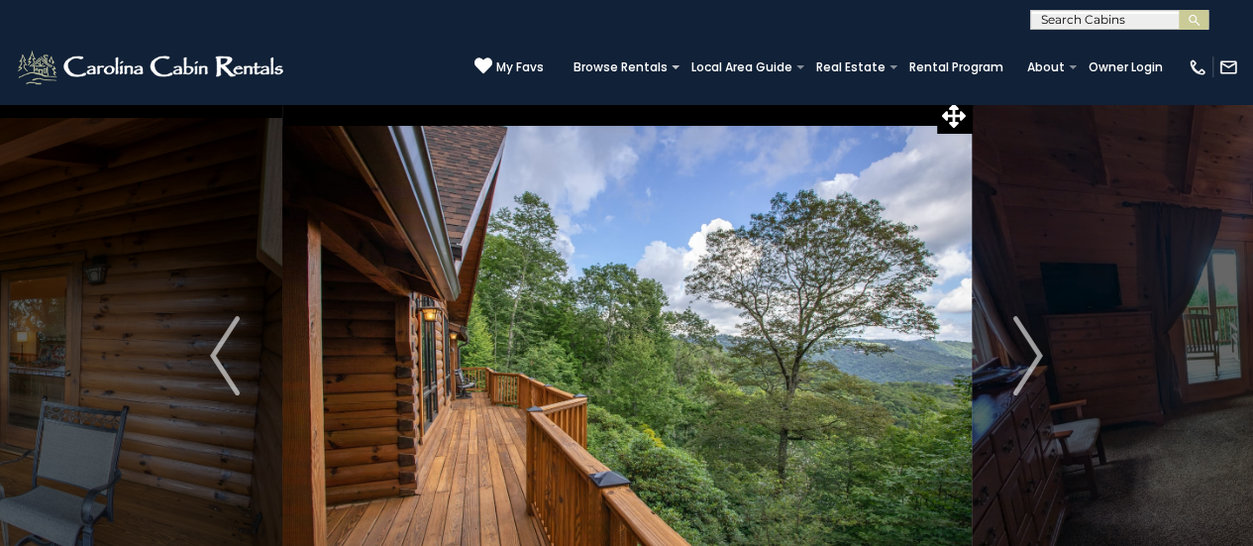
scroll to position [0, 0]
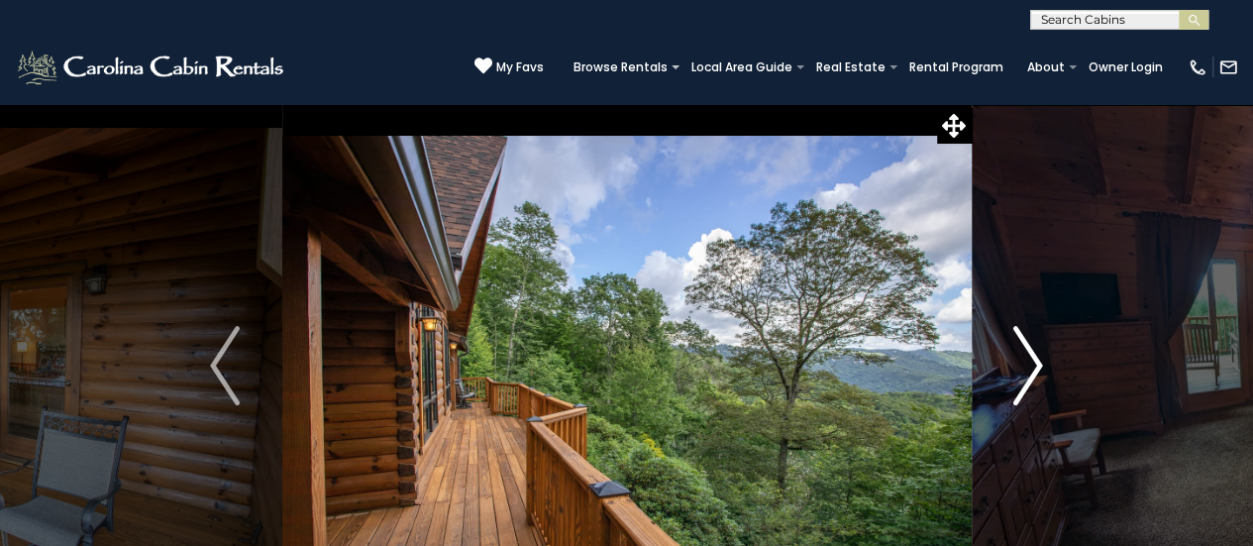
click at [1043, 358] on button "Next" at bounding box center [1028, 365] width 114 height 525
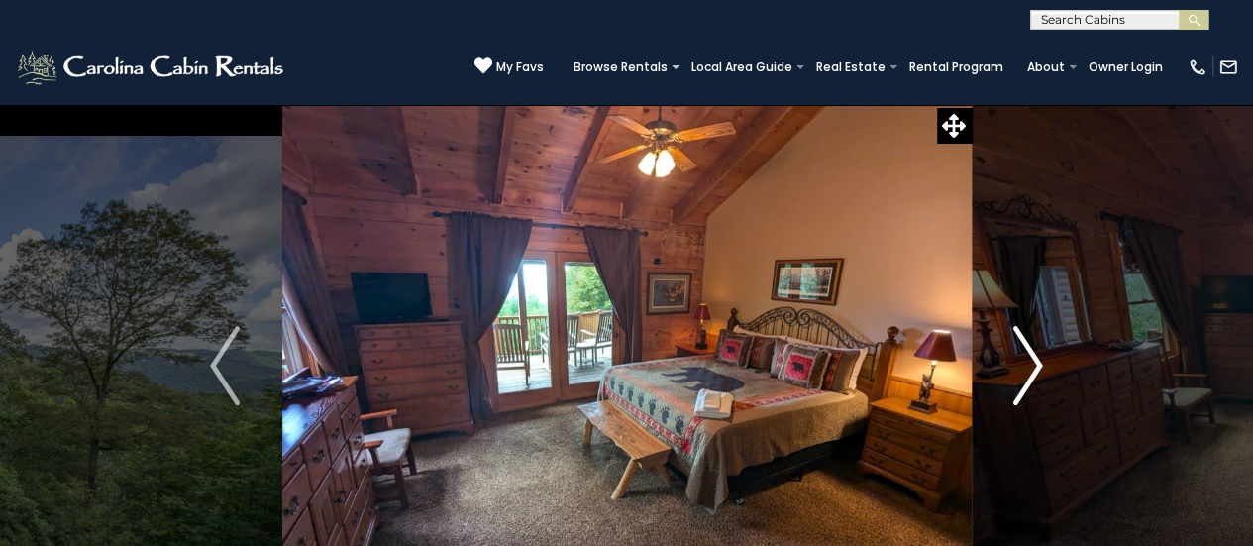
click at [1043, 358] on button "Next" at bounding box center [1028, 365] width 114 height 525
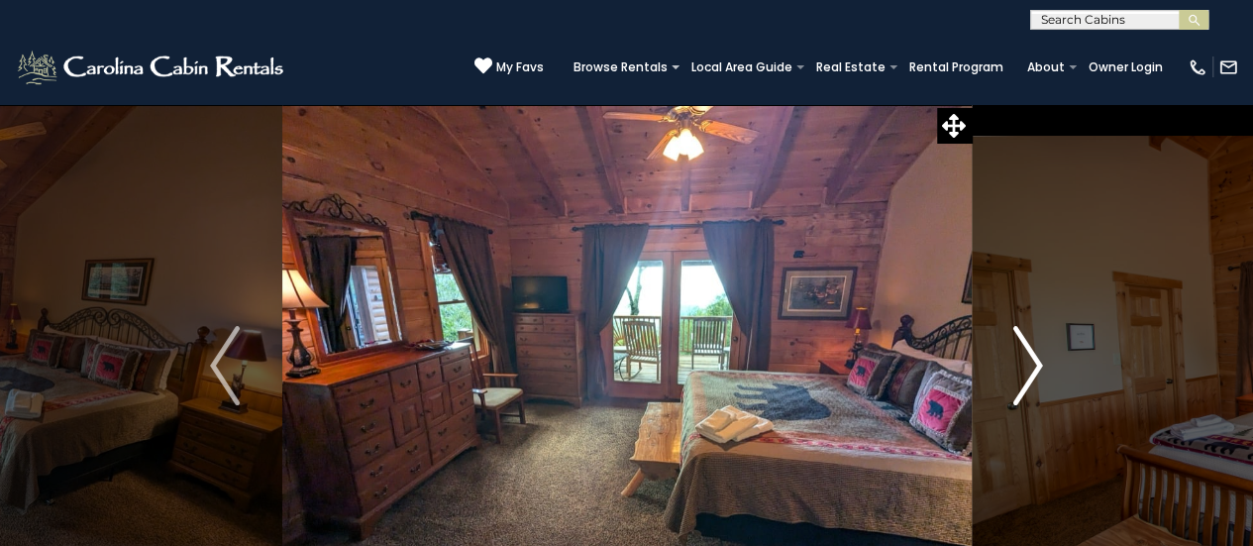
click at [1043, 358] on button "Next" at bounding box center [1028, 365] width 114 height 525
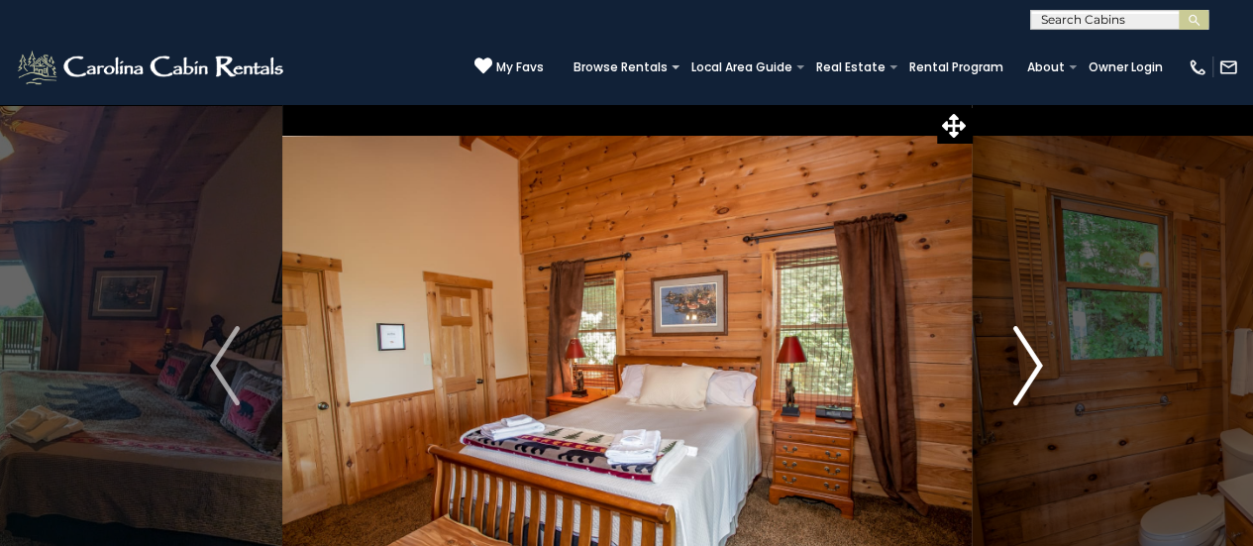
click at [1043, 358] on button "Next" at bounding box center [1028, 365] width 114 height 525
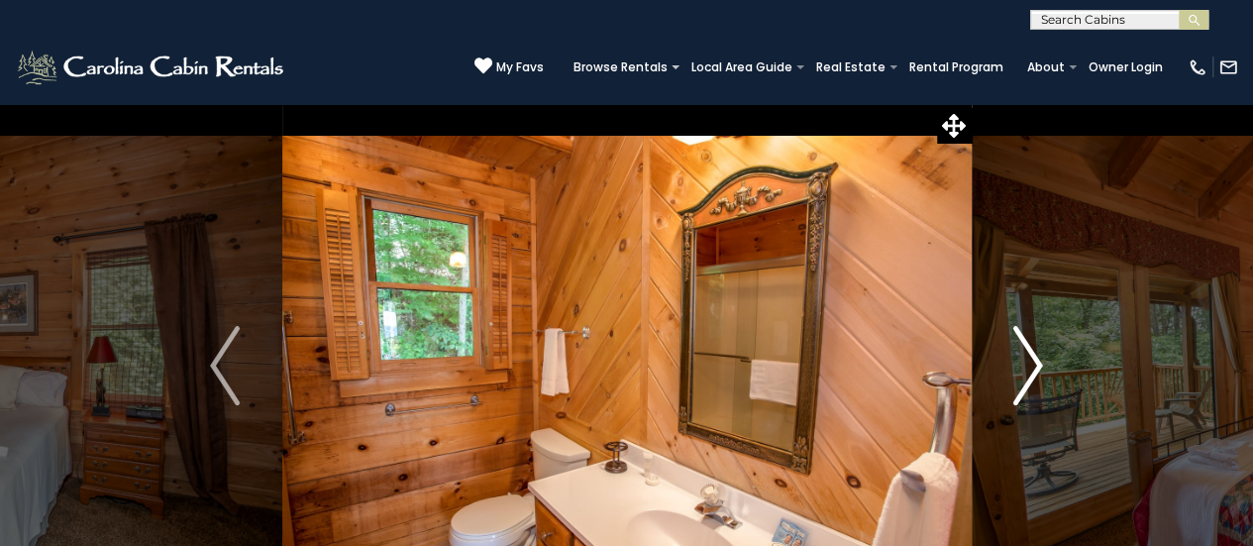
click at [1043, 358] on button "Next" at bounding box center [1028, 365] width 114 height 525
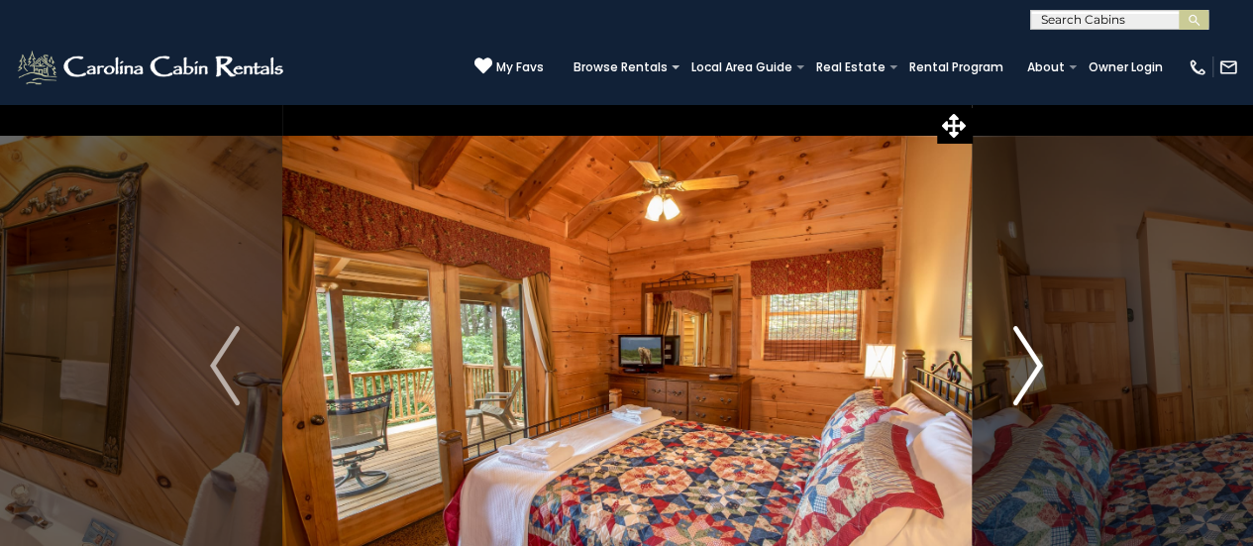
click at [1043, 358] on button "Next" at bounding box center [1028, 365] width 114 height 525
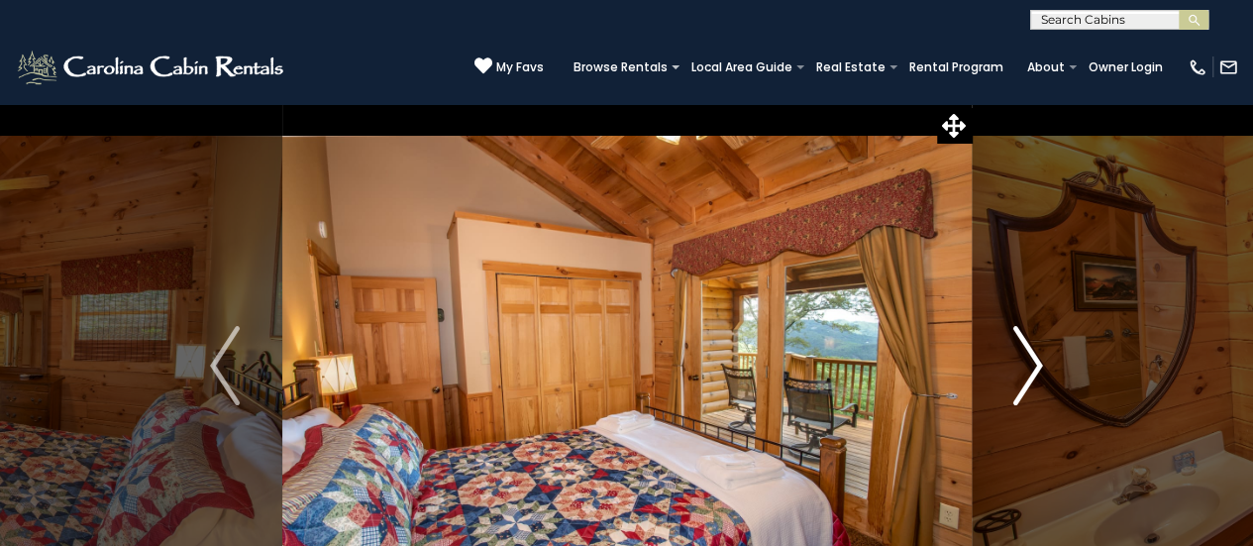
click at [1043, 358] on button "Next" at bounding box center [1028, 365] width 114 height 525
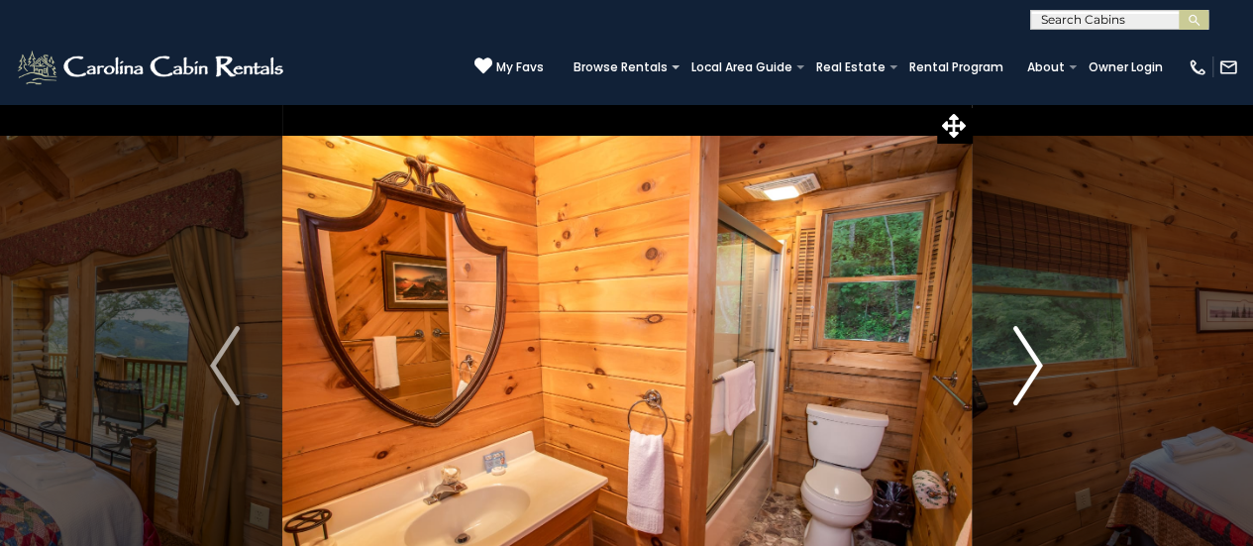
click at [1043, 358] on button "Next" at bounding box center [1028, 365] width 114 height 525
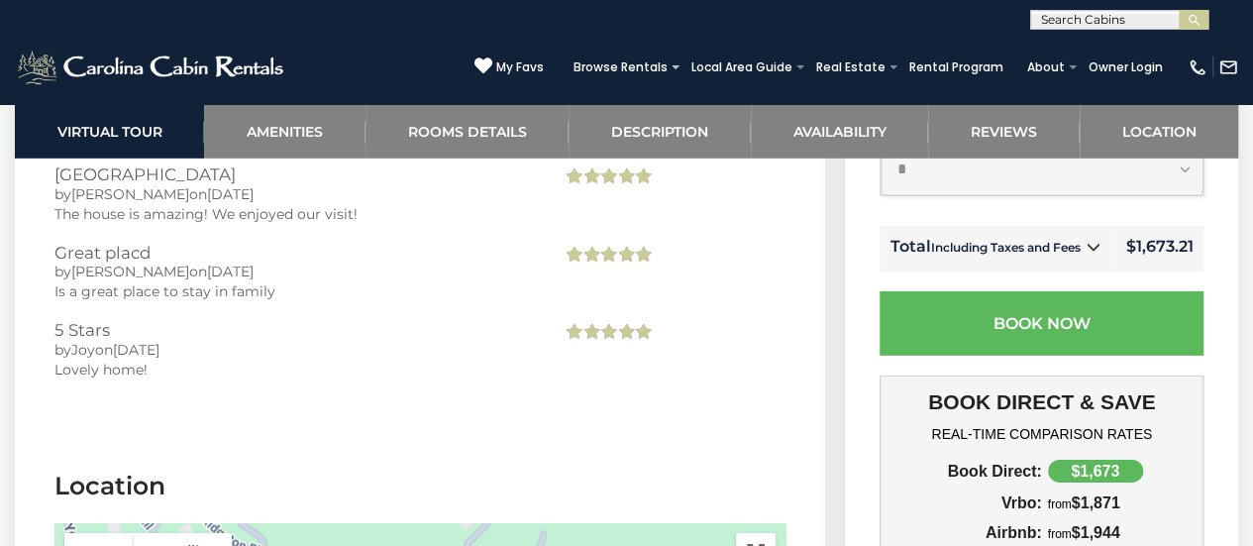
scroll to position [6678, 0]
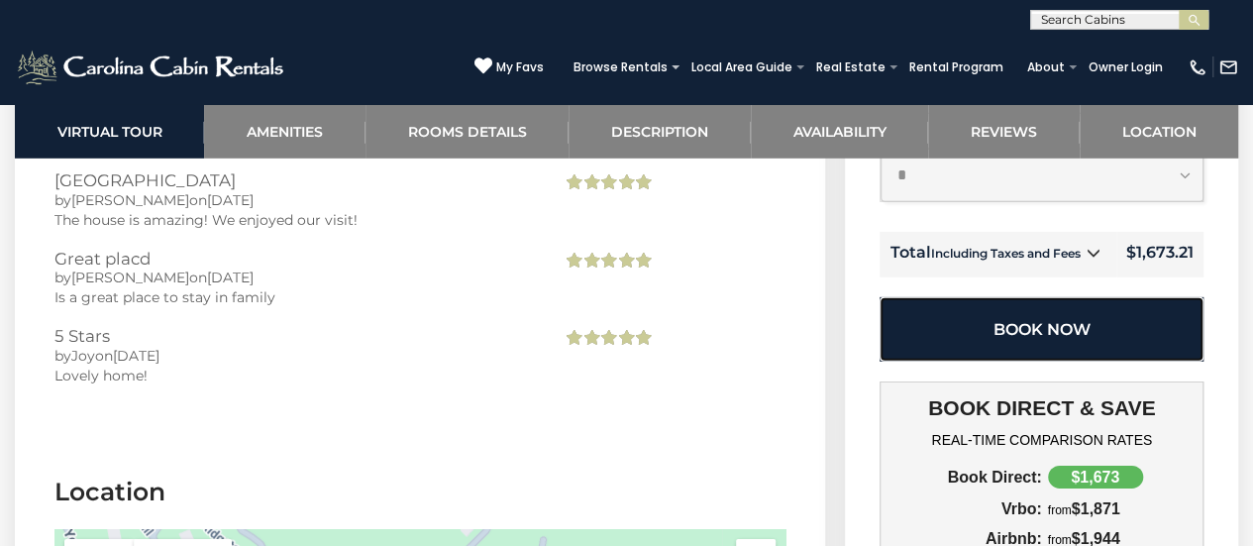
click at [1063, 298] on button "Book Now" at bounding box center [1042, 330] width 324 height 64
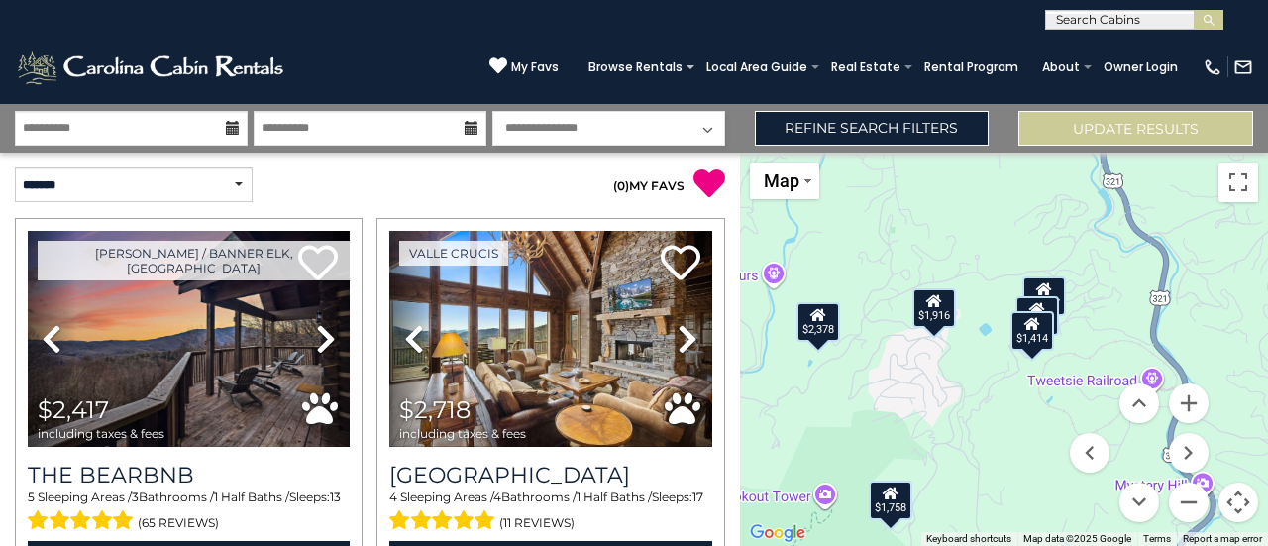
click at [898, 323] on div "$2,417 $2,718 $2,378 $1,217 $1,171 $3,695 $2,654 $2,237 $2,220 $2,451 $2,147 $2…" at bounding box center [1004, 349] width 528 height 393
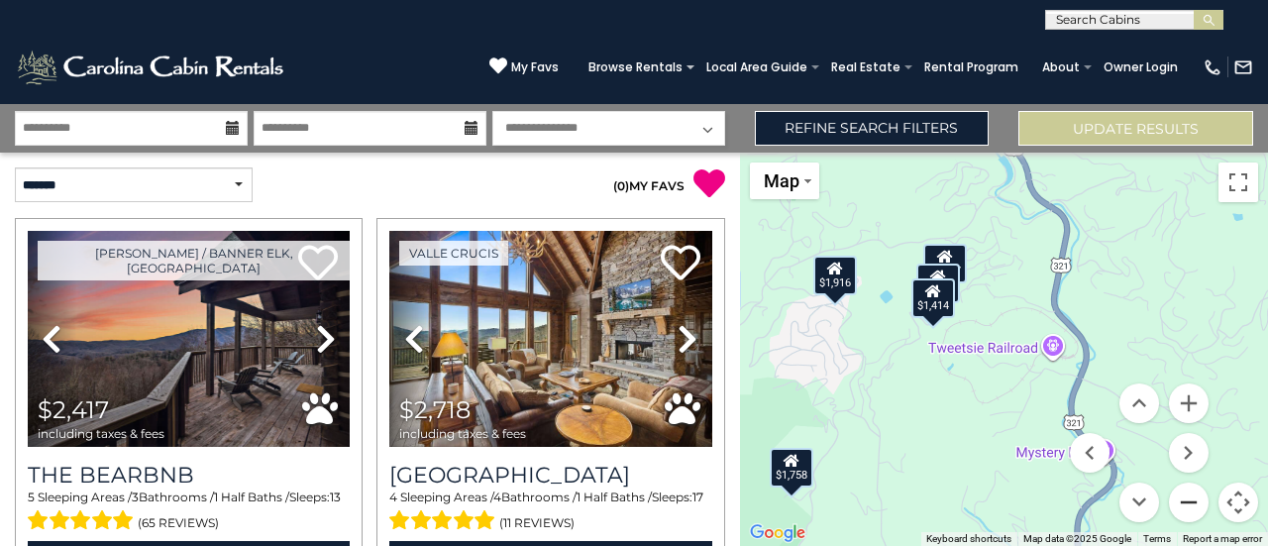
click at [1182, 496] on button "Zoom out" at bounding box center [1189, 502] width 40 height 40
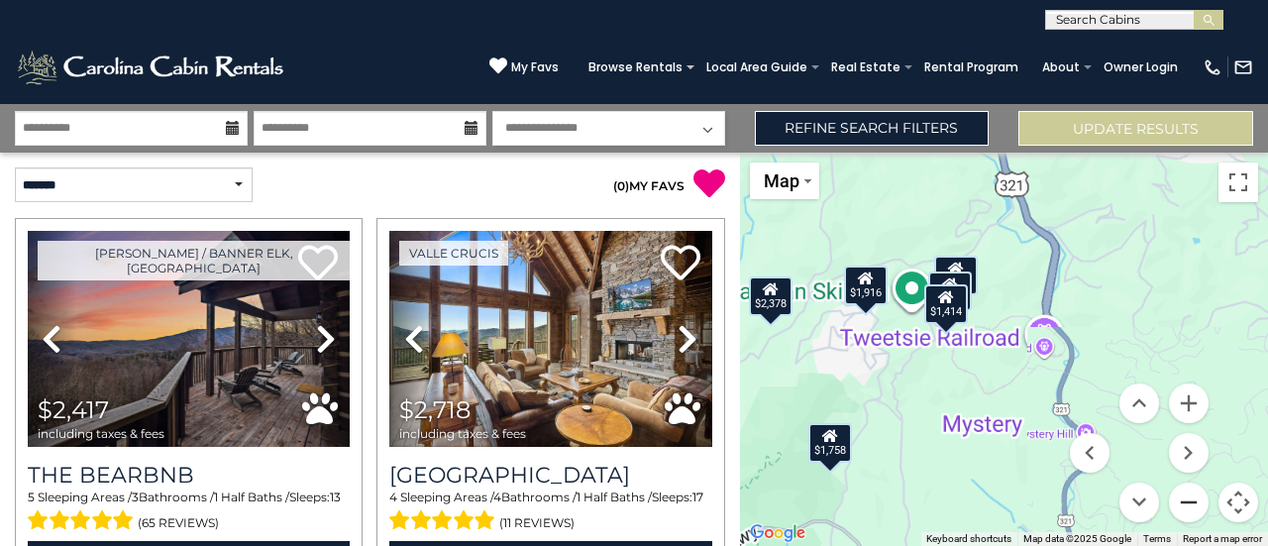
click at [1182, 496] on button "Zoom out" at bounding box center [1189, 502] width 40 height 40
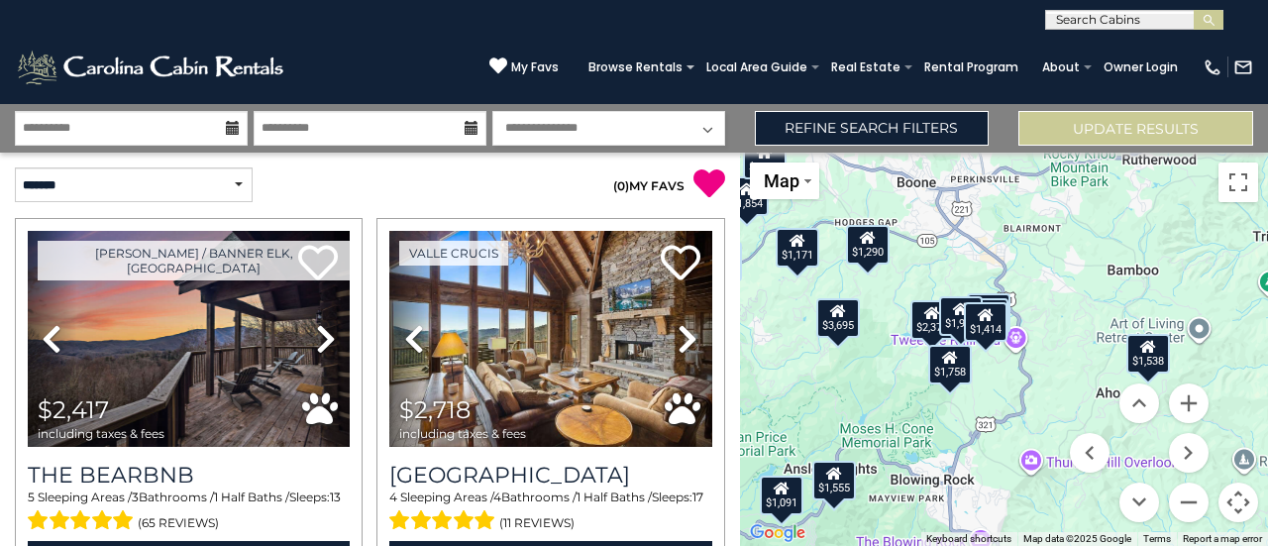
click at [1147, 348] on icon at bounding box center [1149, 347] width 16 height 14
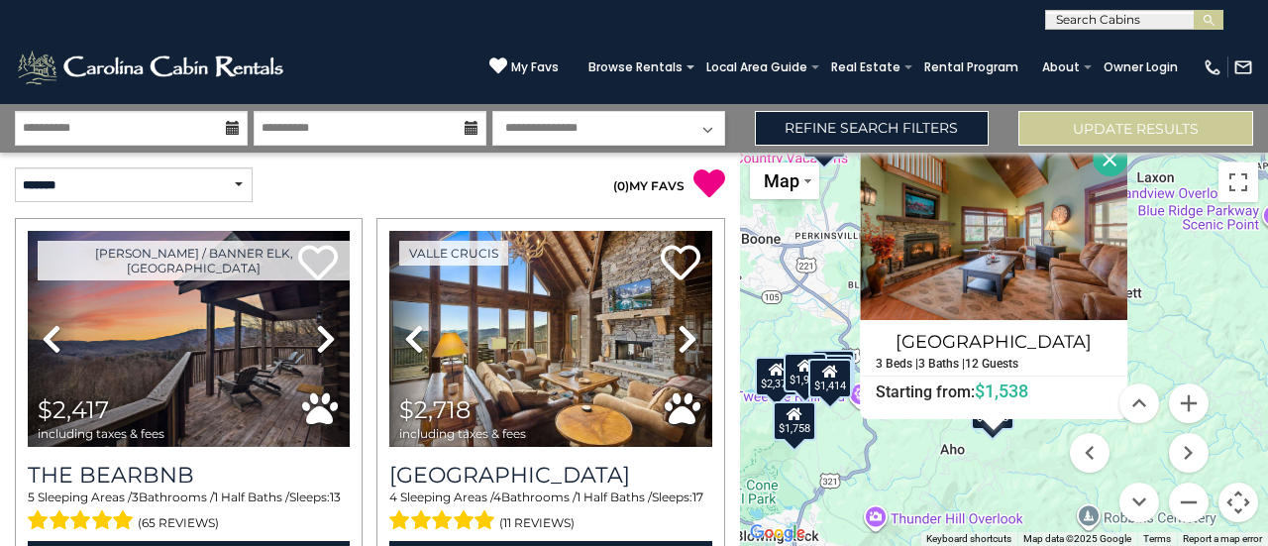
drag, startPoint x: 880, startPoint y: 283, endPoint x: 755, endPoint y: 218, distance: 140.9
click at [755, 218] on div "$2,417 $2,718 $2,378 $1,217 $1,171 $3,695 $2,654 $2,237 $2,220 $2,451 $2,147 $2…" at bounding box center [1004, 349] width 528 height 393
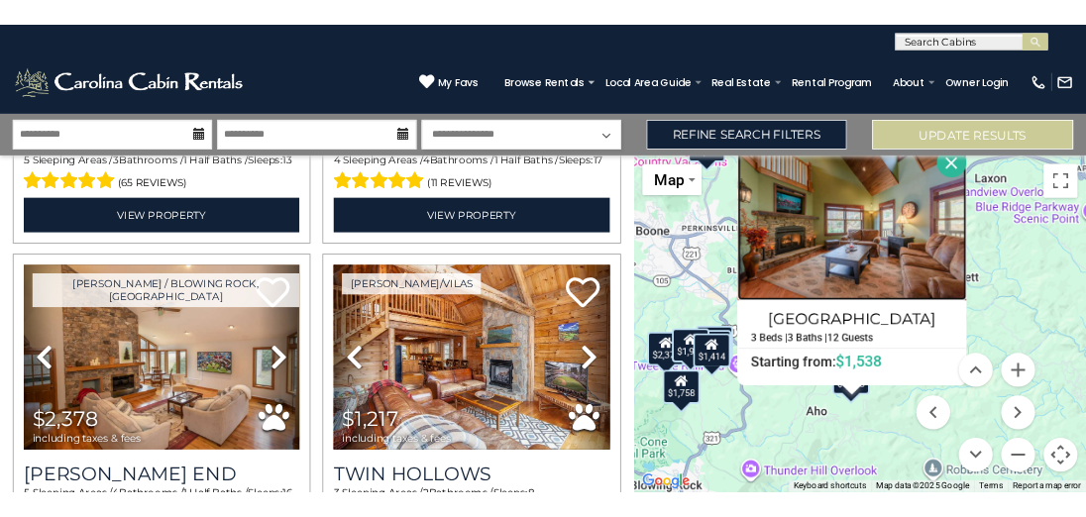
scroll to position [338, 0]
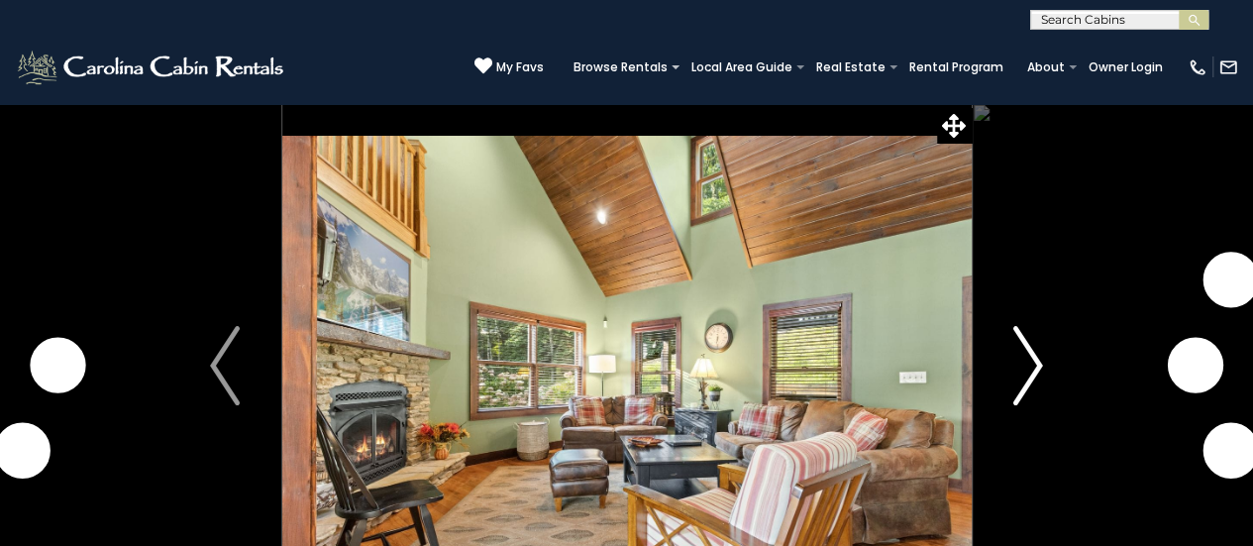
click at [1032, 366] on img "Next" at bounding box center [1029, 365] width 30 height 79
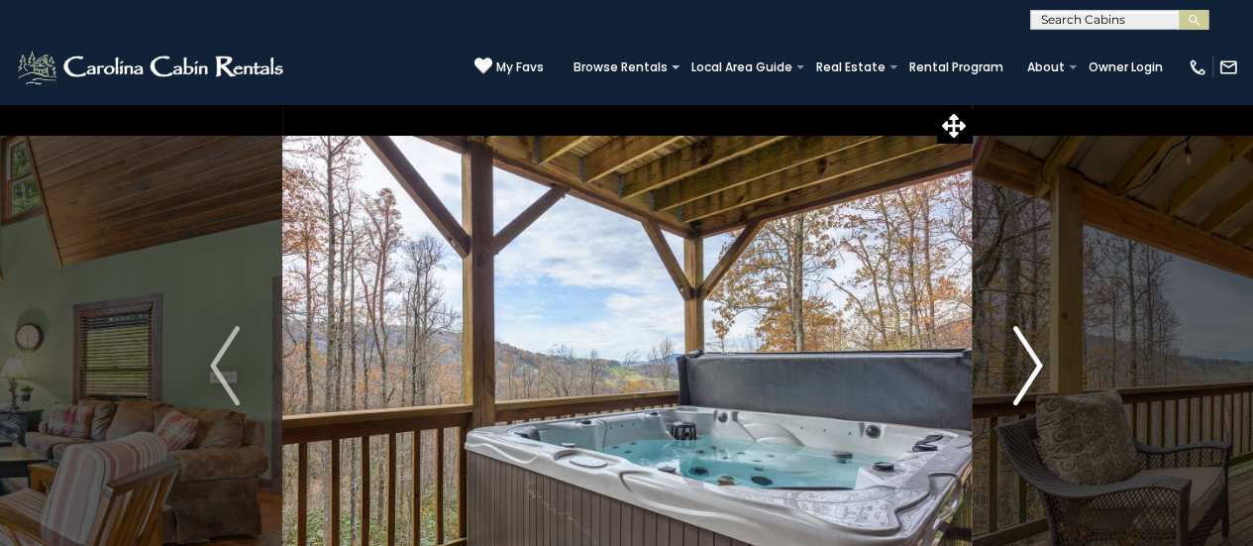
click at [1032, 366] on img "Next" at bounding box center [1029, 365] width 30 height 79
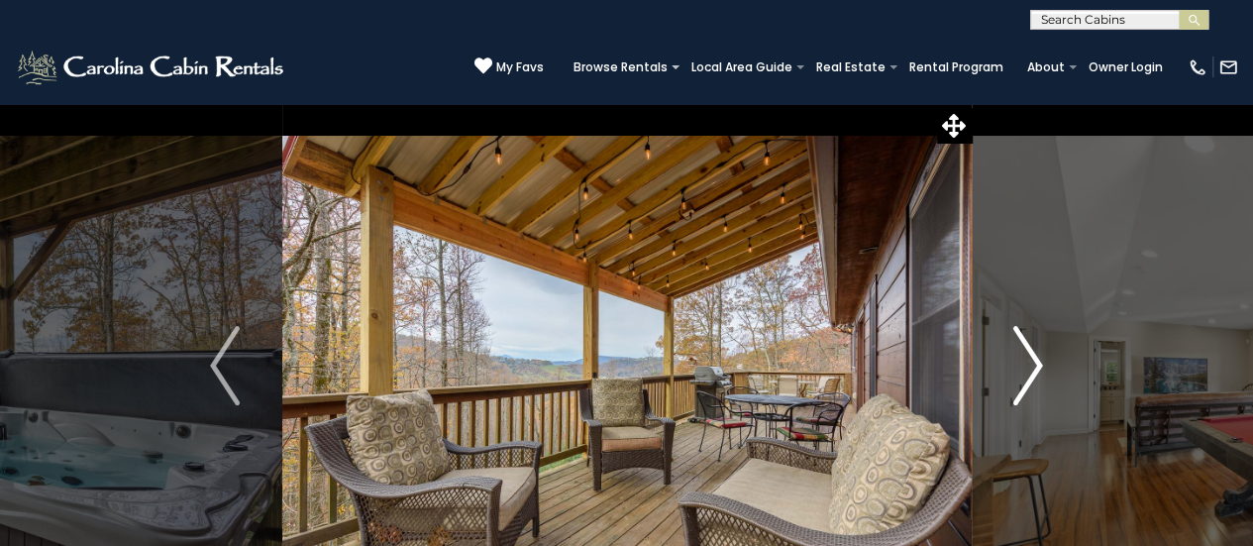
click at [1032, 366] on img "Next" at bounding box center [1029, 365] width 30 height 79
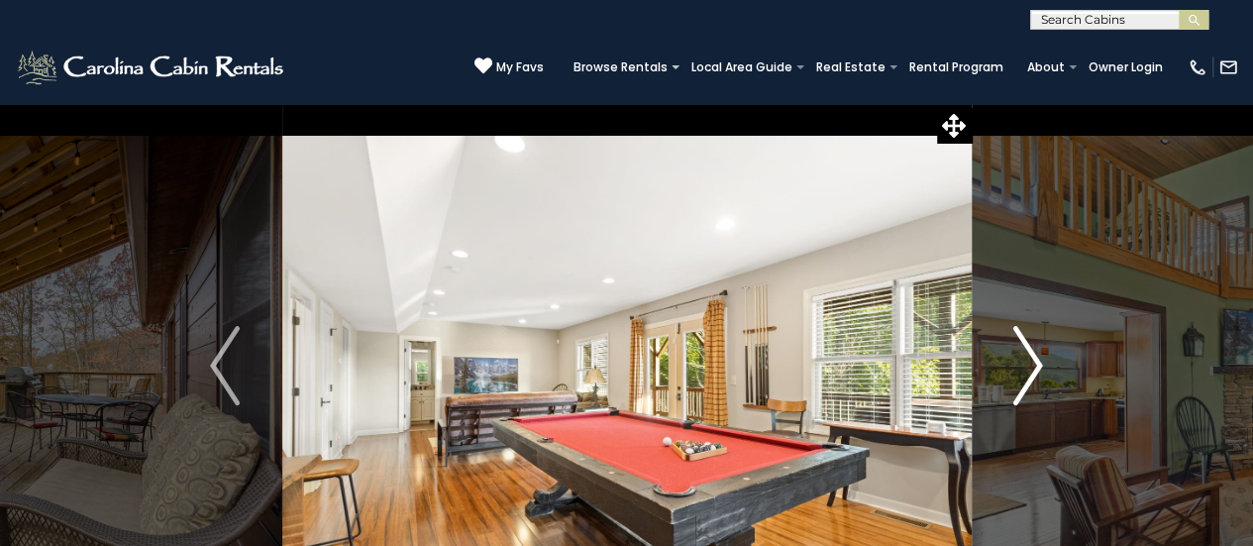
click at [1032, 366] on img "Next" at bounding box center [1029, 365] width 30 height 79
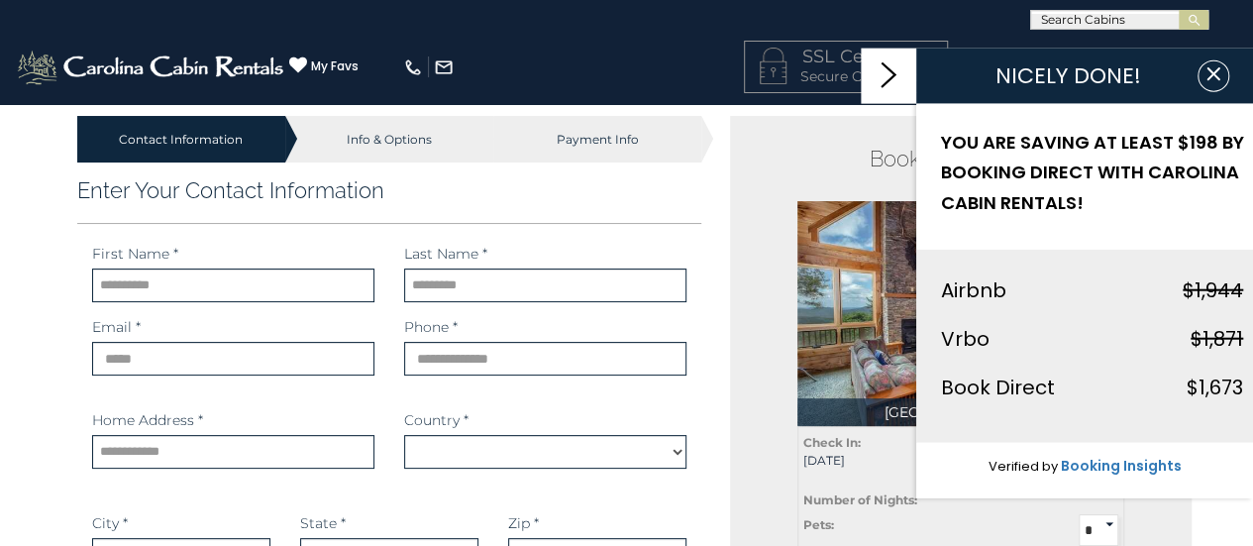
select select "*********"
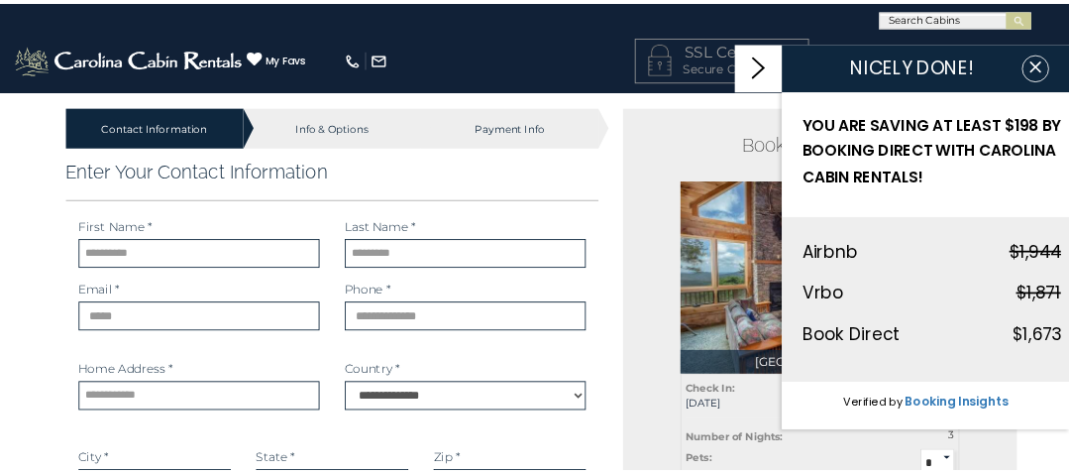
scroll to position [2, 0]
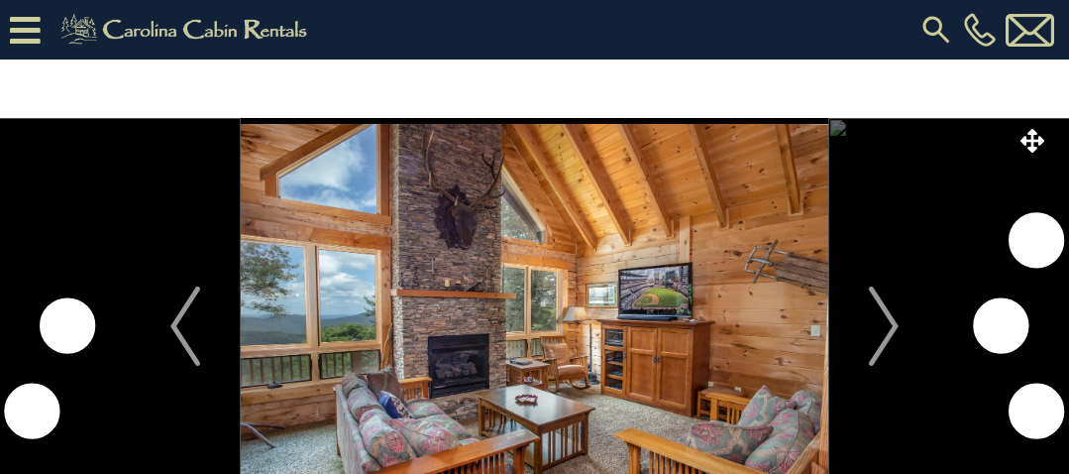
select select "*"
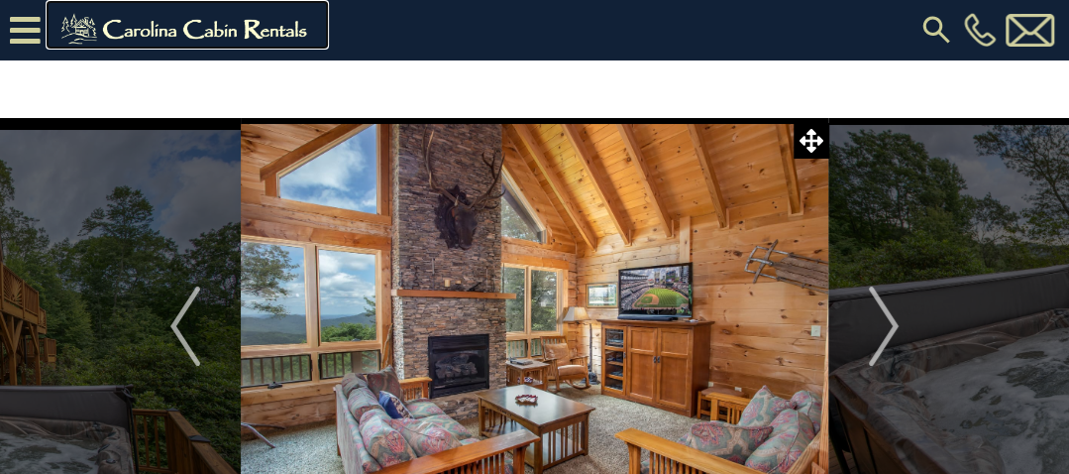
click at [212, 28] on img at bounding box center [187, 30] width 273 height 40
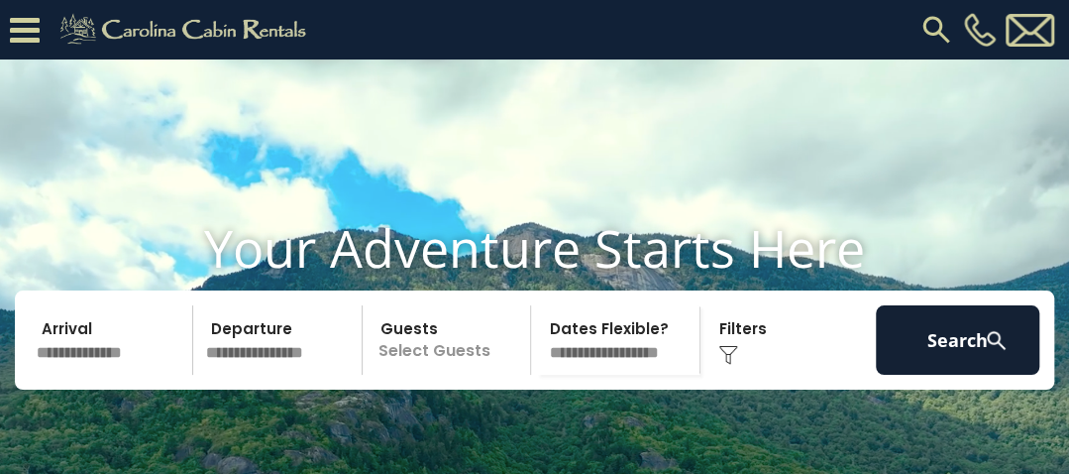
scroll to position [138, 0]
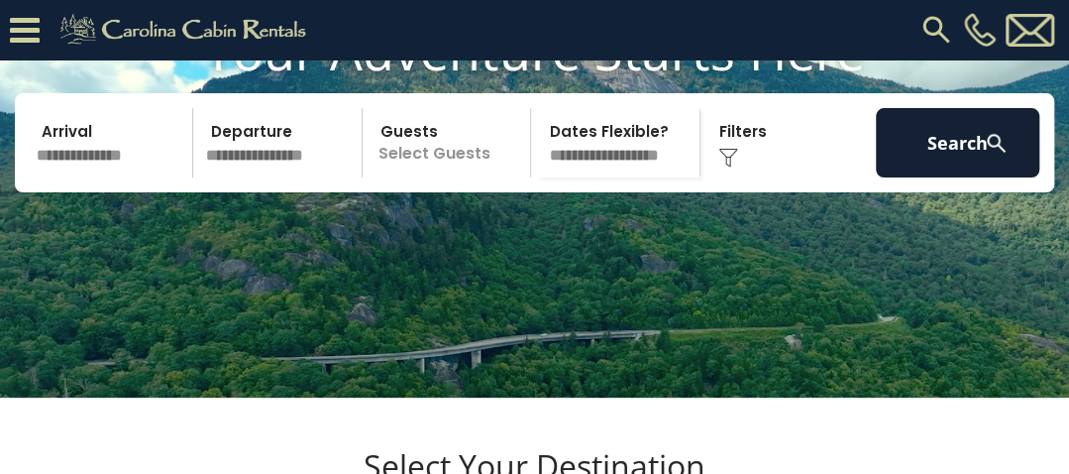
click at [99, 177] on input "text" at bounding box center [111, 142] width 163 height 69
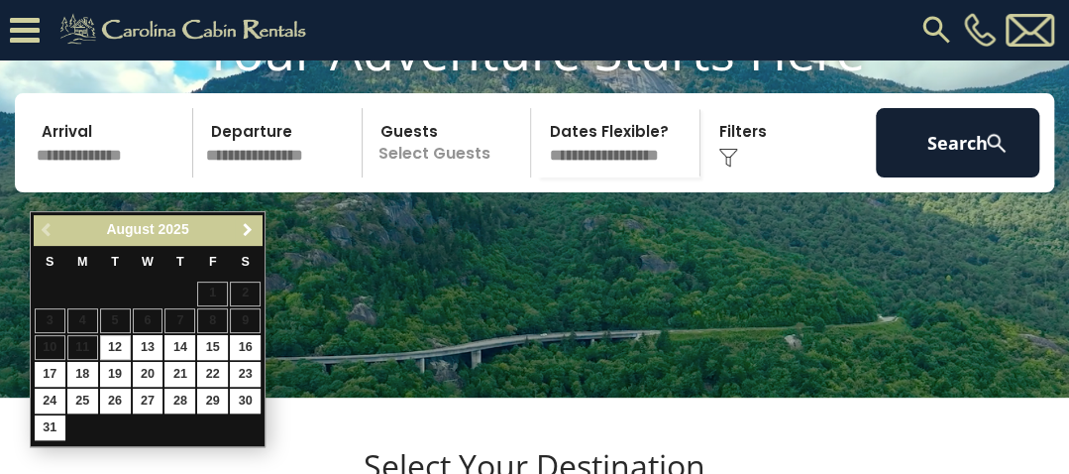
click at [249, 229] on span "Next" at bounding box center [248, 230] width 16 height 16
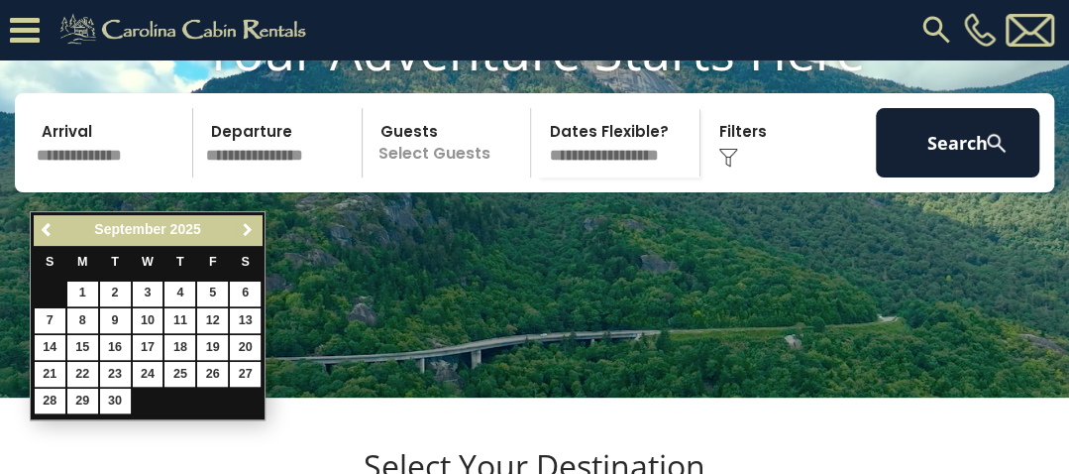
click at [249, 229] on span "Next" at bounding box center [248, 230] width 16 height 16
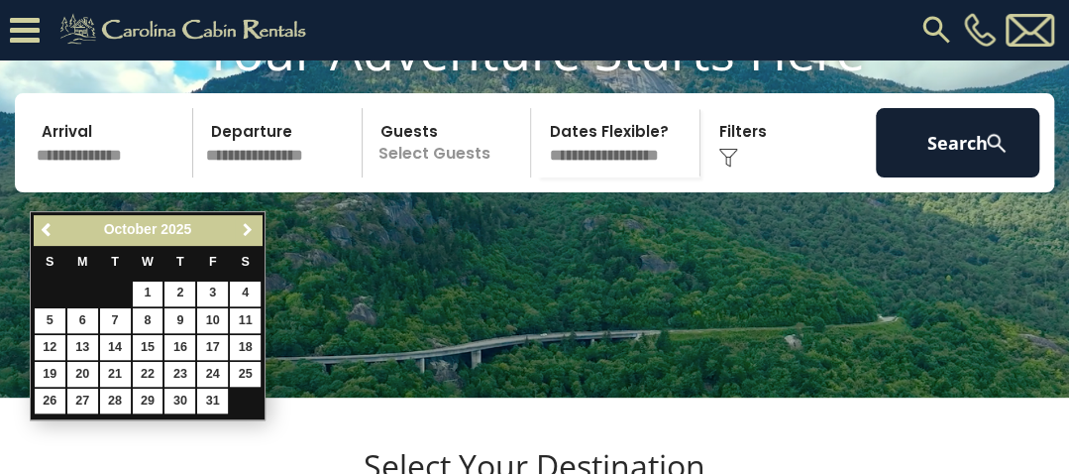
click at [249, 229] on span "Next" at bounding box center [248, 230] width 16 height 16
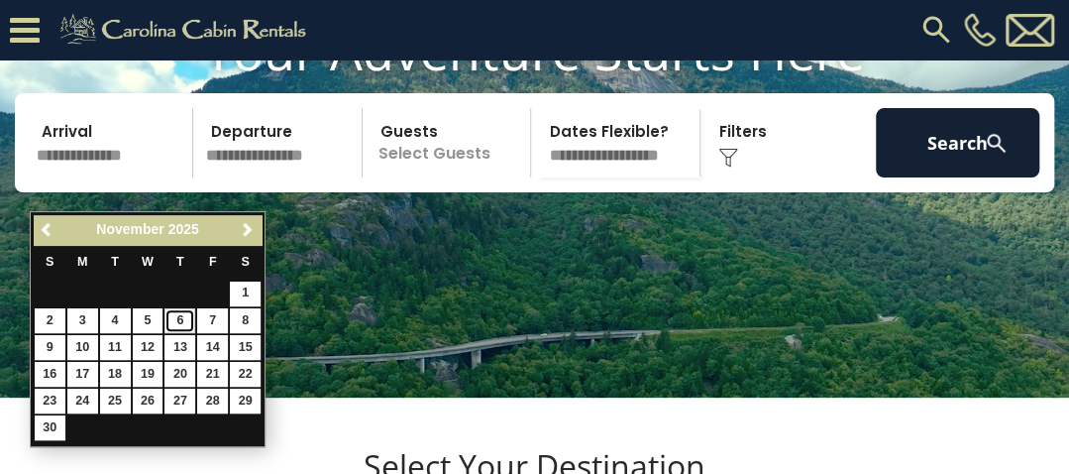
click at [181, 314] on link "6" at bounding box center [179, 320] width 31 height 25
type input "*******"
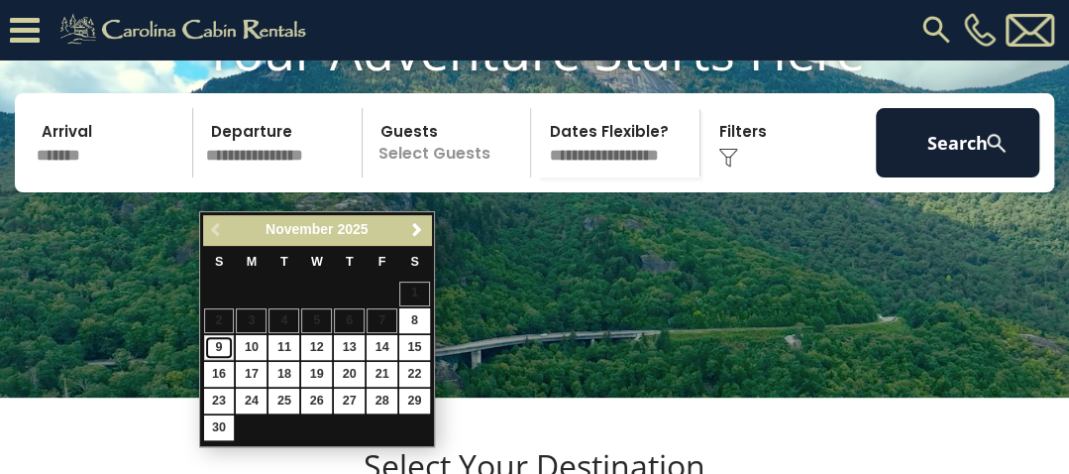
click at [221, 344] on link "9" at bounding box center [219, 347] width 31 height 25
type input "*******"
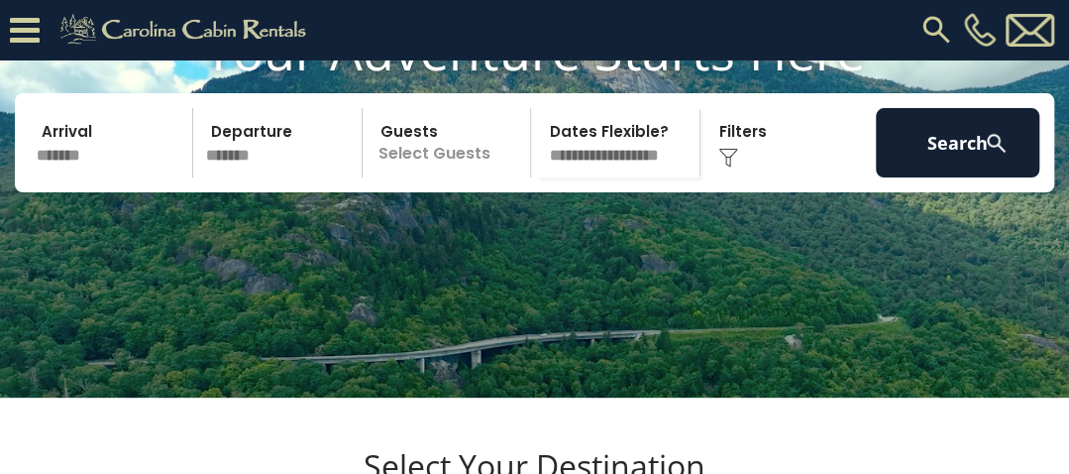
click at [463, 177] on p "Select Guests" at bounding box center [450, 142] width 162 height 69
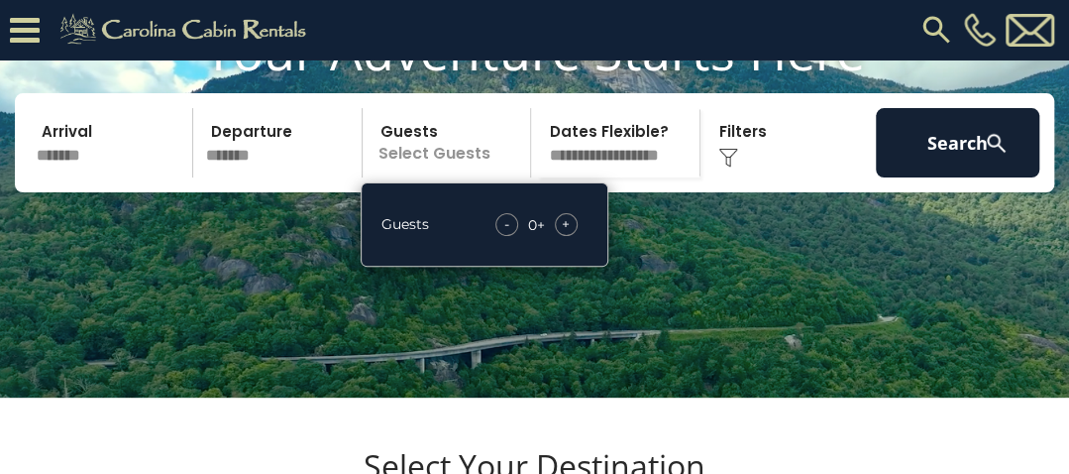
click at [569, 234] on span "+" at bounding box center [566, 224] width 8 height 20
click at [739, 166] on div "Click to Choose" at bounding box center [787, 142] width 163 height 69
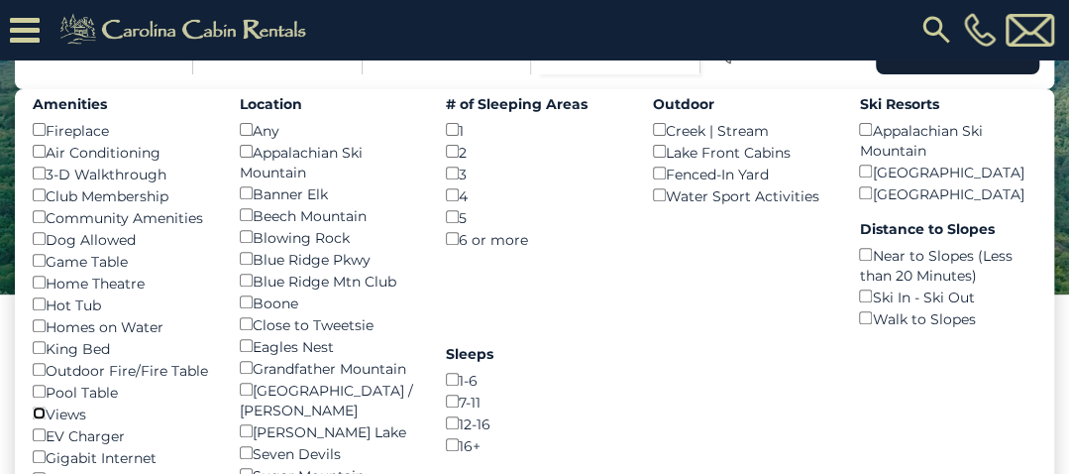
scroll to position [0, 0]
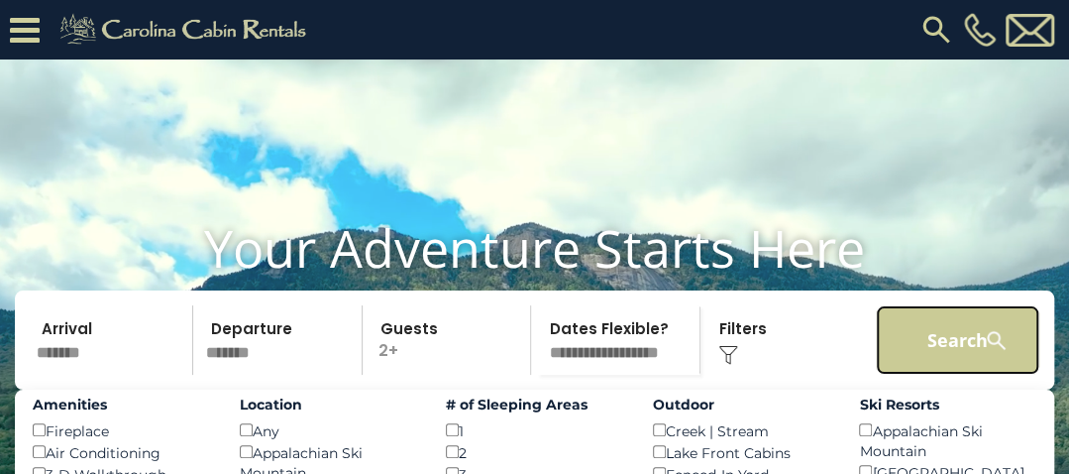
click at [959, 374] on button "Search" at bounding box center [957, 339] width 163 height 69
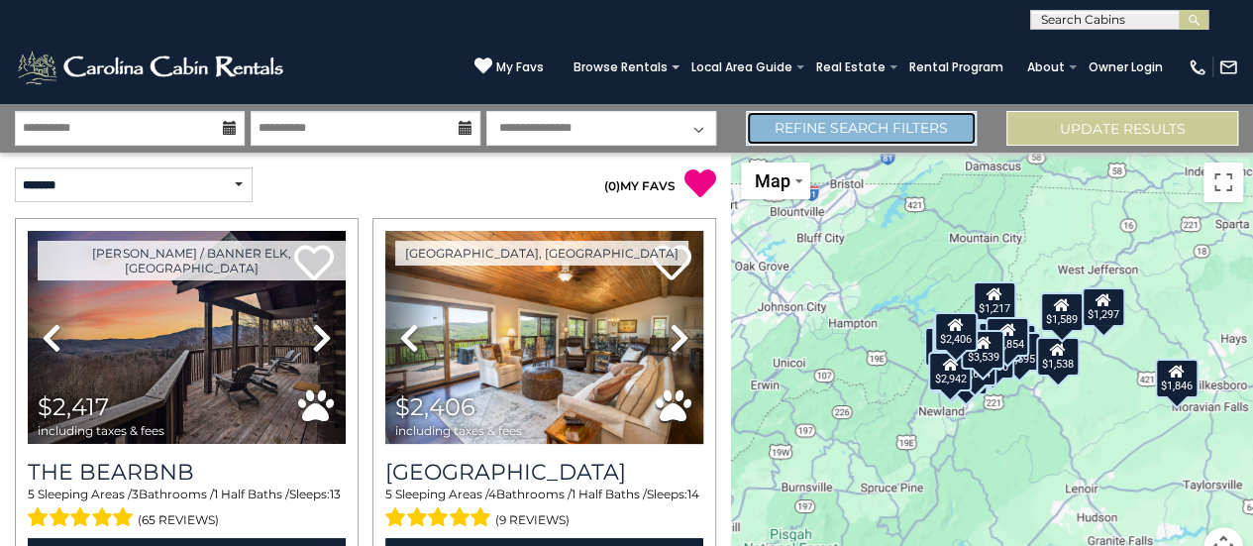
click at [797, 126] on link "Refine Search Filters" at bounding box center [862, 128] width 232 height 35
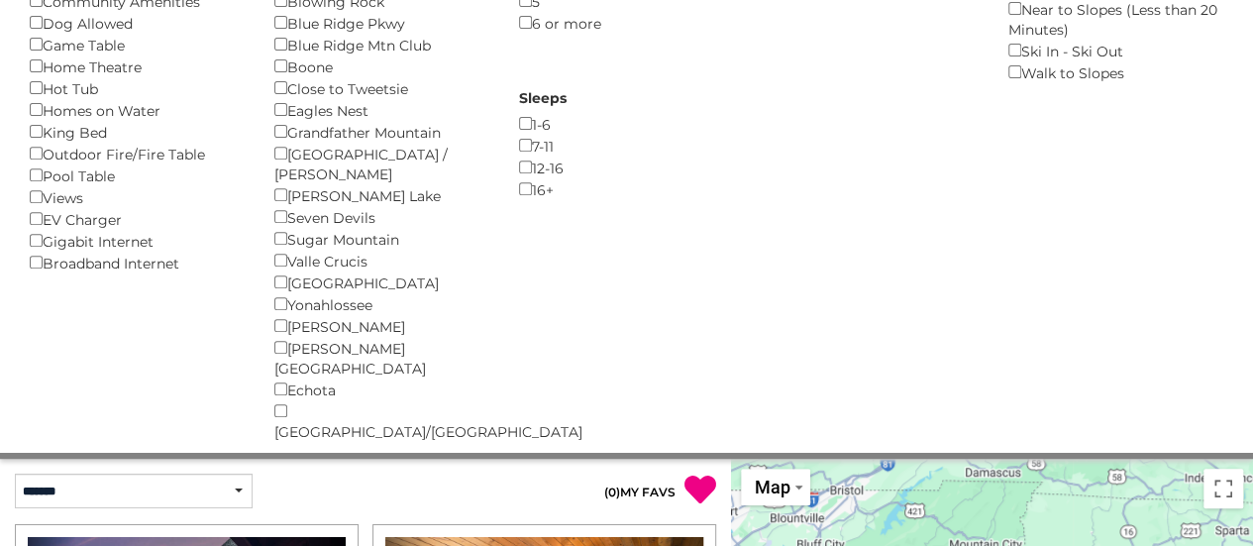
scroll to position [379, 0]
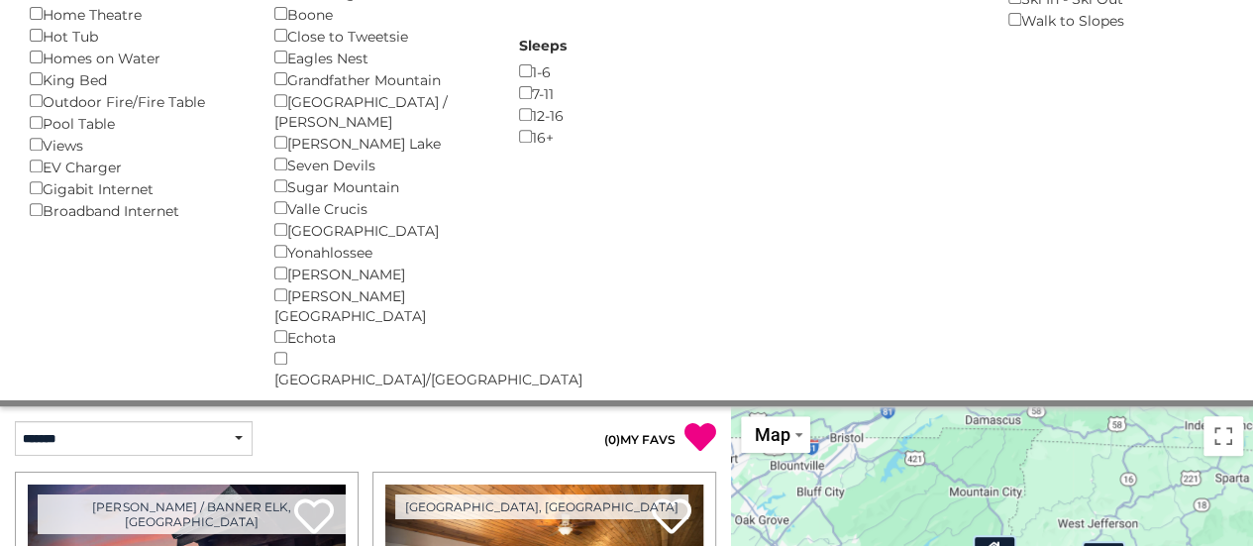
click at [547, 421] on p "( 0 ) MY FAVS" at bounding box center [541, 437] width 351 height 33
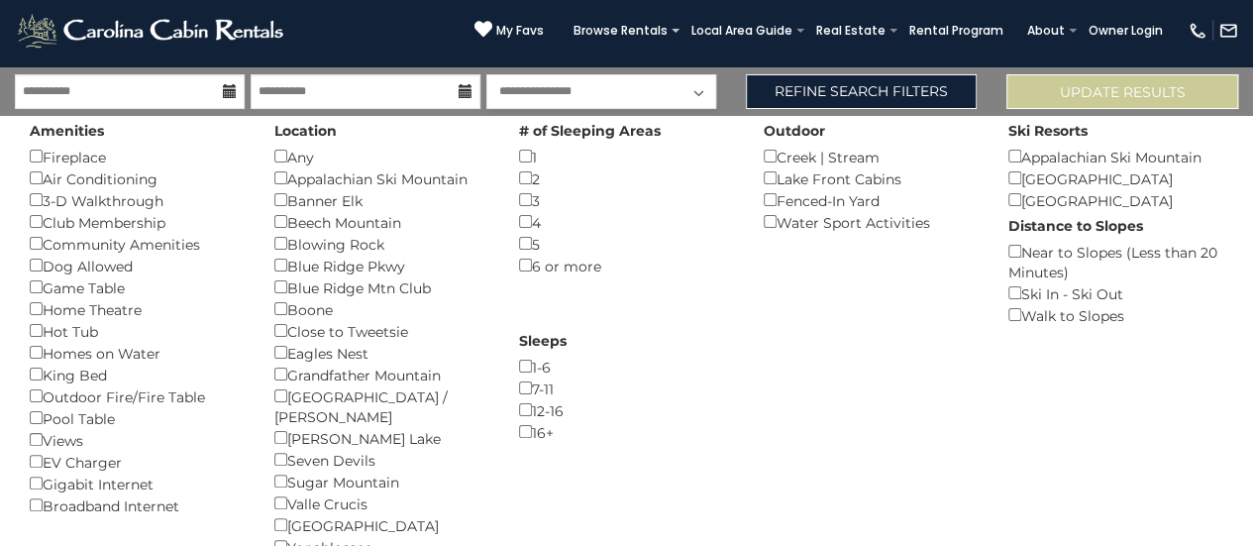
scroll to position [36, 0]
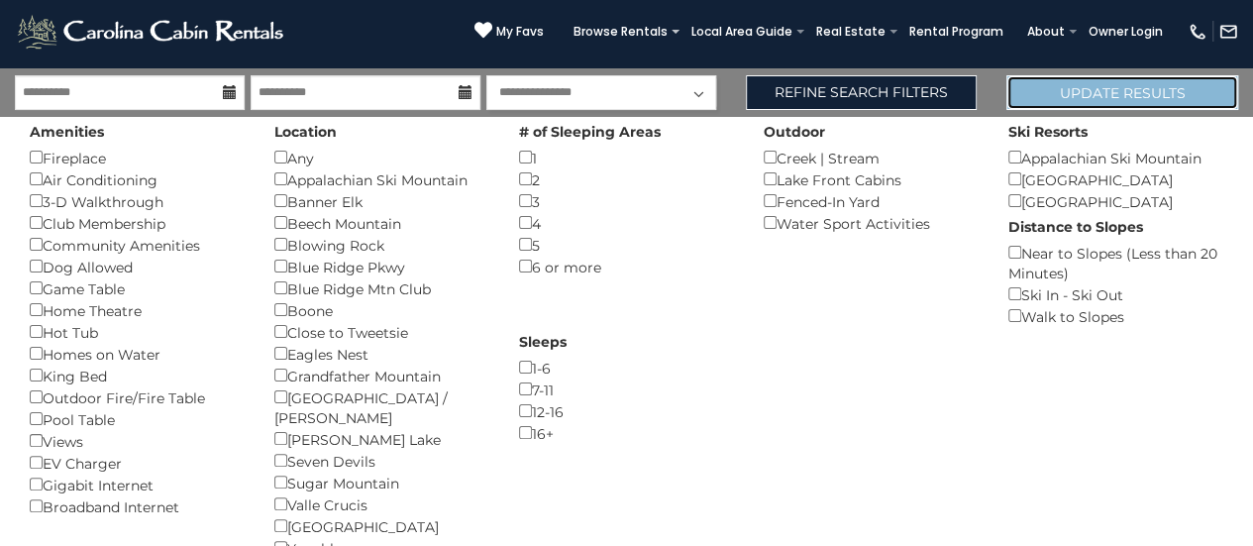
click at [1058, 89] on button "Update Results" at bounding box center [1123, 92] width 232 height 35
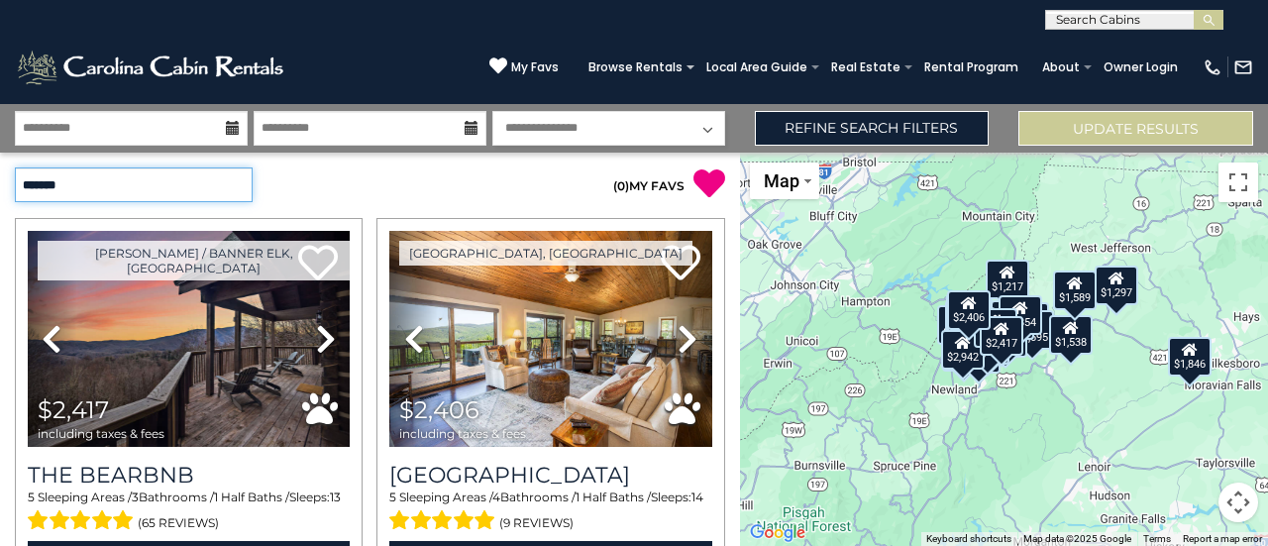
click at [238, 184] on select "**********" at bounding box center [134, 184] width 238 height 35
select select "*********"
click at [15, 167] on select "**********" at bounding box center [134, 184] width 238 height 35
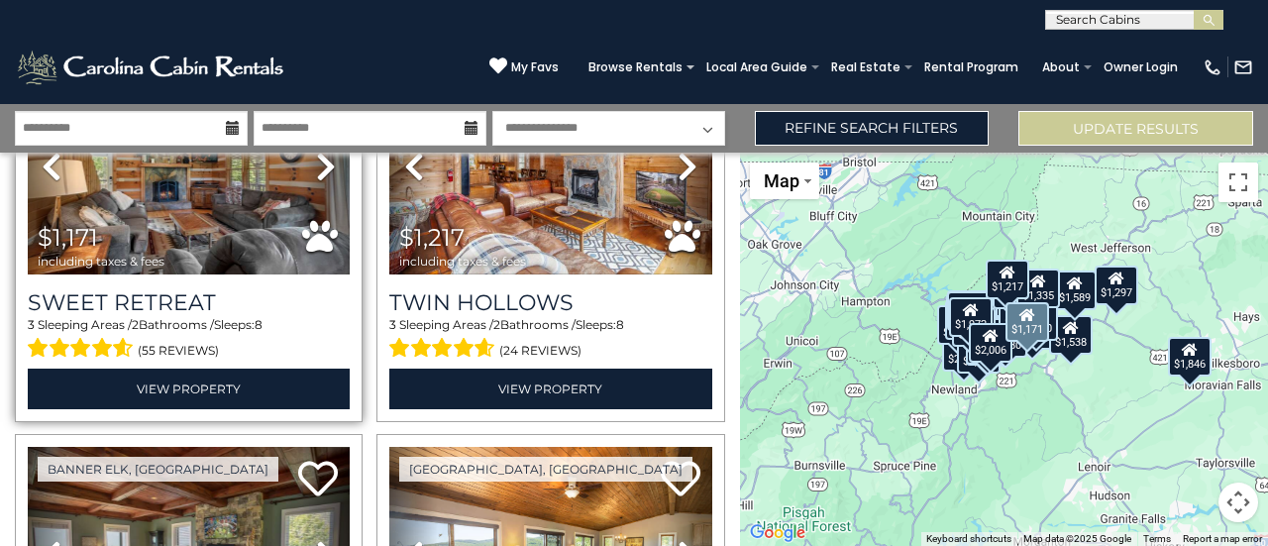
scroll to position [50, 0]
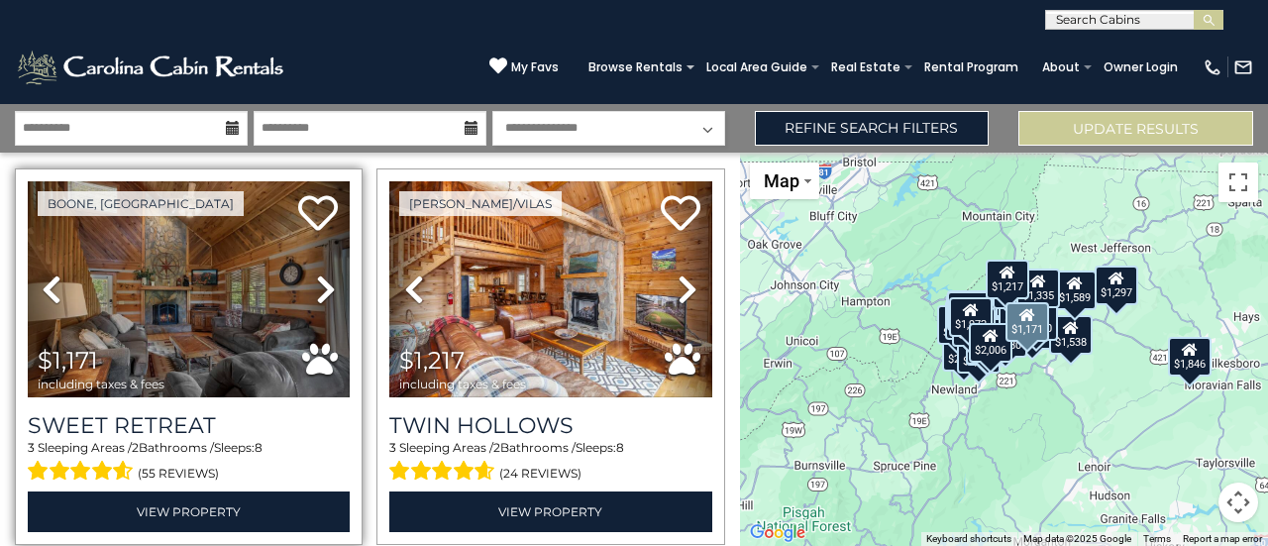
click at [317, 280] on icon at bounding box center [326, 289] width 20 height 32
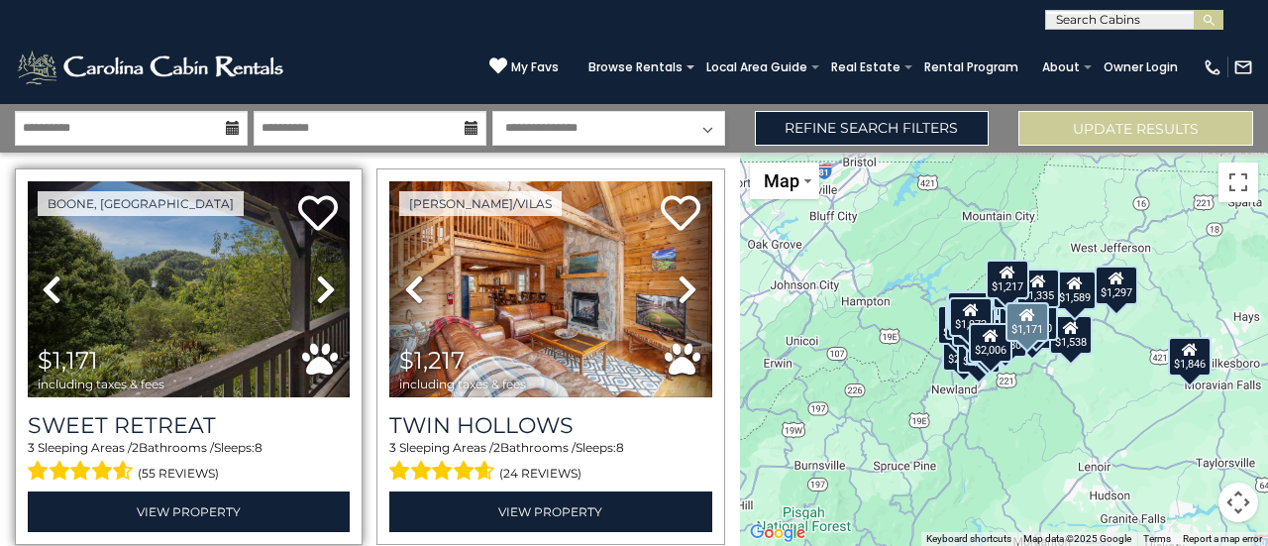
click at [317, 280] on icon at bounding box center [326, 289] width 20 height 32
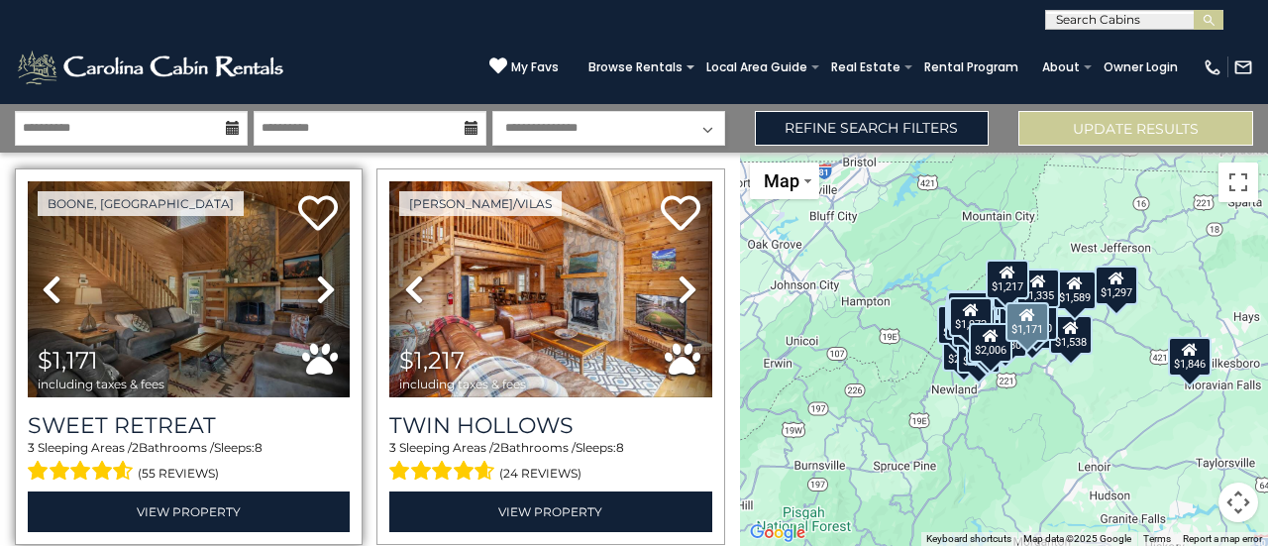
click at [317, 280] on icon at bounding box center [326, 289] width 20 height 32
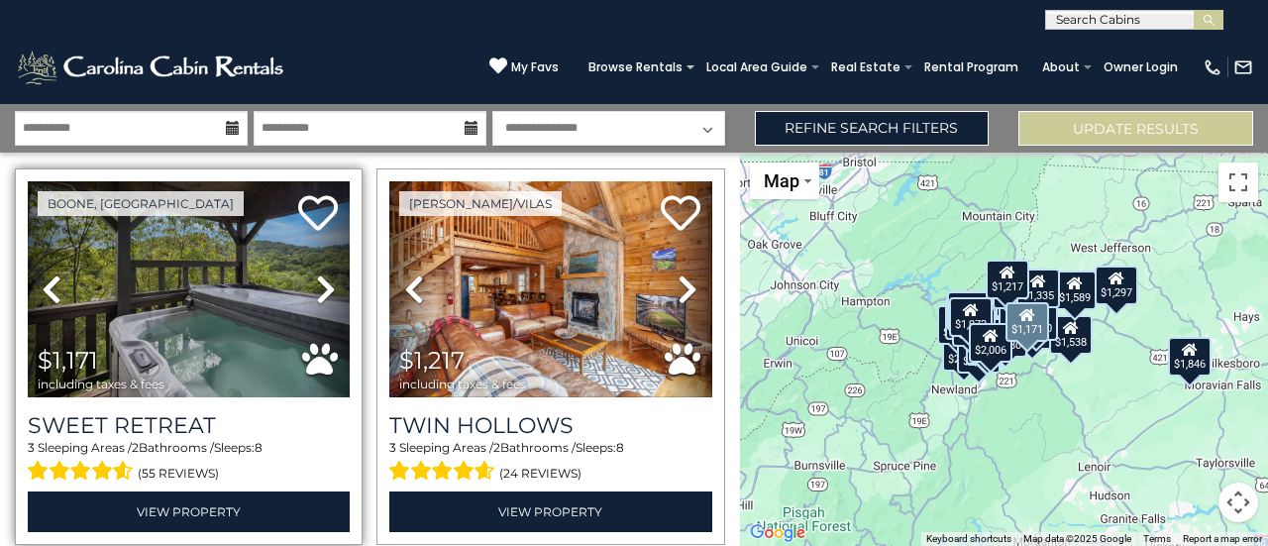
click at [317, 280] on icon at bounding box center [326, 289] width 20 height 32
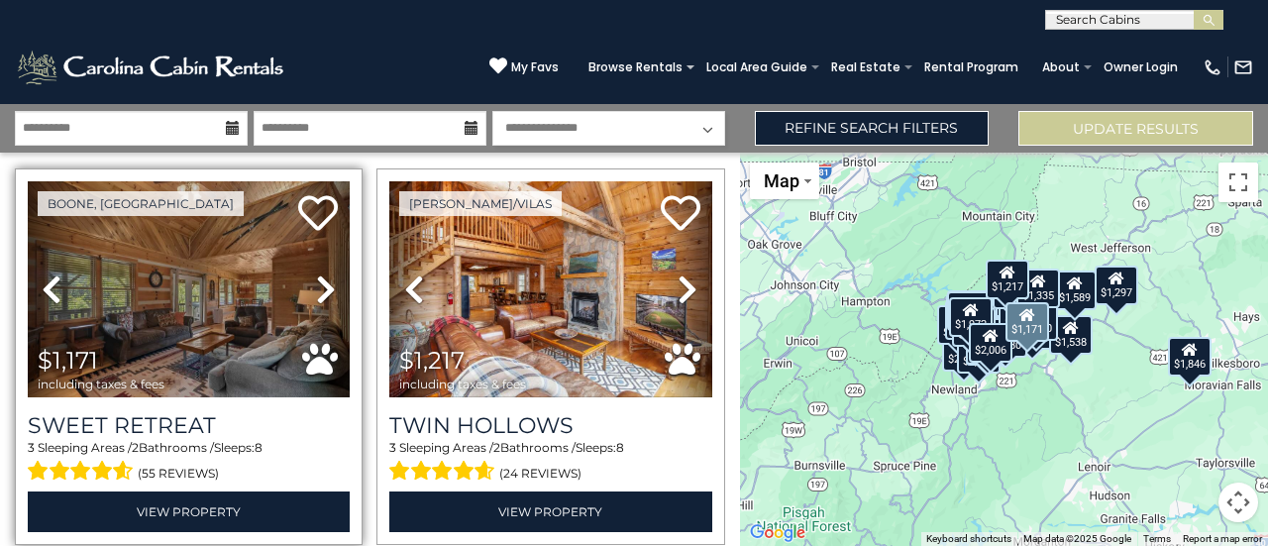
click at [50, 284] on icon at bounding box center [52, 289] width 20 height 32
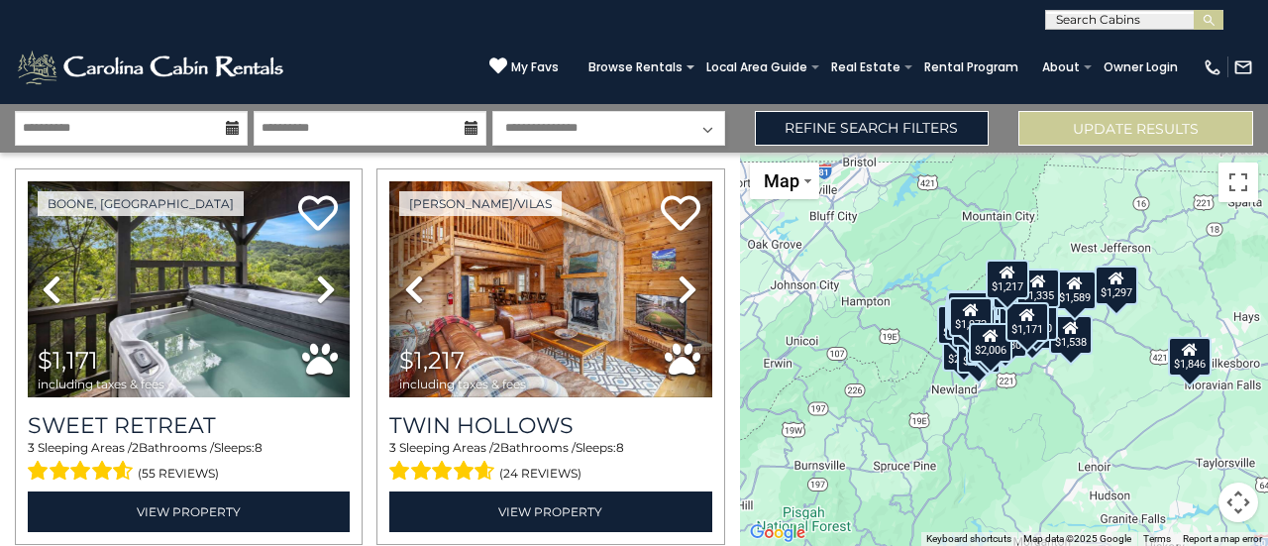
click at [1239, 510] on button "Map camera controls" at bounding box center [1239, 502] width 40 height 40
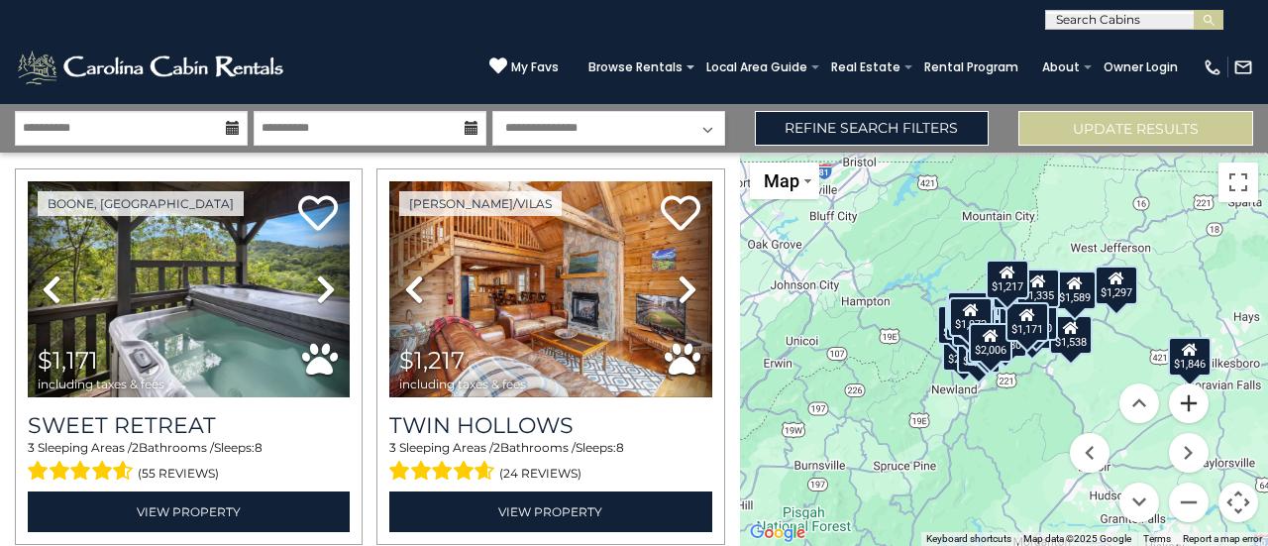
click at [1189, 401] on button "Zoom in" at bounding box center [1189, 403] width 40 height 40
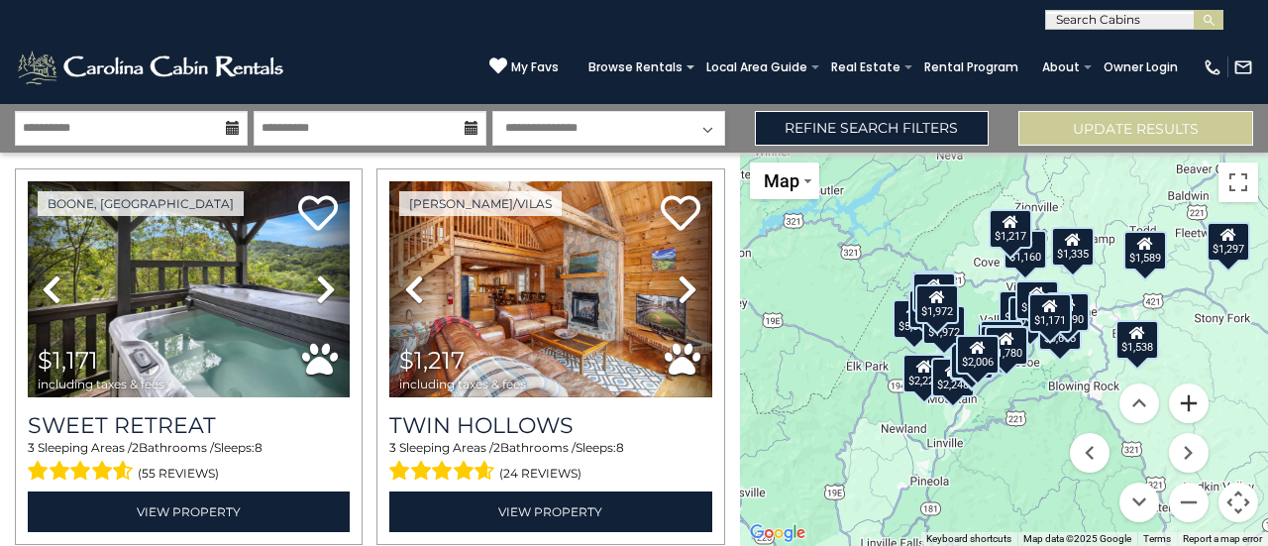
click at [1189, 401] on button "Zoom in" at bounding box center [1189, 403] width 40 height 40
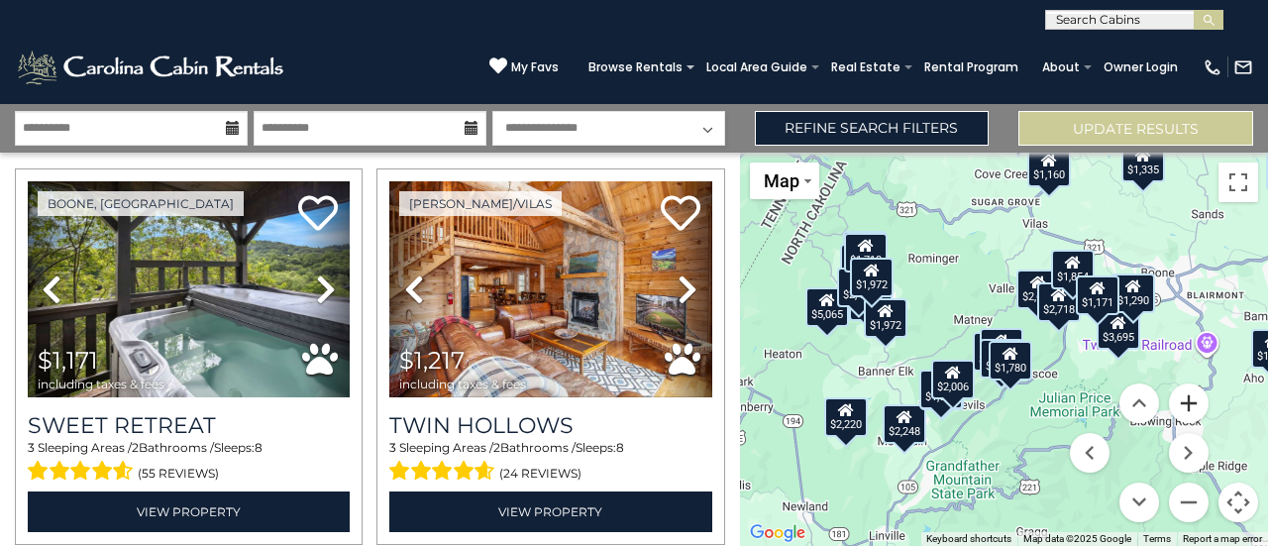
click at [1189, 401] on button "Zoom in" at bounding box center [1189, 403] width 40 height 40
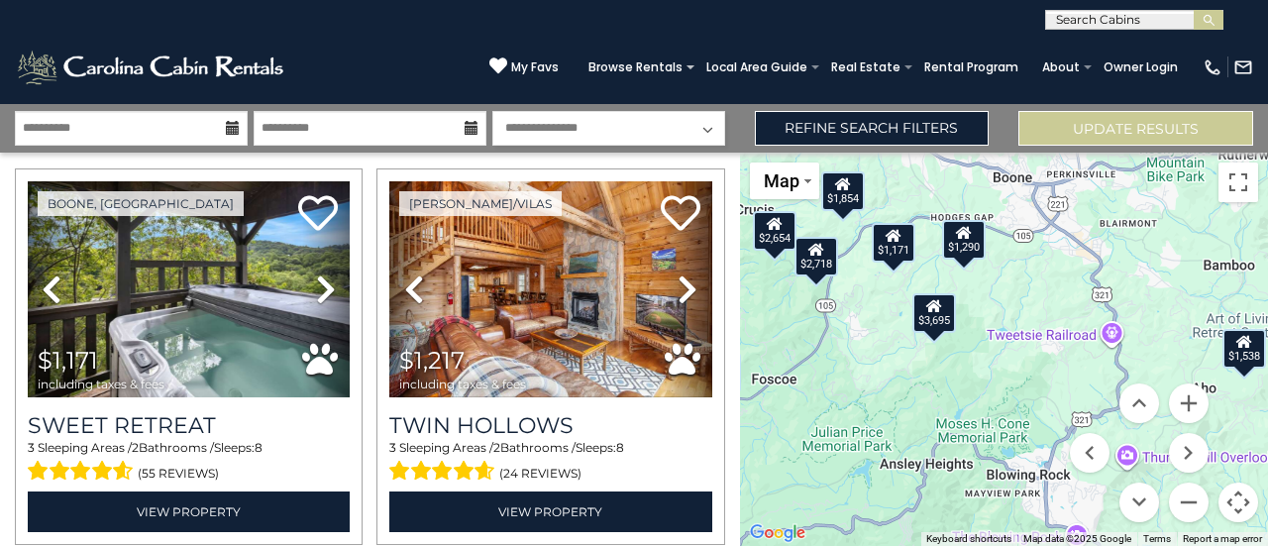
drag, startPoint x: 1101, startPoint y: 332, endPoint x: 796, endPoint y: 314, distance: 305.7
click at [796, 314] on div "$1,171 $1,217 $2,220 $2,406 $2,417 $2,626 $2,654 $2,718 $3,695 $5,065 $2,147 $2…" at bounding box center [1004, 349] width 528 height 393
click at [1195, 501] on button "Zoom out" at bounding box center [1189, 502] width 40 height 40
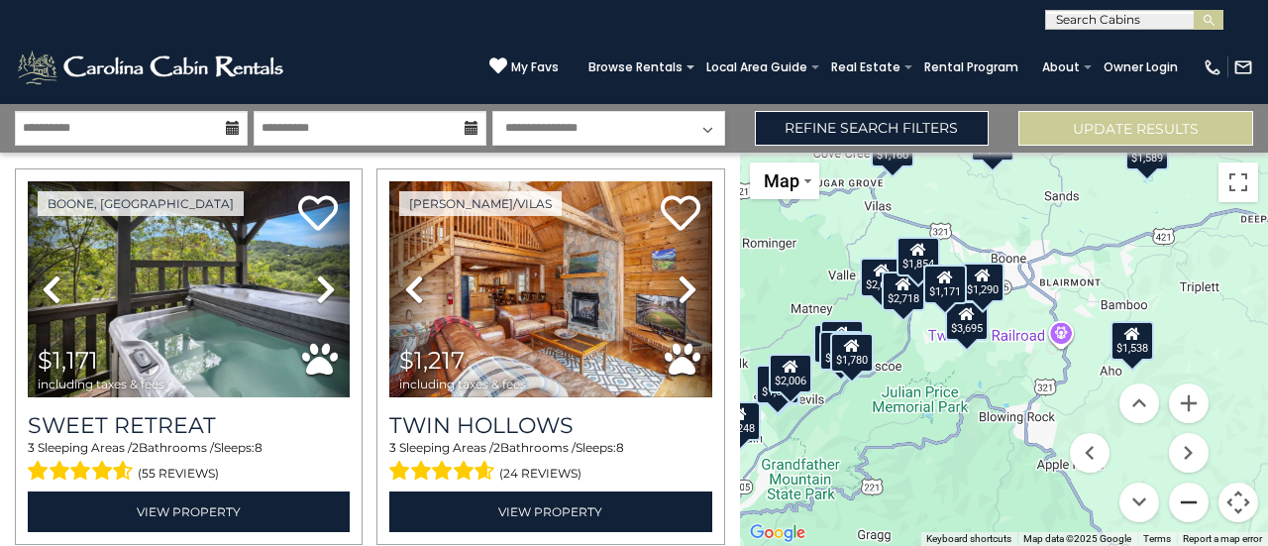
click at [1195, 501] on button "Zoom out" at bounding box center [1189, 502] width 40 height 40
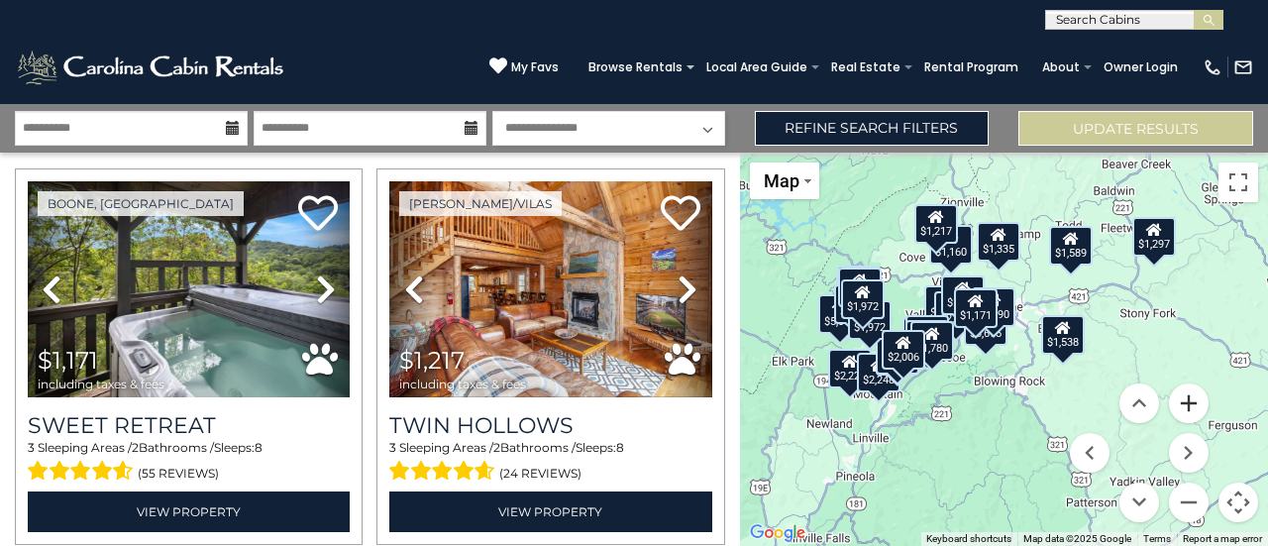
click at [1193, 411] on button "Zoom in" at bounding box center [1189, 403] width 40 height 40
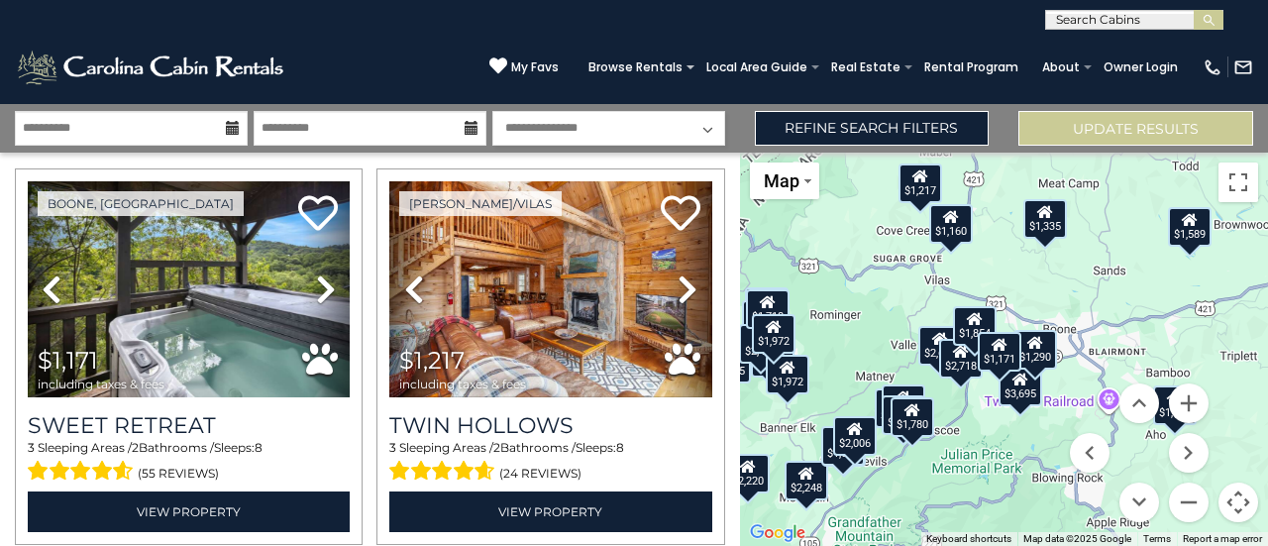
drag, startPoint x: 1080, startPoint y: 290, endPoint x: 1137, endPoint y: 360, distance: 90.1
click at [1137, 360] on div "$1,171 $1,217 $2,220 $2,406 $2,417 $2,626 $2,654 $2,718 $3,695 $5,065 $2,147 $2…" at bounding box center [1004, 349] width 528 height 393
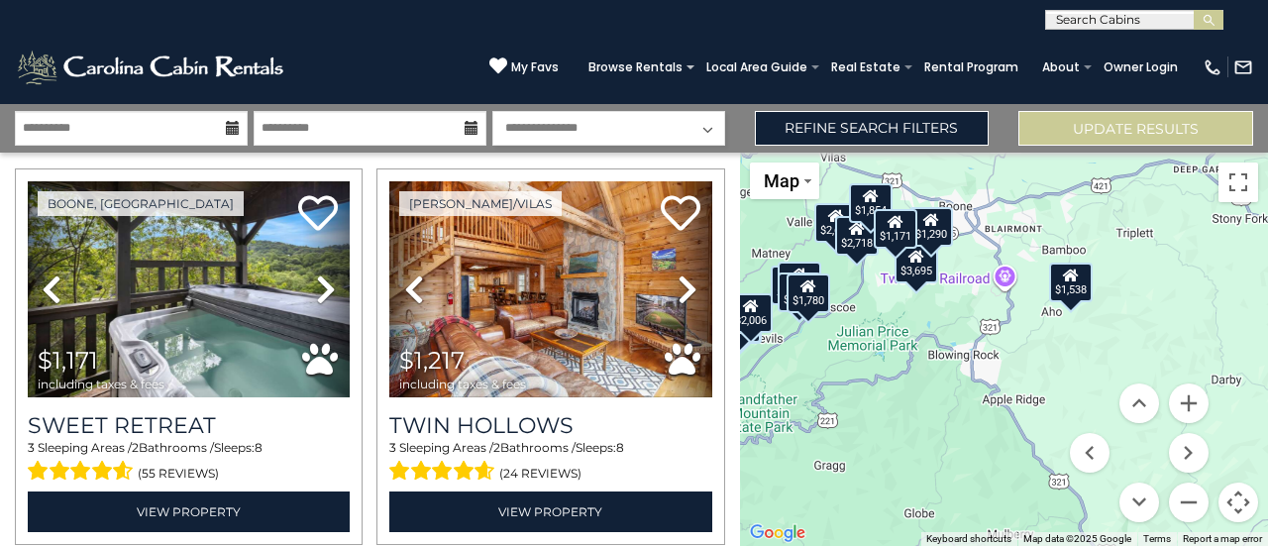
drag, startPoint x: 1137, startPoint y: 360, endPoint x: 1028, endPoint y: 235, distance: 165.7
click at [1028, 235] on div "$1,171 $1,217 $2,220 $2,406 $2,417 $2,626 $2,654 $2,718 $3,695 $5,065 $2,147 $2…" at bounding box center [1004, 349] width 528 height 393
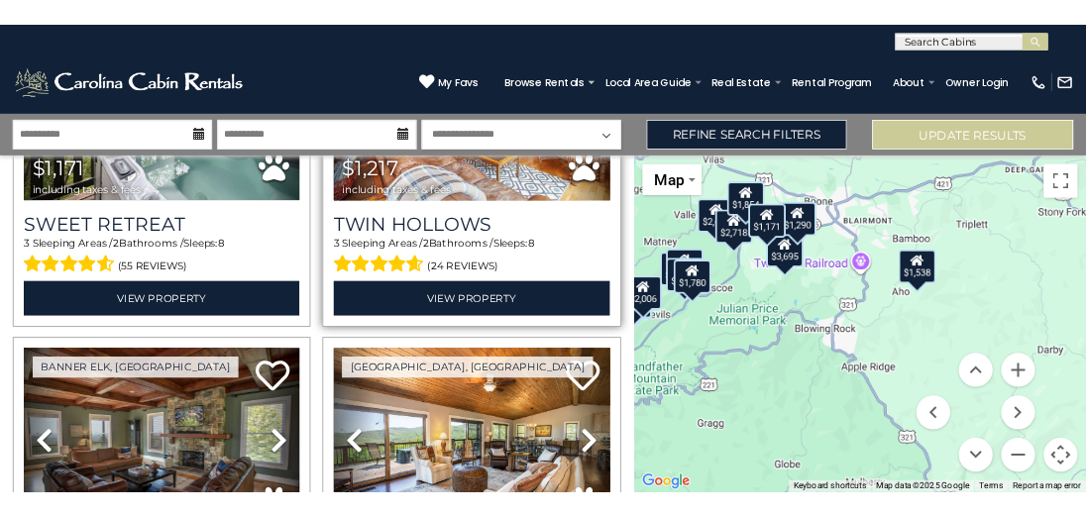
scroll to position [0, 0]
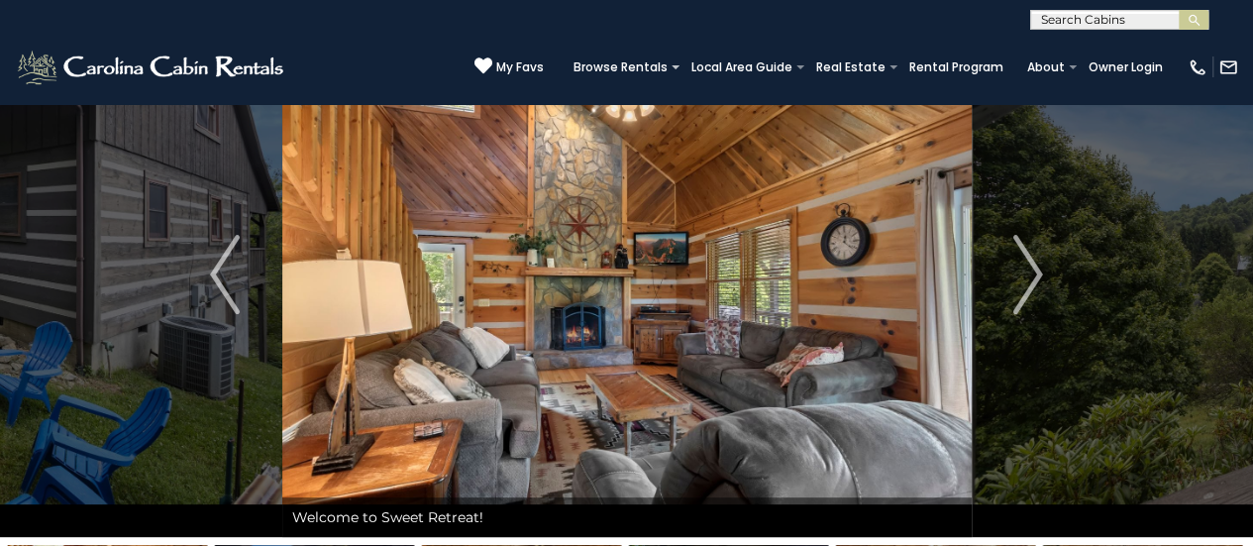
scroll to position [89, 0]
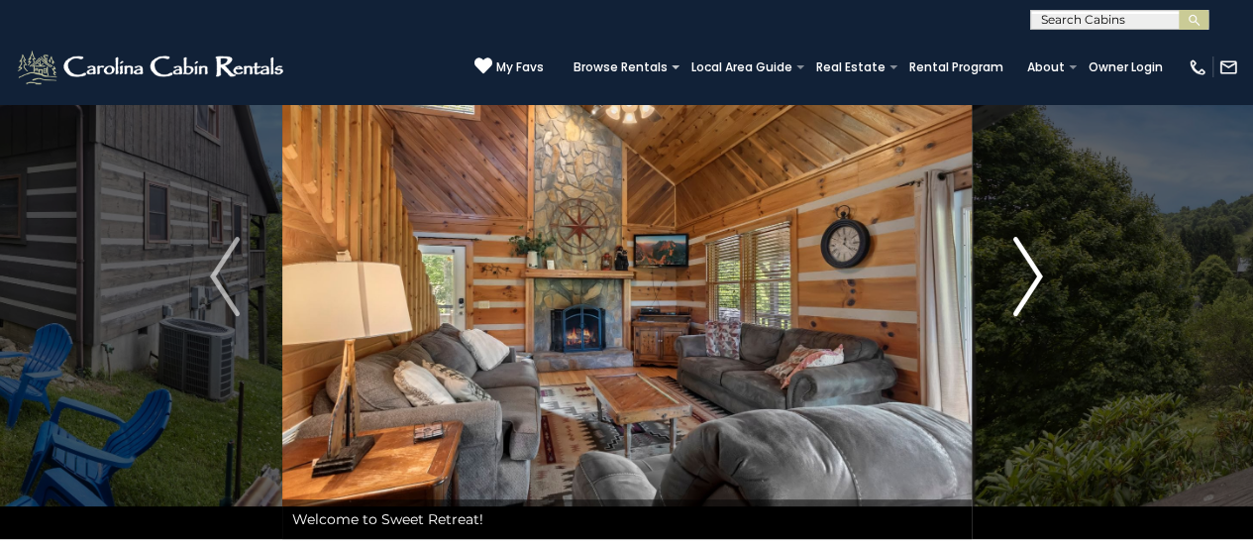
click at [1033, 267] on img "Next" at bounding box center [1029, 276] width 30 height 79
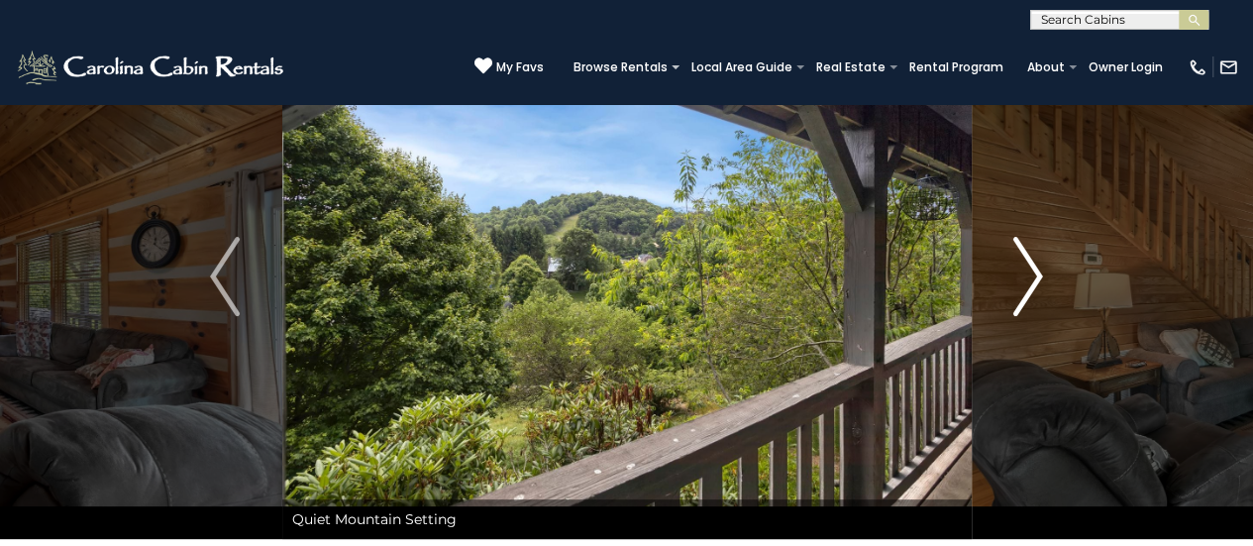
click at [1033, 267] on img "Next" at bounding box center [1029, 276] width 30 height 79
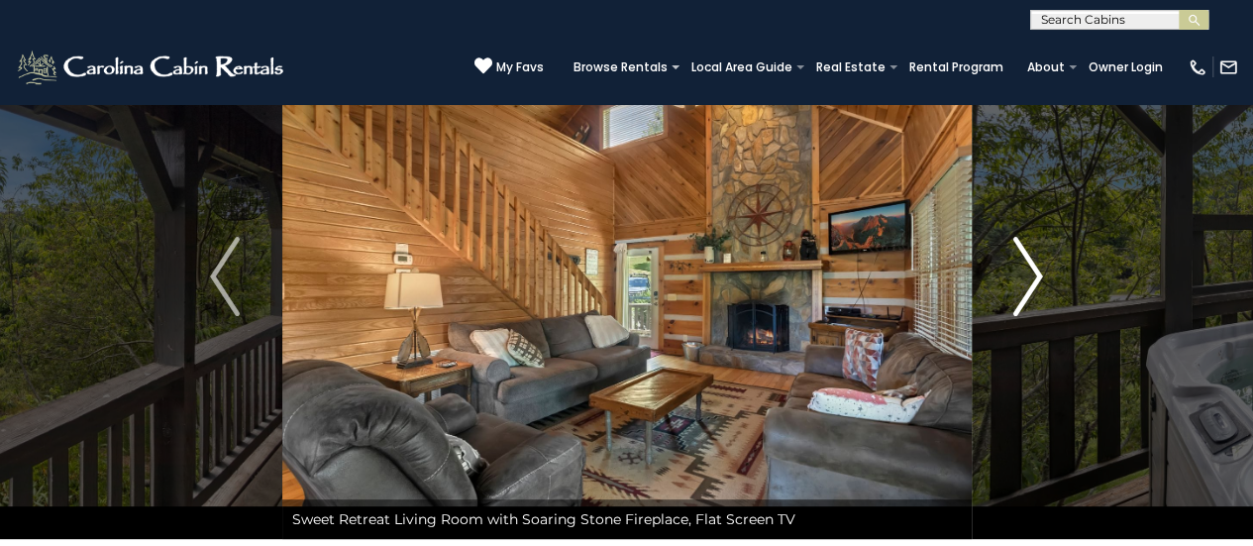
click at [1033, 267] on img "Next" at bounding box center [1029, 276] width 30 height 79
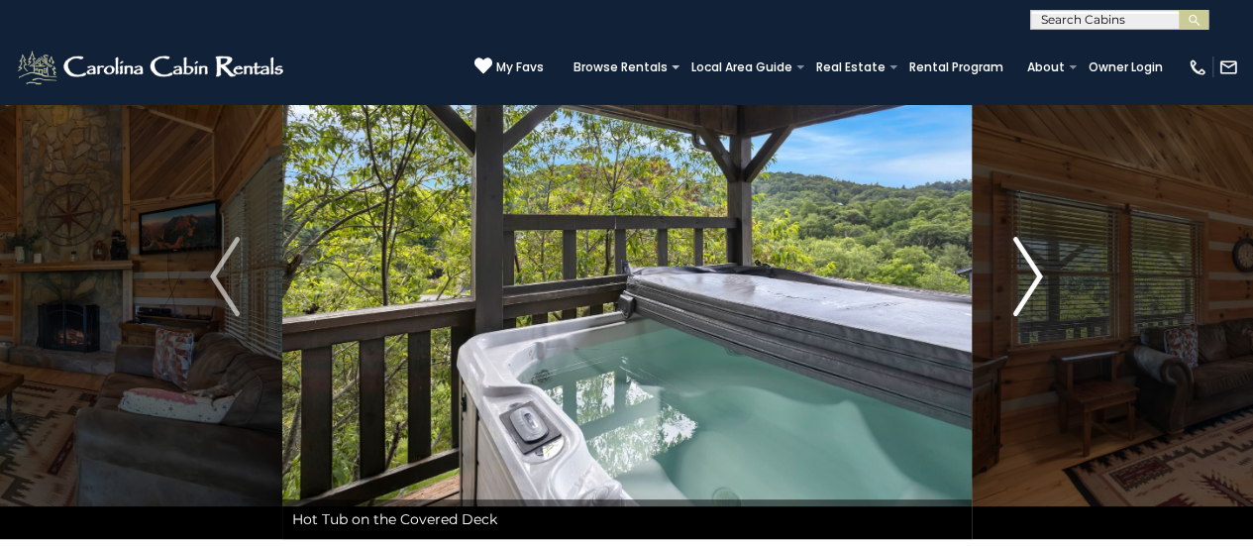
click at [1033, 267] on img "Next" at bounding box center [1029, 276] width 30 height 79
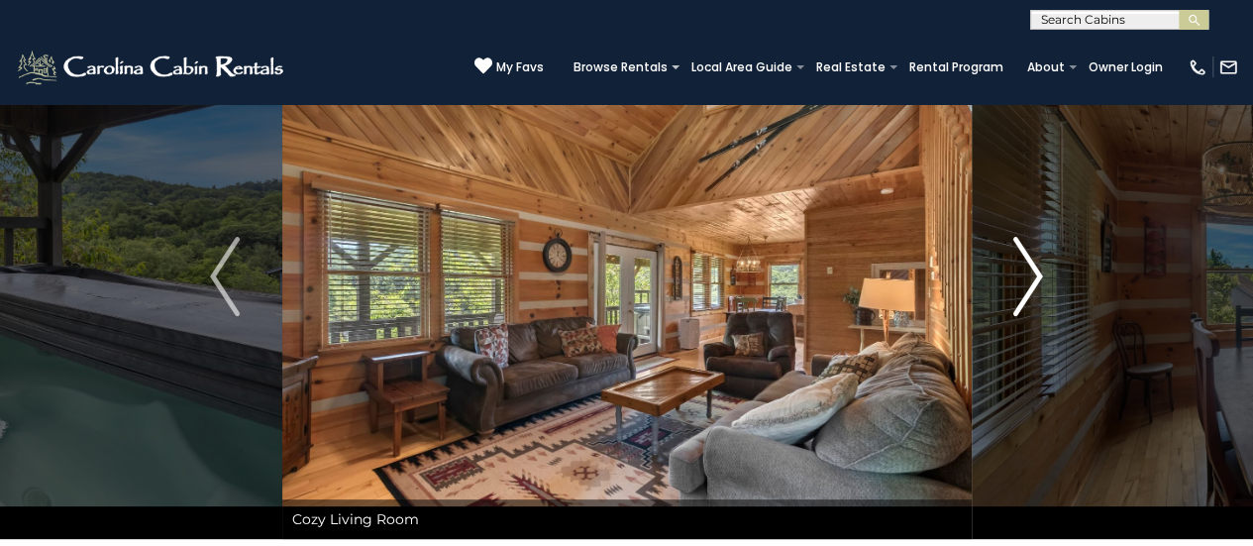
click at [1033, 267] on img "Next" at bounding box center [1029, 276] width 30 height 79
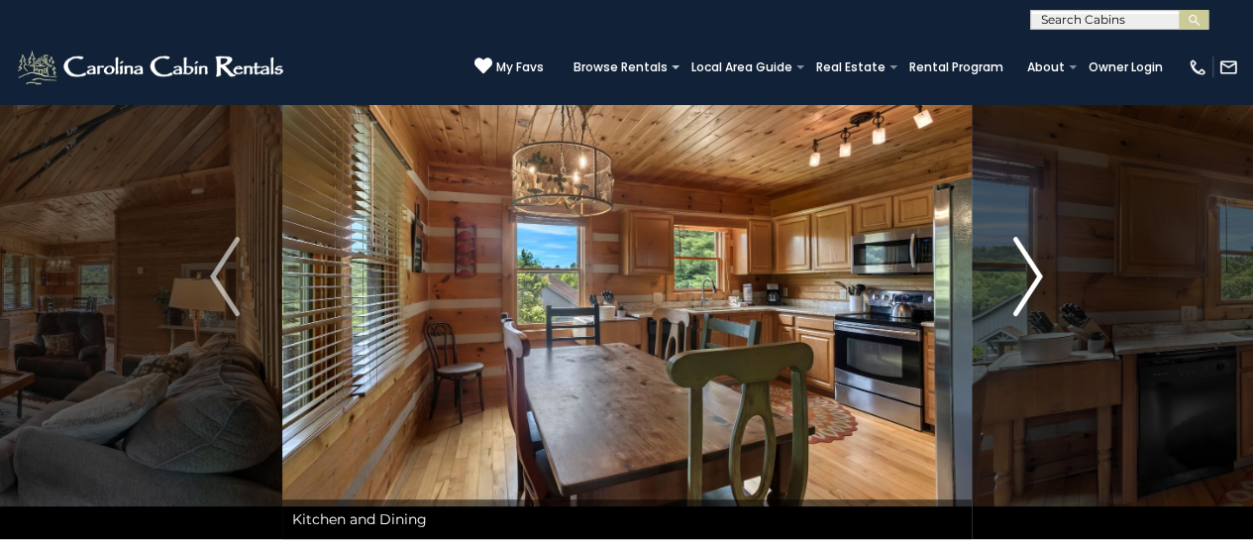
click at [1033, 267] on img "Next" at bounding box center [1029, 276] width 30 height 79
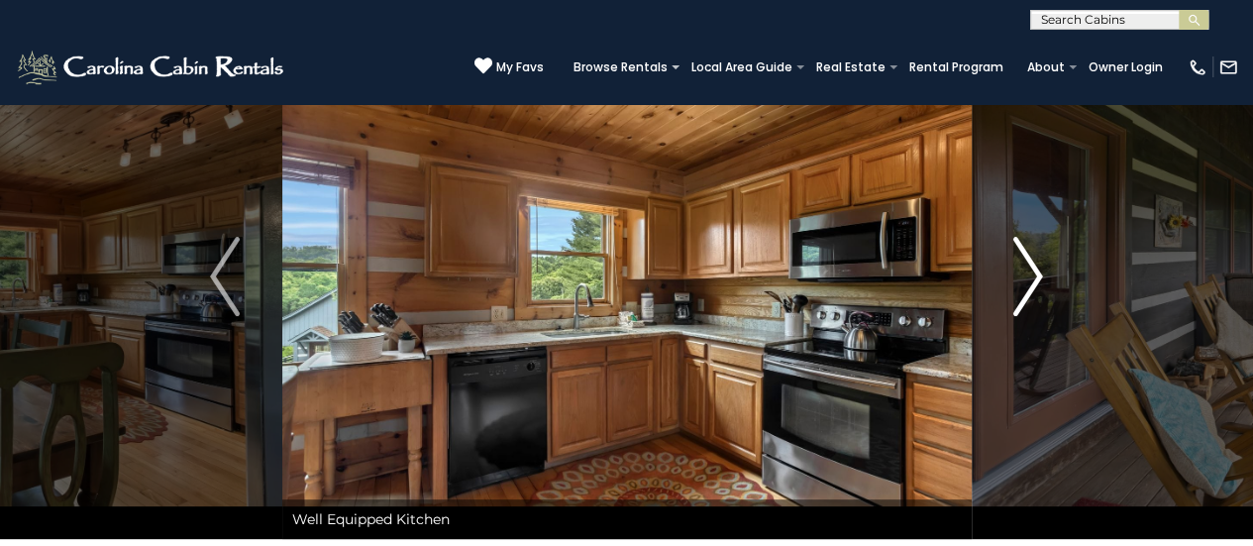
click at [1033, 267] on img "Next" at bounding box center [1029, 276] width 30 height 79
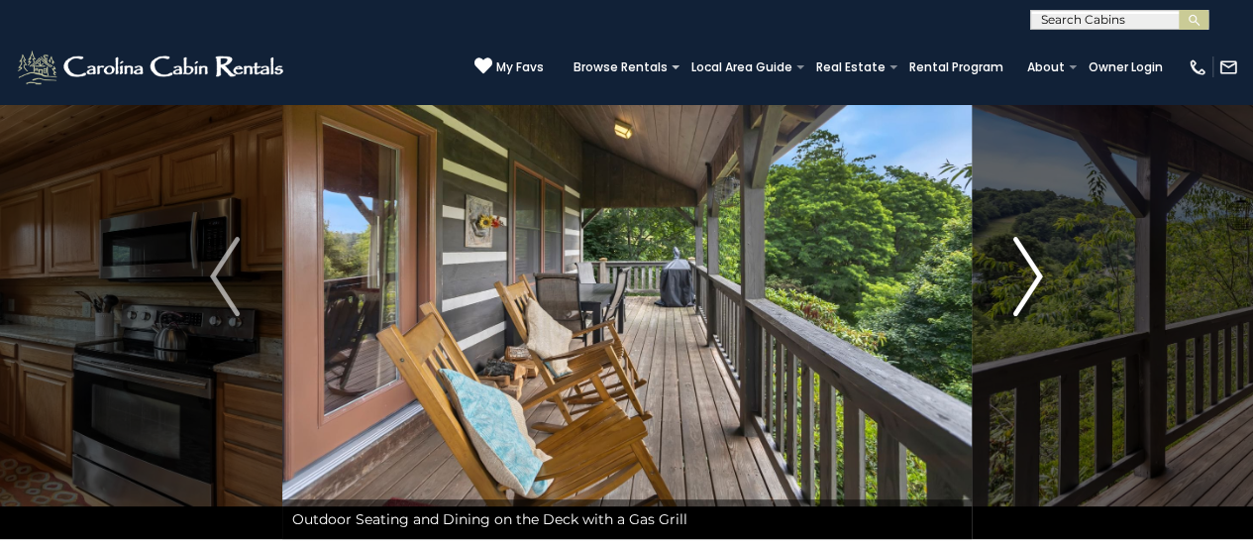
click at [1033, 267] on img "Next" at bounding box center [1029, 276] width 30 height 79
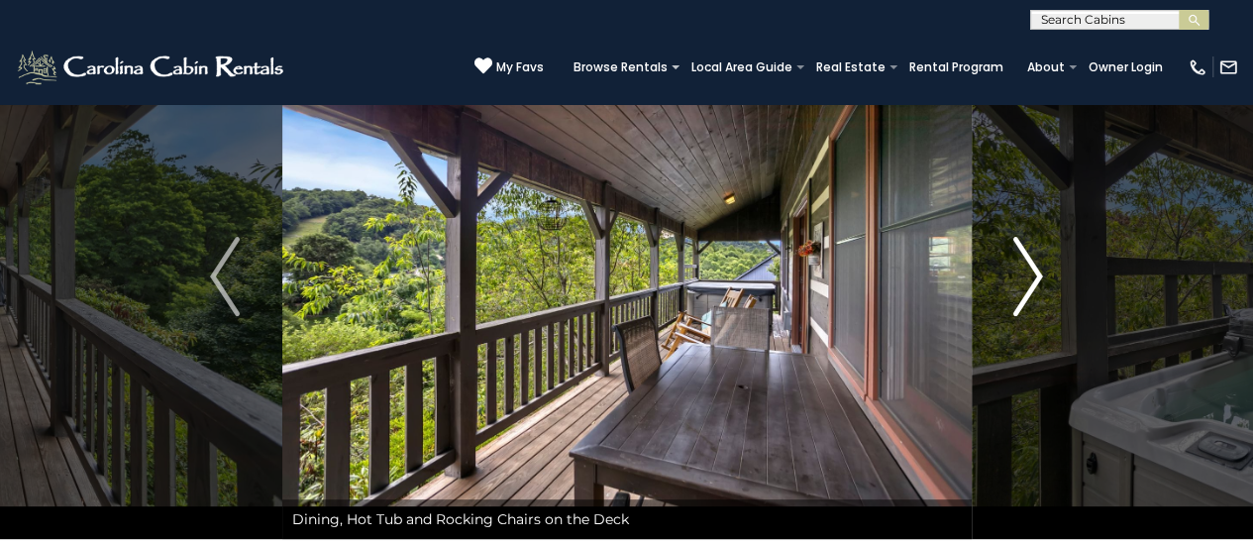
click at [1033, 267] on img "Next" at bounding box center [1029, 276] width 30 height 79
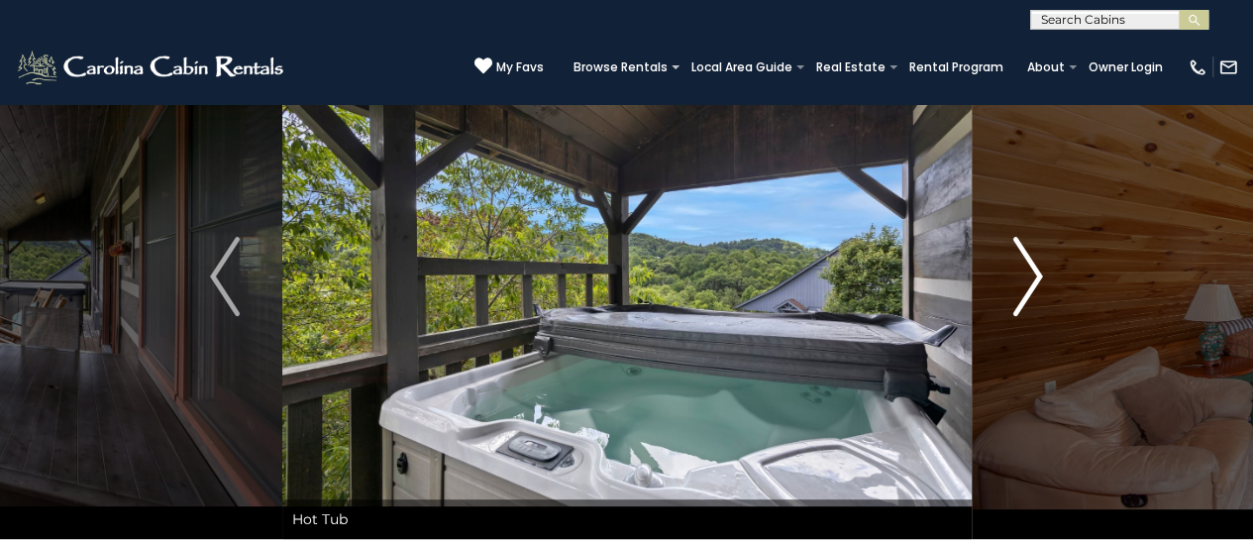
click at [1033, 267] on img "Next" at bounding box center [1029, 276] width 30 height 79
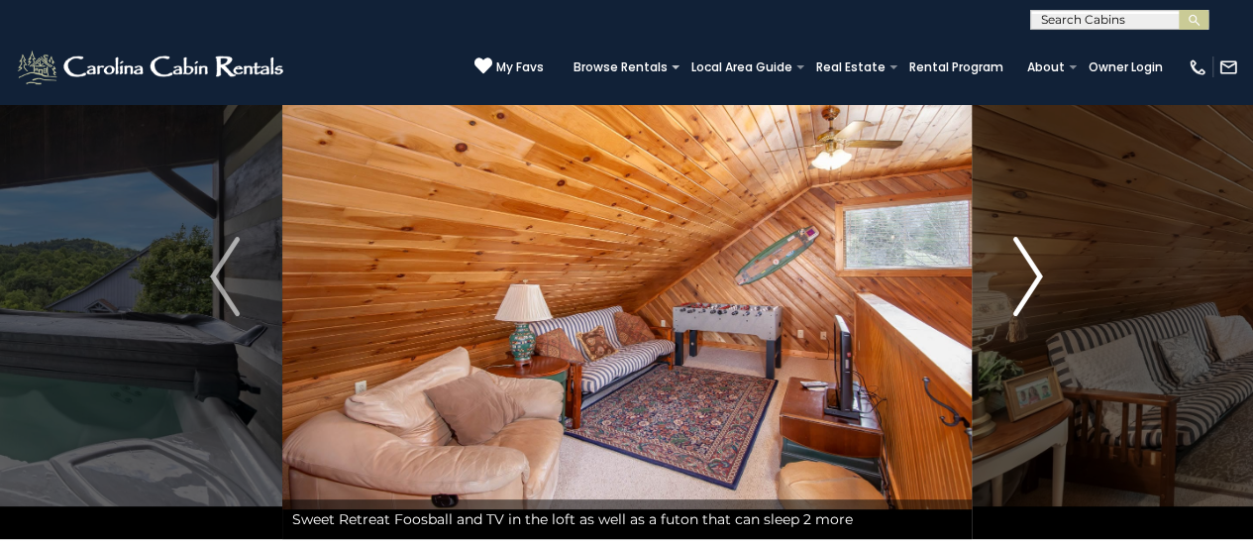
click at [1033, 267] on img "Next" at bounding box center [1029, 276] width 30 height 79
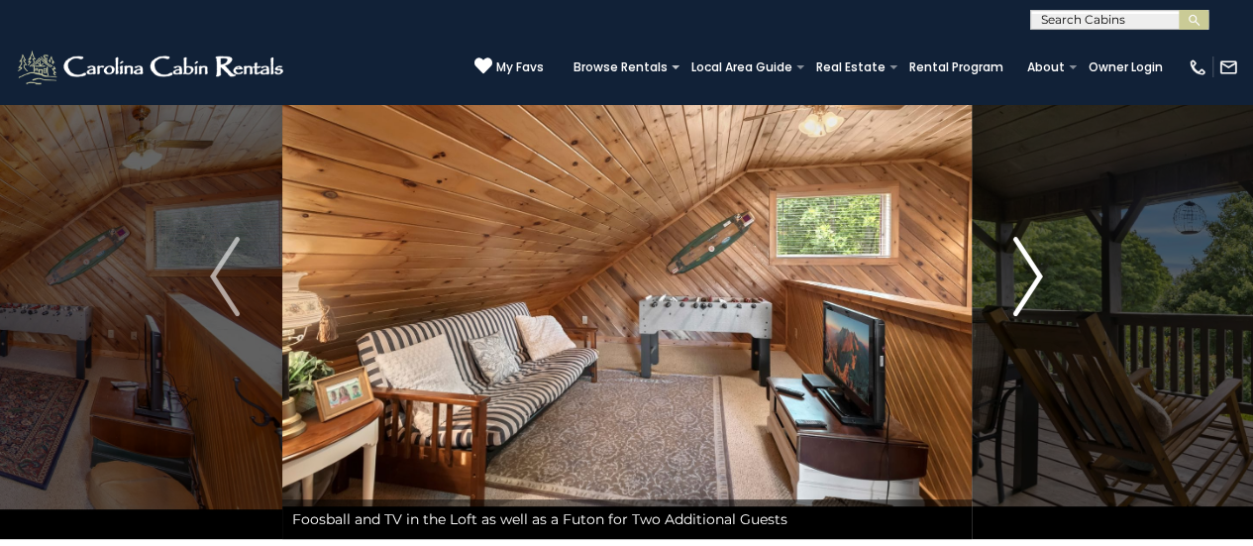
click at [1033, 267] on img "Next" at bounding box center [1029, 276] width 30 height 79
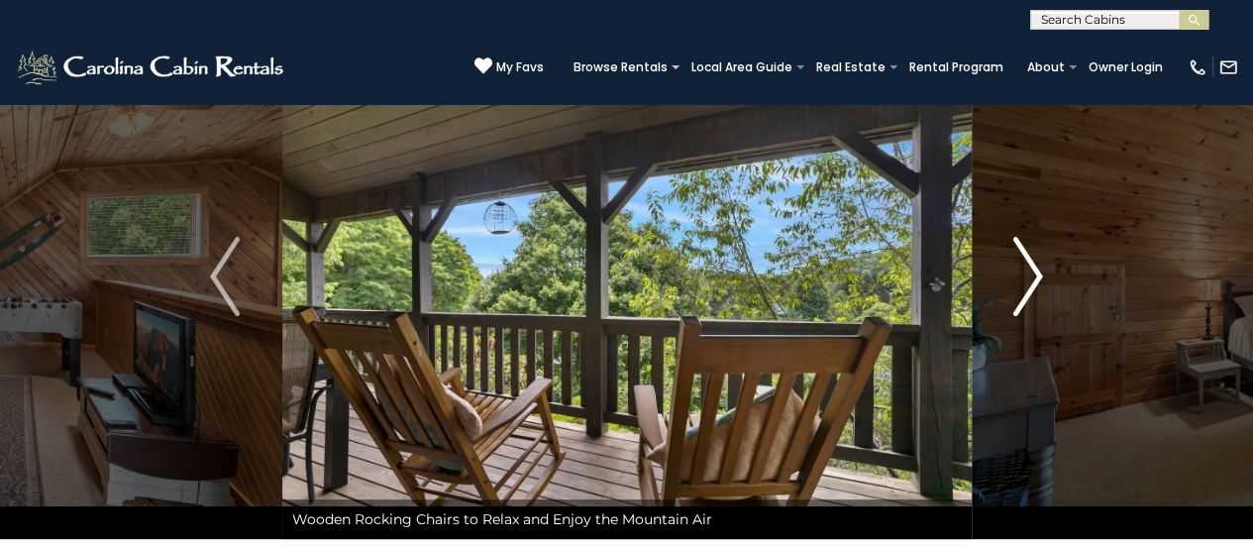
click at [1033, 267] on img "Next" at bounding box center [1029, 276] width 30 height 79
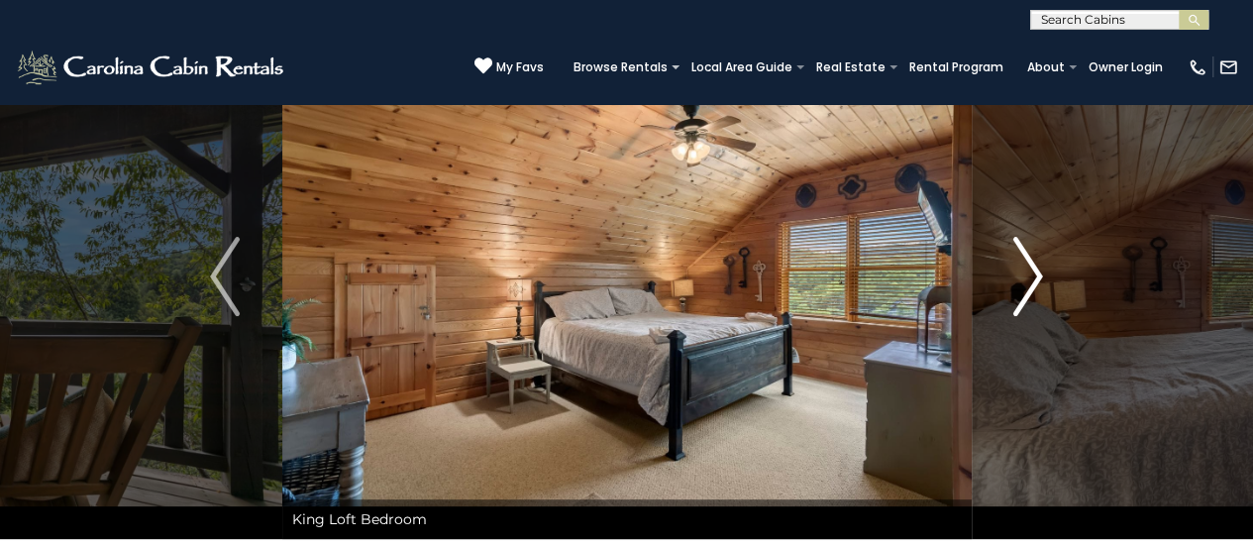
click at [1033, 267] on img "Next" at bounding box center [1029, 276] width 30 height 79
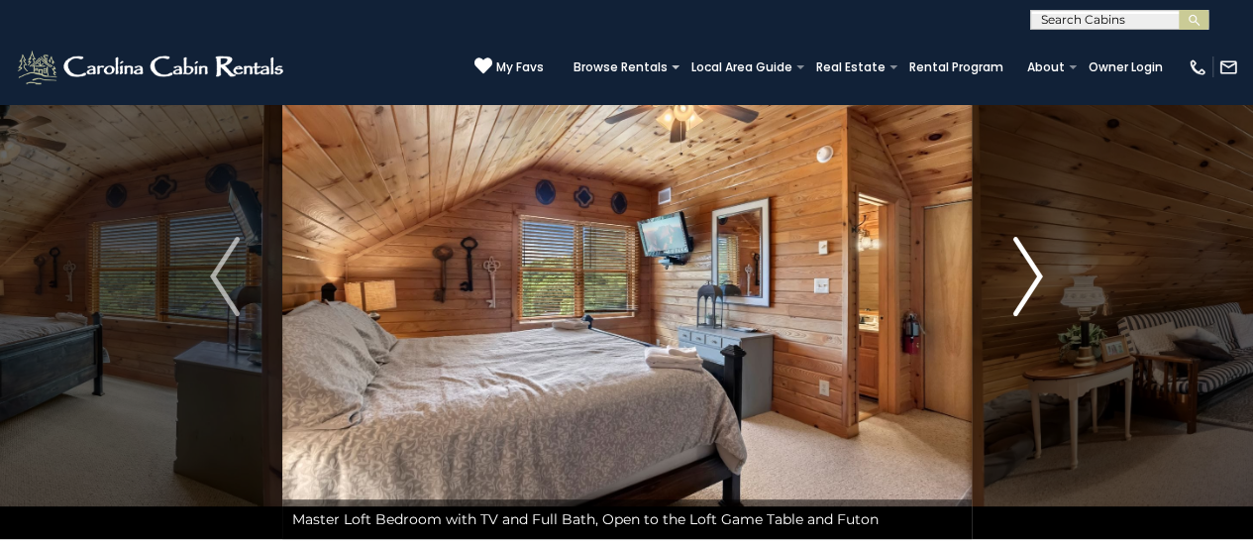
click at [1033, 267] on img "Next" at bounding box center [1029, 276] width 30 height 79
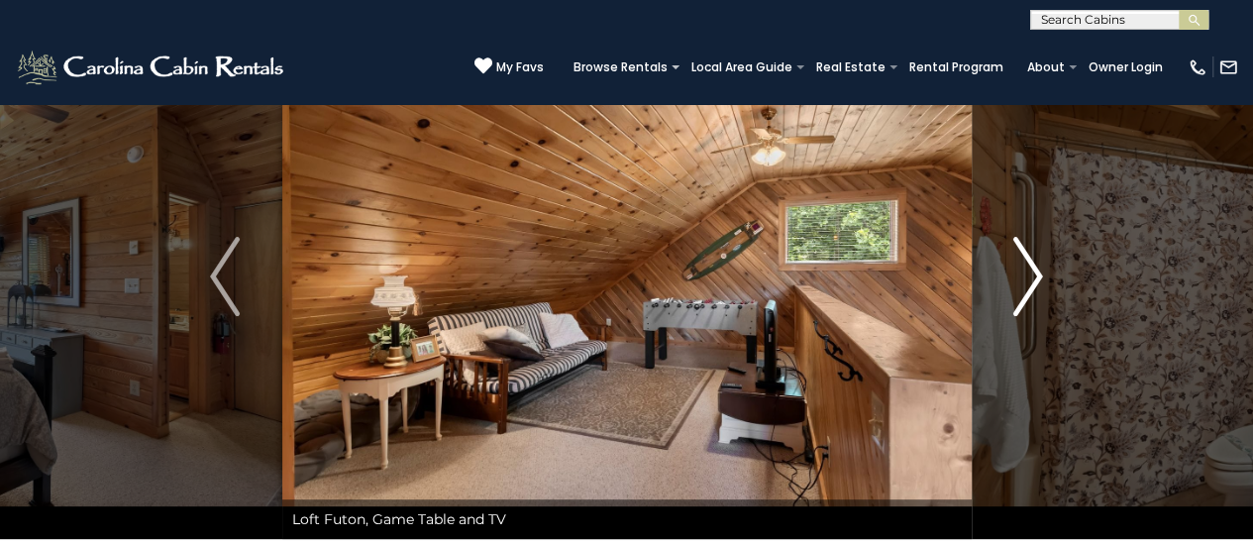
click at [1033, 267] on img "Next" at bounding box center [1029, 276] width 30 height 79
